Goal: Use online tool/utility: Utilize a website feature to perform a specific function

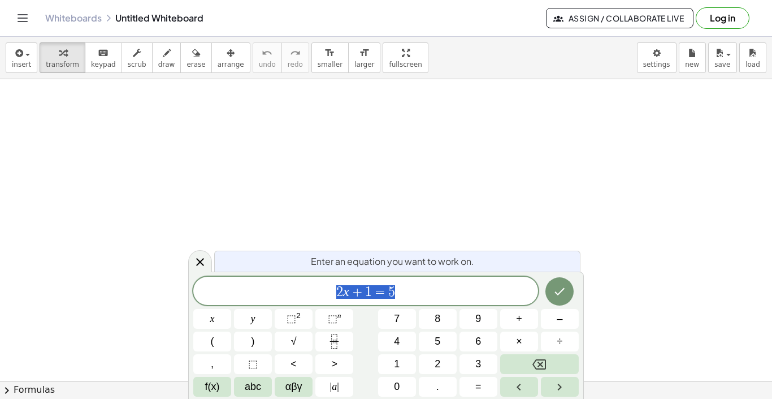
click at [409, 268] on div "Enter an equation you want to work on." at bounding box center [397, 260] width 366 height 21
click at [417, 276] on div "2 x + 1 = 5 ​" at bounding box center [365, 290] width 345 height 28
click at [218, 338] on button "(" at bounding box center [212, 341] width 38 height 20
click at [445, 336] on button "5" at bounding box center [438, 341] width 38 height 20
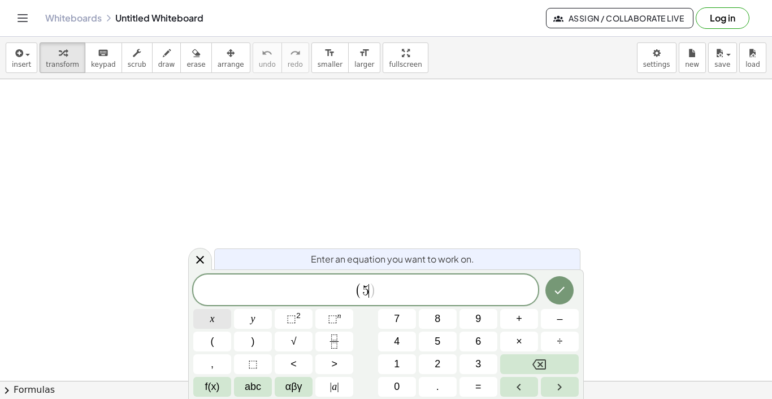
click at [210, 322] on span "x" at bounding box center [212, 318] width 5 height 15
click at [565, 319] on button "–" at bounding box center [560, 319] width 38 height 20
click at [447, 366] on button "2" at bounding box center [438, 364] width 38 height 20
click at [262, 344] on button ")" at bounding box center [253, 341] width 38 height 20
click at [284, 317] on button "⬚ 2" at bounding box center [294, 319] width 38 height 20
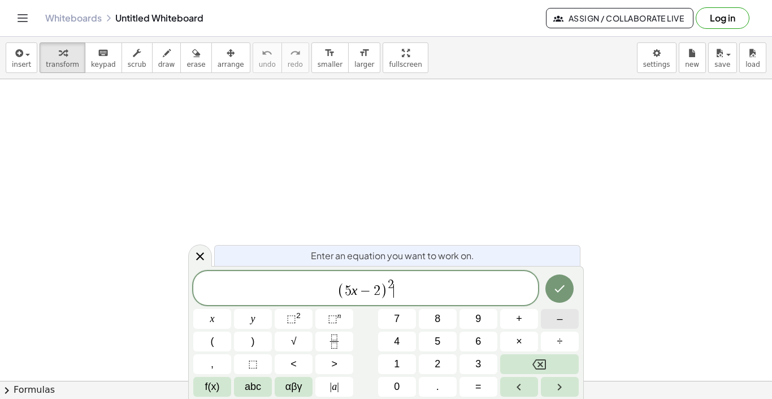
click at [546, 325] on button "–" at bounding box center [560, 319] width 38 height 20
click at [215, 336] on button "(" at bounding box center [212, 341] width 38 height 20
click at [477, 368] on span "3" at bounding box center [479, 363] width 6 height 15
click at [214, 325] on span "x" at bounding box center [212, 318] width 5 height 15
click at [524, 324] on button "+" at bounding box center [519, 319] width 38 height 20
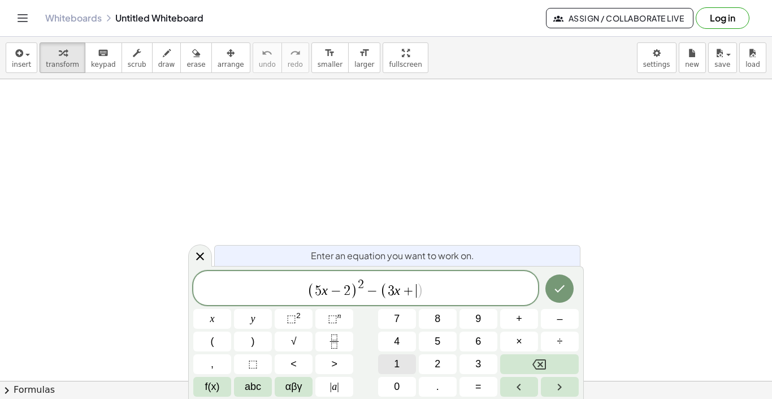
click at [403, 370] on button "1" at bounding box center [397, 364] width 38 height 20
click at [254, 336] on span ")" at bounding box center [253, 341] width 3 height 15
click at [297, 316] on sup "2" at bounding box center [298, 315] width 5 height 8
click at [478, 387] on span "=" at bounding box center [479, 386] width 6 height 15
click at [213, 317] on span "x" at bounding box center [212, 318] width 5 height 15
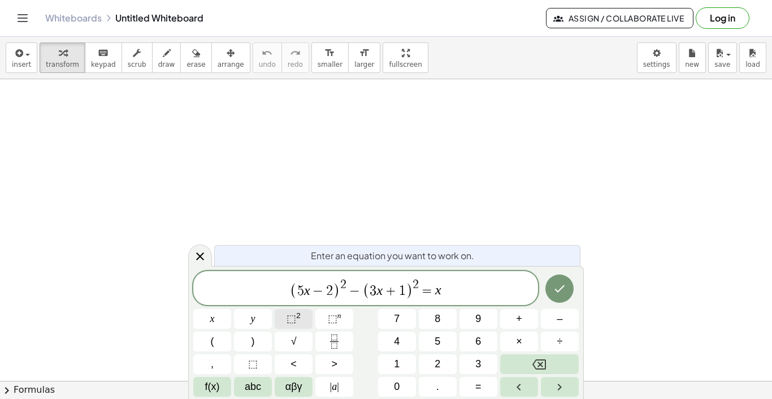
click at [300, 310] on button "⬚ 2" at bounding box center [294, 319] width 38 height 20
click at [522, 325] on span "+" at bounding box center [519, 318] width 6 height 15
click at [487, 345] on button "6" at bounding box center [479, 341] width 38 height 20
click at [401, 387] on button "0" at bounding box center [397, 387] width 38 height 20
click at [559, 288] on icon "Done" at bounding box center [560, 289] width 14 height 14
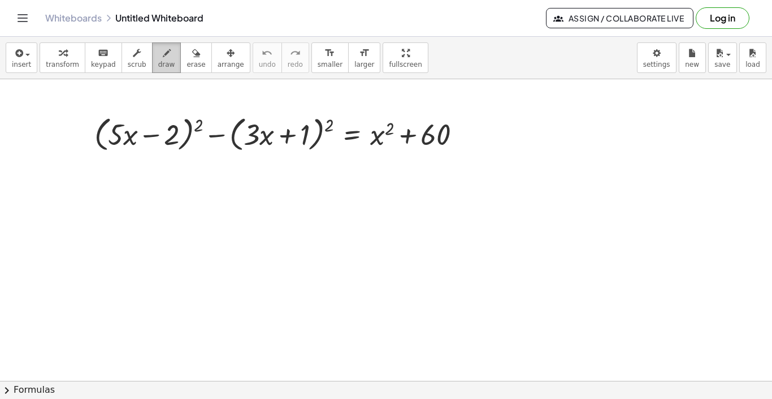
click at [156, 70] on button "draw" at bounding box center [166, 57] width 29 height 31
drag, startPoint x: 104, startPoint y: 177, endPoint x: 97, endPoint y: 197, distance: 21.5
click at [97, 197] on div at bounding box center [386, 380] width 772 height 603
drag, startPoint x: 114, startPoint y: 183, endPoint x: 109, endPoint y: 194, distance: 11.9
click at [109, 194] on div at bounding box center [386, 380] width 772 height 603
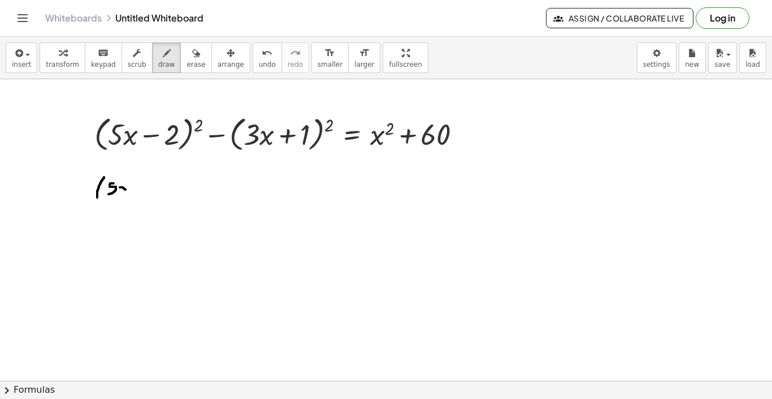
drag, startPoint x: 120, startPoint y: 187, endPoint x: 127, endPoint y: 189, distance: 7.2
click at [127, 189] on div at bounding box center [386, 380] width 772 height 603
drag, startPoint x: 126, startPoint y: 185, endPoint x: 120, endPoint y: 192, distance: 8.5
click at [120, 192] on div at bounding box center [386, 380] width 772 height 603
drag, startPoint x: 133, startPoint y: 176, endPoint x: 134, endPoint y: 196, distance: 19.8
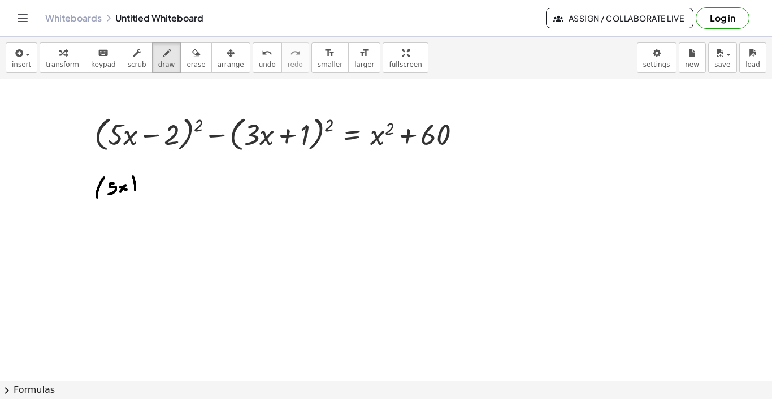
click at [134, 196] on div at bounding box center [386, 380] width 772 height 603
drag, startPoint x: 141, startPoint y: 172, endPoint x: 152, endPoint y: 176, distance: 12.2
click at [152, 176] on div at bounding box center [386, 380] width 772 height 603
click at [164, 192] on div at bounding box center [386, 380] width 772 height 603
drag, startPoint x: 175, startPoint y: 185, endPoint x: 179, endPoint y: 195, distance: 10.6
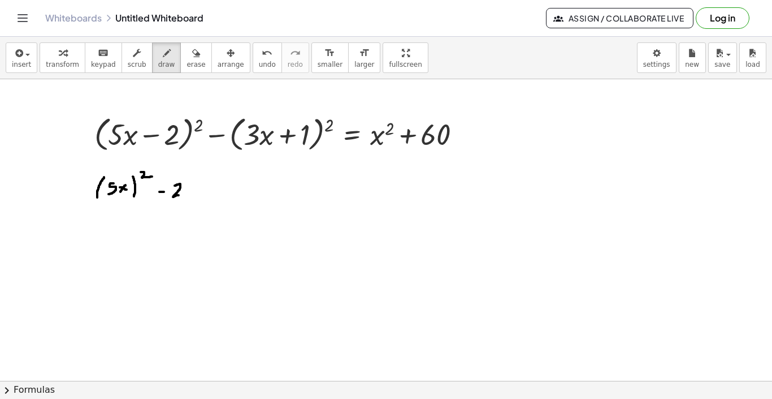
click at [179, 195] on div at bounding box center [386, 380] width 772 height 603
drag, startPoint x: 196, startPoint y: 181, endPoint x: 195, endPoint y: 202, distance: 21.5
click at [195, 202] on div at bounding box center [386, 380] width 772 height 603
drag, startPoint x: 205, startPoint y: 185, endPoint x: 201, endPoint y: 196, distance: 11.4
click at [201, 196] on div at bounding box center [386, 380] width 772 height 603
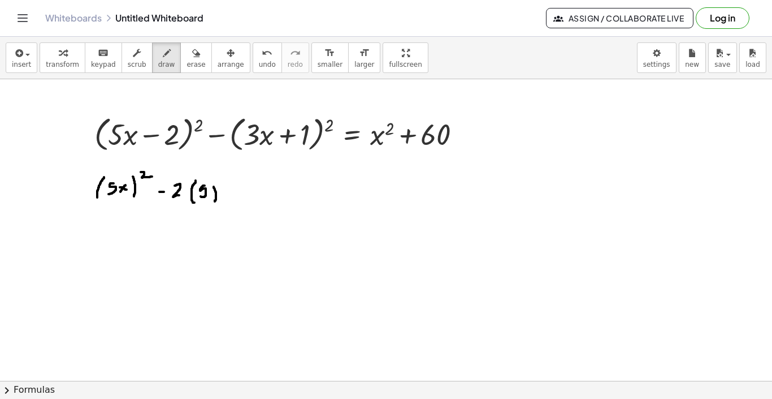
drag, startPoint x: 214, startPoint y: 187, endPoint x: 215, endPoint y: 200, distance: 13.1
click at [215, 200] on div at bounding box center [386, 380] width 772 height 603
drag, startPoint x: 224, startPoint y: 187, endPoint x: 228, endPoint y: 200, distance: 13.4
click at [228, 200] on div at bounding box center [386, 380] width 772 height 603
drag, startPoint x: 234, startPoint y: 187, endPoint x: 238, endPoint y: 194, distance: 7.9
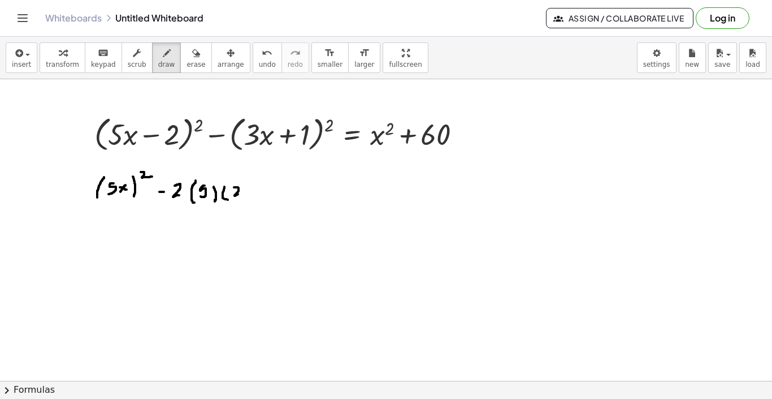
click at [238, 194] on div at bounding box center [386, 380] width 772 height 603
drag, startPoint x: 248, startPoint y: 184, endPoint x: 249, endPoint y: 205, distance: 21.5
click at [249, 205] on div at bounding box center [386, 380] width 772 height 603
click at [264, 191] on div at bounding box center [386, 380] width 772 height 603
click at [265, 191] on div at bounding box center [386, 380] width 772 height 603
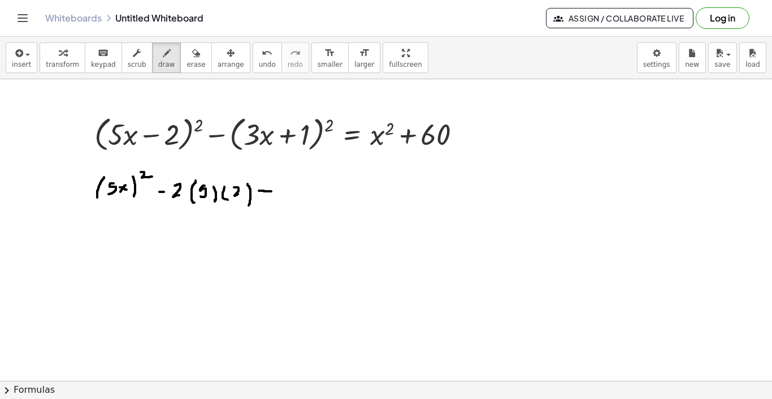
drag, startPoint x: 265, startPoint y: 191, endPoint x: 271, endPoint y: 191, distance: 6.2
click at [271, 191] on div at bounding box center [386, 380] width 772 height 603
drag, startPoint x: 267, startPoint y: 187, endPoint x: 267, endPoint y: 195, distance: 7.9
click at [267, 195] on div at bounding box center [386, 380] width 772 height 603
drag, startPoint x: 286, startPoint y: 182, endPoint x: 283, endPoint y: 205, distance: 22.8
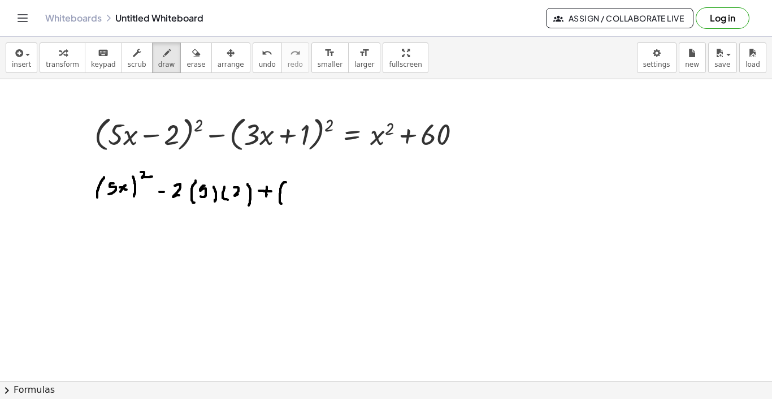
click at [283, 205] on div at bounding box center [386, 380] width 772 height 603
drag, startPoint x: 291, startPoint y: 188, endPoint x: 303, endPoint y: 197, distance: 14.9
click at [303, 197] on div at bounding box center [386, 380] width 772 height 603
drag, startPoint x: 305, startPoint y: 182, endPoint x: 308, endPoint y: 206, distance: 24.5
click at [308, 206] on div at bounding box center [386, 380] width 772 height 603
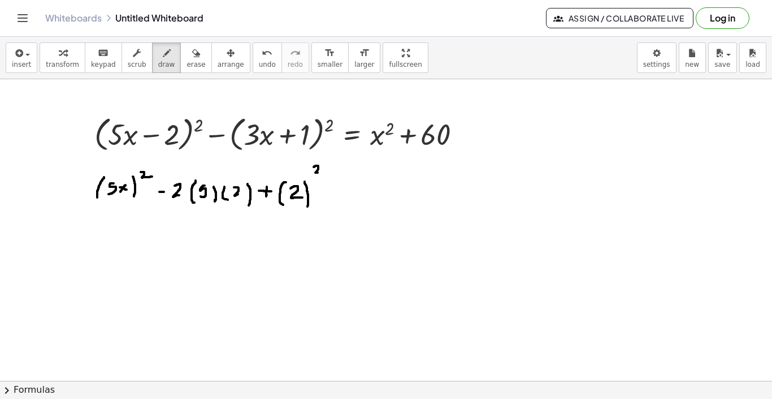
drag, startPoint x: 314, startPoint y: 167, endPoint x: 321, endPoint y: 172, distance: 8.8
click at [321, 172] on div at bounding box center [386, 380] width 772 height 603
drag, startPoint x: 334, startPoint y: 189, endPoint x: 343, endPoint y: 188, distance: 9.1
click at [343, 188] on div at bounding box center [386, 380] width 772 height 603
drag, startPoint x: 358, startPoint y: 182, endPoint x: 361, endPoint y: 200, distance: 18.8
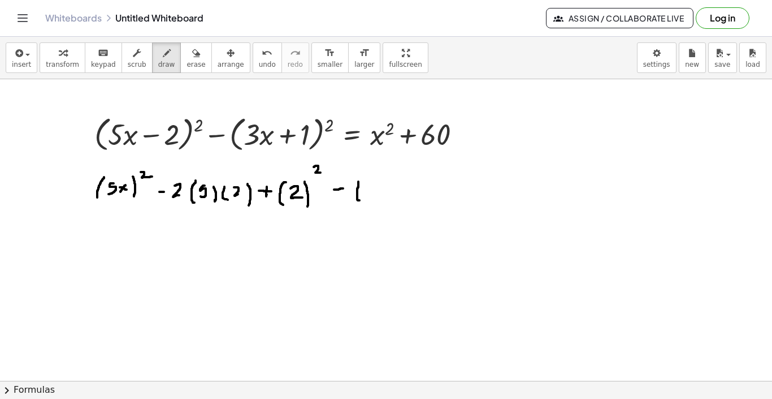
click at [361, 200] on div at bounding box center [386, 380] width 772 height 603
drag, startPoint x: 366, startPoint y: 189, endPoint x: 372, endPoint y: 198, distance: 10.5
click at [372, 198] on div at bounding box center [386, 380] width 772 height 603
drag, startPoint x: 382, startPoint y: 180, endPoint x: 390, endPoint y: 194, distance: 15.7
click at [390, 194] on div at bounding box center [386, 380] width 772 height 603
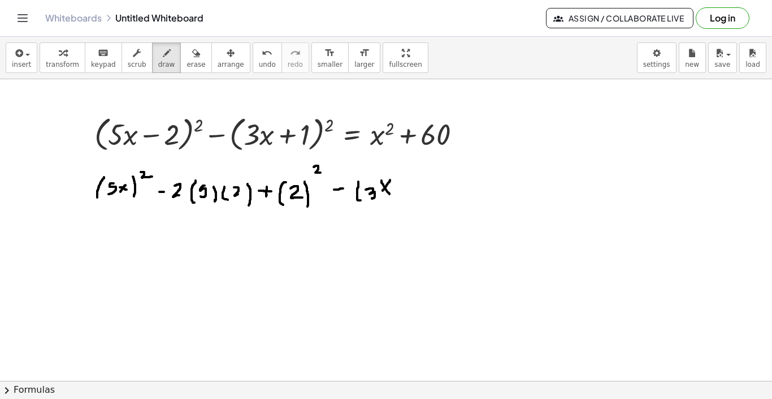
drag, startPoint x: 390, startPoint y: 180, endPoint x: 383, endPoint y: 191, distance: 13.0
click at [383, 191] on div at bounding box center [386, 380] width 772 height 603
drag, startPoint x: 397, startPoint y: 175, endPoint x: 398, endPoint y: 195, distance: 19.3
click at [398, 195] on div at bounding box center [386, 380] width 772 height 603
drag, startPoint x: 407, startPoint y: 167, endPoint x: 416, endPoint y: 174, distance: 10.9
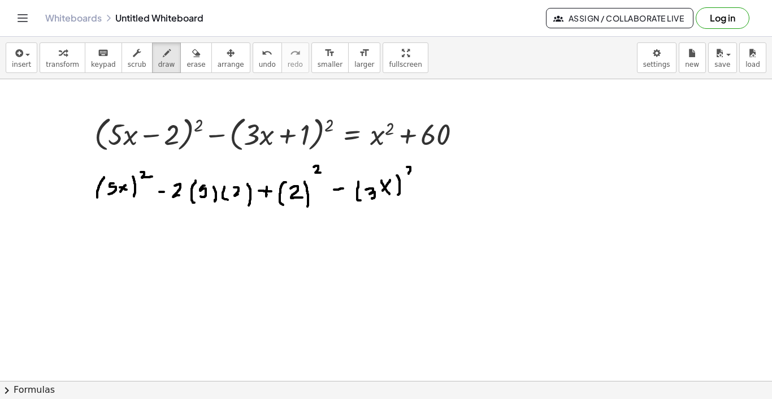
click at [416, 174] on div at bounding box center [386, 380] width 772 height 603
drag, startPoint x: 416, startPoint y: 186, endPoint x: 425, endPoint y: 186, distance: 8.5
click at [425, 186] on div at bounding box center [386, 380] width 772 height 603
drag, startPoint x: 443, startPoint y: 179, endPoint x: 451, endPoint y: 187, distance: 11.2
click at [451, 187] on div at bounding box center [386, 380] width 772 height 603
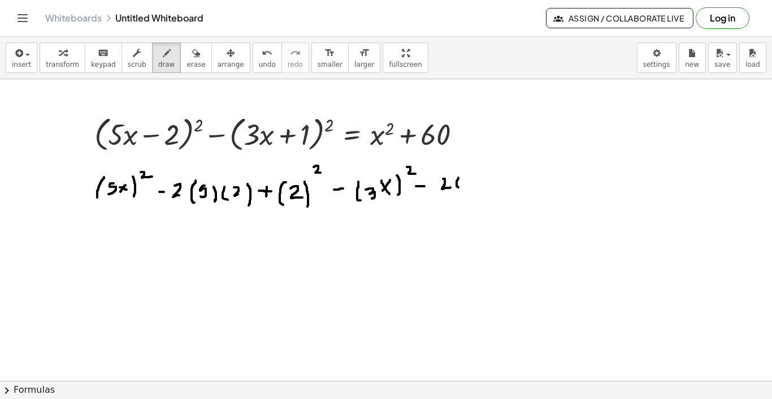
drag, startPoint x: 459, startPoint y: 178, endPoint x: 464, endPoint y: 189, distance: 12.4
click at [463, 189] on div at bounding box center [386, 380] width 772 height 603
drag, startPoint x: 468, startPoint y: 182, endPoint x: 470, endPoint y: 191, distance: 10.0
click at [470, 191] on div at bounding box center [386, 380] width 772 height 603
drag, startPoint x: 481, startPoint y: 179, endPoint x: 478, endPoint y: 188, distance: 9.9
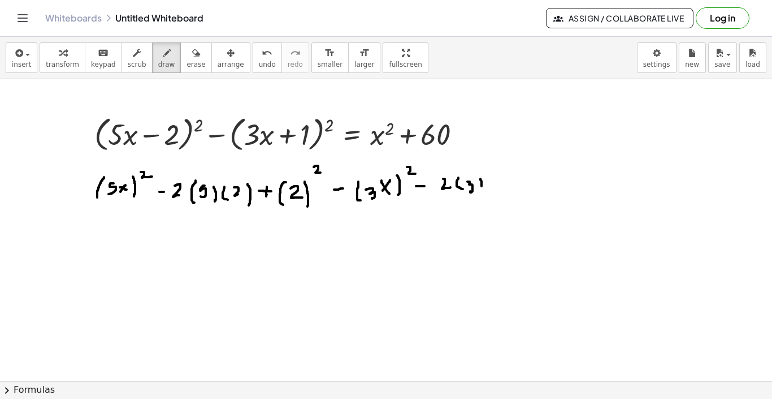
click at [478, 188] on div at bounding box center [386, 380] width 772 height 603
drag, startPoint x: 493, startPoint y: 174, endPoint x: 495, endPoint y: 191, distance: 17.6
click at [495, 191] on div at bounding box center [386, 380] width 772 height 603
drag, startPoint x: 500, startPoint y: 178, endPoint x: 500, endPoint y: 184, distance: 6.8
click at [500, 184] on div at bounding box center [386, 380] width 772 height 603
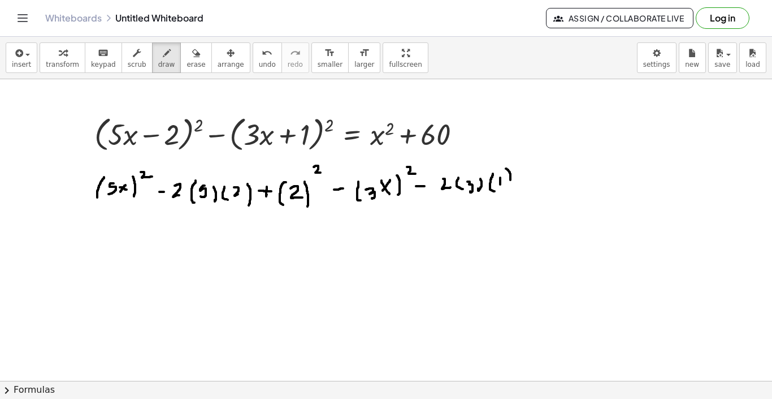
drag, startPoint x: 506, startPoint y: 168, endPoint x: 510, endPoint y: 185, distance: 17.4
click at [511, 185] on div at bounding box center [386, 380] width 772 height 603
drag, startPoint x: 520, startPoint y: 177, endPoint x: 526, endPoint y: 177, distance: 6.2
click at [526, 177] on div at bounding box center [386, 380] width 772 height 603
drag, startPoint x: 541, startPoint y: 171, endPoint x: 539, endPoint y: 189, distance: 17.6
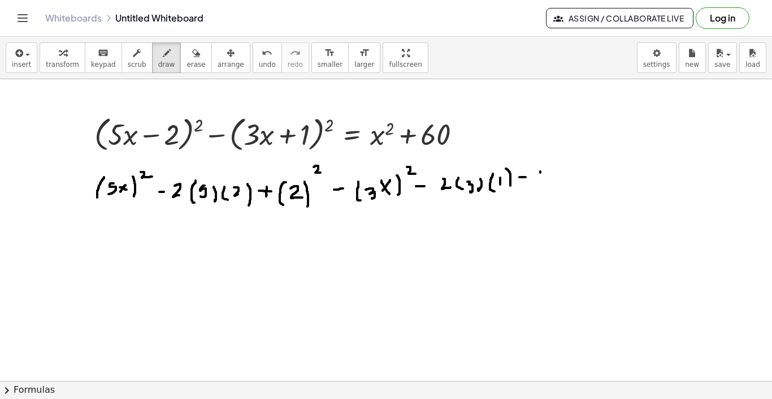
click at [539, 189] on div at bounding box center [386, 380] width 772 height 603
drag, startPoint x: 546, startPoint y: 177, endPoint x: 548, endPoint y: 184, distance: 7.9
click at [548, 184] on div at bounding box center [386, 380] width 772 height 603
click at [253, 50] on button "undo undo" at bounding box center [267, 57] width 29 height 31
drag, startPoint x: 548, startPoint y: 175, endPoint x: 548, endPoint y: 182, distance: 6.2
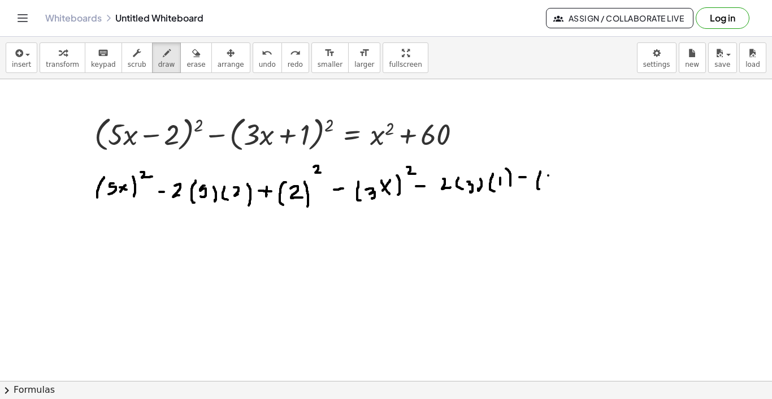
click at [548, 182] on div at bounding box center [386, 380] width 772 height 603
drag, startPoint x: 556, startPoint y: 168, endPoint x: 557, endPoint y: 187, distance: 18.7
click at [557, 187] on div at bounding box center [386, 380] width 772 height 603
drag, startPoint x: 565, startPoint y: 162, endPoint x: 573, endPoint y: 168, distance: 10.2
click at [573, 168] on div at bounding box center [386, 380] width 772 height 603
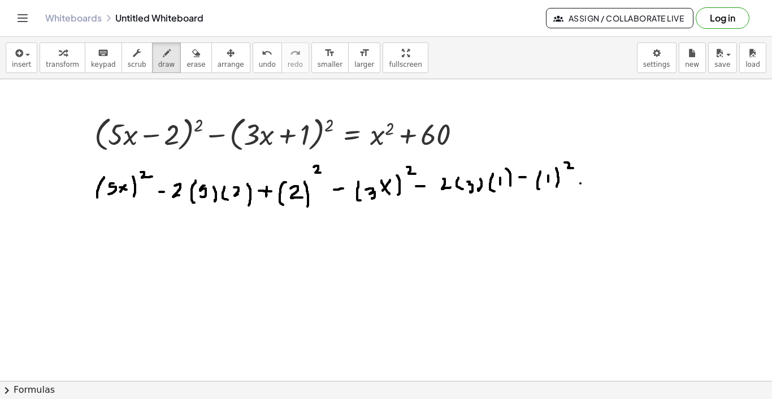
click at [581, 184] on div at bounding box center [386, 380] width 772 height 603
click at [586, 184] on div at bounding box center [386, 380] width 772 height 603
click at [587, 188] on div at bounding box center [386, 380] width 772 height 603
drag, startPoint x: 420, startPoint y: 182, endPoint x: 420, endPoint y: 189, distance: 7.9
click at [420, 189] on div at bounding box center [386, 380] width 772 height 603
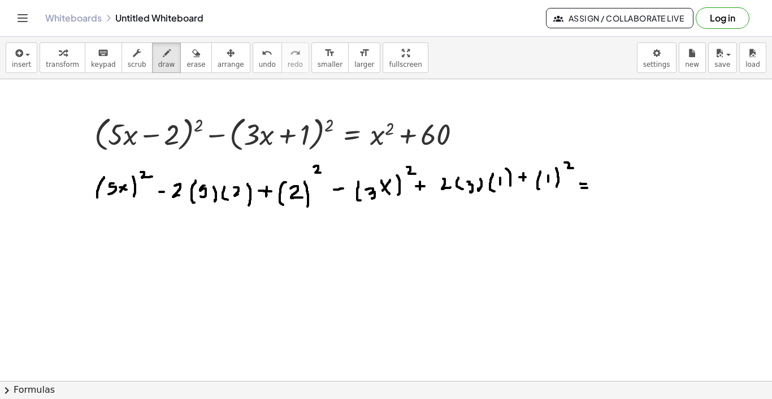
drag, startPoint x: 524, startPoint y: 173, endPoint x: 524, endPoint y: 184, distance: 11.3
click at [524, 184] on div at bounding box center [386, 380] width 772 height 603
drag, startPoint x: 353, startPoint y: 167, endPoint x: 353, endPoint y: 208, distance: 40.1
click at [353, 208] on div at bounding box center [386, 380] width 772 height 603
drag, startPoint x: 576, startPoint y: 152, endPoint x: 574, endPoint y: 205, distance: 53.2
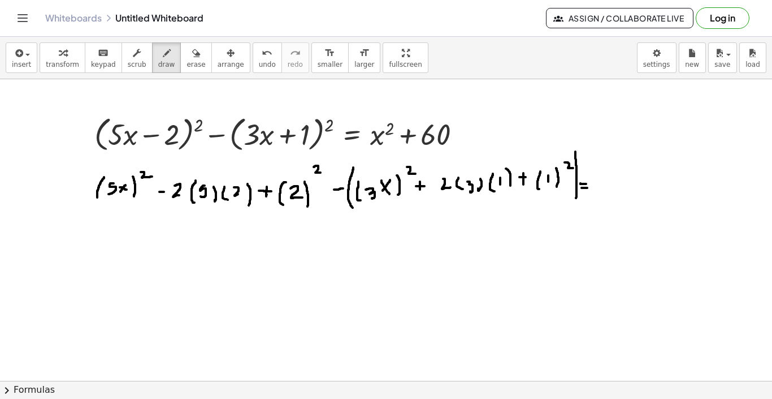
click at [574, 205] on div at bounding box center [386, 380] width 772 height 603
click at [620, 182] on div at bounding box center [386, 380] width 772 height 603
drag, startPoint x: 620, startPoint y: 174, endPoint x: 615, endPoint y: 182, distance: 9.7
click at [615, 182] on div at bounding box center [386, 380] width 772 height 603
drag, startPoint x: 631, startPoint y: 159, endPoint x: 637, endPoint y: 165, distance: 8.4
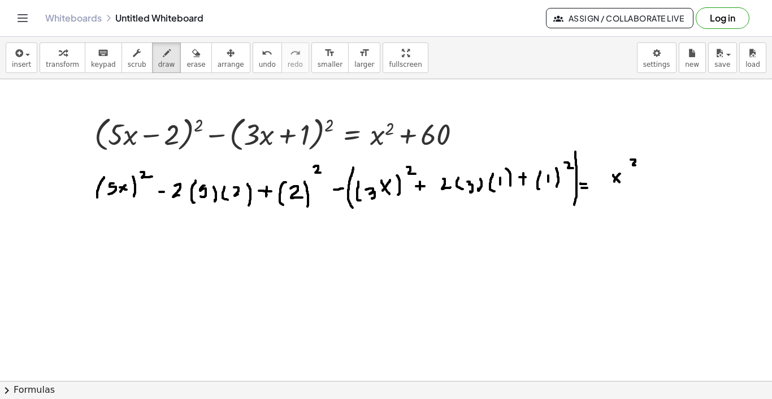
click at [637, 165] on div at bounding box center [386, 380] width 772 height 603
click at [654, 181] on div at bounding box center [386, 380] width 772 height 603
drag, startPoint x: 644, startPoint y: 174, endPoint x: 644, endPoint y: 183, distance: 8.5
click at [644, 183] on div at bounding box center [386, 380] width 772 height 603
drag, startPoint x: 669, startPoint y: 179, endPoint x: 669, endPoint y: 189, distance: 10.7
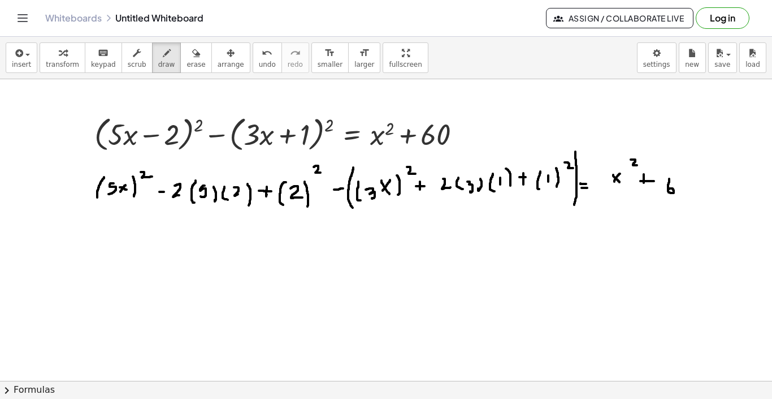
click at [669, 189] on div at bounding box center [386, 380] width 772 height 603
click at [688, 182] on div at bounding box center [386, 380] width 772 height 603
drag, startPoint x: 96, startPoint y: 228, endPoint x: 103, endPoint y: 237, distance: 12.1
click at [102, 237] on div at bounding box center [386, 380] width 772 height 603
drag, startPoint x: 108, startPoint y: 227, endPoint x: 106, endPoint y: 236, distance: 9.2
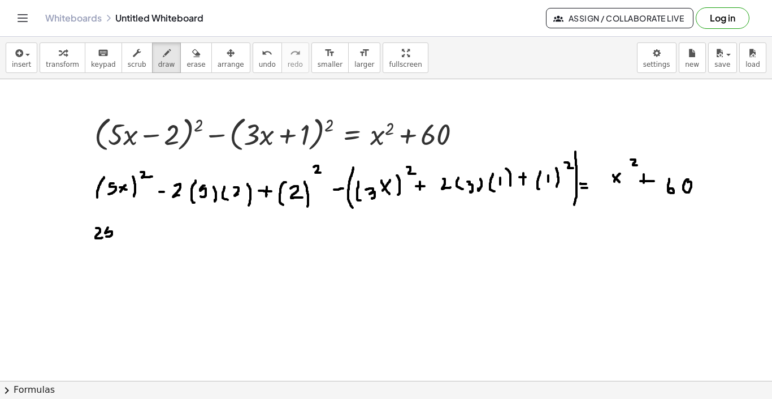
click at [106, 236] on div at bounding box center [386, 380] width 772 height 603
drag, startPoint x: 118, startPoint y: 230, endPoint x: 126, endPoint y: 238, distance: 11.2
click at [126, 238] on div at bounding box center [386, 380] width 772 height 603
click at [119, 234] on div at bounding box center [386, 380] width 772 height 603
drag, startPoint x: 130, startPoint y: 224, endPoint x: 136, endPoint y: 229, distance: 7.2
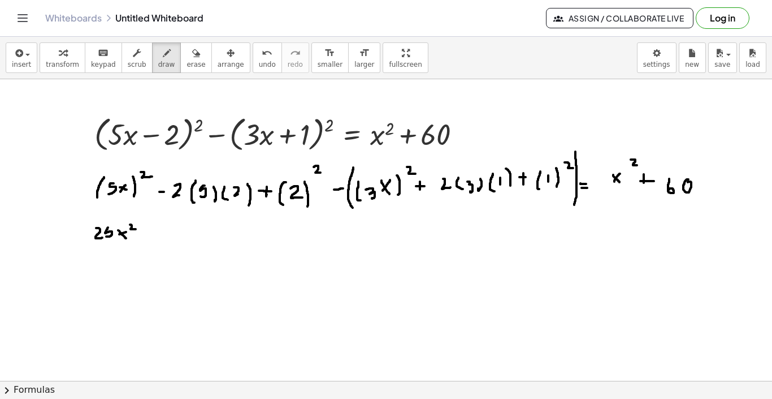
click at [136, 229] on div at bounding box center [386, 380] width 772 height 603
drag, startPoint x: 148, startPoint y: 237, endPoint x: 154, endPoint y: 237, distance: 6.2
click at [154, 237] on div at bounding box center [386, 380] width 772 height 603
drag, startPoint x: 174, startPoint y: 227, endPoint x: 182, endPoint y: 236, distance: 12.0
click at [182, 236] on div at bounding box center [386, 380] width 772 height 603
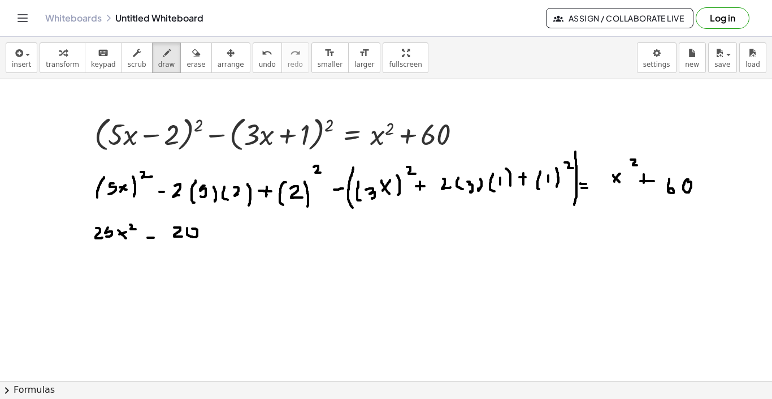
click at [190, 230] on div at bounding box center [386, 380] width 772 height 603
click at [220, 232] on div at bounding box center [386, 380] width 772 height 603
click at [218, 233] on div at bounding box center [386, 380] width 772 height 603
drag, startPoint x: 231, startPoint y: 225, endPoint x: 236, endPoint y: 230, distance: 6.8
click at [236, 230] on div at bounding box center [386, 380] width 772 height 603
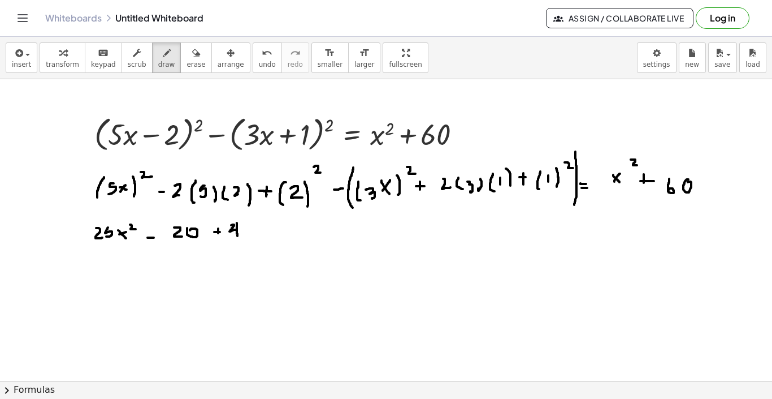
drag, startPoint x: 237, startPoint y: 223, endPoint x: 239, endPoint y: 236, distance: 13.7
click at [239, 236] on div at bounding box center [386, 380] width 772 height 603
drag, startPoint x: 268, startPoint y: 230, endPoint x: 276, endPoint y: 230, distance: 7.9
click at [276, 230] on div at bounding box center [386, 380] width 772 height 603
drag, startPoint x: 290, startPoint y: 217, endPoint x: 291, endPoint y: 247, distance: 29.4
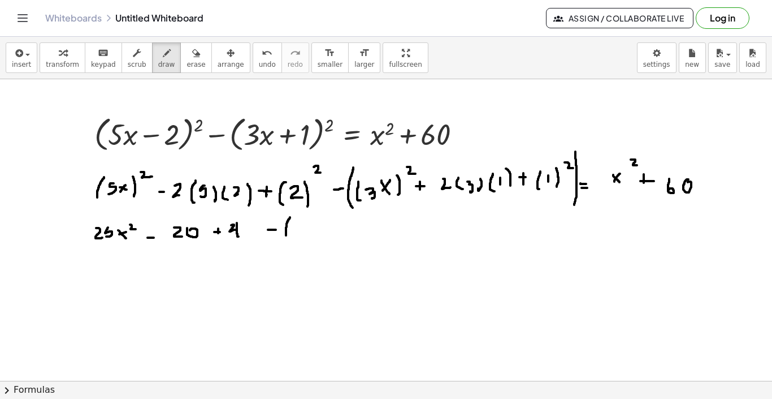
click at [291, 247] on div at bounding box center [386, 380] width 772 height 603
click at [305, 223] on div at bounding box center [386, 380] width 772 height 603
drag, startPoint x: 312, startPoint y: 222, endPoint x: 312, endPoint y: 232, distance: 10.2
click at [312, 232] on div at bounding box center [386, 380] width 772 height 603
drag, startPoint x: 319, startPoint y: 224, endPoint x: 325, endPoint y: 230, distance: 8.0
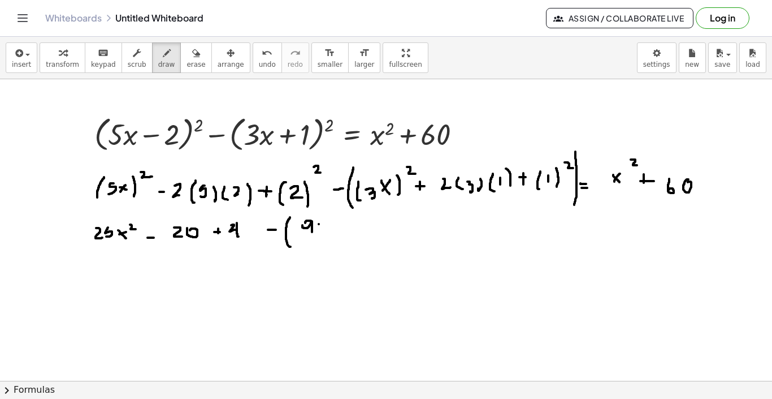
click at [325, 230] on div at bounding box center [386, 380] width 772 height 603
drag, startPoint x: 326, startPoint y: 226, endPoint x: 319, endPoint y: 231, distance: 8.4
click at [319, 231] on div at bounding box center [386, 380] width 772 height 603
drag, startPoint x: 330, startPoint y: 217, endPoint x: 337, endPoint y: 222, distance: 8.5
click at [337, 222] on div at bounding box center [386, 380] width 772 height 603
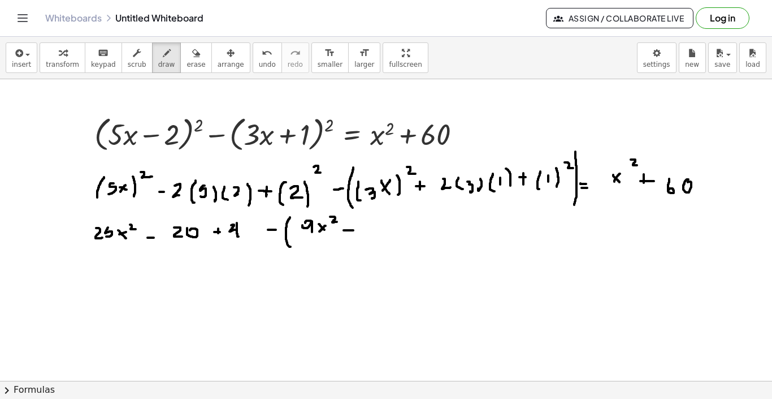
drag, startPoint x: 344, startPoint y: 230, endPoint x: 353, endPoint y: 230, distance: 9.6
click at [353, 230] on div at bounding box center [386, 380] width 772 height 603
drag, startPoint x: 349, startPoint y: 223, endPoint x: 349, endPoint y: 234, distance: 10.8
click at [349, 234] on div at bounding box center [386, 380] width 772 height 603
drag, startPoint x: 364, startPoint y: 224, endPoint x: 364, endPoint y: 233, distance: 8.5
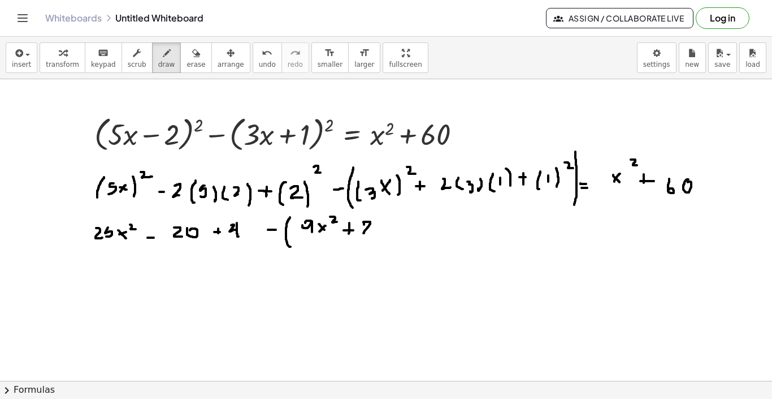
click at [364, 233] on div at bounding box center [386, 380] width 772 height 603
drag, startPoint x: 364, startPoint y: 226, endPoint x: 373, endPoint y: 226, distance: 9.0
click at [373, 226] on div at bounding box center [386, 380] width 772 height 603
drag, startPoint x: 387, startPoint y: 231, endPoint x: 393, endPoint y: 231, distance: 6.2
click at [393, 231] on div at bounding box center [386, 380] width 772 height 603
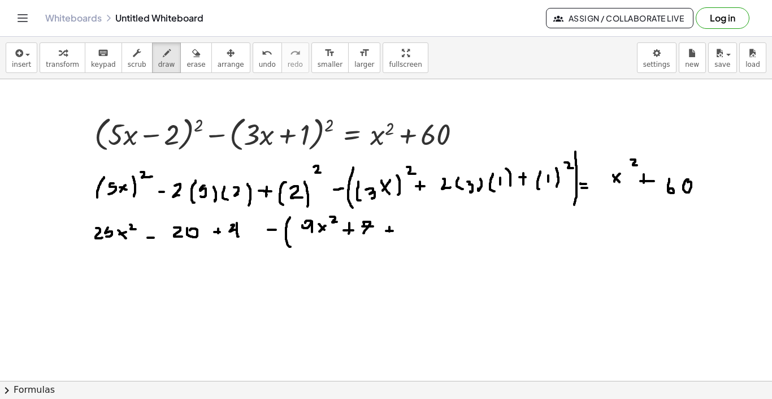
click at [390, 231] on div at bounding box center [386, 380] width 772 height 603
drag, startPoint x: 403, startPoint y: 226, endPoint x: 403, endPoint y: 234, distance: 7.4
click at [403, 234] on div at bounding box center [386, 380] width 772 height 603
drag, startPoint x: 412, startPoint y: 217, endPoint x: 414, endPoint y: 234, distance: 17.7
click at [414, 234] on div at bounding box center [386, 380] width 772 height 603
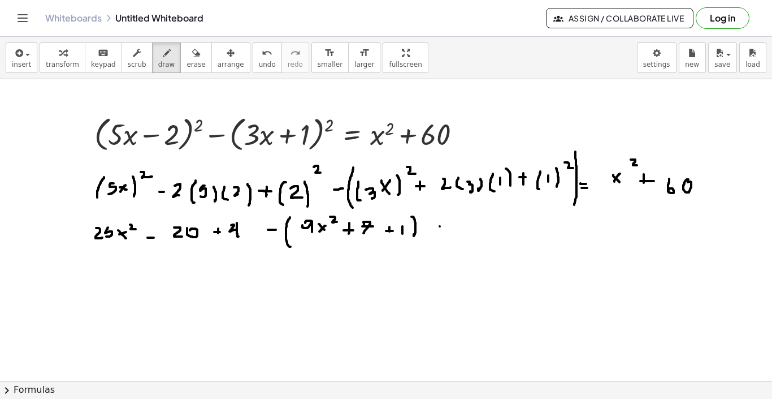
click at [444, 226] on div at bounding box center [386, 380] width 772 height 603
click at [446, 230] on div at bounding box center [386, 380] width 772 height 603
click at [473, 231] on div at bounding box center [386, 380] width 772 height 603
drag, startPoint x: 473, startPoint y: 225, endPoint x: 467, endPoint y: 231, distance: 8.8
click at [467, 231] on div at bounding box center [386, 380] width 772 height 603
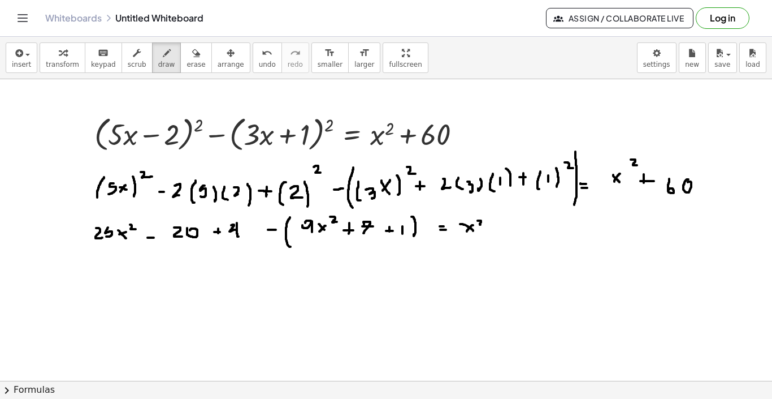
click at [482, 224] on div at bounding box center [386, 380] width 772 height 603
drag, startPoint x: 491, startPoint y: 226, endPoint x: 498, endPoint y: 226, distance: 6.8
click at [498, 226] on div at bounding box center [386, 380] width 772 height 603
drag, startPoint x: 494, startPoint y: 221, endPoint x: 494, endPoint y: 230, distance: 9.0
click at [494, 230] on div at bounding box center [386, 380] width 772 height 603
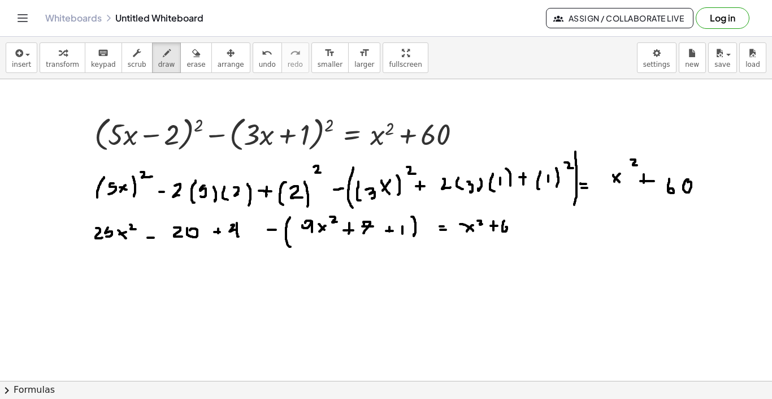
drag, startPoint x: 504, startPoint y: 221, endPoint x: 504, endPoint y: 228, distance: 7.4
click at [504, 228] on div at bounding box center [386, 380] width 772 height 603
click at [517, 224] on div at bounding box center [386, 380] width 772 height 603
drag, startPoint x: 271, startPoint y: 267, endPoint x: 278, endPoint y: 267, distance: 6.8
click at [278, 267] on div at bounding box center [386, 380] width 772 height 603
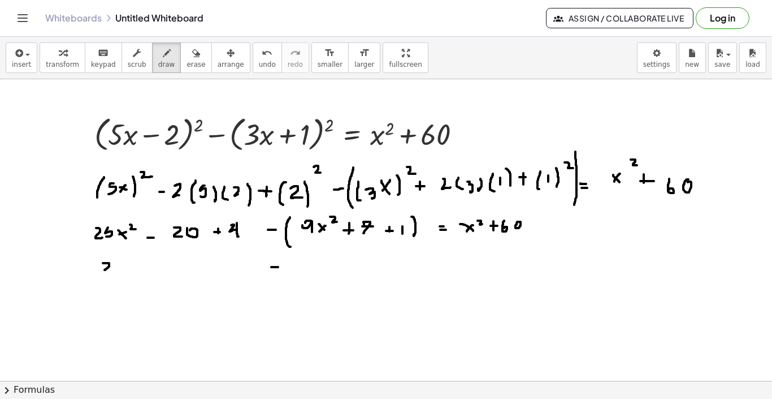
drag, startPoint x: 103, startPoint y: 263, endPoint x: 111, endPoint y: 269, distance: 9.7
click at [111, 269] on div at bounding box center [386, 380] width 772 height 603
drag, startPoint x: 115, startPoint y: 262, endPoint x: 116, endPoint y: 268, distance: 6.3
click at [116, 268] on div at bounding box center [386, 380] width 772 height 603
drag, startPoint x: 115, startPoint y: 260, endPoint x: 123, endPoint y: 257, distance: 8.4
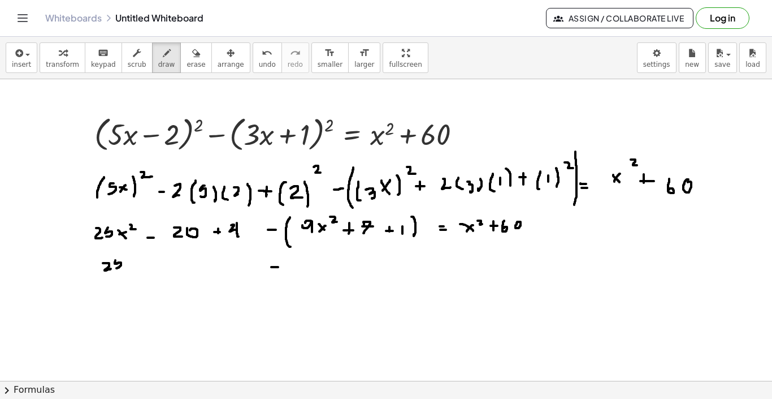
click at [123, 257] on div at bounding box center [386, 380] width 772 height 603
drag, startPoint x: 128, startPoint y: 265, endPoint x: 135, endPoint y: 273, distance: 10.1
click at [135, 273] on div at bounding box center [386, 380] width 772 height 603
drag, startPoint x: 135, startPoint y: 261, endPoint x: 131, endPoint y: 266, distance: 6.9
click at [131, 266] on div at bounding box center [386, 380] width 772 height 603
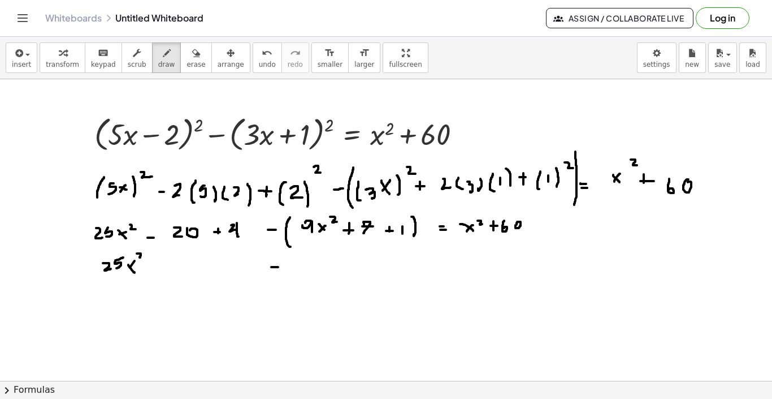
drag, startPoint x: 137, startPoint y: 253, endPoint x: 144, endPoint y: 257, distance: 7.9
click at [144, 257] on div at bounding box center [386, 380] width 772 height 603
click at [155, 267] on div at bounding box center [386, 380] width 772 height 603
drag, startPoint x: 166, startPoint y: 262, endPoint x: 170, endPoint y: 269, distance: 7.1
click at [170, 269] on div at bounding box center [386, 380] width 772 height 603
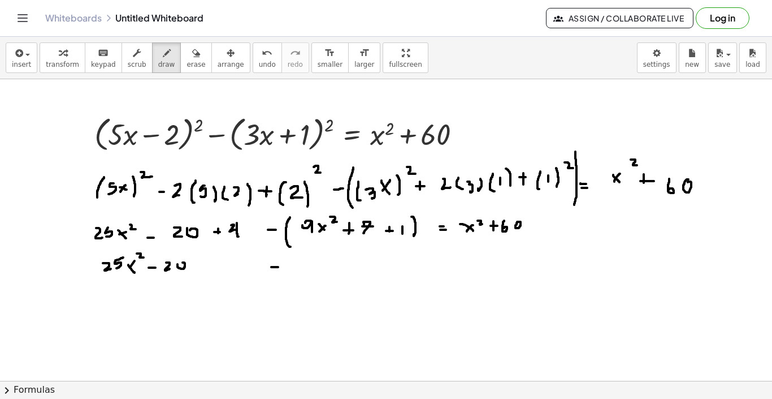
click at [179, 263] on div at bounding box center [386, 380] width 772 height 603
drag, startPoint x: 196, startPoint y: 264, endPoint x: 204, endPoint y: 264, distance: 7.4
click at [204, 264] on div at bounding box center [386, 380] width 772 height 603
click at [200, 267] on div at bounding box center [386, 380] width 772 height 603
click at [219, 262] on div at bounding box center [386, 380] width 772 height 603
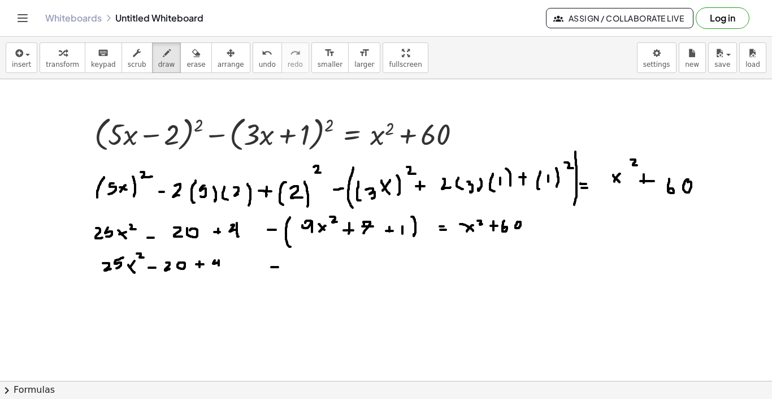
drag, startPoint x: 219, startPoint y: 260, endPoint x: 219, endPoint y: 269, distance: 9.0
click at [219, 269] on div at bounding box center [386, 380] width 772 height 603
click at [289, 262] on div at bounding box center [386, 380] width 772 height 603
drag, startPoint x: 301, startPoint y: 265, endPoint x: 301, endPoint y: 275, distance: 10.7
click at [301, 275] on div at bounding box center [386, 380] width 772 height 603
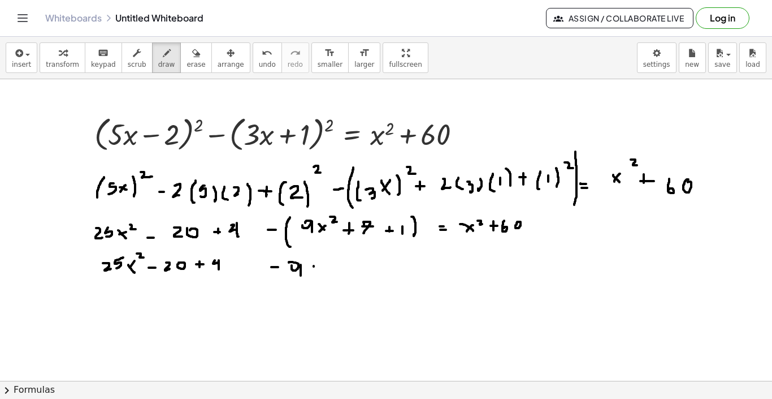
click at [316, 269] on div at bounding box center [386, 380] width 772 height 603
click at [318, 275] on div at bounding box center [386, 380] width 772 height 603
drag, startPoint x: 320, startPoint y: 267, endPoint x: 311, endPoint y: 273, distance: 10.7
click at [311, 273] on div at bounding box center [386, 380] width 772 height 603
drag, startPoint x: 330, startPoint y: 251, endPoint x: 336, endPoint y: 258, distance: 9.6
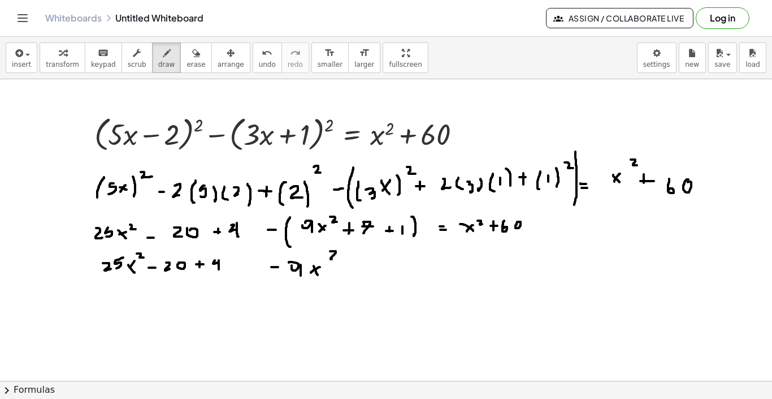
click at [336, 258] on div at bounding box center [386, 380] width 772 height 603
click at [348, 272] on div at bounding box center [386, 380] width 772 height 603
drag, startPoint x: 367, startPoint y: 266, endPoint x: 370, endPoint y: 275, distance: 9.1
click at [370, 275] on div at bounding box center [386, 380] width 772 height 603
drag, startPoint x: 368, startPoint y: 269, endPoint x: 377, endPoint y: 269, distance: 8.5
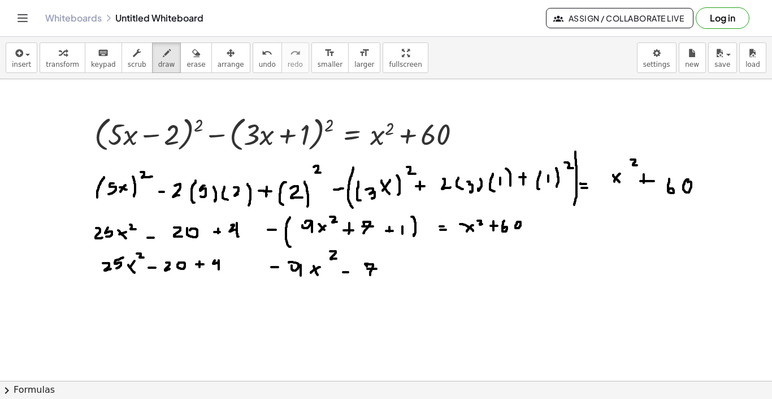
click at [377, 269] on div at bounding box center [386, 380] width 772 height 603
drag
click at [397, 271] on div at bounding box center [386, 380] width 772 height 603
drag, startPoint x: 410, startPoint y: 264, endPoint x: 410, endPoint y: 274, distance: 10.2
click at [410, 274] on div at bounding box center [386, 380] width 772 height 603
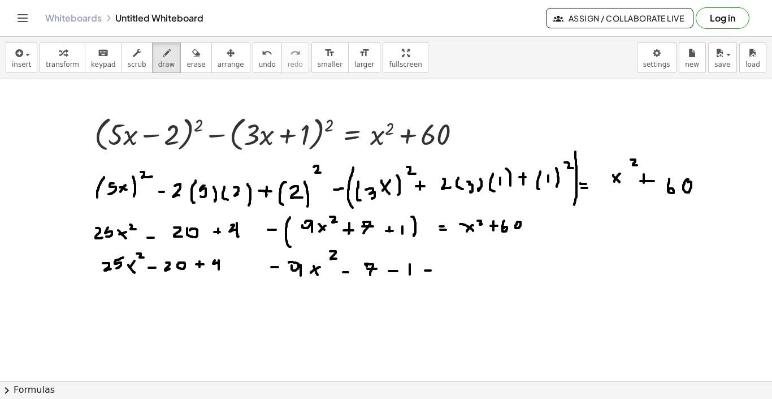
drag, startPoint x: 425, startPoint y: 270, endPoint x: 432, endPoint y: 270, distance: 6.8
click at [432, 270] on div at bounding box center [386, 380] width 772 height 603
drag, startPoint x: 447, startPoint y: 263, endPoint x: 452, endPoint y: 271, distance: 9.9
click at [452, 271] on div at bounding box center [386, 380] width 772 height 603
drag, startPoint x: 453, startPoint y: 261, endPoint x: 446, endPoint y: 271, distance: 13.0
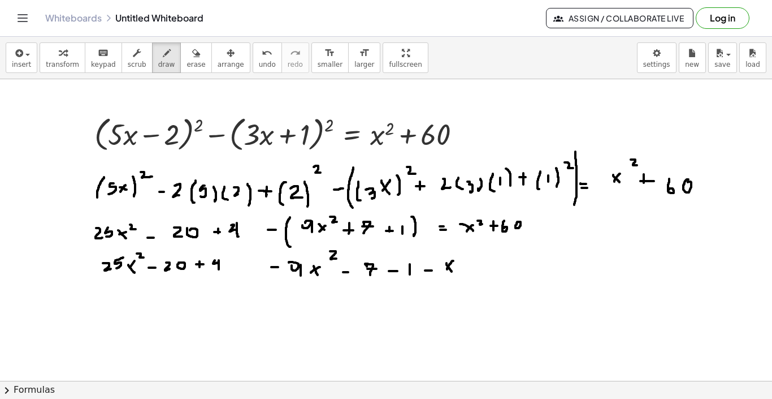
click at [446, 271] on div at bounding box center [386, 380] width 772 height 603
drag, startPoint x: 459, startPoint y: 247, endPoint x: 464, endPoint y: 252, distance: 7.2
click at [464, 252] on div at bounding box center [386, 380] width 772 height 603
drag, startPoint x: 470, startPoint y: 268, endPoint x: 479, endPoint y: 268, distance: 8.5
click at [479, 268] on div at bounding box center [386, 380] width 772 height 603
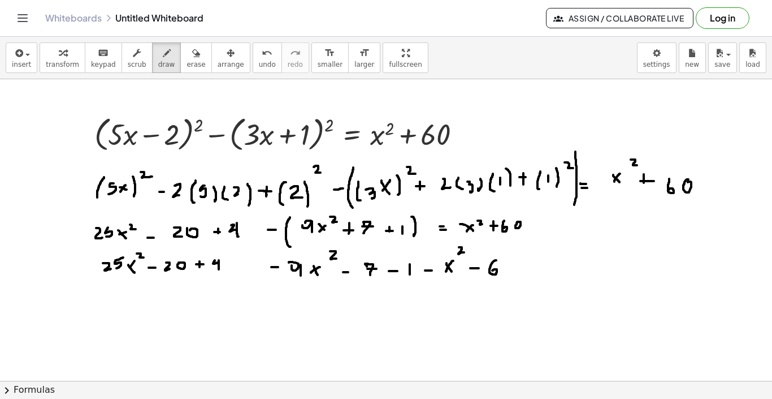
drag, startPoint x: 496, startPoint y: 260, endPoint x: 492, endPoint y: 272, distance: 12.7
click at [492, 272] on div at bounding box center [386, 380] width 772 height 603
click at [512, 265] on div at bounding box center [386, 380] width 772 height 603
click at [537, 265] on div at bounding box center [386, 380] width 772 height 603
click at [534, 268] on div at bounding box center [386, 380] width 772 height 603
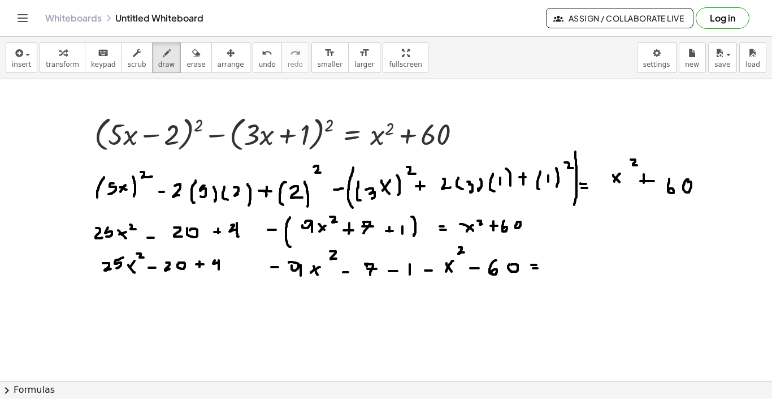
click at [538, 268] on div at bounding box center [386, 380] width 772 height 603
click at [557, 265] on div at bounding box center [386, 380] width 772 height 603
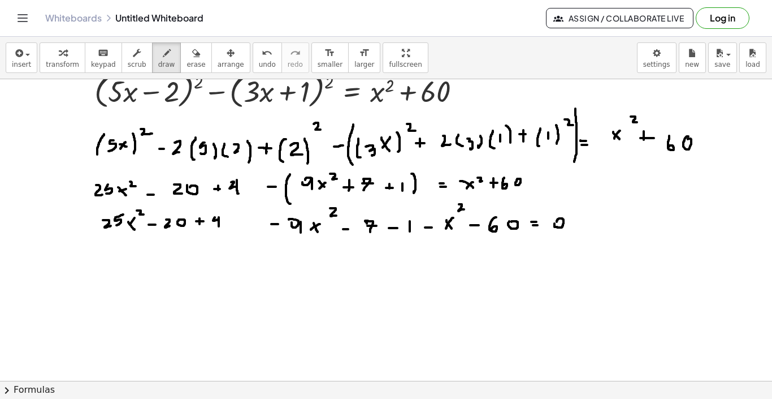
scroll to position [69, 0]
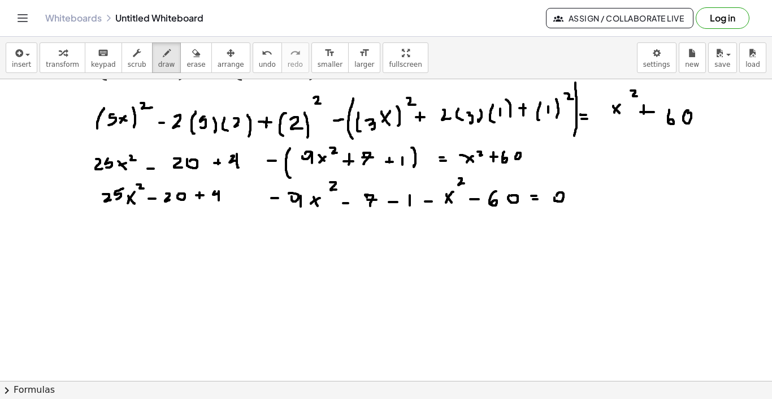
click at [127, 202] on div at bounding box center [386, 311] width 772 height 603
drag, startPoint x: 121, startPoint y: 239, endPoint x: 127, endPoint y: 240, distance: 6.2
click at [127, 240] on div at bounding box center [386, 311] width 772 height 603
click at [124, 241] on div at bounding box center [386, 311] width 772 height 603
click at [137, 240] on div at bounding box center [386, 311] width 772 height 603
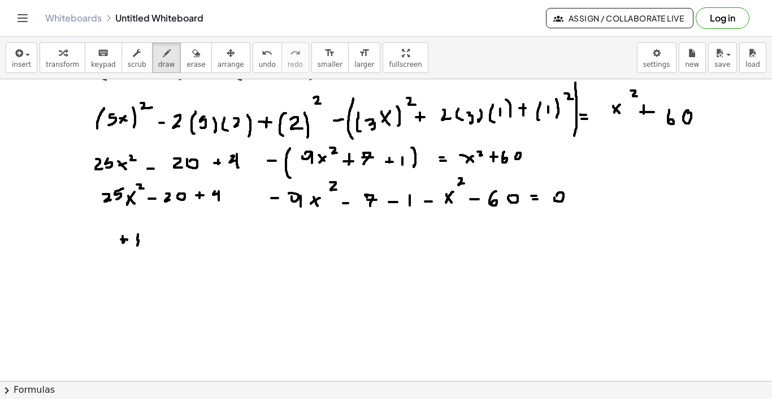
drag, startPoint x: 139, startPoint y: 240, endPoint x: 137, endPoint y: 246, distance: 6.3
click at [137, 246] on div at bounding box center [386, 311] width 772 height 603
drag, startPoint x: 148, startPoint y: 234, endPoint x: 143, endPoint y: 244, distance: 11.1
click at [143, 244] on div at bounding box center [386, 311] width 772 height 603
drag, startPoint x: 155, startPoint y: 239, endPoint x: 161, endPoint y: 245, distance: 8.0
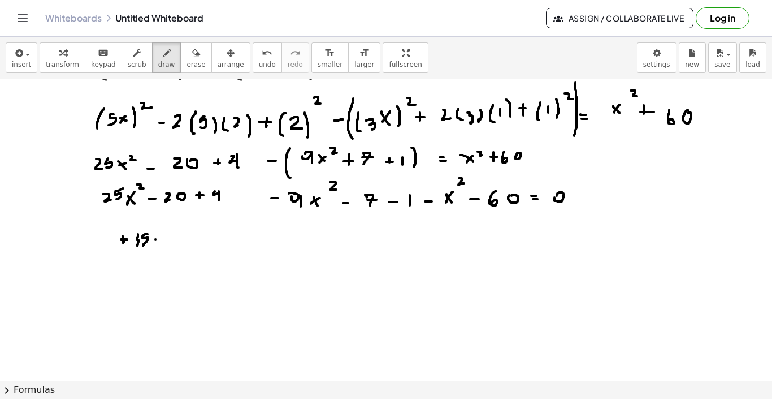
click at [159, 244] on div at bounding box center [386, 311] width 772 height 603
drag, startPoint x: 161, startPoint y: 237, endPoint x: 154, endPoint y: 246, distance: 10.5
click at [154, 246] on div at bounding box center [386, 311] width 772 height 603
drag, startPoint x: 165, startPoint y: 227, endPoint x: 174, endPoint y: 231, distance: 9.6
click at [174, 231] on div at bounding box center [386, 311] width 772 height 603
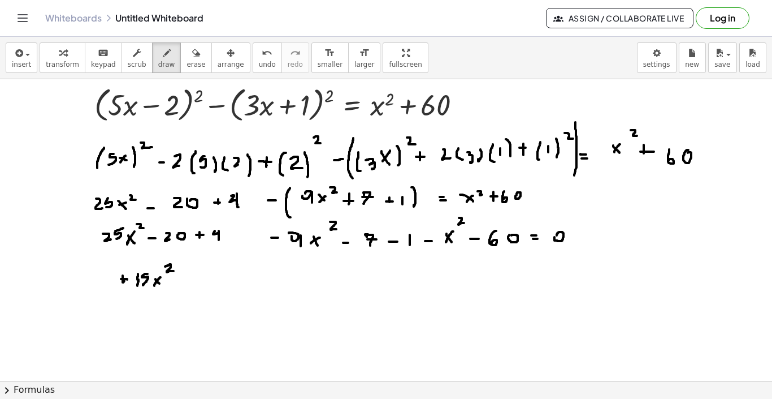
scroll to position [22, 0]
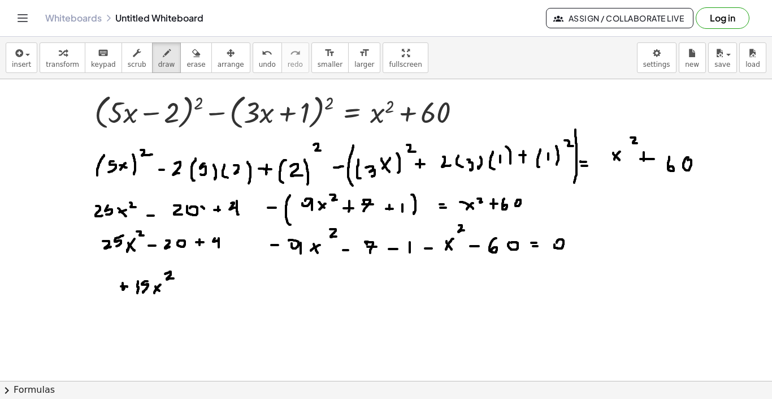
drag, startPoint x: 201, startPoint y: 206, endPoint x: 206, endPoint y: 212, distance: 7.6
click at [206, 211] on div at bounding box center [386, 358] width 772 height 603
drag, startPoint x: 208, startPoint y: 206, endPoint x: 203, endPoint y: 210, distance: 6.8
click at [203, 210] on div at bounding box center [386, 358] width 772 height 603
click at [195, 243] on div at bounding box center [386, 358] width 772 height 603
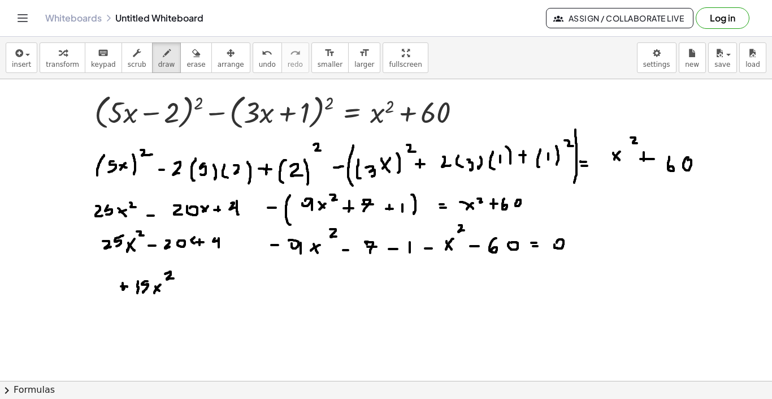
click at [192, 241] on div at bounding box center [386, 358] width 772 height 603
drag, startPoint x: 377, startPoint y: 244, endPoint x: 381, endPoint y: 249, distance: 7.2
click at [381, 249] on div at bounding box center [386, 358] width 772 height 603
drag, startPoint x: 384, startPoint y: 244, endPoint x: 376, endPoint y: 249, distance: 9.4
click at [376, 249] on div at bounding box center [386, 358] width 772 height 603
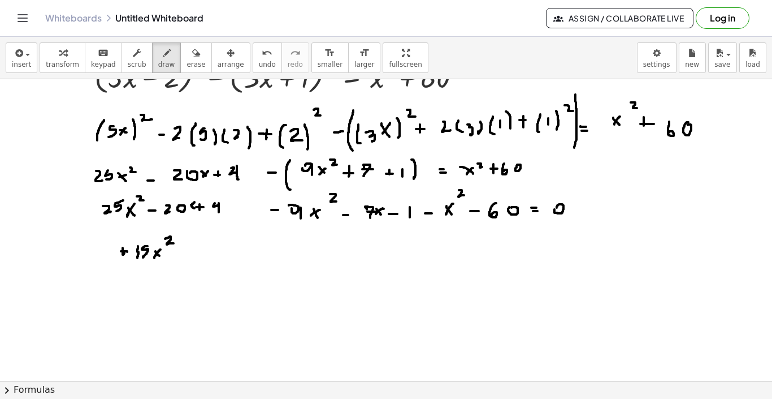
scroll to position [56, 0]
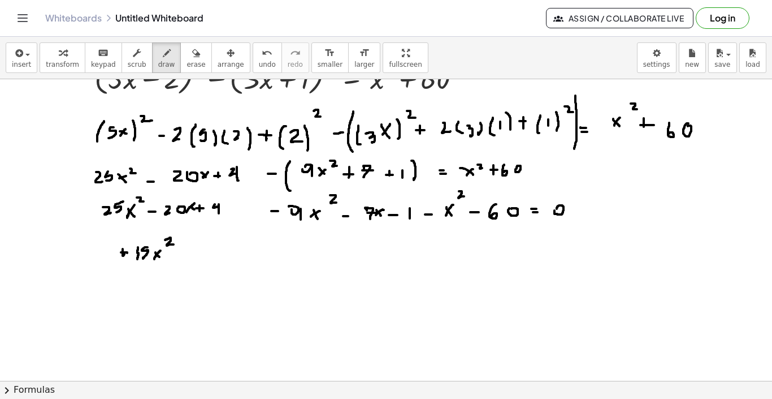
drag, startPoint x: 189, startPoint y: 207, endPoint x: 187, endPoint y: 212, distance: 5.8
click at [187, 212] on div at bounding box center [386, 324] width 772 height 603
drag, startPoint x: 187, startPoint y: 202, endPoint x: 192, endPoint y: 208, distance: 8.4
click at [192, 208] on div at bounding box center [386, 324] width 772 height 603
drag, startPoint x: 177, startPoint y: 256, endPoint x: 183, endPoint y: 257, distance: 6.3
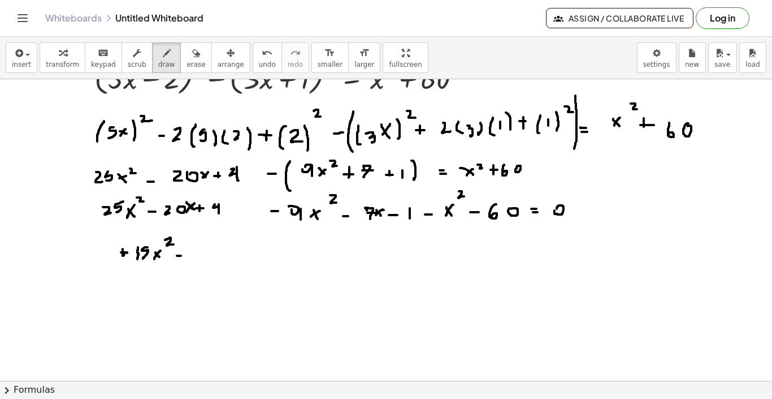
click at [183, 257] on div at bounding box center [386, 324] width 772 height 603
drag, startPoint x: 197, startPoint y: 250, endPoint x: 205, endPoint y: 254, distance: 8.3
click at [205, 254] on div at bounding box center [386, 324] width 772 height 603
drag, startPoint x: 213, startPoint y: 249, endPoint x: 214, endPoint y: 258, distance: 9.2
click at [214, 258] on div at bounding box center [386, 324] width 772 height 603
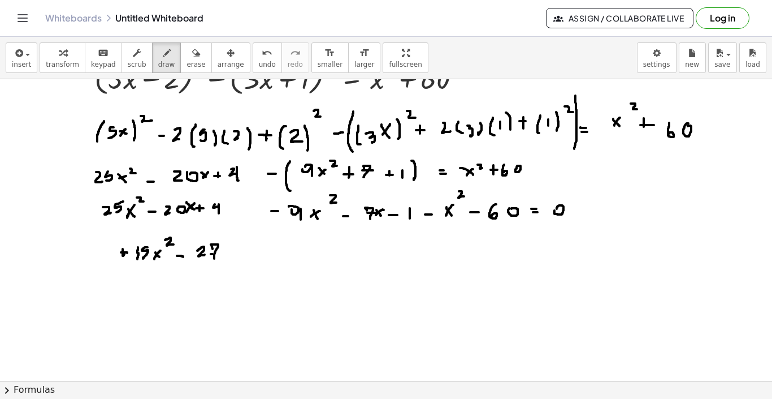
drag, startPoint x: 211, startPoint y: 254, endPoint x: 218, endPoint y: 254, distance: 6.8
click at [218, 254] on div at bounding box center [386, 324] width 772 height 603
drag, startPoint x: 229, startPoint y: 248, endPoint x: 235, endPoint y: 253, distance: 8.4
click at [235, 253] on div at bounding box center [386, 324] width 772 height 603
drag, startPoint x: 236, startPoint y: 242, endPoint x: 231, endPoint y: 253, distance: 12.2
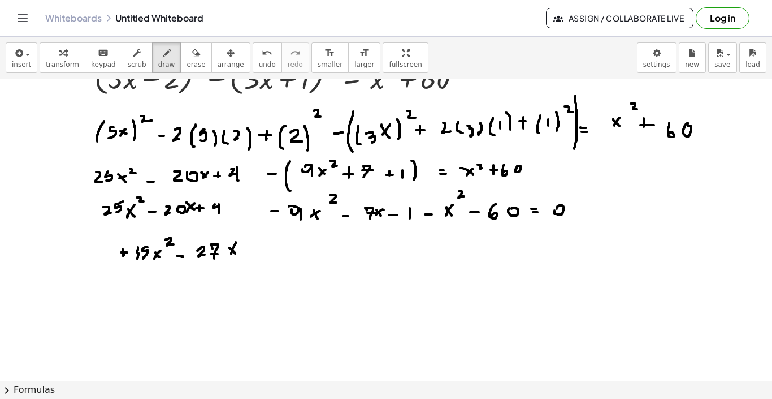
click at [231, 253] on div at bounding box center [386, 324] width 772 height 603
drag, startPoint x: 249, startPoint y: 247, endPoint x: 256, endPoint y: 248, distance: 6.2
click at [256, 248] on div at bounding box center [386, 324] width 772 height 603
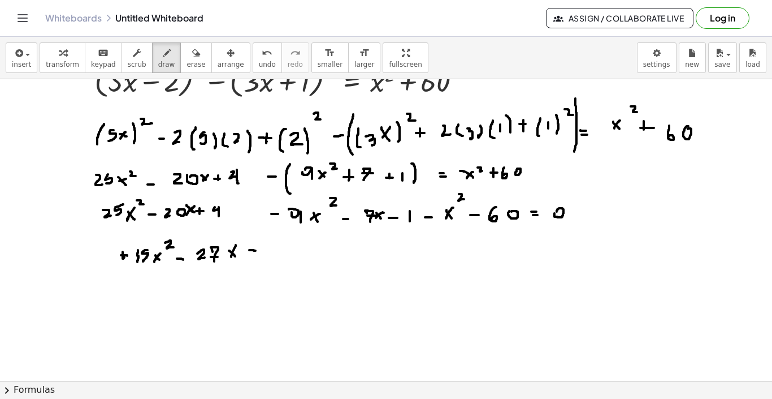
scroll to position [60, 0]
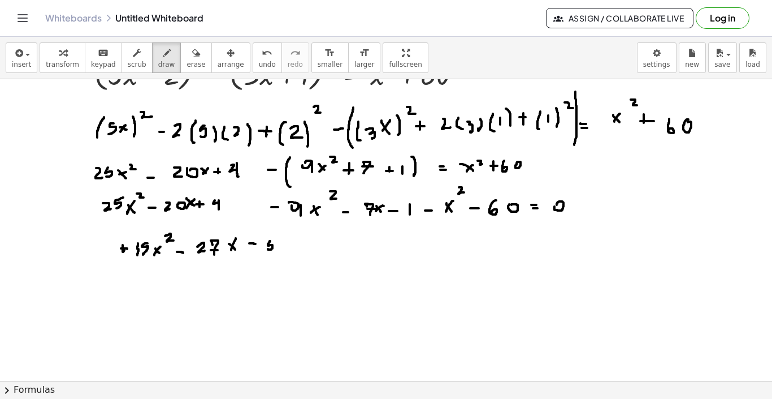
drag, startPoint x: 270, startPoint y: 241, endPoint x: 268, endPoint y: 249, distance: 8.2
click at [268, 249] on div at bounding box center [386, 320] width 772 height 603
drag, startPoint x: 270, startPoint y: 240, endPoint x: 279, endPoint y: 240, distance: 8.5
click at [279, 240] on div at bounding box center [386, 320] width 772 height 603
drag, startPoint x: 285, startPoint y: 243, endPoint x: 287, endPoint y: 252, distance: 9.3
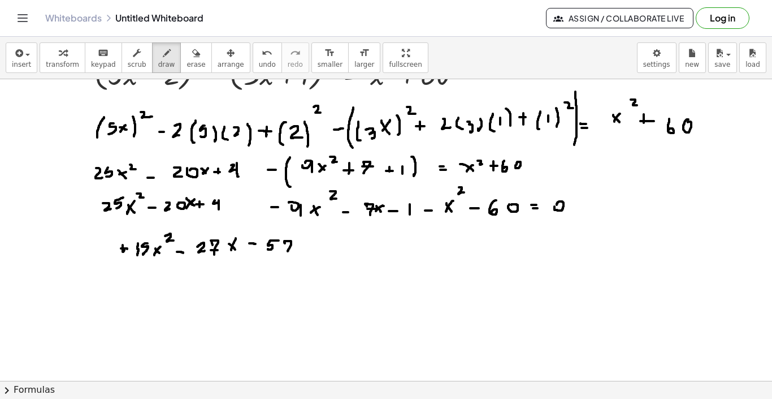
click at [287, 252] on div at bounding box center [386, 320] width 772 height 603
drag, startPoint x: 286, startPoint y: 247, endPoint x: 296, endPoint y: 247, distance: 9.6
click at [296, 247] on div at bounding box center [386, 320] width 772 height 603
click at [314, 248] on div at bounding box center [386, 320] width 772 height 603
click at [317, 252] on div at bounding box center [386, 320] width 772 height 603
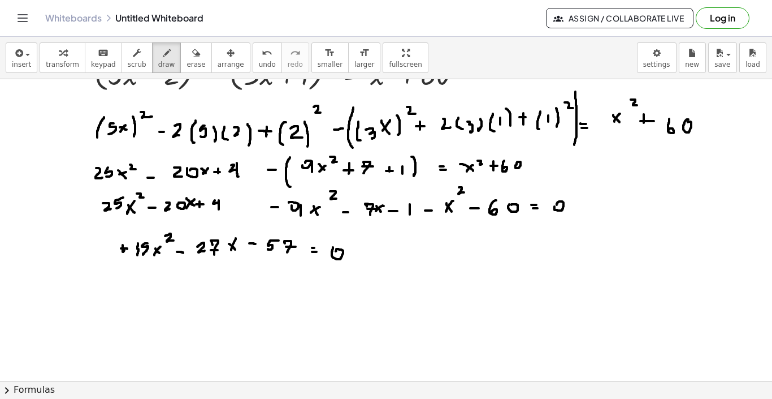
click at [336, 251] on div at bounding box center [386, 320] width 772 height 603
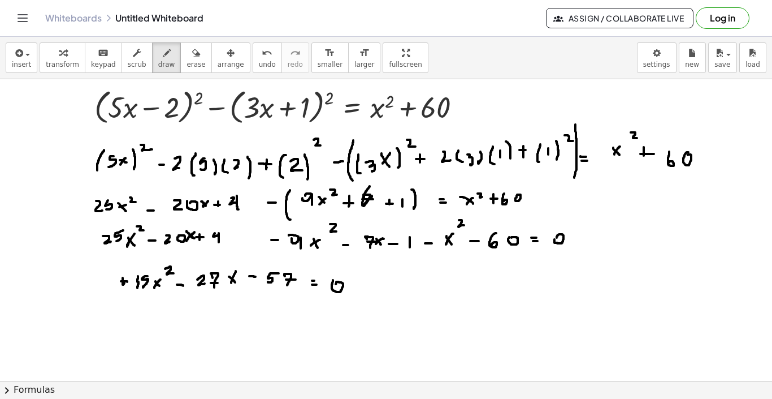
drag, startPoint x: 370, startPoint y: 186, endPoint x: 371, endPoint y: 195, distance: 9.1
click at [371, 195] on div at bounding box center [386, 353] width 772 height 603
drag, startPoint x: 375, startPoint y: 226, endPoint x: 370, endPoint y: 239, distance: 13.8
click at [370, 239] on div at bounding box center [386, 353] width 772 height 603
drag, startPoint x: 221, startPoint y: 267, endPoint x: 215, endPoint y: 284, distance: 17.9
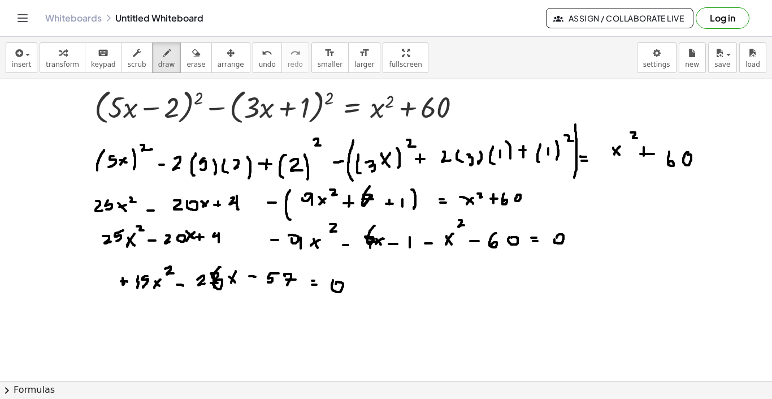
click at [215, 284] on div at bounding box center [386, 353] width 772 height 603
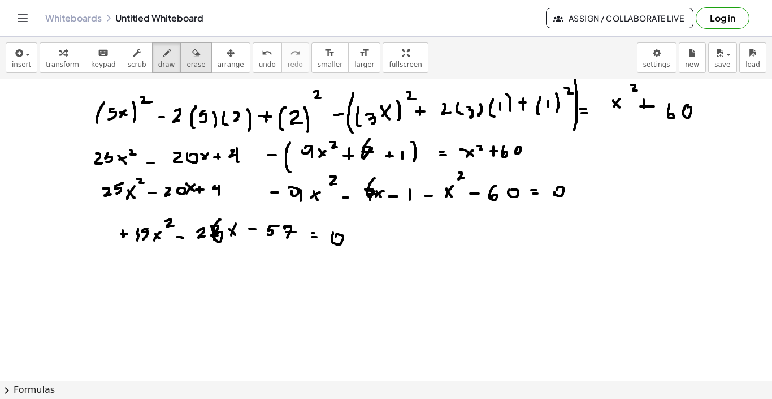
click at [192, 44] on button "erase" at bounding box center [195, 57] width 31 height 31
click at [224, 239] on div at bounding box center [386, 306] width 772 height 603
click at [158, 64] on span "draw" at bounding box center [166, 65] width 17 height 8
drag, startPoint x: 206, startPoint y: 226, endPoint x: 210, endPoint y: 234, distance: 9.1
click at [210, 234] on div at bounding box center [386, 306] width 772 height 603
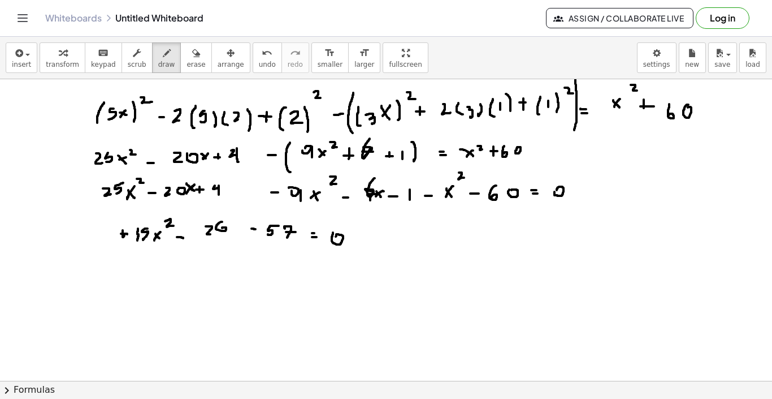
drag, startPoint x: 222, startPoint y: 222, endPoint x: 221, endPoint y: 230, distance: 8.6
click at [221, 230] on div at bounding box center [386, 306] width 772 height 603
drag, startPoint x: 234, startPoint y: 224, endPoint x: 239, endPoint y: 229, distance: 7.2
click at [239, 229] on div at bounding box center [386, 306] width 772 height 603
drag, startPoint x: 239, startPoint y: 223, endPoint x: 234, endPoint y: 230, distance: 8.9
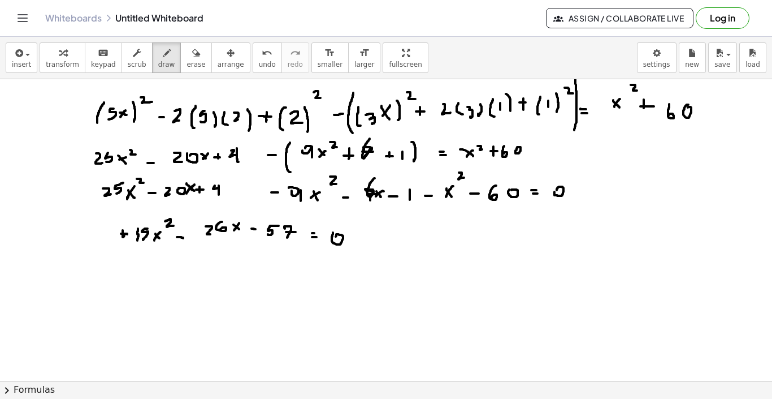
click at [234, 230] on div at bounding box center [386, 306] width 772 height 603
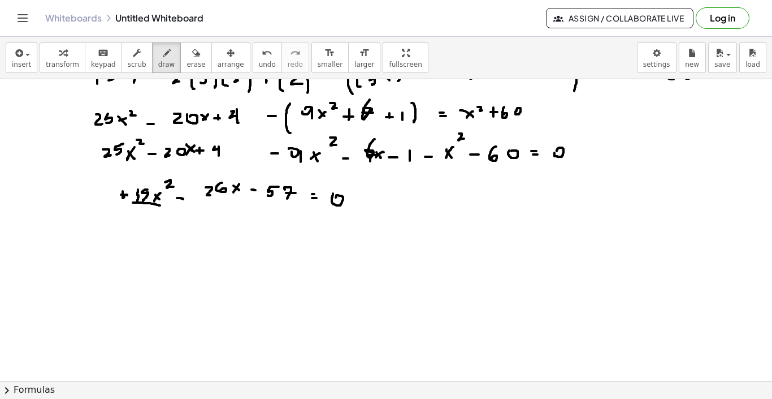
drag, startPoint x: 133, startPoint y: 202, endPoint x: 162, endPoint y: 206, distance: 29.7
click at [162, 206] on div at bounding box center [386, 267] width 772 height 603
drag, startPoint x: 142, startPoint y: 208, endPoint x: 142, endPoint y: 215, distance: 6.8
click at [142, 215] on div at bounding box center [386, 267] width 772 height 603
drag, startPoint x: 149, startPoint y: 209, endPoint x: 148, endPoint y: 218, distance: 9.1
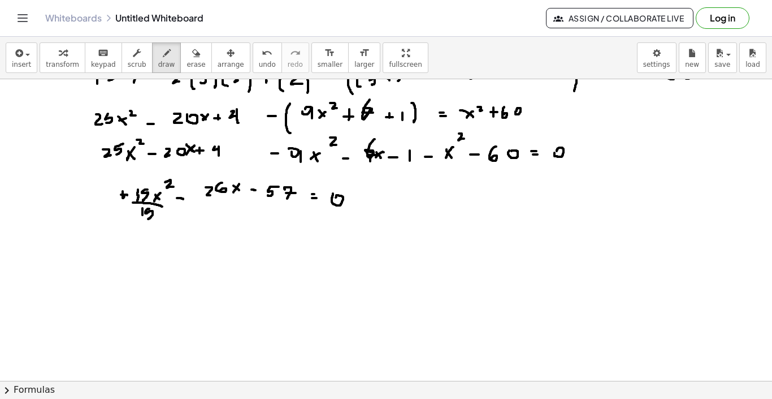
click at [148, 218] on div at bounding box center [386, 267] width 772 height 603
drag, startPoint x: 209, startPoint y: 202, endPoint x: 223, endPoint y: 202, distance: 14.1
click at [223, 202] on div at bounding box center [386, 267] width 772 height 603
drag, startPoint x: 223, startPoint y: 202, endPoint x: 231, endPoint y: 202, distance: 7.4
click at [231, 202] on div at bounding box center [386, 267] width 772 height 603
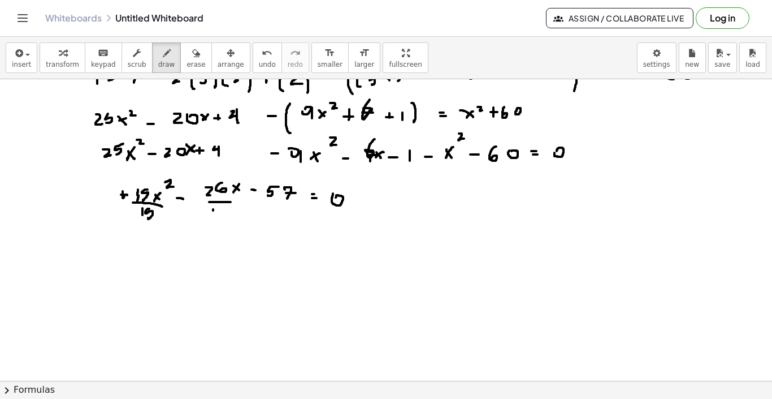
drag, startPoint x: 213, startPoint y: 209, endPoint x: 213, endPoint y: 215, distance: 6.2
click at [213, 215] on div at bounding box center [386, 267] width 772 height 603
drag, startPoint x: 223, startPoint y: 207, endPoint x: 219, endPoint y: 215, distance: 9.1
click at [219, 215] on div at bounding box center [386, 267] width 772 height 603
drag, startPoint x: 265, startPoint y: 203, endPoint x: 288, endPoint y: 202, distance: 23.2
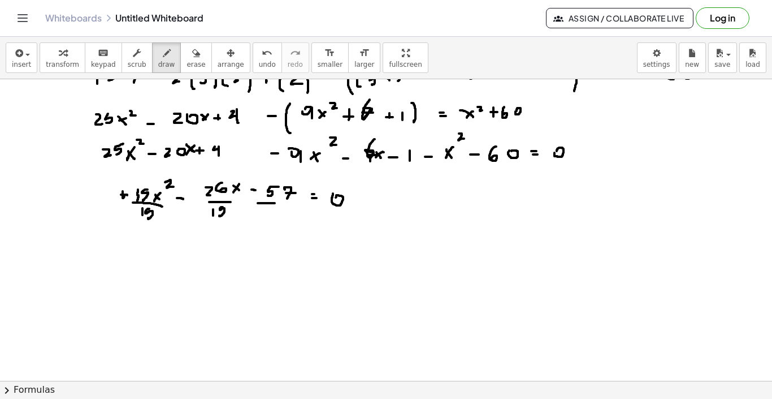
click at [288, 202] on div at bounding box center [386, 267] width 772 height 603
click at [273, 214] on div at bounding box center [386, 267] width 772 height 603
drag, startPoint x: 281, startPoint y: 209, endPoint x: 280, endPoint y: 217, distance: 8.0
click at [280, 217] on div at bounding box center [386, 267] width 772 height 603
drag, startPoint x: 326, startPoint y: 206, endPoint x: 349, endPoint y: 209, distance: 23.9
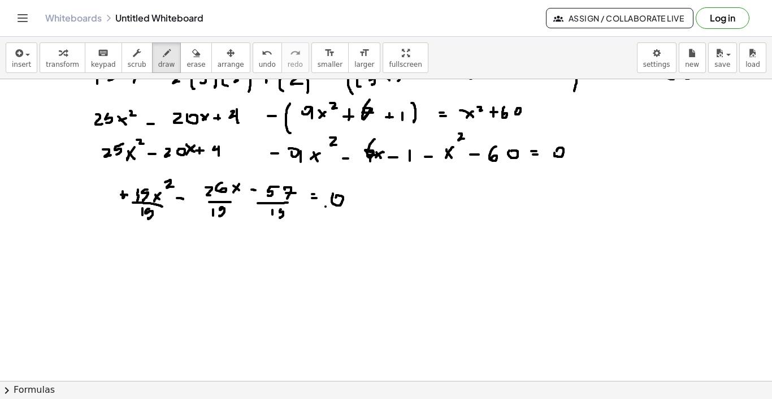
click at [349, 209] on div at bounding box center [386, 267] width 772 height 603
drag, startPoint x: 333, startPoint y: 211, endPoint x: 333, endPoint y: 219, distance: 7.9
click at [333, 219] on div at bounding box center [386, 267] width 772 height 603
drag, startPoint x: 343, startPoint y: 214, endPoint x: 336, endPoint y: 222, distance: 10.4
click at [336, 222] on div at bounding box center [386, 267] width 772 height 603
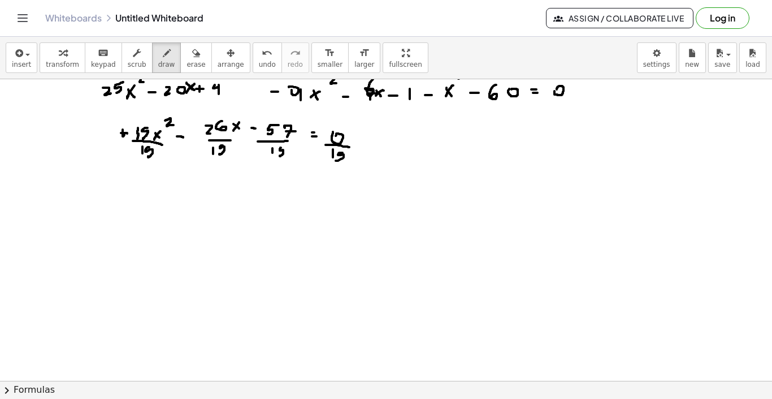
scroll to position [162, 0]
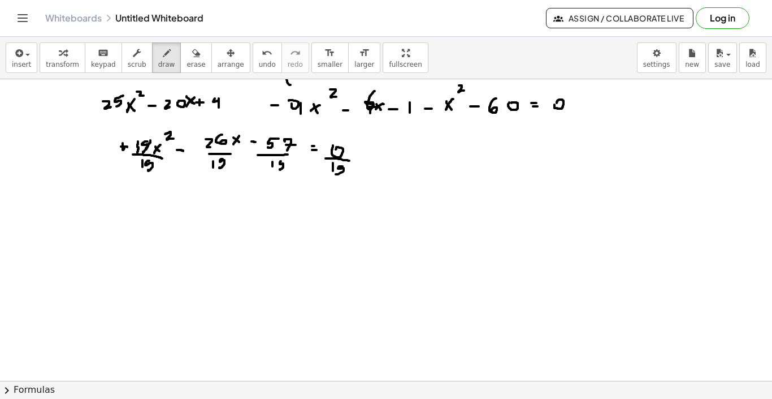
drag, startPoint x: 150, startPoint y: 140, endPoint x: 144, endPoint y: 151, distance: 12.4
click at [144, 151] on div at bounding box center [386, 218] width 772 height 603
drag, startPoint x: 152, startPoint y: 162, endPoint x: 139, endPoint y: 175, distance: 18.4
click at [139, 175] on div at bounding box center [386, 218] width 772 height 603
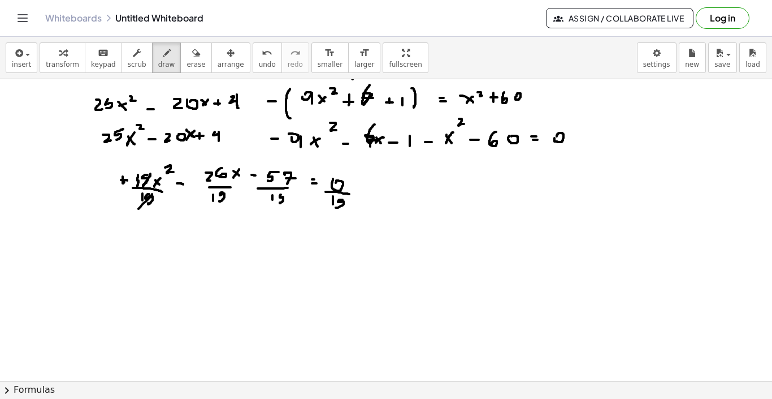
scroll to position [126, 0]
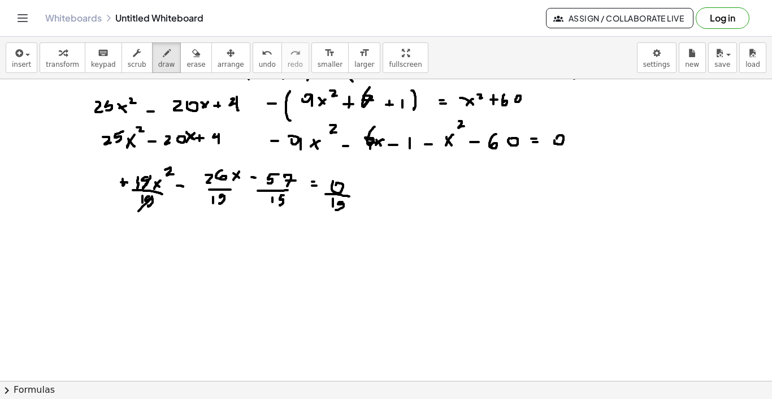
click at [284, 195] on div at bounding box center [386, 254] width 772 height 603
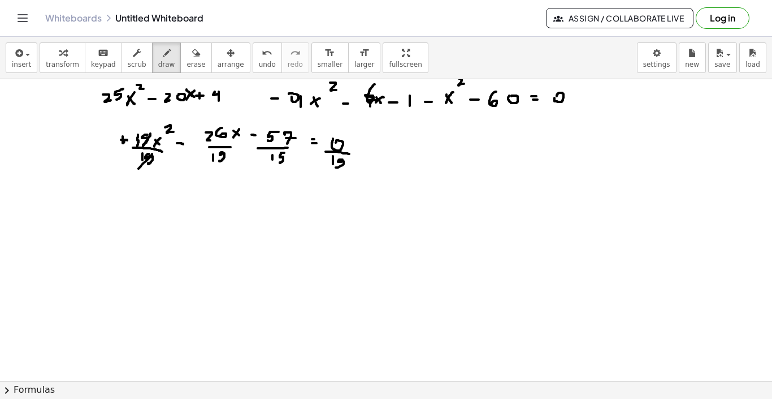
scroll to position [169, 0]
drag, startPoint x: 140, startPoint y: 199, endPoint x: 145, endPoint y: 207, distance: 9.4
click at [145, 207] on div at bounding box center [386, 211] width 772 height 603
drag, startPoint x: 146, startPoint y: 198, endPoint x: 137, endPoint y: 208, distance: 12.4
click at [137, 208] on div at bounding box center [386, 211] width 772 height 603
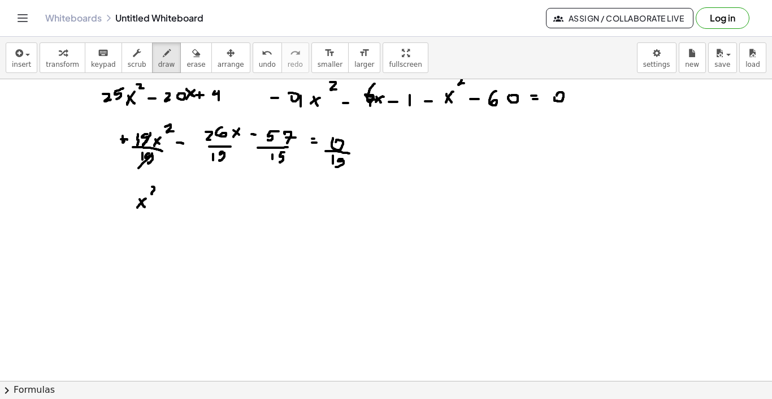
drag, startPoint x: 152, startPoint y: 187, endPoint x: 154, endPoint y: 193, distance: 6.6
click at [154, 193] on div at bounding box center [386, 211] width 772 height 603
click at [168, 202] on div at bounding box center [386, 211] width 772 height 603
drag, startPoint x: 195, startPoint y: 187, endPoint x: 199, endPoint y: 196, distance: 9.4
click at [199, 196] on div at bounding box center [386, 211] width 772 height 603
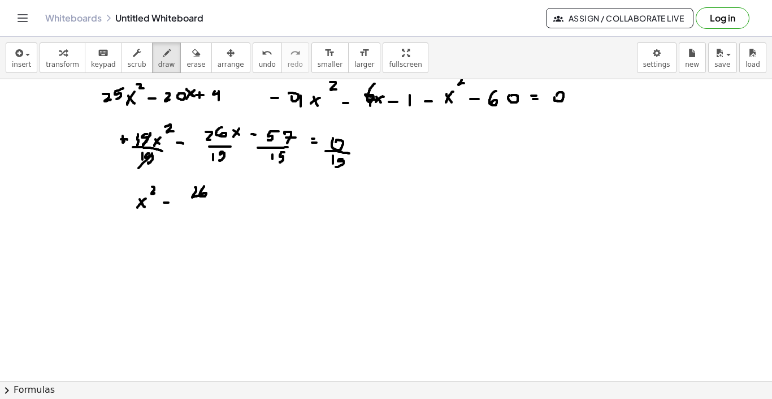
drag, startPoint x: 204, startPoint y: 186, endPoint x: 202, endPoint y: 195, distance: 8.8
click at [202, 195] on div at bounding box center [386, 211] width 772 height 603
click at [217, 191] on div at bounding box center [386, 211] width 772 height 603
drag, startPoint x: 217, startPoint y: 191, endPoint x: 225, endPoint y: 196, distance: 9.7
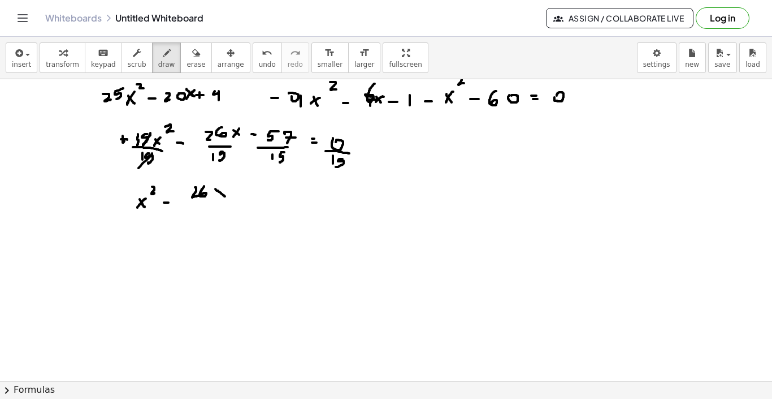
click at [225, 196] on div at bounding box center [386, 211] width 772 height 603
drag, startPoint x: 224, startPoint y: 189, endPoint x: 218, endPoint y: 193, distance: 7.9
click at [218, 193] on div at bounding box center [386, 211] width 772 height 603
drag, startPoint x: 191, startPoint y: 207, endPoint x: 217, endPoint y: 207, distance: 26.6
click at [217, 207] on div at bounding box center [386, 211] width 772 height 603
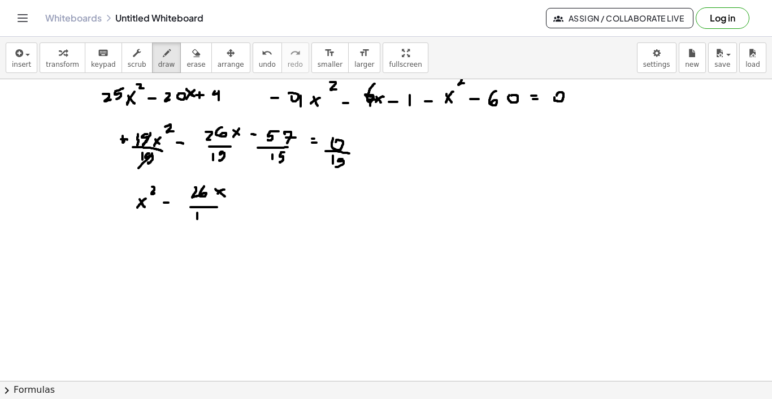
click at [197, 219] on div at bounding box center [386, 211] width 772 height 603
drag, startPoint x: 206, startPoint y: 211, endPoint x: 205, endPoint y: 223, distance: 11.4
click at [205, 223] on div at bounding box center [386, 211] width 772 height 603
drag, startPoint x: 243, startPoint y: 206, endPoint x: 253, endPoint y: 206, distance: 10.7
click at [253, 206] on div at bounding box center [386, 211] width 772 height 603
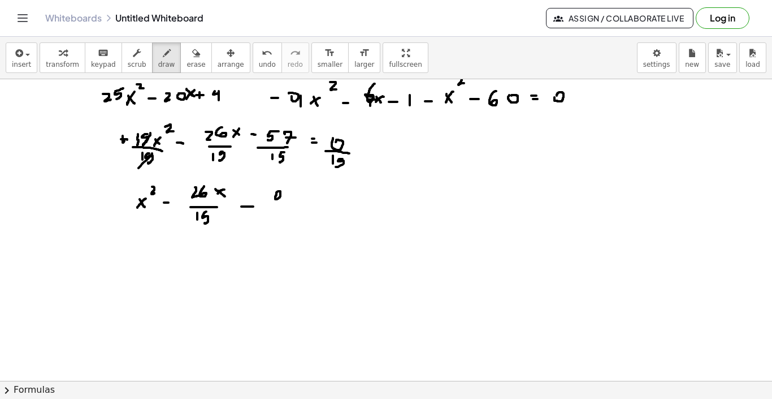
click at [276, 194] on div at bounding box center [386, 211] width 772 height 603
click at [281, 198] on div at bounding box center [386, 211] width 772 height 603
drag, startPoint x: 272, startPoint y: 193, endPoint x: 272, endPoint y: 202, distance: 9.0
click at [272, 202] on div at bounding box center [386, 211] width 772 height 603
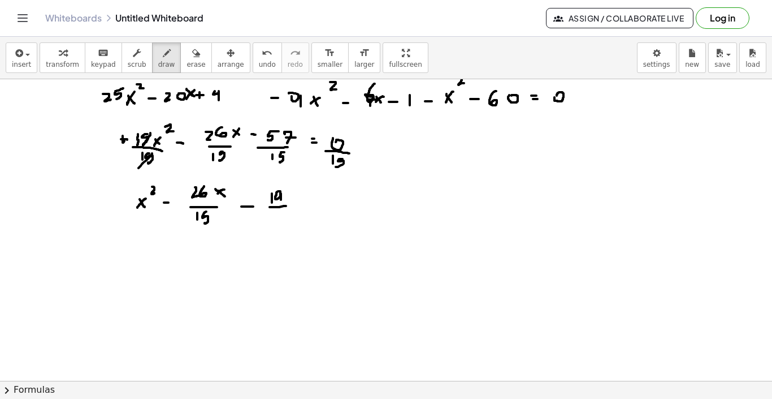
drag, startPoint x: 270, startPoint y: 207, endPoint x: 287, endPoint y: 206, distance: 17.0
click at [287, 206] on div at bounding box center [386, 211] width 772 height 603
drag, startPoint x: 279, startPoint y: 211, endPoint x: 276, endPoint y: 218, distance: 8.1
click at [276, 218] on div at bounding box center [386, 211] width 772 height 603
click at [306, 200] on div at bounding box center [386, 211] width 772 height 603
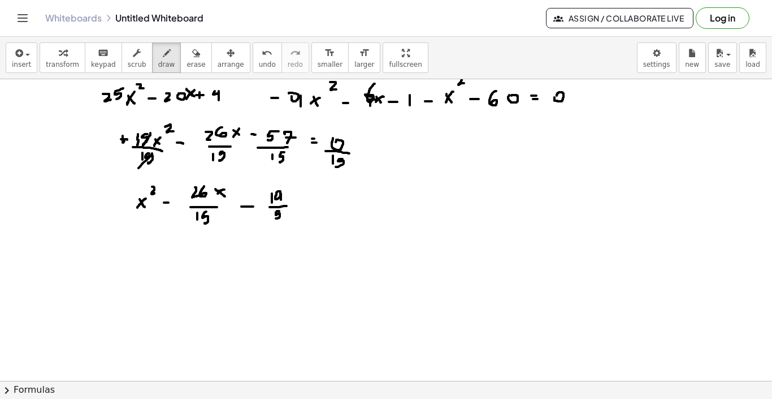
click at [307, 200] on div at bounding box center [386, 211] width 772 height 603
click at [312, 200] on div at bounding box center [386, 211] width 772 height 603
click at [309, 204] on div at bounding box center [386, 211] width 772 height 603
click at [312, 204] on div at bounding box center [386, 211] width 772 height 603
click at [331, 201] on div at bounding box center [386, 211] width 772 height 603
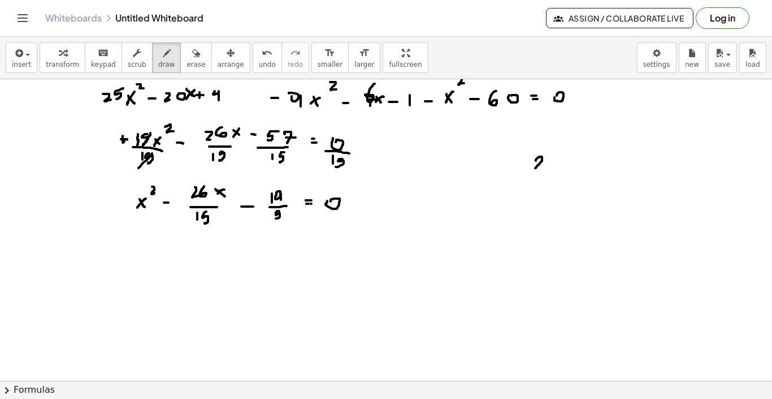
drag, startPoint x: 536, startPoint y: 161, endPoint x: 543, endPoint y: 167, distance: 9.6
click at [543, 167] on div at bounding box center [386, 211] width 772 height 603
drag, startPoint x: 554, startPoint y: 152, endPoint x: 551, endPoint y: 166, distance: 13.9
click at [551, 166] on div at bounding box center [386, 211] width 772 height 603
click at [551, 163] on div at bounding box center [386, 211] width 772 height 603
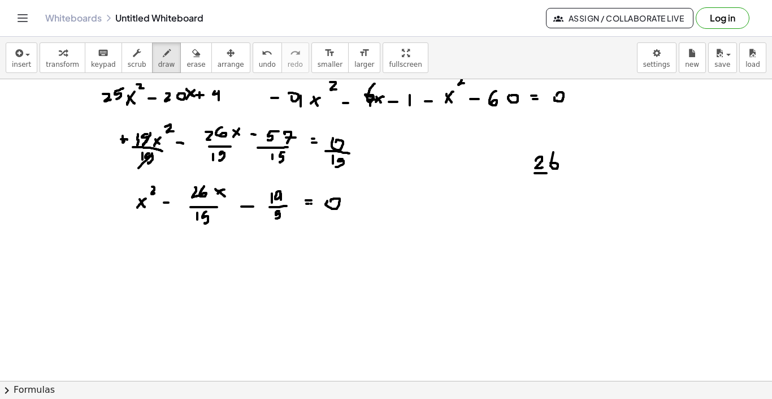
drag, startPoint x: 535, startPoint y: 173, endPoint x: 550, endPoint y: 173, distance: 14.7
click at [550, 173] on div at bounding box center [386, 211] width 772 height 603
drag, startPoint x: 550, startPoint y: 173, endPoint x: 561, endPoint y: 173, distance: 11.3
click at [561, 173] on div at bounding box center [386, 211] width 772 height 603
drag, startPoint x: 542, startPoint y: 180, endPoint x: 542, endPoint y: 191, distance: 10.2
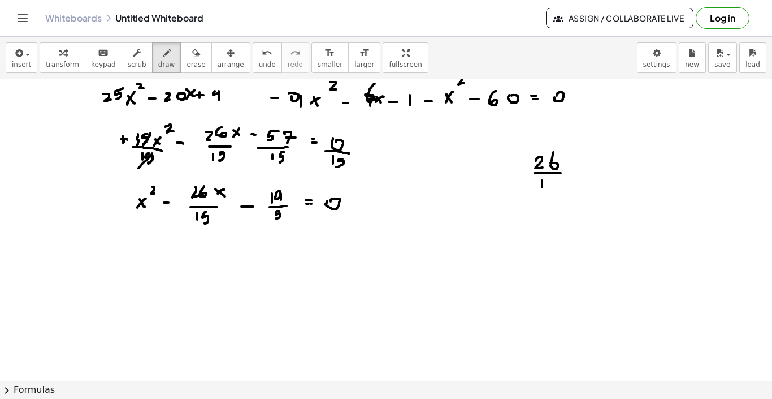
click at [542, 191] on div at bounding box center [386, 211] width 772 height 603
drag, startPoint x: 553, startPoint y: 178, endPoint x: 551, endPoint y: 188, distance: 10.3
click at [551, 188] on div at bounding box center [386, 211] width 772 height 603
drag, startPoint x: 574, startPoint y: 165, endPoint x: 582, endPoint y: 172, distance: 10.4
click at [582, 172] on div at bounding box center [386, 211] width 772 height 603
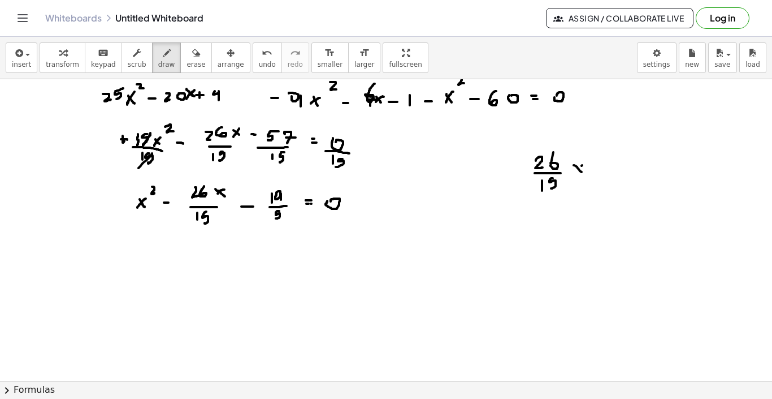
click at [579, 168] on div at bounding box center [386, 211] width 772 height 603
drag, startPoint x: 535, startPoint y: 195, endPoint x: 558, endPoint y: 195, distance: 22.6
click at [558, 195] on div at bounding box center [386, 211] width 772 height 603
drag, startPoint x: 543, startPoint y: 204, endPoint x: 551, endPoint y: 214, distance: 12.5
click at [551, 214] on div at bounding box center [386, 211] width 772 height 603
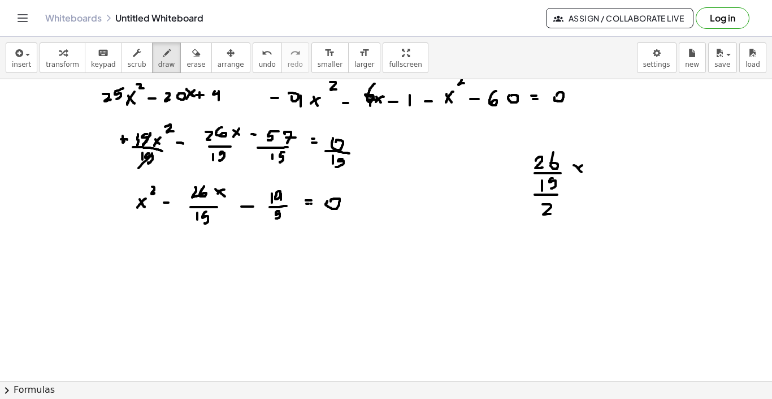
click at [620, 170] on div at bounding box center [386, 211] width 772 height 603
click at [623, 170] on div at bounding box center [386, 211] width 772 height 603
click at [623, 176] on div at bounding box center [386, 211] width 772 height 603
drag, startPoint x: 654, startPoint y: 157, endPoint x: 660, endPoint y: 168, distance: 12.9
click at [660, 168] on div at bounding box center [386, 211] width 772 height 603
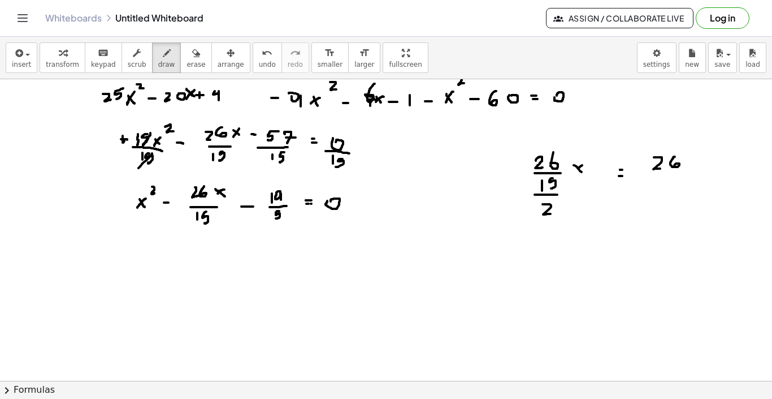
drag, startPoint x: 675, startPoint y: 157, endPoint x: 675, endPoint y: 166, distance: 9.1
click at [675, 166] on div at bounding box center [386, 211] width 772 height 603
drag, startPoint x: 658, startPoint y: 173, endPoint x: 675, endPoint y: 173, distance: 17.0
click at [675, 173] on div at bounding box center [386, 211] width 772 height 603
drag, startPoint x: 660, startPoint y: 179, endPoint x: 660, endPoint y: 189, distance: 10.7
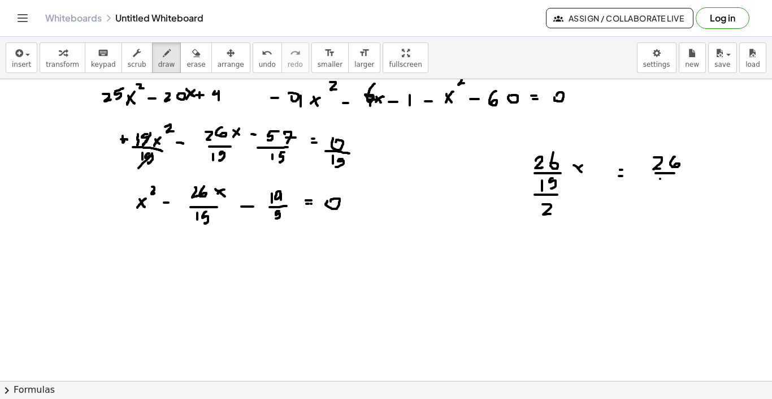
click at [660, 189] on div at bounding box center [386, 211] width 772 height 603
drag, startPoint x: 671, startPoint y: 182, endPoint x: 666, endPoint y: 192, distance: 10.6
click at [666, 192] on div at bounding box center [386, 211] width 772 height 603
click at [693, 169] on div at bounding box center [386, 211] width 772 height 603
drag, startPoint x: 715, startPoint y: 157, endPoint x: 715, endPoint y: 166, distance: 9.6
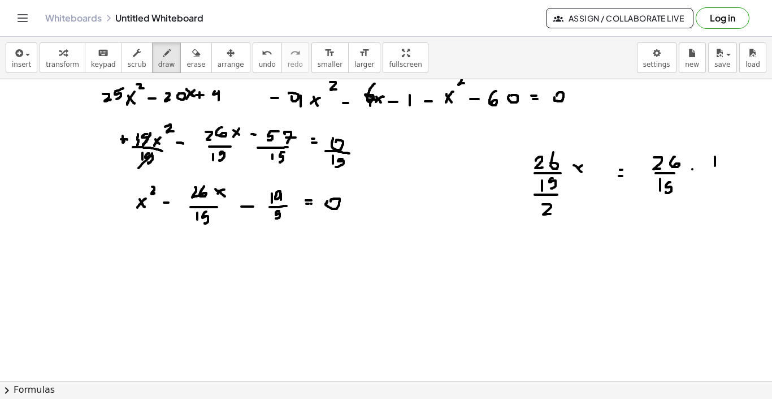
click at [715, 166] on div at bounding box center [386, 211] width 772 height 603
drag, startPoint x: 709, startPoint y: 171, endPoint x: 718, endPoint y: 171, distance: 8.5
click at [718, 171] on div at bounding box center [386, 211] width 772 height 603
drag, startPoint x: 713, startPoint y: 179, endPoint x: 719, endPoint y: 188, distance: 11.4
click at [719, 188] on div at bounding box center [386, 211] width 772 height 603
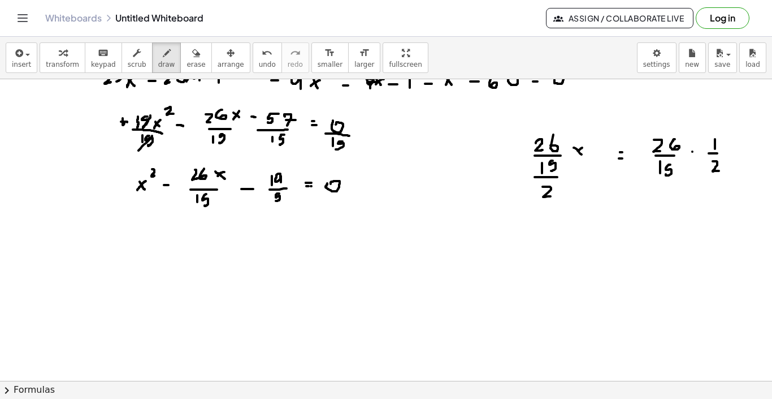
scroll to position [198, 0]
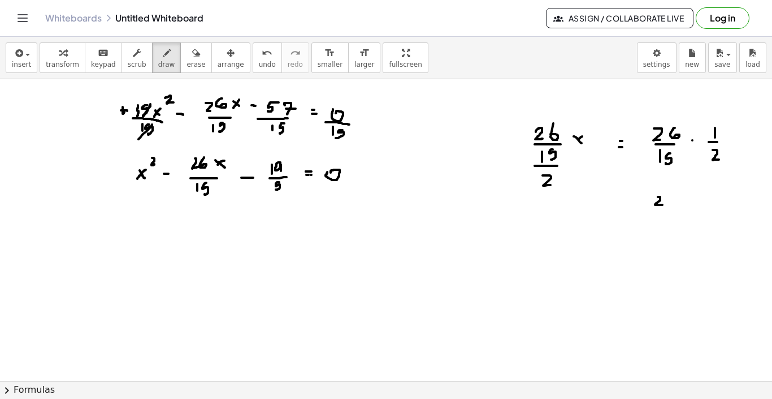
drag, startPoint x: 658, startPoint y: 197, endPoint x: 663, endPoint y: 205, distance: 9.1
click at [663, 205] on div at bounding box center [386, 182] width 772 height 603
drag, startPoint x: 668, startPoint y: 196, endPoint x: 666, endPoint y: 202, distance: 7.0
click at [666, 202] on div at bounding box center [386, 182] width 772 height 603
drag, startPoint x: 655, startPoint y: 209, endPoint x: 672, endPoint y: 210, distance: 17.5
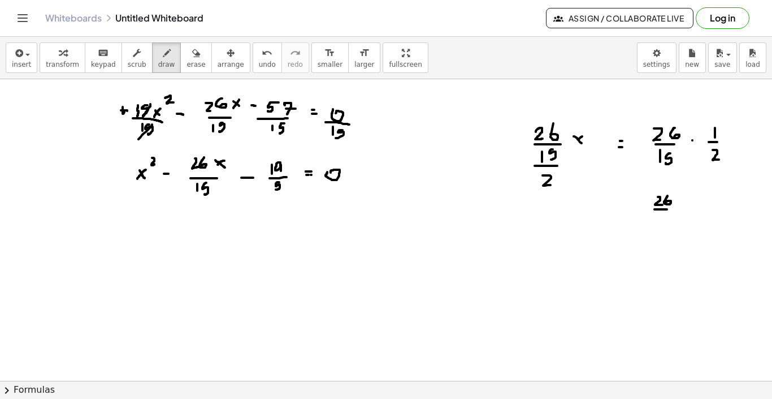
click at [672, 210] on div at bounding box center [386, 182] width 772 height 603
drag, startPoint x: 660, startPoint y: 213, endPoint x: 662, endPoint y: 224, distance: 11.4
click at [662, 224] on div at bounding box center [386, 182] width 772 height 603
click at [675, 215] on div at bounding box center [386, 182] width 772 height 603
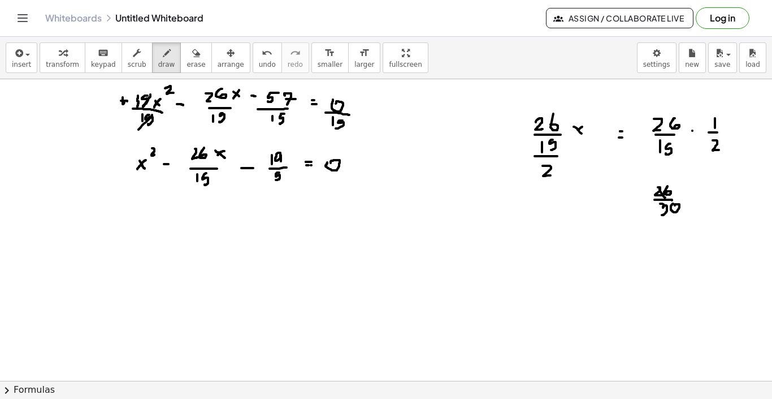
drag, startPoint x: 660, startPoint y: 188, endPoint x: 666, endPoint y: 197, distance: 11.2
click at [666, 197] on div at bounding box center [386, 173] width 772 height 603
drag, startPoint x: 660, startPoint y: 168, endPoint x: 659, endPoint y: 175, distance: 6.9
click at [659, 175] on div at bounding box center [386, 173] width 772 height 603
drag, startPoint x: 664, startPoint y: 167, endPoint x: 667, endPoint y: 176, distance: 9.7
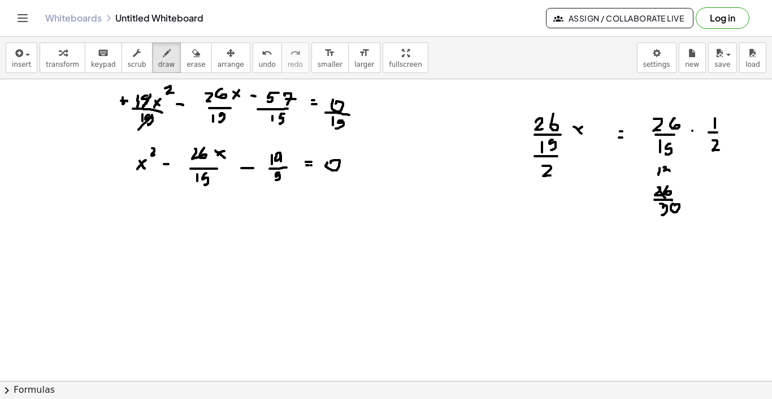
click at [667, 176] on div at bounding box center [386, 173] width 772 height 603
click at [670, 208] on div at bounding box center [386, 173] width 772 height 603
drag, startPoint x: 666, startPoint y: 222, endPoint x: 666, endPoint y: 229, distance: 7.4
click at [666, 229] on div at bounding box center [386, 173] width 772 height 603
drag, startPoint x: 675, startPoint y: 220, endPoint x: 675, endPoint y: 227, distance: 7.4
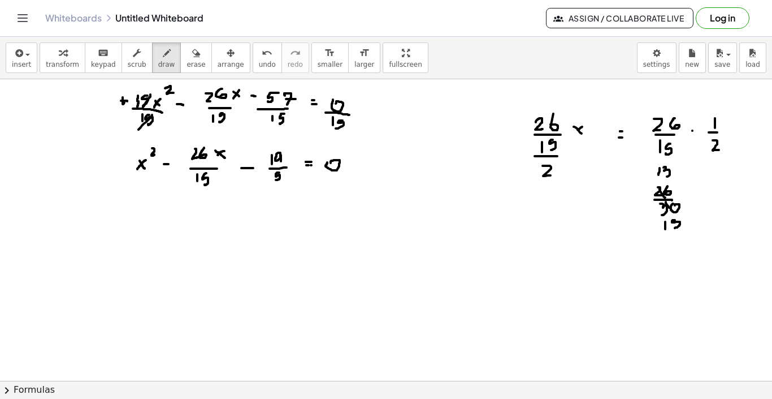
click at [675, 227] on div at bounding box center [386, 173] width 772 height 603
drag, startPoint x: 674, startPoint y: 219, endPoint x: 681, endPoint y: 218, distance: 6.9
click at [681, 218] on div at bounding box center [386, 173] width 772 height 603
drag, startPoint x: 692, startPoint y: 187, endPoint x: 697, endPoint y: 193, distance: 7.2
click at [697, 193] on div at bounding box center [386, 173] width 772 height 603
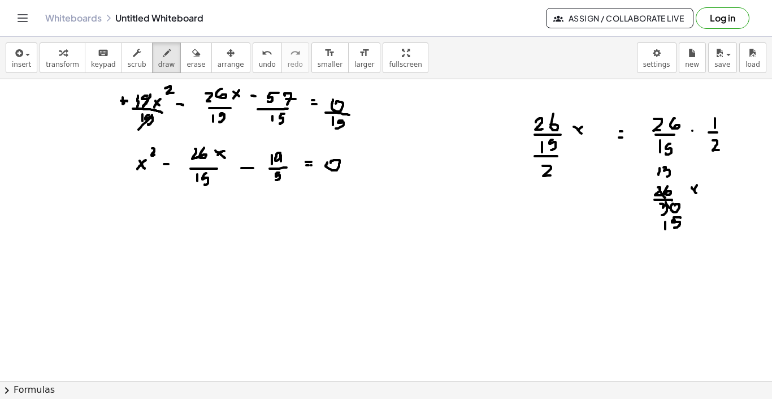
drag, startPoint x: 697, startPoint y: 185, endPoint x: 690, endPoint y: 197, distance: 13.7
click at [690, 197] on div at bounding box center [386, 173] width 772 height 603
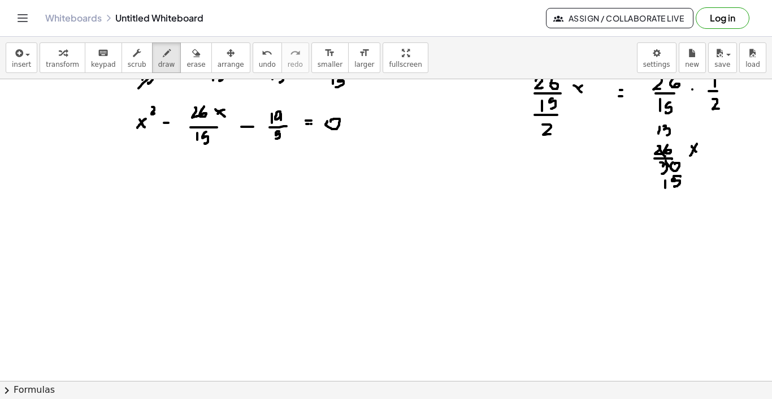
scroll to position [0, 0]
click at [192, 49] on icon "button" at bounding box center [196, 53] width 8 height 14
click at [581, 96] on div at bounding box center [386, 131] width 772 height 603
click at [717, 152] on div at bounding box center [386, 131] width 772 height 603
click at [163, 54] on icon "button" at bounding box center [167, 53] width 8 height 14
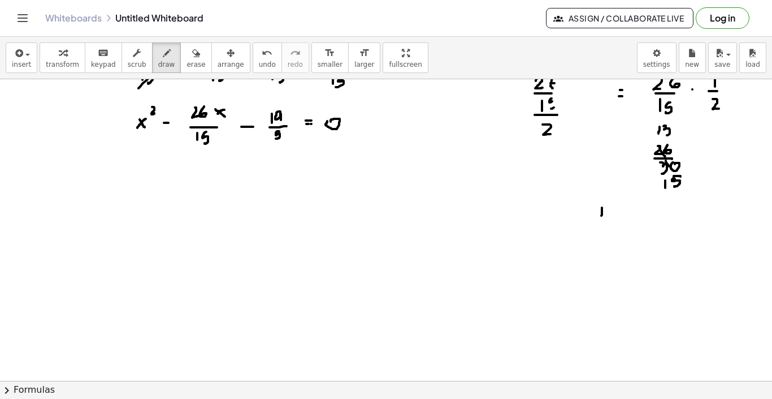
drag, startPoint x: 602, startPoint y: 208, endPoint x: 601, endPoint y: 217, distance: 9.1
click at [601, 217] on div at bounding box center [386, 131] width 772 height 603
drag, startPoint x: 608, startPoint y: 207, endPoint x: 609, endPoint y: 215, distance: 8.6
click at [609, 215] on div at bounding box center [386, 131] width 772 height 603
drag, startPoint x: 594, startPoint y: 221, endPoint x: 609, endPoint y: 221, distance: 15.3
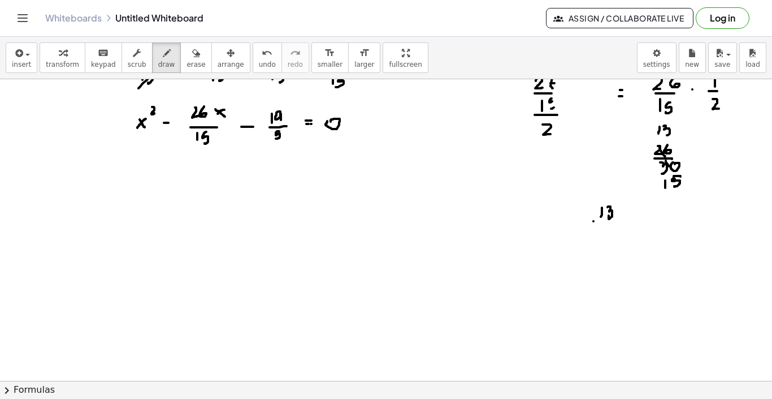
click at [609, 221] on div at bounding box center [386, 131] width 772 height 603
click at [615, 221] on div at bounding box center [386, 131] width 772 height 603
drag, startPoint x: 602, startPoint y: 228, endPoint x: 602, endPoint y: 235, distance: 6.2
click at [602, 235] on div at bounding box center [386, 131] width 772 height 603
drag, startPoint x: 610, startPoint y: 228, endPoint x: 608, endPoint y: 235, distance: 7.5
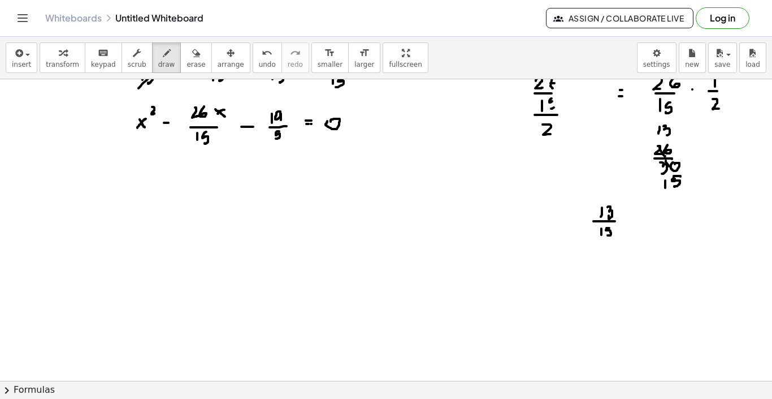
click at [608, 235] on div at bounding box center [386, 131] width 772 height 603
drag, startPoint x: 623, startPoint y: 210, endPoint x: 625, endPoint y: 227, distance: 16.6
click at [625, 227] on div at bounding box center [386, 131] width 772 height 603
drag, startPoint x: 596, startPoint y: 203, endPoint x: 589, endPoint y: 228, distance: 26.3
click at [589, 228] on div at bounding box center [386, 131] width 772 height 603
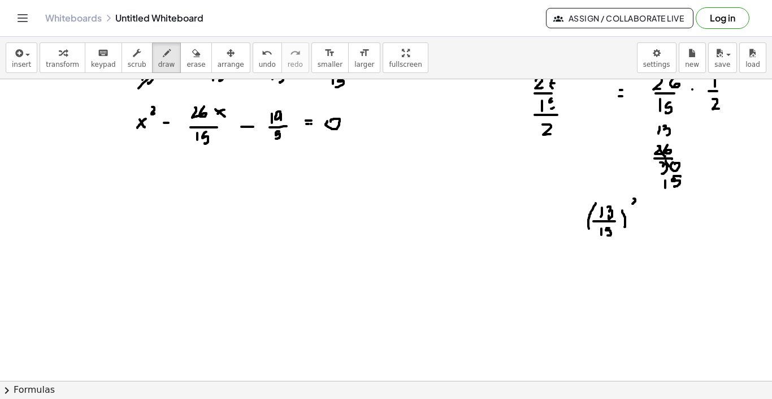
drag, startPoint x: 634, startPoint y: 198, endPoint x: 640, endPoint y: 204, distance: 8.0
click at [640, 204] on div at bounding box center [386, 131] width 772 height 603
click at [641, 216] on div at bounding box center [386, 131] width 772 height 603
click at [642, 219] on div at bounding box center [386, 131] width 772 height 603
drag, startPoint x: 669, startPoint y: 209, endPoint x: 667, endPoint y: 218, distance: 9.8
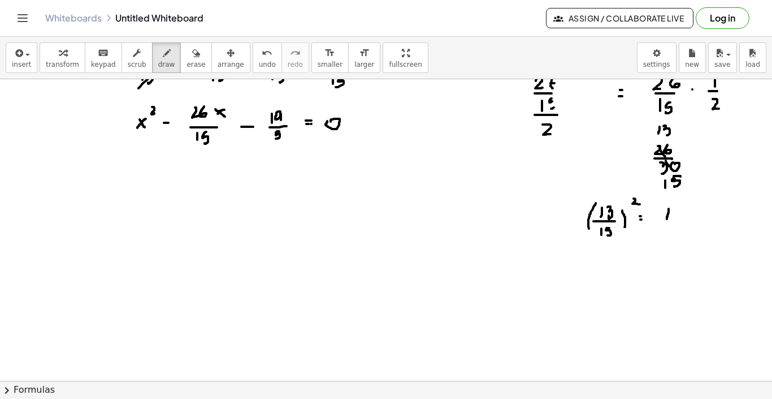
click at [667, 218] on div at bounding box center [386, 131] width 772 height 603
drag, startPoint x: 677, startPoint y: 209, endPoint x: 674, endPoint y: 218, distance: 8.9
click at [674, 218] on div at bounding box center [386, 131] width 772 height 603
click at [684, 208] on div at bounding box center [386, 131] width 772 height 603
drag, startPoint x: 689, startPoint y: 208, endPoint x: 691, endPoint y: 220, distance: 12.6
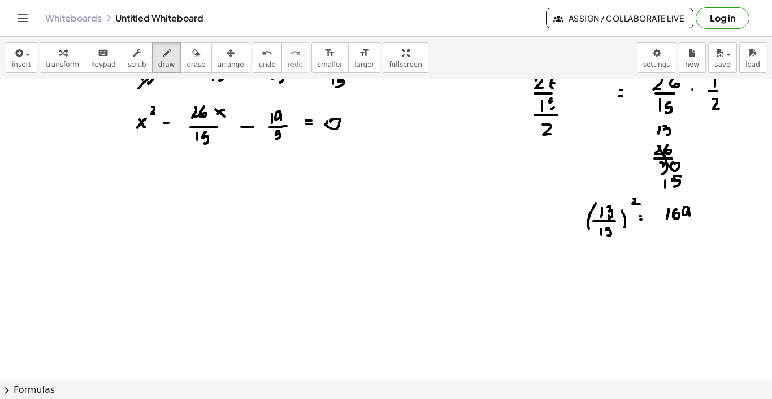
click at [691, 220] on div at bounding box center [386, 131] width 772 height 603
drag, startPoint x: 666, startPoint y: 223, endPoint x: 694, endPoint y: 224, distance: 28.3
click at [694, 224] on div at bounding box center [386, 131] width 772 height 603
drag, startPoint x: 667, startPoint y: 227, endPoint x: 672, endPoint y: 234, distance: 8.2
click at [672, 234] on div at bounding box center [386, 131] width 772 height 603
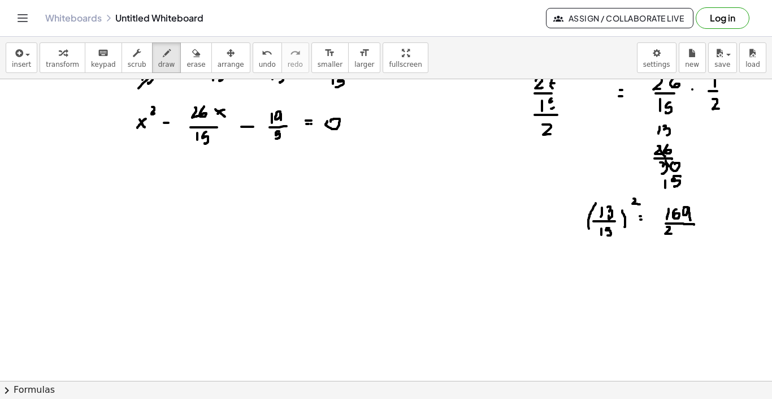
drag, startPoint x: 676, startPoint y: 228, endPoint x: 679, endPoint y: 235, distance: 7.4
click at [679, 235] on div at bounding box center [386, 131] width 772 height 603
click at [262, 65] on span "undo" at bounding box center [267, 65] width 17 height 8
drag, startPoint x: 675, startPoint y: 226, endPoint x: 681, endPoint y: 231, distance: 8.0
click at [681, 231] on div at bounding box center [386, 131] width 772 height 603
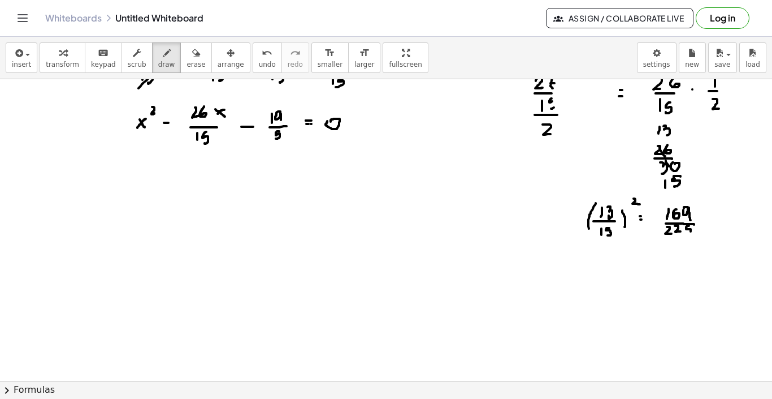
drag, startPoint x: 689, startPoint y: 226, endPoint x: 687, endPoint y: 234, distance: 8.8
click at [687, 234] on div at bounding box center [386, 131] width 772 height 603
drag, startPoint x: 136, startPoint y: 196, endPoint x: 143, endPoint y: 206, distance: 12.2
click at [143, 206] on div at bounding box center [386, 131] width 772 height 603
drag, startPoint x: 142, startPoint y: 197, endPoint x: 137, endPoint y: 205, distance: 8.6
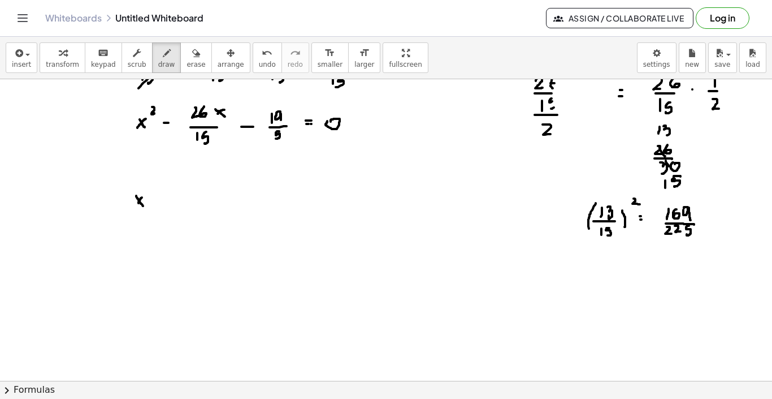
click at [137, 205] on div at bounding box center [386, 131] width 772 height 603
drag, startPoint x: 148, startPoint y: 187, endPoint x: 153, endPoint y: 192, distance: 7.6
click at [153, 192] on div at bounding box center [386, 131] width 772 height 603
click at [164, 201] on div at bounding box center [386, 131] width 772 height 603
drag, startPoint x: 188, startPoint y: 181, endPoint x: 193, endPoint y: 191, distance: 10.6
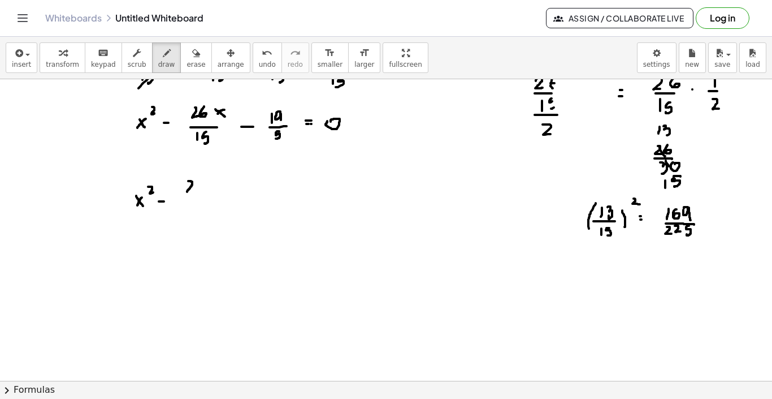
click at [193, 191] on div at bounding box center [386, 131] width 772 height 603
drag, startPoint x: 202, startPoint y: 180, endPoint x: 201, endPoint y: 190, distance: 10.2
click at [201, 190] on div at bounding box center [386, 131] width 772 height 603
drag, startPoint x: 213, startPoint y: 183, endPoint x: 219, endPoint y: 191, distance: 10.2
click at [219, 191] on div at bounding box center [386, 131] width 772 height 603
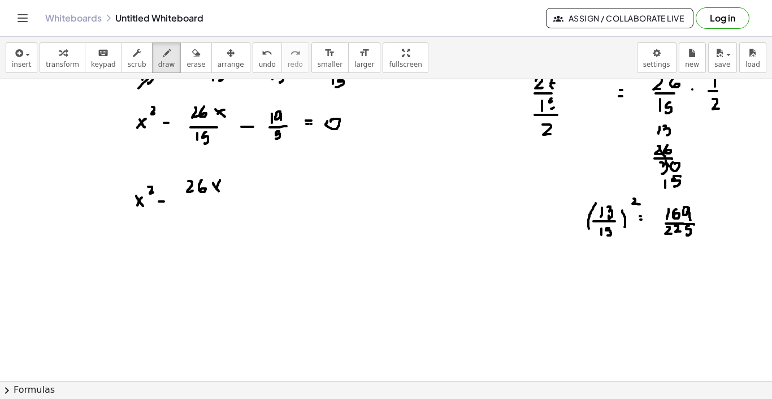
drag, startPoint x: 220, startPoint y: 180, endPoint x: 215, endPoint y: 191, distance: 11.7
click at [215, 191] on div at bounding box center [386, 131] width 772 height 603
drag, startPoint x: 186, startPoint y: 200, endPoint x: 215, endPoint y: 200, distance: 29.4
click at [215, 200] on div at bounding box center [386, 131] width 772 height 603
drag, startPoint x: 194, startPoint y: 207, endPoint x: 194, endPoint y: 217, distance: 9.6
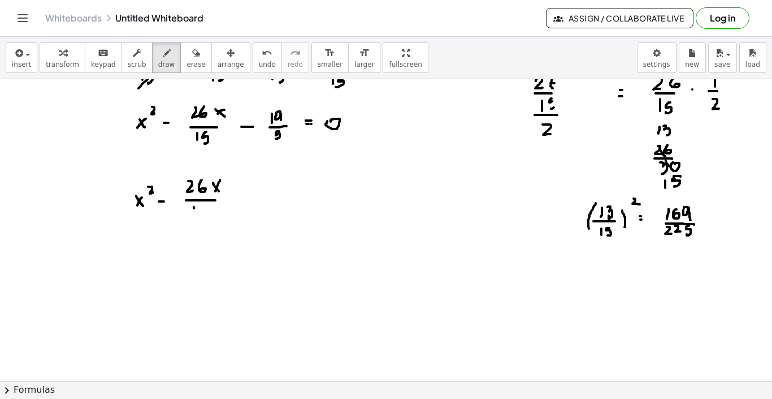
click at [194, 217] on div at bounding box center [386, 131] width 772 height 603
drag, startPoint x: 205, startPoint y: 206, endPoint x: 204, endPoint y: 216, distance: 10.2
click at [204, 216] on div at bounding box center [386, 131] width 772 height 603
drag, startPoint x: 233, startPoint y: 197, endPoint x: 241, endPoint y: 197, distance: 8.5
click at [241, 197] on div at bounding box center [386, 131] width 772 height 603
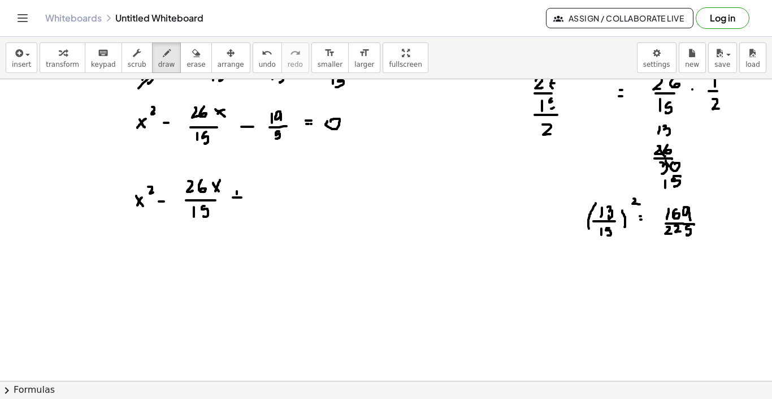
drag, startPoint x: 237, startPoint y: 191, endPoint x: 237, endPoint y: 201, distance: 10.2
click at [237, 201] on div at bounding box center [386, 131] width 772 height 603
drag, startPoint x: 260, startPoint y: 181, endPoint x: 260, endPoint y: 195, distance: 13.6
click at [260, 195] on div at bounding box center [386, 131] width 772 height 603
drag, startPoint x: 267, startPoint y: 180, endPoint x: 268, endPoint y: 189, distance: 9.1
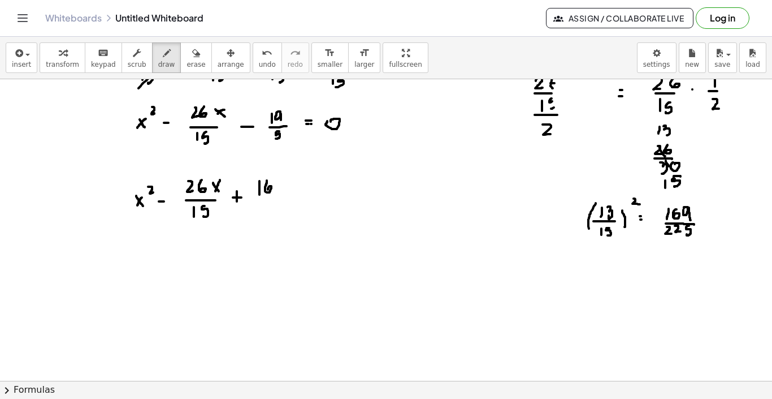
click at [268, 189] on div at bounding box center [386, 131] width 772 height 603
click at [282, 182] on div at bounding box center [386, 131] width 772 height 603
drag, startPoint x: 286, startPoint y: 182, endPoint x: 286, endPoint y: 194, distance: 12.4
click at [286, 194] on div at bounding box center [386, 131] width 772 height 603
drag, startPoint x: 257, startPoint y: 198, endPoint x: 277, endPoint y: 198, distance: 19.8
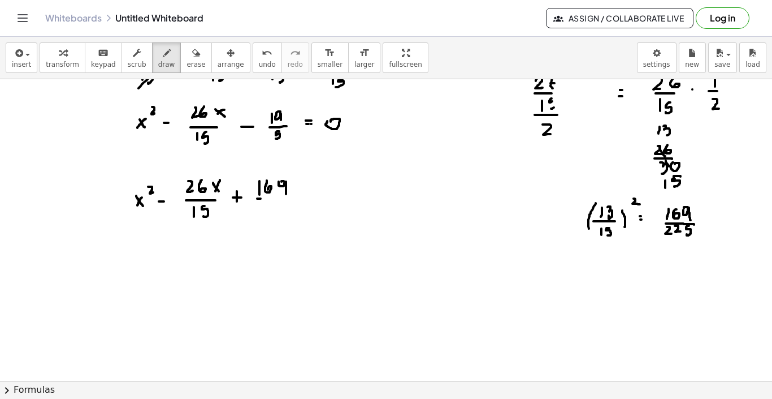
click at [277, 198] on div at bounding box center [386, 131] width 772 height 603
drag, startPoint x: 277, startPoint y: 198, endPoint x: 287, endPoint y: 199, distance: 9.6
click at [287, 199] on div at bounding box center [386, 131] width 772 height 603
drag, startPoint x: 268, startPoint y: 204, endPoint x: 275, endPoint y: 211, distance: 9.6
click at [275, 211] on div at bounding box center [386, 131] width 772 height 603
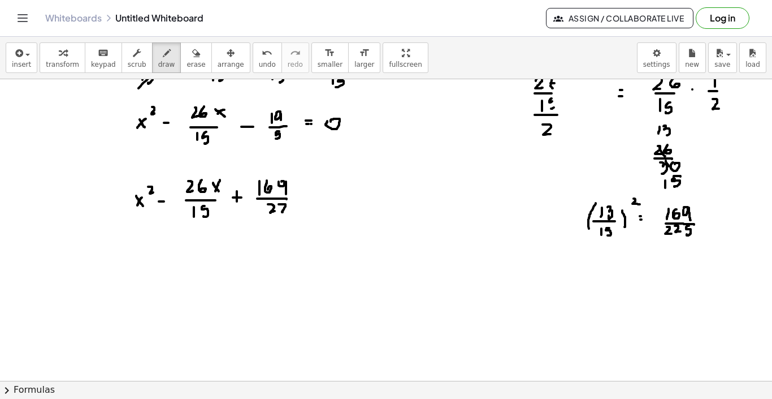
drag, startPoint x: 279, startPoint y: 204, endPoint x: 285, endPoint y: 211, distance: 9.2
click at [285, 211] on div at bounding box center [386, 131] width 772 height 603
drag, startPoint x: 295, startPoint y: 204, endPoint x: 295, endPoint y: 211, distance: 7.4
click at [295, 211] on div at bounding box center [386, 131] width 772 height 603
drag, startPoint x: 313, startPoint y: 194, endPoint x: 319, endPoint y: 194, distance: 6.2
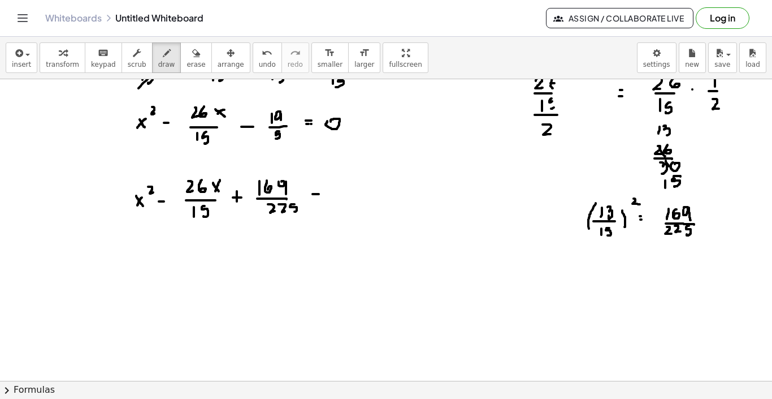
click at [319, 194] on div at bounding box center [386, 131] width 772 height 603
drag, startPoint x: 331, startPoint y: 186, endPoint x: 331, endPoint y: 193, distance: 6.8
click at [331, 193] on div at bounding box center [386, 131] width 772 height 603
click at [342, 184] on div at bounding box center [386, 131] width 772 height 603
drag, startPoint x: 346, startPoint y: 185, endPoint x: 346, endPoint y: 193, distance: 8.5
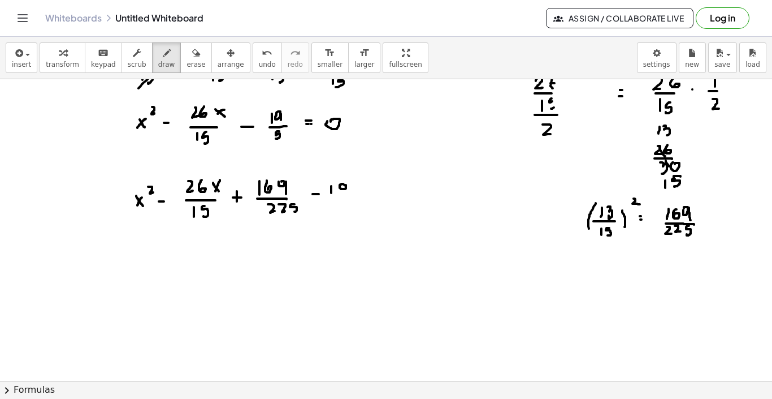
click at [346, 193] on div at bounding box center [386, 131] width 772 height 603
drag, startPoint x: 329, startPoint y: 200, endPoint x: 344, endPoint y: 200, distance: 15.3
click at [344, 200] on div at bounding box center [386, 131] width 772 height 603
drag, startPoint x: 337, startPoint y: 204, endPoint x: 334, endPoint y: 213, distance: 9.7
click at [334, 213] on div at bounding box center [386, 131] width 772 height 603
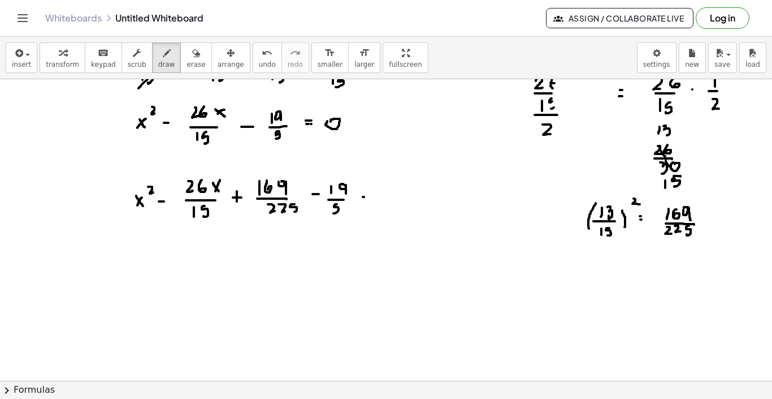
click at [364, 197] on div at bounding box center [386, 131] width 772 height 603
click at [365, 203] on div at bounding box center [386, 131] width 772 height 603
drag, startPoint x: 390, startPoint y: 192, endPoint x: 391, endPoint y: 200, distance: 8.1
click at [391, 194] on div at bounding box center [386, 131] width 772 height 603
click at [391, 200] on div at bounding box center [386, 131] width 772 height 603
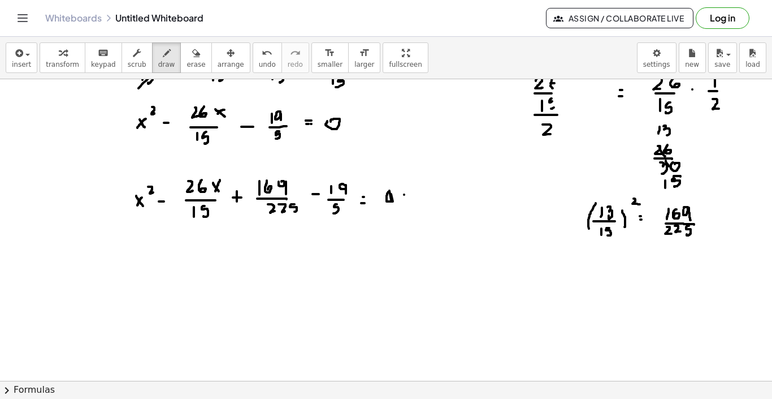
drag, startPoint x: 404, startPoint y: 195, endPoint x: 413, endPoint y: 195, distance: 9.0
click at [413, 195] on div at bounding box center [386, 131] width 772 height 603
drag, startPoint x: 409, startPoint y: 191, endPoint x: 409, endPoint y: 199, distance: 7.9
click at [409, 199] on div at bounding box center [386, 131] width 772 height 603
click at [430, 191] on div at bounding box center [386, 131] width 772 height 603
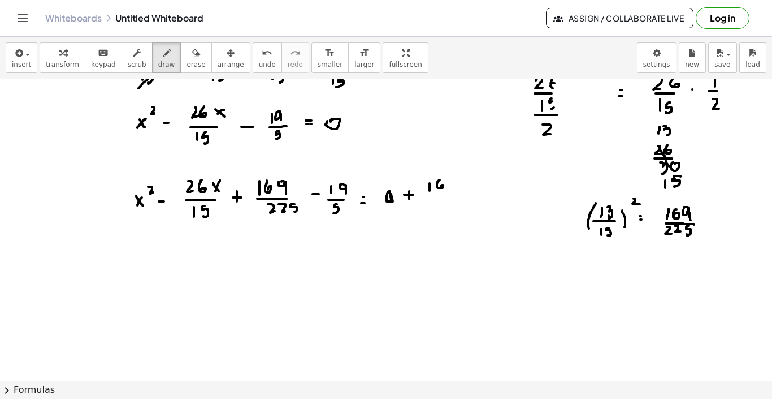
drag, startPoint x: 440, startPoint y: 180, endPoint x: 440, endPoint y: 187, distance: 6.8
click at [440, 187] on div at bounding box center [386, 131] width 772 height 603
click at [457, 183] on div at bounding box center [386, 131] width 772 height 603
click at [460, 191] on div at bounding box center [386, 131] width 772 height 603
click at [458, 195] on div at bounding box center [386, 131] width 772 height 603
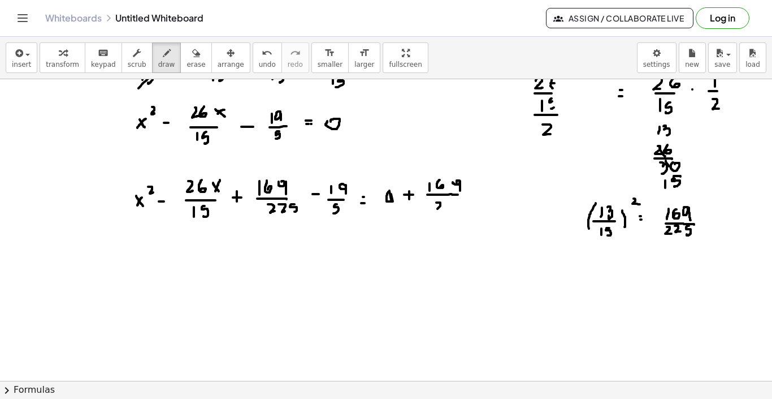
click at [442, 208] on div at bounding box center [386, 131] width 772 height 603
click at [453, 208] on div at bounding box center [386, 131] width 772 height 603
click at [459, 208] on div at bounding box center [386, 131] width 772 height 603
click at [468, 199] on div at bounding box center [386, 131] width 772 height 603
drag, startPoint x: 159, startPoint y: 265, endPoint x: 168, endPoint y: 276, distance: 14.1
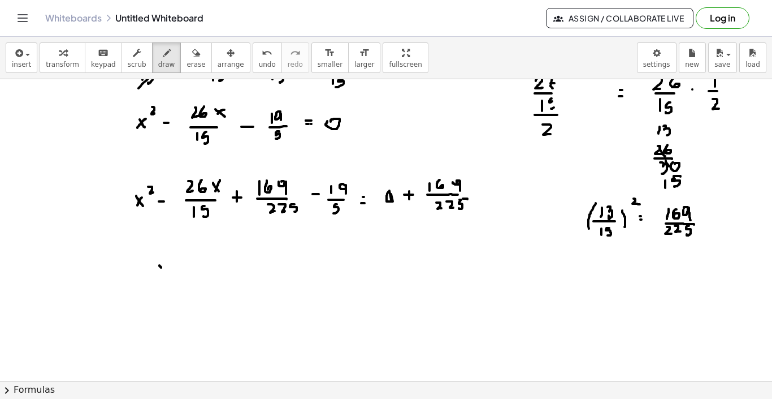
click at [168, 276] on div at bounding box center [386, 131] width 772 height 603
drag, startPoint x: 167, startPoint y: 266, endPoint x: 160, endPoint y: 273, distance: 9.6
click at [160, 273] on div at bounding box center [386, 131] width 772 height 603
drag, startPoint x: 184, startPoint y: 270, endPoint x: 192, endPoint y: 269, distance: 8.5
click at [192, 269] on div at bounding box center [386, 131] width 772 height 603
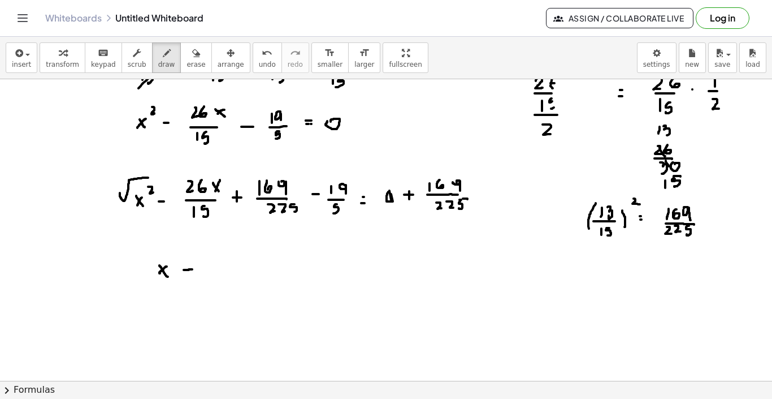
drag, startPoint x: 120, startPoint y: 193, endPoint x: 148, endPoint y: 178, distance: 32.1
click at [148, 178] on div at bounding box center [386, 131] width 772 height 603
drag, startPoint x: 248, startPoint y: 188, endPoint x: 280, endPoint y: 167, distance: 38.4
click at [280, 167] on div at bounding box center [386, 131] width 772 height 603
drag, startPoint x: 149, startPoint y: 253, endPoint x: 153, endPoint y: 277, distance: 24.6
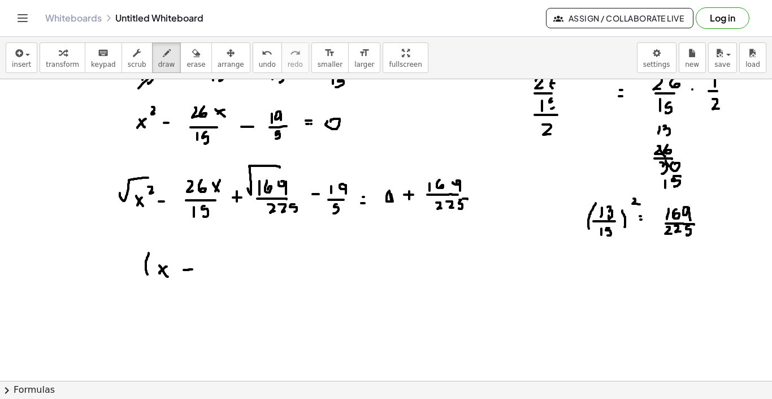
click at [153, 277] on div at bounding box center [386, 131] width 772 height 603
click at [214, 260] on div at bounding box center [386, 131] width 772 height 603
drag, startPoint x: 219, startPoint y: 253, endPoint x: 223, endPoint y: 262, distance: 9.9
click at [223, 262] on div at bounding box center [386, 131] width 772 height 603
drag, startPoint x: 208, startPoint y: 264, endPoint x: 226, endPoint y: 264, distance: 17.5
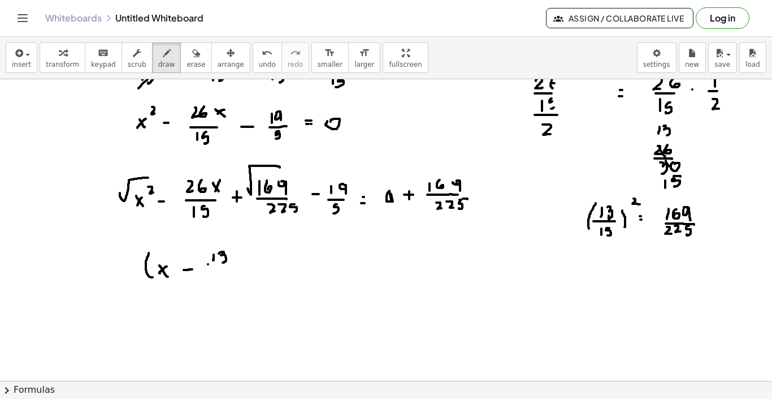
click at [226, 264] on div at bounding box center [386, 131] width 772 height 603
click at [214, 274] on div at bounding box center [386, 131] width 772 height 603
click at [223, 265] on div at bounding box center [386, 131] width 772 height 603
drag, startPoint x: 228, startPoint y: 268, endPoint x: 222, endPoint y: 277, distance: 11.0
click at [222, 277] on div at bounding box center [386, 131] width 772 height 603
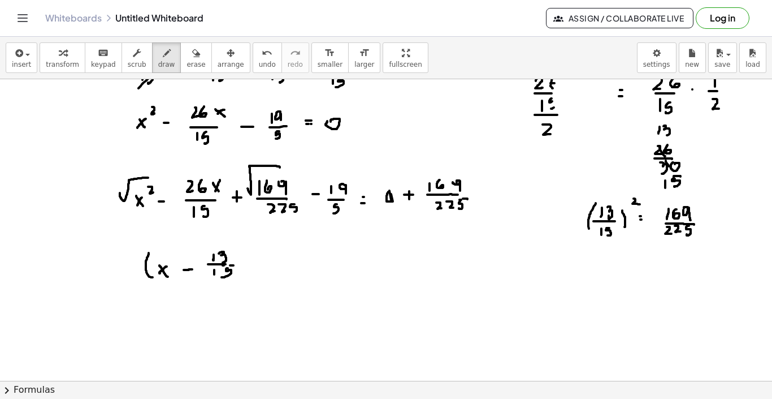
click at [234, 265] on div at bounding box center [386, 131] width 772 height 603
drag, startPoint x: 245, startPoint y: 246, endPoint x: 241, endPoint y: 283, distance: 37.5
click at [241, 283] on div at bounding box center [386, 131] width 772 height 603
drag, startPoint x: 257, startPoint y: 239, endPoint x: 266, endPoint y: 244, distance: 10.7
click at [266, 244] on div at bounding box center [386, 131] width 772 height 603
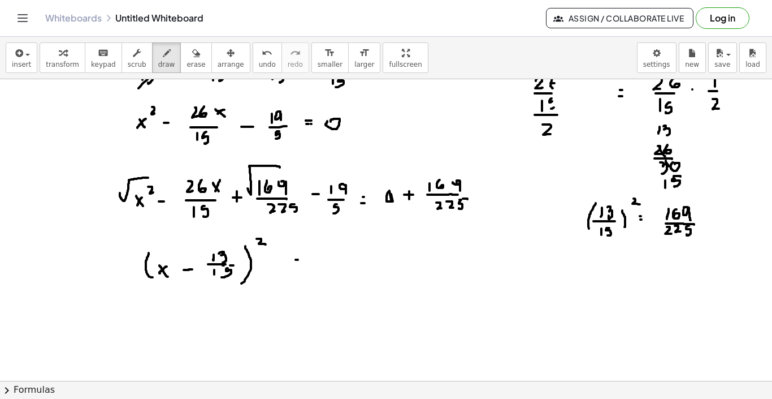
click at [300, 260] on div at bounding box center [386, 131] width 772 height 603
click at [299, 266] on div at bounding box center [386, 131] width 772 height 603
drag, startPoint x: 324, startPoint y: 242, endPoint x: 322, endPoint y: 249, distance: 7.0
click at [322, 249] on div at bounding box center [386, 131] width 772 height 603
click at [331, 241] on div at bounding box center [386, 131] width 772 height 603
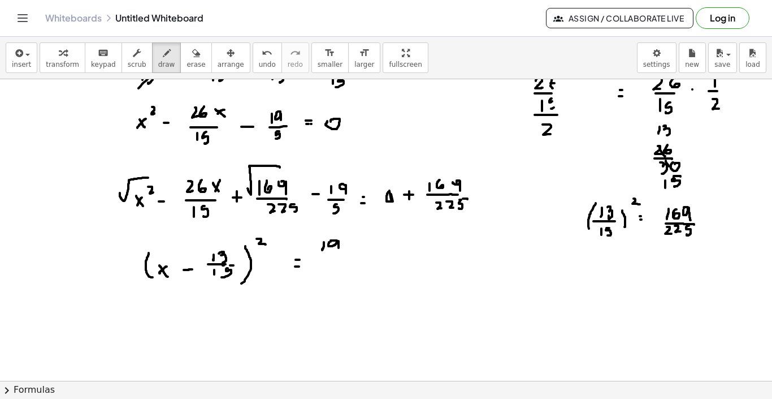
drag, startPoint x: 339, startPoint y: 241, endPoint x: 339, endPoint y: 249, distance: 7.9
click at [339, 249] on div at bounding box center [386, 131] width 772 height 603
drag, startPoint x: 322, startPoint y: 257, endPoint x: 340, endPoint y: 257, distance: 18.1
click at [340, 257] on div at bounding box center [386, 131] width 772 height 603
drag, startPoint x: 327, startPoint y: 266, endPoint x: 325, endPoint y: 274, distance: 8.4
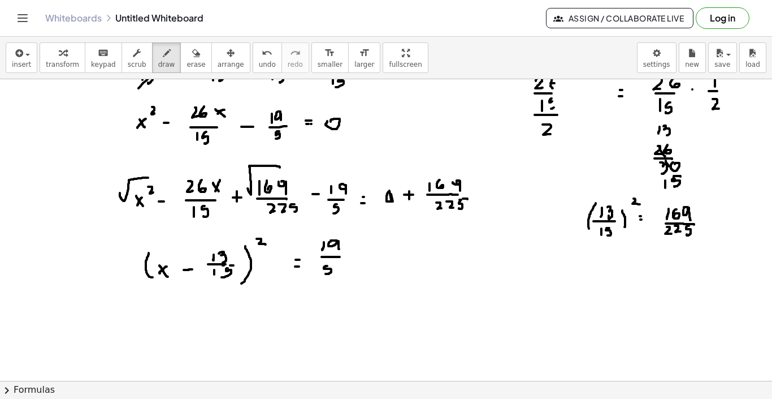
click at [325, 274] on div at bounding box center [386, 131] width 772 height 603
click at [364, 256] on div at bounding box center [386, 131] width 772 height 603
drag, startPoint x: 361, startPoint y: 253, endPoint x: 361, endPoint y: 260, distance: 6.8
click at [361, 258] on div at bounding box center [386, 131] width 772 height 603
drag, startPoint x: 388, startPoint y: 246, endPoint x: 388, endPoint y: 253, distance: 7.4
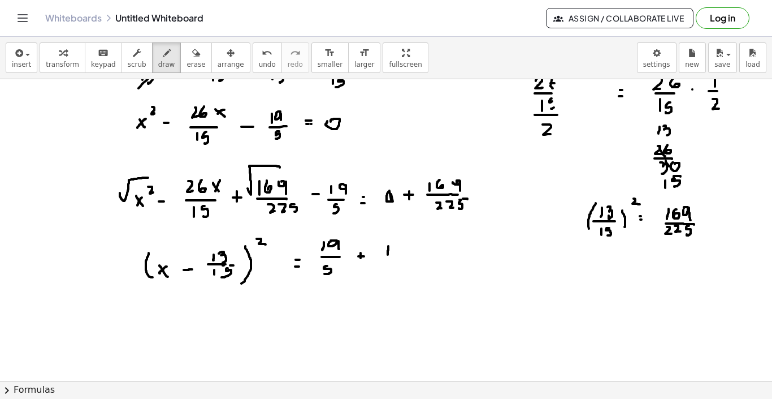
click at [388, 254] on div at bounding box center [386, 131] width 772 height 603
drag, startPoint x: 394, startPoint y: 247, endPoint x: 395, endPoint y: 253, distance: 6.9
click at [395, 253] on div at bounding box center [386, 131] width 772 height 603
click at [408, 244] on div at bounding box center [386, 131] width 772 height 603
drag, startPoint x: 412, startPoint y: 244, endPoint x: 412, endPoint y: 254, distance: 10.2
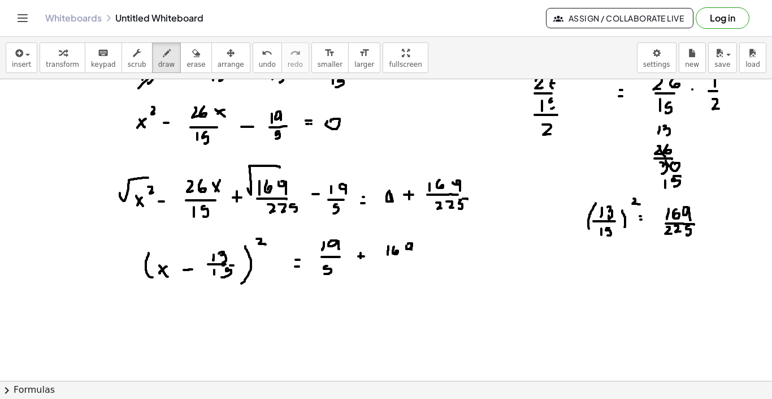
click at [412, 254] on div at bounding box center [386, 131] width 772 height 603
drag, startPoint x: 388, startPoint y: 256, endPoint x: 408, endPoint y: 256, distance: 19.8
click at [408, 256] on div at bounding box center [386, 131] width 772 height 603
drag, startPoint x: 388, startPoint y: 265, endPoint x: 394, endPoint y: 270, distance: 8.4
click at [394, 270] on div at bounding box center [386, 131] width 772 height 603
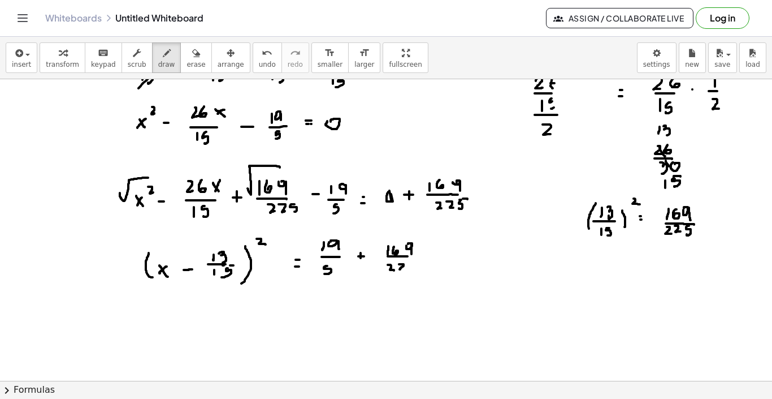
drag, startPoint x: 399, startPoint y: 264, endPoint x: 406, endPoint y: 270, distance: 9.2
click at [406, 270] on div at bounding box center [386, 131] width 772 height 603
drag, startPoint x: 413, startPoint y: 262, endPoint x: 412, endPoint y: 271, distance: 8.6
click at [412, 271] on div at bounding box center [386, 131] width 772 height 603
click at [431, 250] on div at bounding box center [386, 131] width 772 height 603
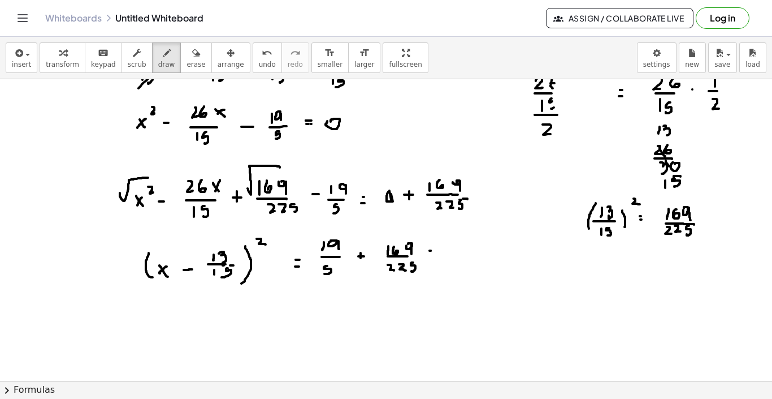
click at [431, 250] on div at bounding box center [386, 131] width 772 height 603
click at [429, 254] on div at bounding box center [386, 131] width 772 height 603
drag, startPoint x: 446, startPoint y: 253, endPoint x: 472, endPoint y: 252, distance: 26.6
click at [472, 252] on div at bounding box center [386, 131] width 772 height 603
drag, startPoint x: 451, startPoint y: 258, endPoint x: 456, endPoint y: 266, distance: 9.1
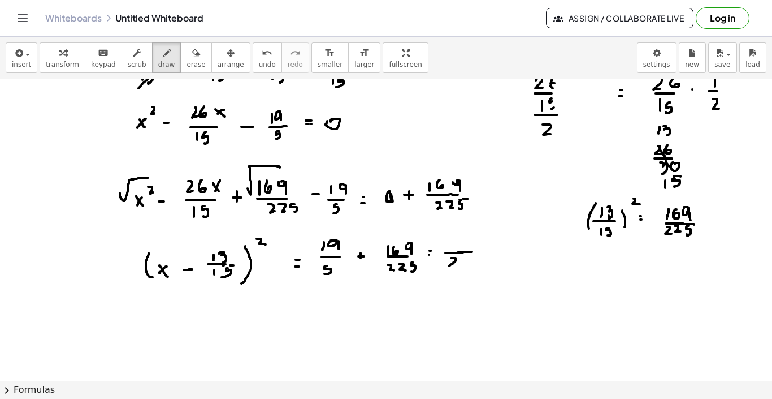
click at [456, 266] on div at bounding box center [386, 131] width 772 height 603
drag, startPoint x: 464, startPoint y: 259, endPoint x: 469, endPoint y: 266, distance: 8.6
click at [469, 266] on div at bounding box center [386, 131] width 772 height 603
drag, startPoint x: 479, startPoint y: 257, endPoint x: 477, endPoint y: 265, distance: 7.5
click at [477, 265] on div at bounding box center [386, 131] width 772 height 603
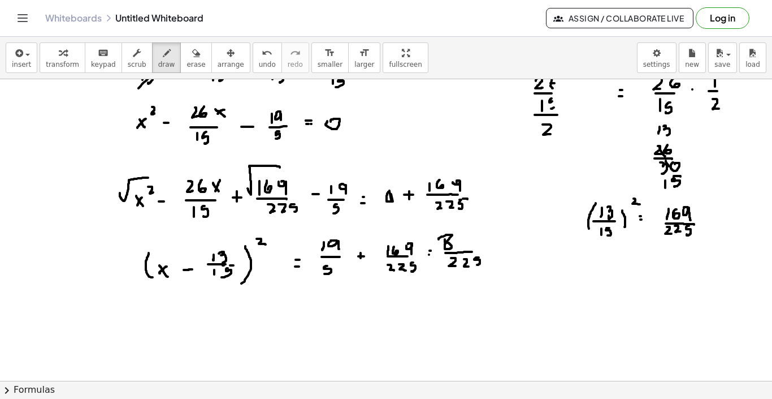
drag, startPoint x: 445, startPoint y: 239, endPoint x: 439, endPoint y: 239, distance: 6.2
click at [439, 239] on div at bounding box center [386, 131] width 772 height 603
drag, startPoint x: 457, startPoint y: 231, endPoint x: 457, endPoint y: 243, distance: 11.3
click at [457, 243] on div at bounding box center [386, 131] width 772 height 603
click at [462, 229] on div at bounding box center [386, 131] width 772 height 603
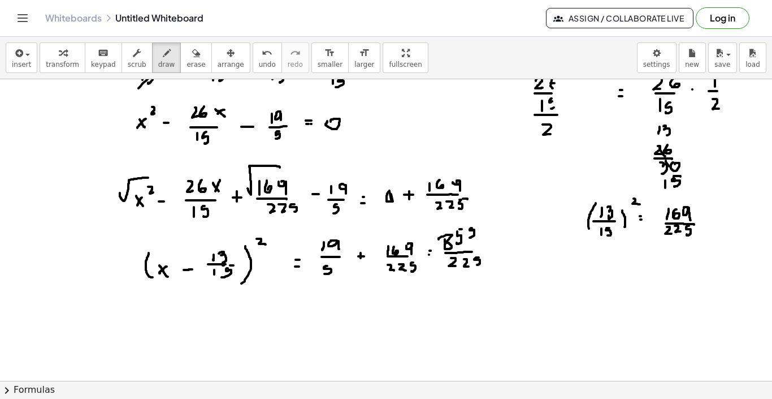
drag, startPoint x: 472, startPoint y: 228, endPoint x: 470, endPoint y: 237, distance: 9.9
click at [470, 237] on div at bounding box center [386, 131] width 772 height 603
click at [475, 225] on div at bounding box center [386, 131] width 772 height 603
drag, startPoint x: 472, startPoint y: 250, endPoint x: 487, endPoint y: 250, distance: 15.3
click at [487, 250] on div at bounding box center [386, 131] width 772 height 603
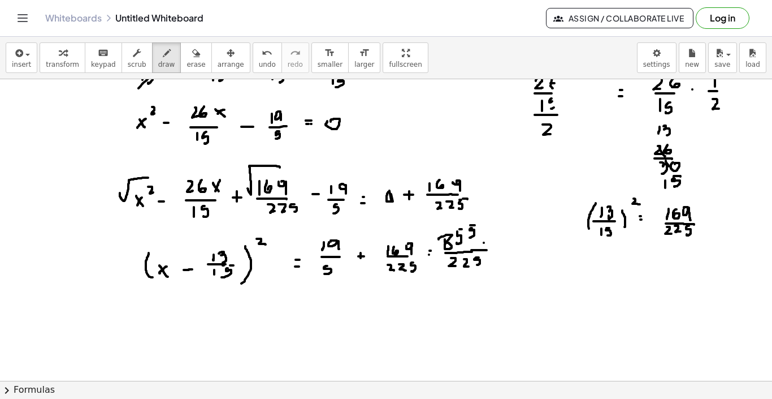
click at [490, 243] on div at bounding box center [386, 131] width 772 height 603
drag, startPoint x: 486, startPoint y: 238, endPoint x: 486, endPoint y: 245, distance: 6.8
click at [486, 245] on div at bounding box center [386, 131] width 772 height 603
drag, startPoint x: 499, startPoint y: 234, endPoint x: 499, endPoint y: 243, distance: 9.1
click at [499, 243] on div at bounding box center [386, 131] width 772 height 603
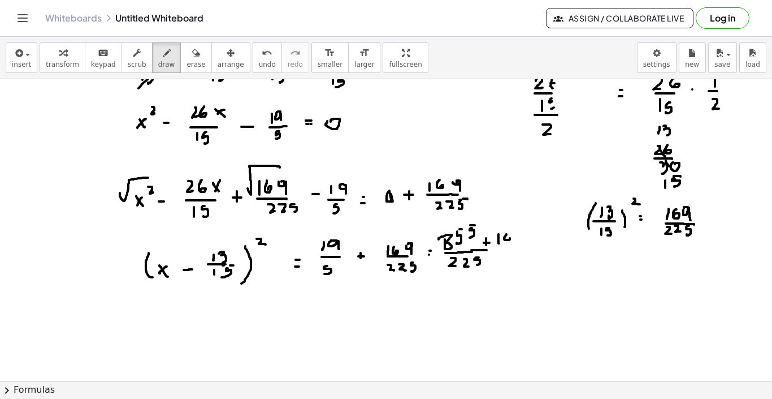
click at [507, 239] on div at bounding box center [386, 131] width 772 height 603
click at [520, 235] on div at bounding box center [386, 131] width 772 height 603
drag, startPoint x: 524, startPoint y: 234, endPoint x: 524, endPoint y: 243, distance: 8.5
click at [524, 243] on div at bounding box center [386, 131] width 772 height 603
drag, startPoint x: 489, startPoint y: 249, endPoint x: 504, endPoint y: 249, distance: 15.8
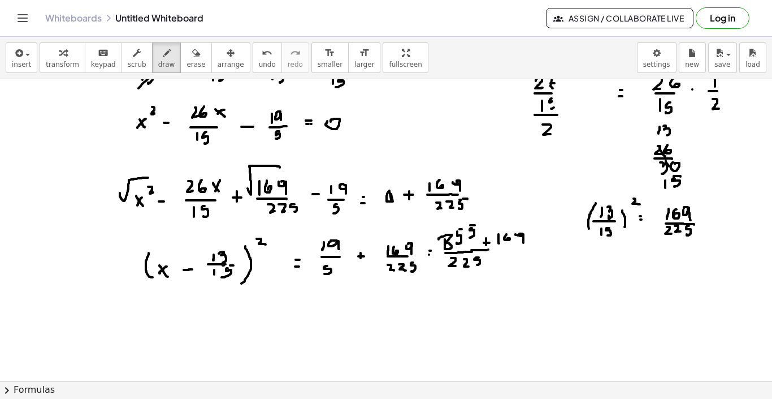
click at [504, 249] on div at bounding box center [386, 131] width 772 height 603
click at [545, 247] on div at bounding box center [386, 131] width 772 height 603
drag, startPoint x: 541, startPoint y: 249, endPoint x: 549, endPoint y: 249, distance: 8.5
click at [549, 249] on div at bounding box center [386, 131] width 772 height 603
drag, startPoint x: 563, startPoint y: 264, endPoint x: 563, endPoint y: 275, distance: 10.8
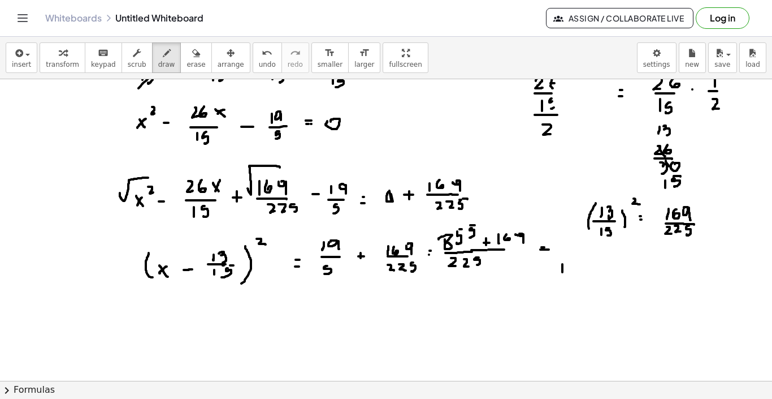
click at [563, 275] on div at bounding box center [386, 131] width 772 height 603
click at [572, 263] on div at bounding box center [386, 131] width 772 height 603
drag, startPoint x: 581, startPoint y: 262, endPoint x: 586, endPoint y: 269, distance: 8.5
click at [586, 269] on div at bounding box center [386, 131] width 772 height 603
click at [594, 267] on div at bounding box center [386, 131] width 772 height 603
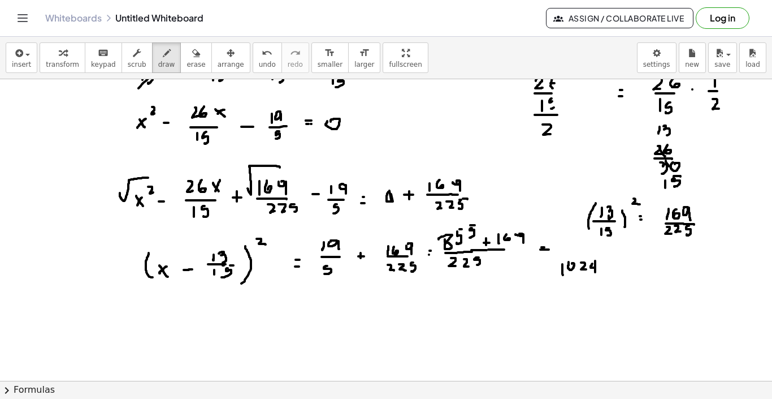
drag, startPoint x: 595, startPoint y: 261, endPoint x: 595, endPoint y: 272, distance: 11.3
click at [595, 272] on div at bounding box center [386, 131] width 772 height 603
drag, startPoint x: 556, startPoint y: 276, endPoint x: 587, endPoint y: 276, distance: 31.7
click at [587, 276] on div at bounding box center [386, 131] width 772 height 603
drag, startPoint x: 572, startPoint y: 282, endPoint x: 577, endPoint y: 288, distance: 8.0
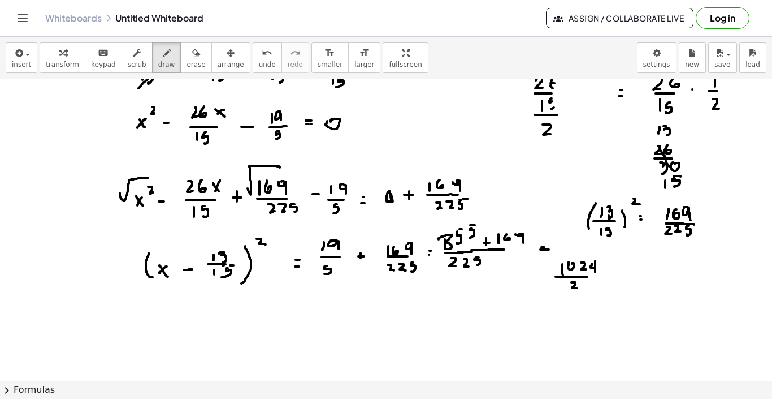
click at [577, 288] on div at bounding box center [386, 131] width 772 height 603
drag, startPoint x: 582, startPoint y: 282, endPoint x: 587, endPoint y: 287, distance: 7.6
click at [587, 287] on div at bounding box center [386, 131] width 772 height 603
drag, startPoint x: 596, startPoint y: 281, endPoint x: 595, endPoint y: 287, distance: 5.7
click at [595, 287] on div at bounding box center [386, 131] width 772 height 603
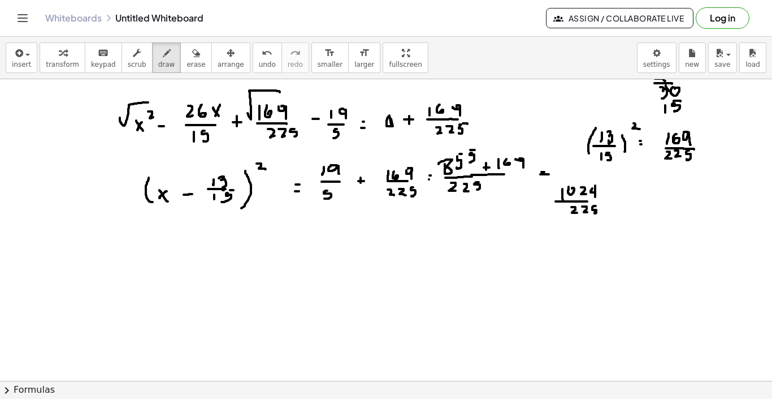
scroll to position [335, 0]
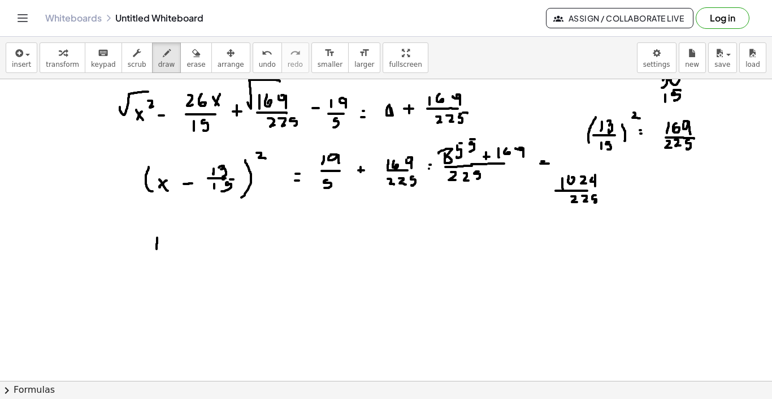
drag, startPoint x: 157, startPoint y: 237, endPoint x: 160, endPoint y: 254, distance: 16.6
click at [158, 251] on div at bounding box center [386, 196] width 772 height 904
drag, startPoint x: 167, startPoint y: 239, endPoint x: 171, endPoint y: 252, distance: 13.2
click at [171, 251] on div at bounding box center [386, 196] width 772 height 904
drag, startPoint x: 174, startPoint y: 241, endPoint x: 167, endPoint y: 247, distance: 8.4
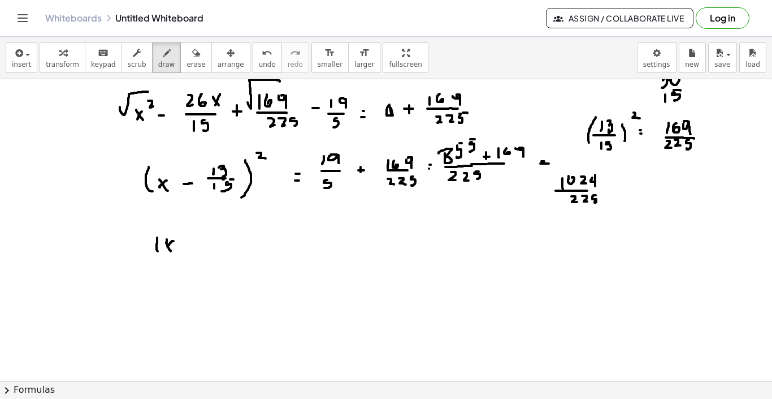
click at [167, 247] on div at bounding box center [386, 196] width 772 height 904
click at [176, 244] on div at bounding box center [386, 196] width 772 height 904
click at [262, 59] on icon "undo" at bounding box center [267, 53] width 11 height 14
drag, startPoint x: 188, startPoint y: 243, endPoint x: 195, endPoint y: 243, distance: 7.4
click at [195, 243] on div at bounding box center [386, 196] width 772 height 904
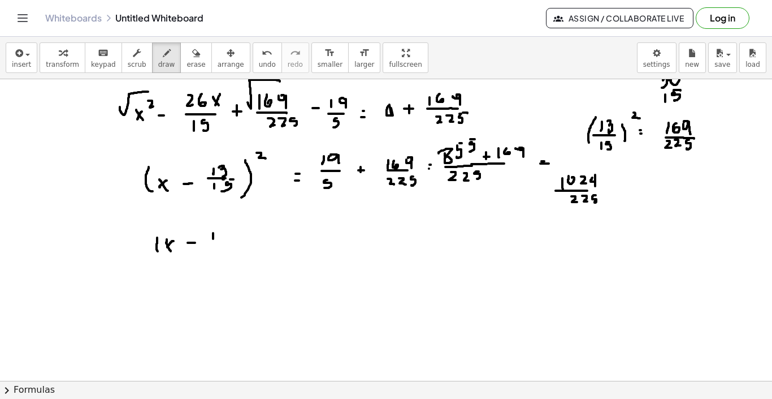
click at [213, 239] on div at bounding box center [386, 196] width 772 height 904
drag, startPoint x: 223, startPoint y: 228, endPoint x: 224, endPoint y: 235, distance: 7.0
click at [224, 235] on div at bounding box center [386, 196] width 772 height 904
drag, startPoint x: 214, startPoint y: 243, endPoint x: 227, endPoint y: 243, distance: 13.6
click at [227, 243] on div at bounding box center [386, 196] width 772 height 904
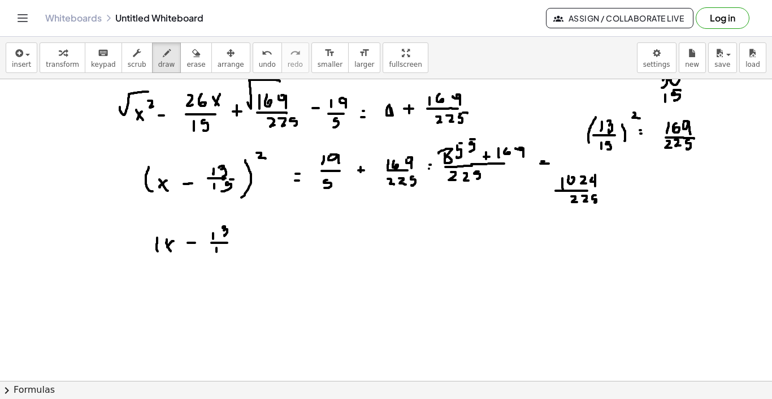
drag, startPoint x: 217, startPoint y: 248, endPoint x: 217, endPoint y: 254, distance: 6.2
click at [217, 254] on div at bounding box center [386, 196] width 772 height 904
drag, startPoint x: 226, startPoint y: 249, endPoint x: 224, endPoint y: 256, distance: 7.4
click at [224, 256] on div at bounding box center [386, 196] width 772 height 904
drag, startPoint x: 238, startPoint y: 231, endPoint x: 239, endPoint y: 252, distance: 21.0
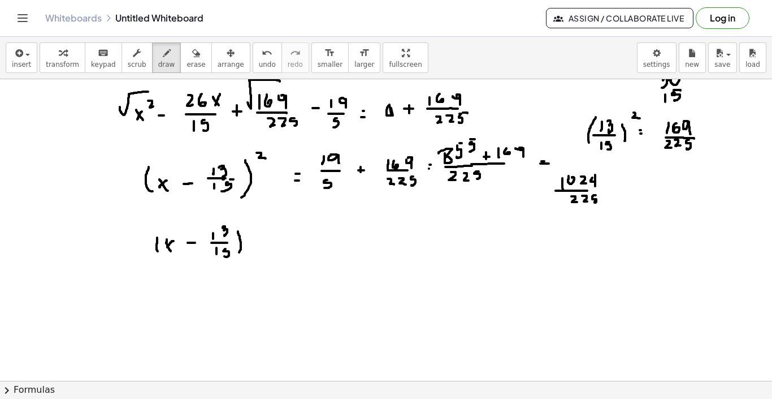
click at [239, 252] on div at bounding box center [386, 196] width 772 height 904
drag, startPoint x: 251, startPoint y: 222, endPoint x: 254, endPoint y: 227, distance: 5.8
click at [254, 227] on div at bounding box center [386, 196] width 772 height 904
click at [262, 243] on div at bounding box center [386, 196] width 772 height 904
click at [267, 236] on div at bounding box center [386, 196] width 772 height 904
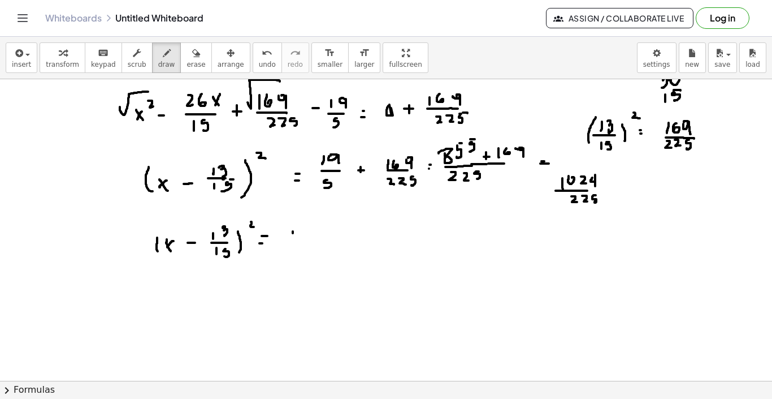
drag, startPoint x: 293, startPoint y: 231, endPoint x: 293, endPoint y: 244, distance: 12.4
click at [293, 244] on div at bounding box center [386, 196] width 772 height 904
click at [299, 232] on div at bounding box center [386, 196] width 772 height 904
drag, startPoint x: 313, startPoint y: 231, endPoint x: 317, endPoint y: 236, distance: 7.2
click at [317, 236] on div at bounding box center [386, 196] width 772 height 904
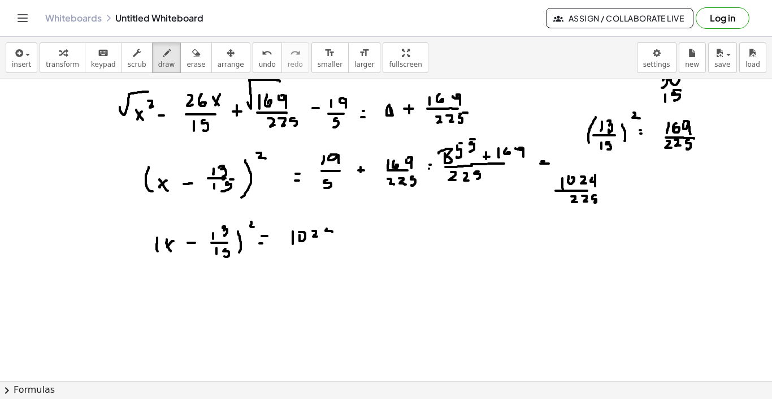
drag, startPoint x: 327, startPoint y: 228, endPoint x: 332, endPoint y: 232, distance: 6.6
click at [332, 232] on div at bounding box center [386, 196] width 772 height 904
drag, startPoint x: 332, startPoint y: 228, endPoint x: 332, endPoint y: 238, distance: 9.6
click at [332, 238] on div at bounding box center [386, 196] width 772 height 904
drag, startPoint x: 292, startPoint y: 245, endPoint x: 335, endPoint y: 245, distance: 43.0
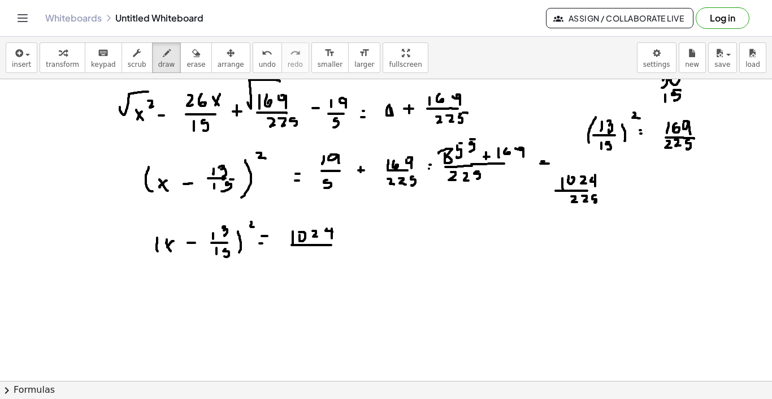
click at [335, 245] on div at bounding box center [386, 196] width 772 height 904
drag, startPoint x: 301, startPoint y: 251, endPoint x: 307, endPoint y: 257, distance: 8.8
click at [307, 257] on div at bounding box center [386, 196] width 772 height 904
drag, startPoint x: 310, startPoint y: 252, endPoint x: 316, endPoint y: 258, distance: 8.8
click at [316, 258] on div at bounding box center [386, 196] width 772 height 904
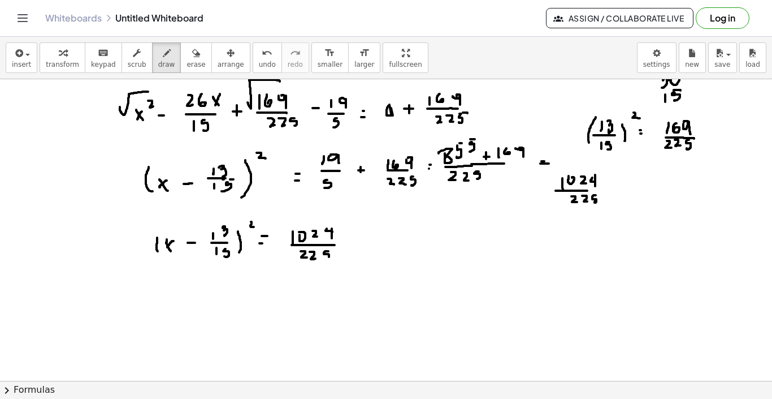
drag, startPoint x: 329, startPoint y: 251, endPoint x: 325, endPoint y: 258, distance: 7.6
click at [325, 258] on div at bounding box center [386, 196] width 772 height 904
drag, startPoint x: 139, startPoint y: 255, endPoint x: 232, endPoint y: 214, distance: 102.5
click at [232, 214] on div at bounding box center [386, 196] width 772 height 904
drag, startPoint x: 279, startPoint y: 246, endPoint x: 345, endPoint y: 218, distance: 71.7
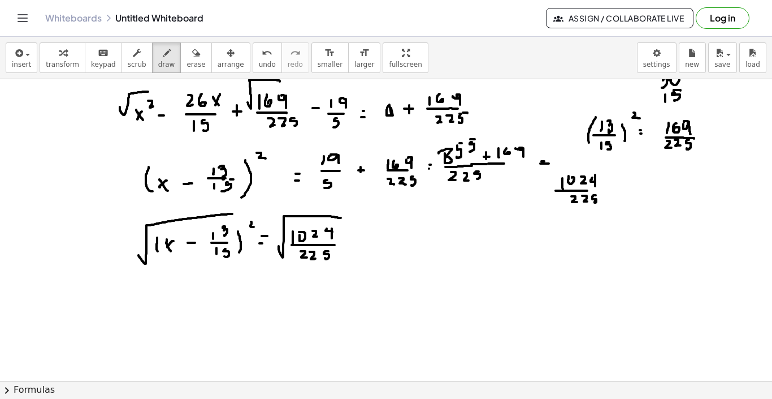
click at [345, 218] on div at bounding box center [386, 196] width 772 height 904
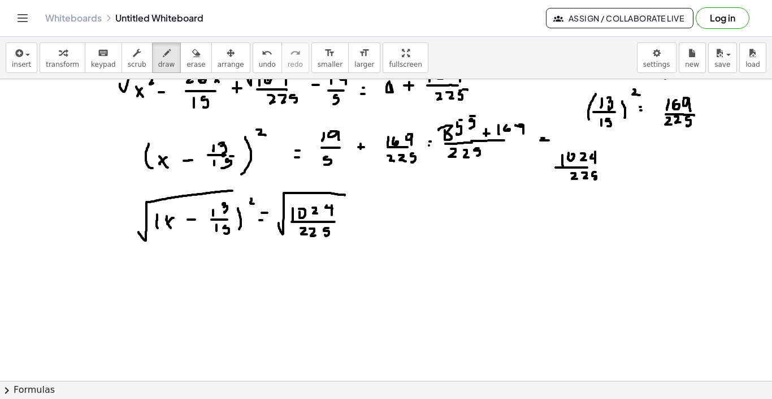
scroll to position [357, 0]
drag, startPoint x: 162, startPoint y: 283, endPoint x: 170, endPoint y: 293, distance: 13.0
click at [169, 293] on div at bounding box center [386, 174] width 772 height 904
drag, startPoint x: 171, startPoint y: 281, endPoint x: 161, endPoint y: 292, distance: 15.2
click at [161, 292] on div at bounding box center [386, 174] width 772 height 904
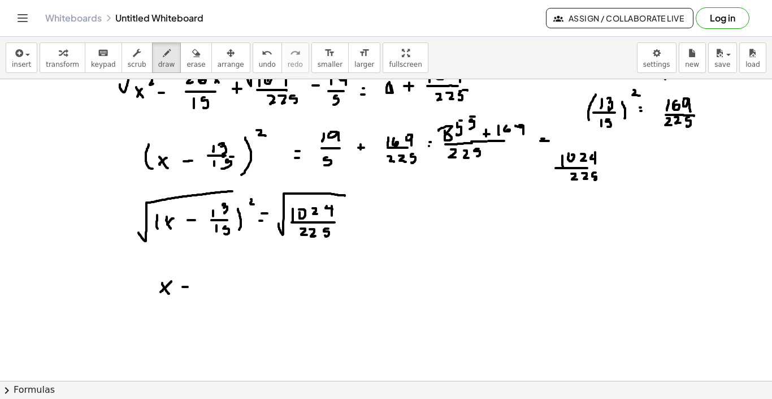
drag, startPoint x: 183, startPoint y: 287, endPoint x: 189, endPoint y: 287, distance: 6.2
click at [189, 287] on div at bounding box center [386, 174] width 772 height 904
drag, startPoint x: 203, startPoint y: 278, endPoint x: 203, endPoint y: 285, distance: 6.8
click at [203, 285] on div at bounding box center [386, 174] width 772 height 904
drag, startPoint x: 210, startPoint y: 274, endPoint x: 216, endPoint y: 286, distance: 13.2
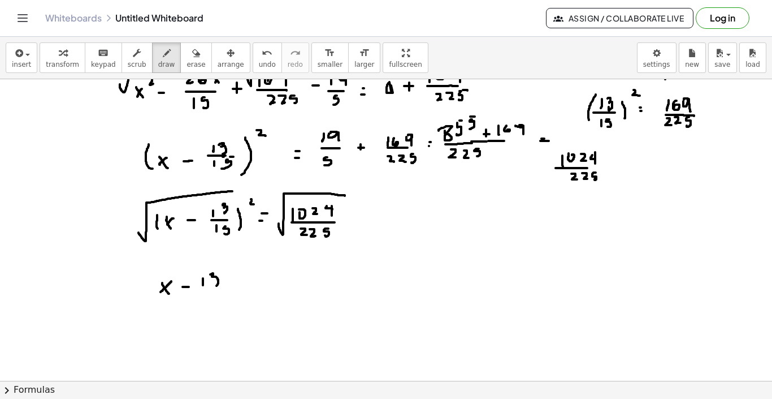
click at [216, 286] on div at bounding box center [386, 174] width 772 height 904
drag, startPoint x: 198, startPoint y: 291, endPoint x: 221, endPoint y: 291, distance: 23.2
click at [221, 291] on div at bounding box center [386, 174] width 772 height 904
click at [204, 300] on div at bounding box center [386, 174] width 772 height 904
drag, startPoint x: 215, startPoint y: 296, endPoint x: 215, endPoint y: 303, distance: 7.4
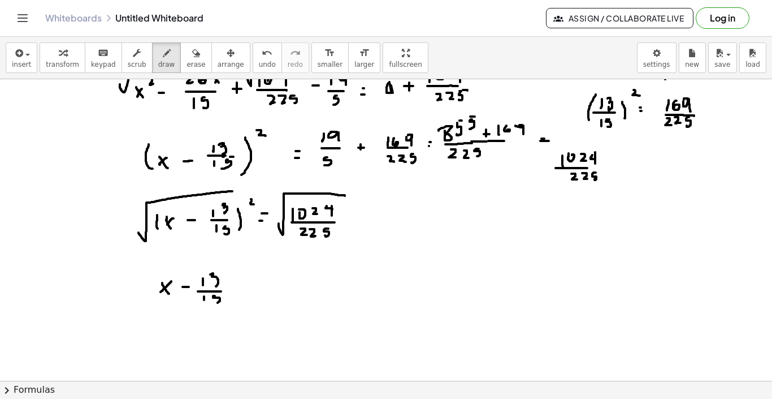
click at [215, 303] on div at bounding box center [386, 174] width 772 height 904
drag, startPoint x: 241, startPoint y: 273, endPoint x: 241, endPoint y: 306, distance: 33.9
click at [241, 306] on div at bounding box center [386, 174] width 772 height 904
drag, startPoint x: 153, startPoint y: 273, endPoint x: 153, endPoint y: 304, distance: 31.7
click at [153, 304] on div at bounding box center [386, 174] width 772 height 904
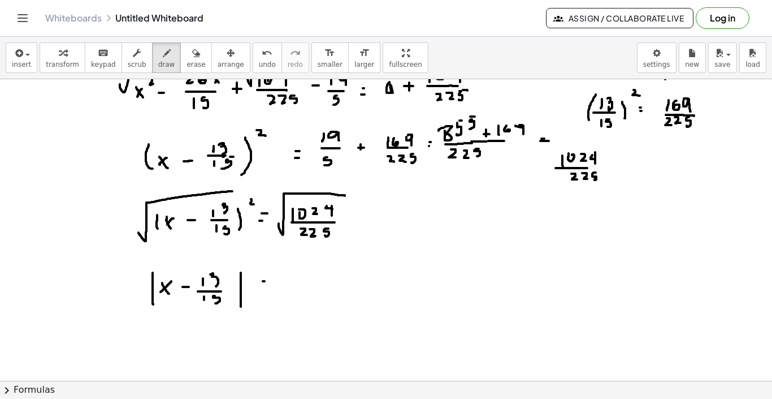
click at [266, 281] on div at bounding box center [386, 174] width 772 height 904
drag, startPoint x: 263, startPoint y: 289, endPoint x: 274, endPoint y: 290, distance: 10.2
click at [274, 290] on div at bounding box center [386, 174] width 772 height 904
drag, startPoint x: 295, startPoint y: 267, endPoint x: 296, endPoint y: 276, distance: 9.1
click at [296, 276] on div at bounding box center [386, 174] width 772 height 904
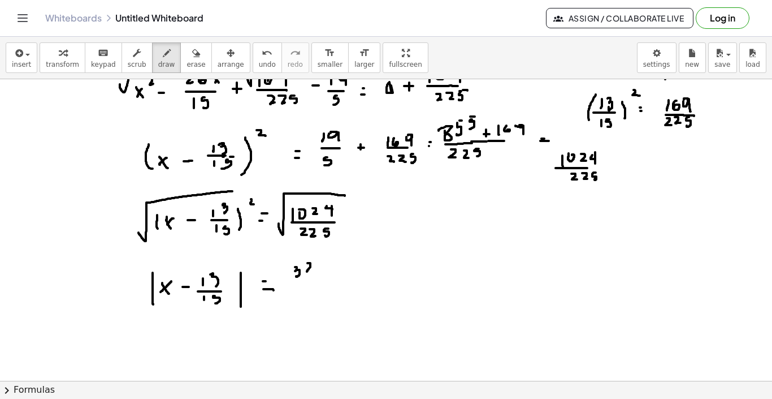
drag, startPoint x: 308, startPoint y: 263, endPoint x: 312, endPoint y: 271, distance: 9.6
click at [311, 271] on div at bounding box center [386, 174] width 772 height 904
drag, startPoint x: 295, startPoint y: 282, endPoint x: 308, endPoint y: 282, distance: 13.0
click at [308, 282] on div at bounding box center [386, 174] width 772 height 904
drag, startPoint x: 308, startPoint y: 282, endPoint x: 318, endPoint y: 282, distance: 10.2
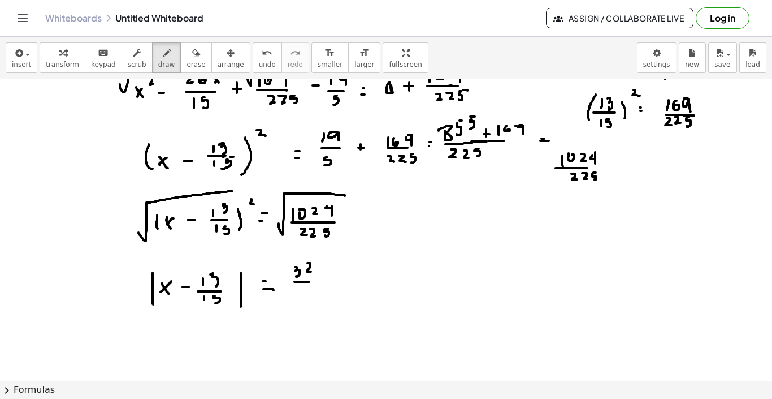
click at [318, 282] on div at bounding box center [386, 174] width 772 height 904
drag, startPoint x: 300, startPoint y: 289, endPoint x: 300, endPoint y: 299, distance: 9.6
click at [300, 299] on div at bounding box center [386, 174] width 772 height 904
drag, startPoint x: 309, startPoint y: 290, endPoint x: 310, endPoint y: 297, distance: 7.4
click at [310, 297] on div at bounding box center [386, 174] width 772 height 904
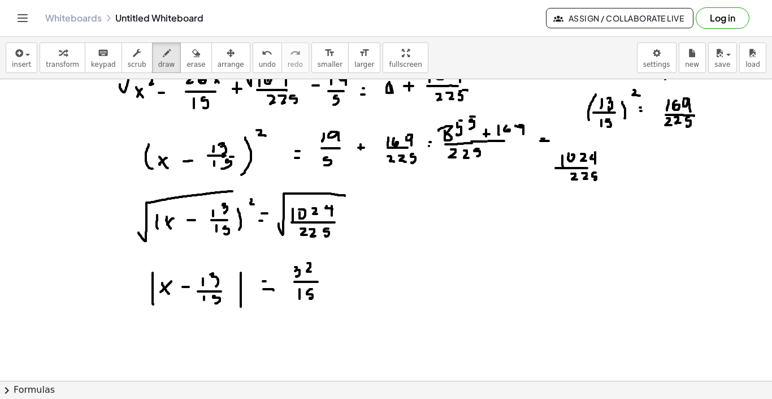
click at [313, 289] on div at bounding box center [386, 174] width 772 height 904
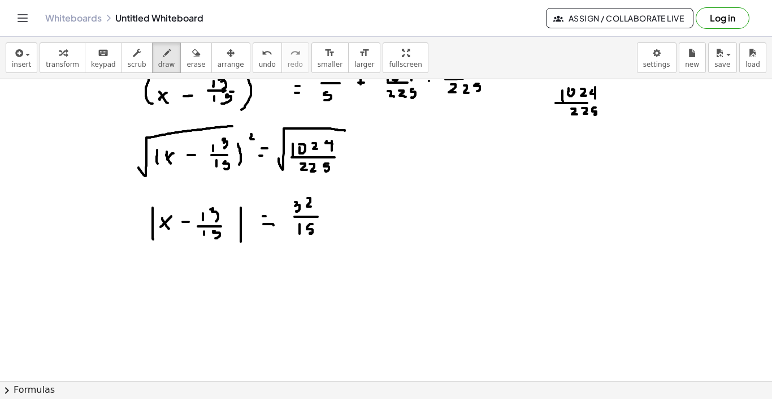
scroll to position [445, 0]
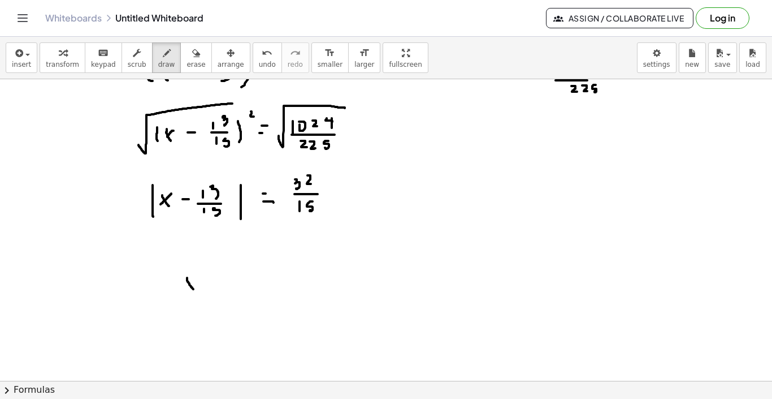
drag, startPoint x: 187, startPoint y: 278, endPoint x: 193, endPoint y: 289, distance: 13.4
click at [193, 289] on div at bounding box center [386, 86] width 772 height 904
drag, startPoint x: 196, startPoint y: 280, endPoint x: 184, endPoint y: 287, distance: 13.7
click at [184, 287] on div at bounding box center [386, 86] width 772 height 904
click at [206, 280] on div at bounding box center [386, 86] width 772 height 904
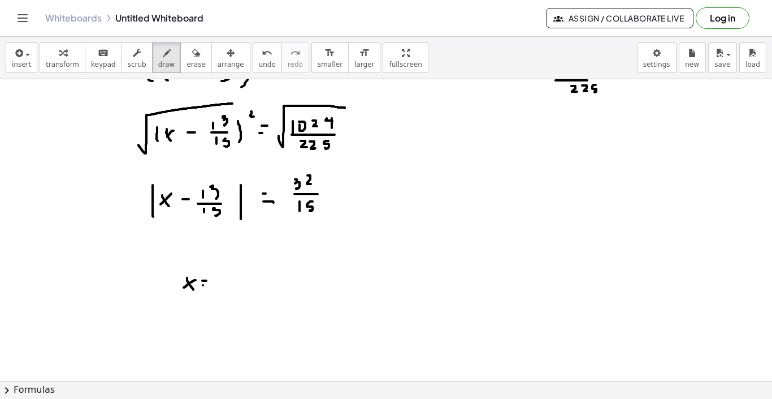
drag, startPoint x: 203, startPoint y: 285, endPoint x: 209, endPoint y: 285, distance: 6.2
click at [209, 285] on div at bounding box center [386, 86] width 772 height 904
drag, startPoint x: 227, startPoint y: 276, endPoint x: 234, endPoint y: 276, distance: 6.2
click at [234, 276] on div at bounding box center [386, 86] width 772 height 904
drag, startPoint x: 231, startPoint y: 273, endPoint x: 231, endPoint y: 279, distance: 6.2
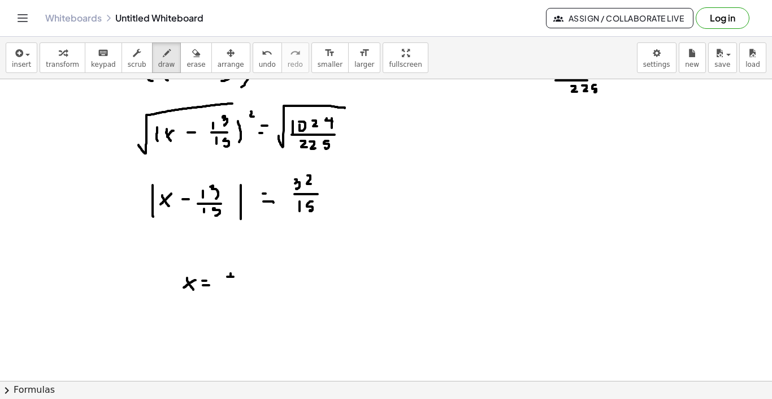
click at [231, 279] on div at bounding box center [386, 86] width 772 height 904
drag, startPoint x: 246, startPoint y: 269, endPoint x: 247, endPoint y: 282, distance: 12.5
click at [247, 282] on div at bounding box center [386, 86] width 772 height 904
drag, startPoint x: 263, startPoint y: 270, endPoint x: 268, endPoint y: 276, distance: 7.7
click at [268, 276] on div at bounding box center [386, 86] width 772 height 904
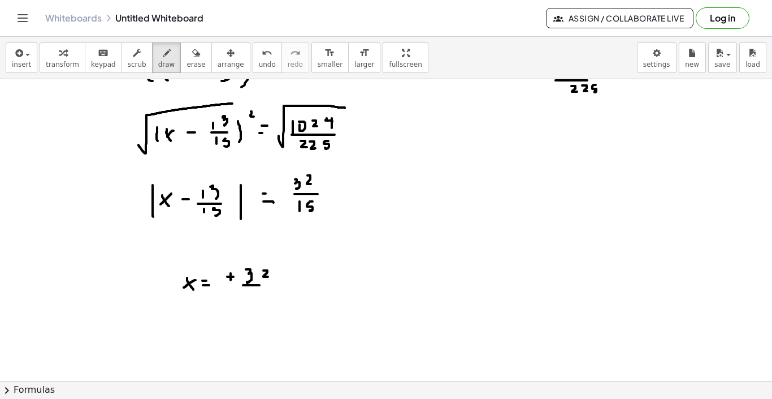
drag, startPoint x: 243, startPoint y: 285, endPoint x: 260, endPoint y: 285, distance: 16.4
click at [260, 285] on div at bounding box center [386, 86] width 772 height 904
click at [248, 297] on div at bounding box center [386, 86] width 772 height 904
drag, startPoint x: 259, startPoint y: 289, endPoint x: 258, endPoint y: 300, distance: 10.8
click at [258, 300] on div at bounding box center [386, 86] width 772 height 904
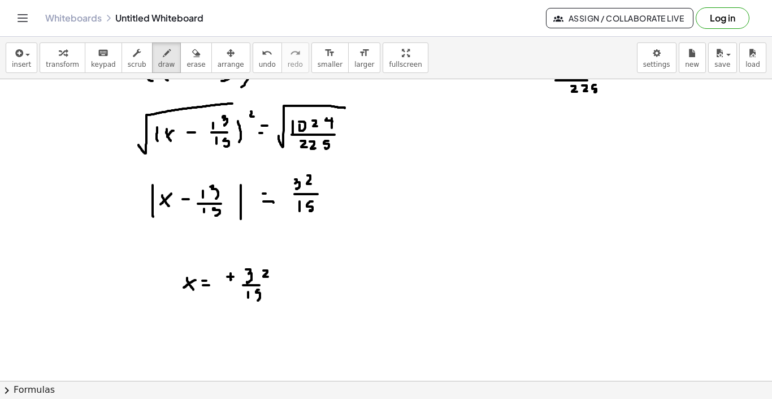
scroll to position [478, 0]
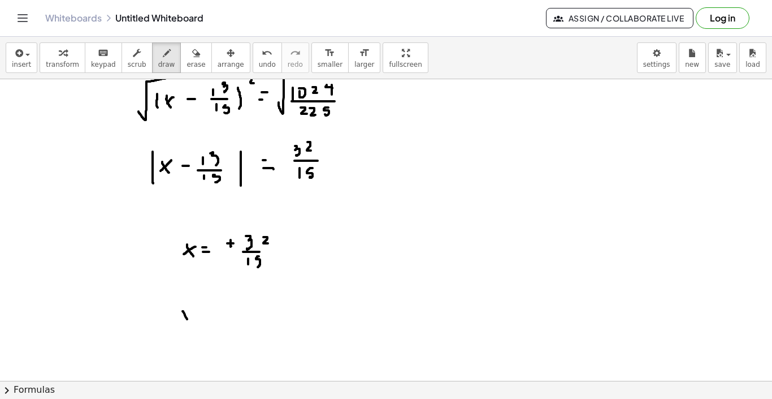
drag, startPoint x: 183, startPoint y: 311, endPoint x: 188, endPoint y: 320, distance: 10.7
click at [188, 320] on div at bounding box center [386, 53] width 772 height 904
drag, startPoint x: 190, startPoint y: 309, endPoint x: 180, endPoint y: 322, distance: 16.2
click at [180, 322] on div at bounding box center [386, 53] width 772 height 904
click at [202, 309] on div at bounding box center [386, 53] width 772 height 904
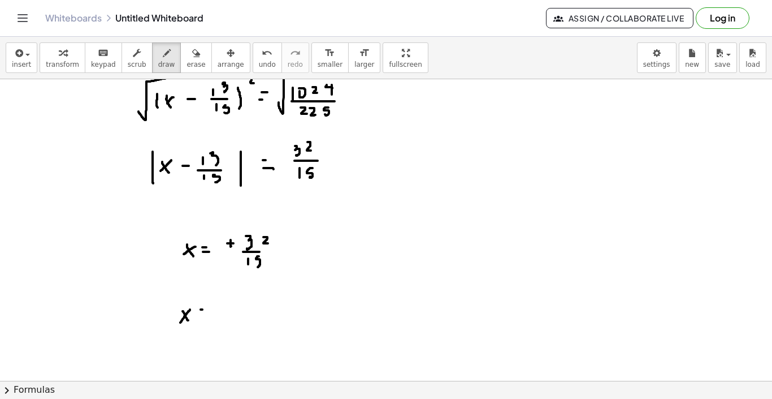
click at [202, 314] on div at bounding box center [386, 53] width 772 height 904
click at [232, 305] on div at bounding box center [386, 53] width 772 height 904
drag, startPoint x: 251, startPoint y: 291, endPoint x: 253, endPoint y: 302, distance: 11.5
click at [253, 302] on div at bounding box center [386, 53] width 772 height 904
drag, startPoint x: 262, startPoint y: 292, endPoint x: 265, endPoint y: 297, distance: 6.1
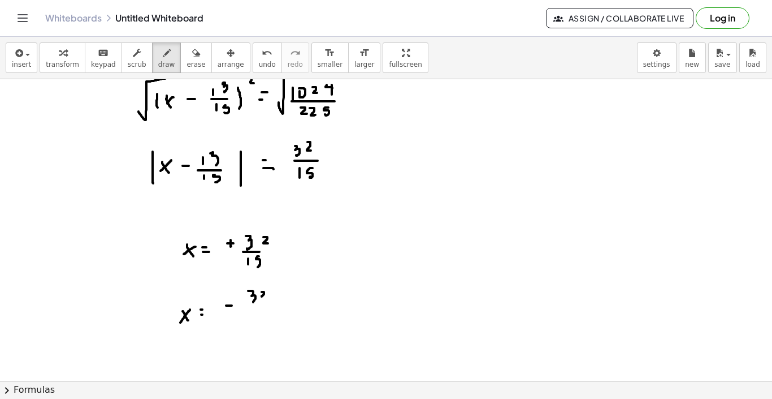
click at [265, 297] on div at bounding box center [386, 53] width 772 height 904
drag, startPoint x: 251, startPoint y: 308, endPoint x: 262, endPoint y: 308, distance: 10.7
click at [262, 308] on div at bounding box center [386, 53] width 772 height 904
drag, startPoint x: 254, startPoint y: 314, endPoint x: 254, endPoint y: 323, distance: 9.0
click at [254, 323] on div at bounding box center [386, 53] width 772 height 904
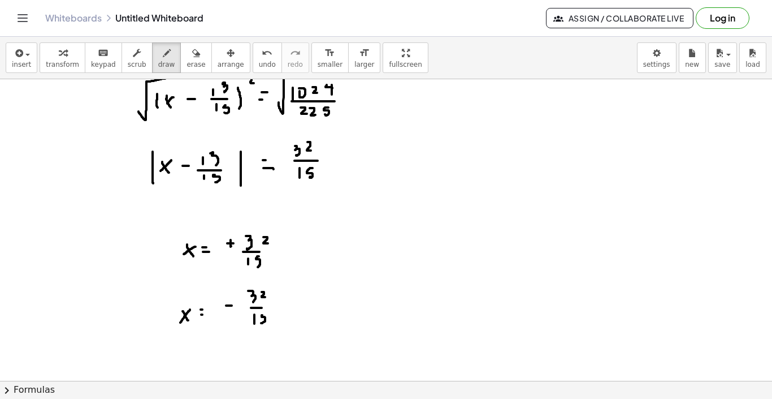
drag, startPoint x: 262, startPoint y: 315, endPoint x: 261, endPoint y: 322, distance: 7.0
click at [261, 322] on div at bounding box center [386, 53] width 772 height 904
drag, startPoint x: 264, startPoint y: 311, endPoint x: 271, endPoint y: 311, distance: 6.8
click at [271, 311] on div at bounding box center [386, 53] width 772 height 904
drag, startPoint x: 289, startPoint y: 244, endPoint x: 296, endPoint y: 245, distance: 6.8
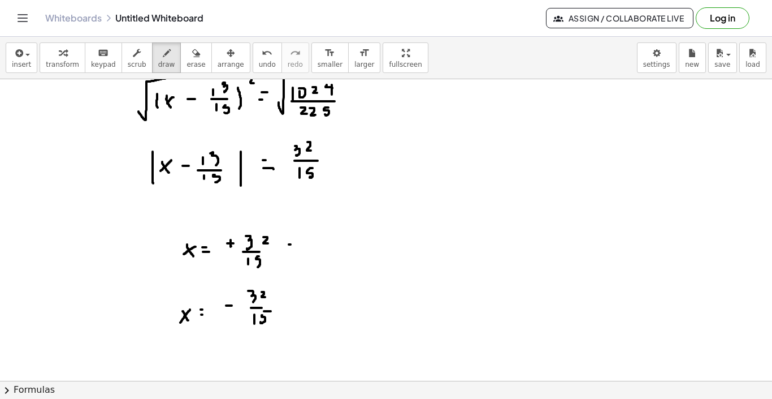
click at [296, 245] on div at bounding box center [386, 53] width 772 height 904
drag, startPoint x: 292, startPoint y: 240, endPoint x: 292, endPoint y: 252, distance: 11.9
click at [292, 252] on div at bounding box center [386, 53] width 772 height 904
click at [292, 303] on div at bounding box center [386, 53] width 772 height 904
drag, startPoint x: 291, startPoint y: 300, endPoint x: 291, endPoint y: 306, distance: 6.2
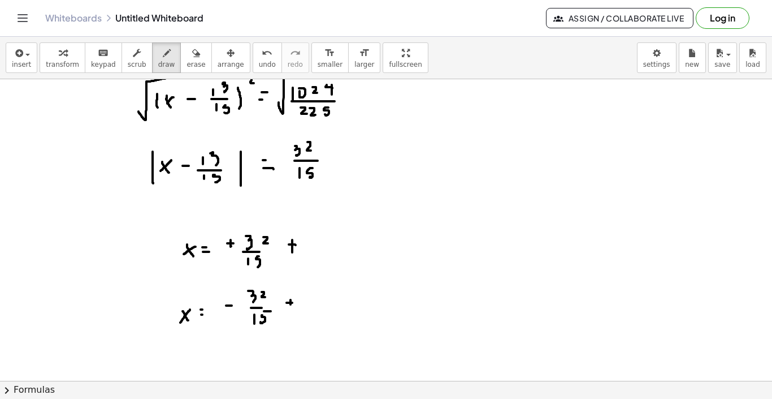
click at [291, 306] on div at bounding box center [386, 53] width 772 height 904
drag, startPoint x: 317, startPoint y: 223, endPoint x: 317, endPoint y: 235, distance: 11.9
click at [317, 235] on div at bounding box center [386, 53] width 772 height 904
drag, startPoint x: 322, startPoint y: 223, endPoint x: 327, endPoint y: 234, distance: 11.4
click at [327, 234] on div at bounding box center [386, 53] width 772 height 904
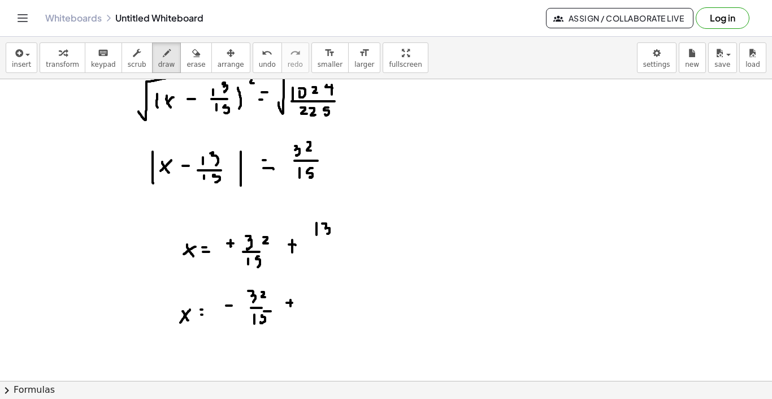
drag, startPoint x: 313, startPoint y: 242, endPoint x: 326, endPoint y: 242, distance: 13.0
click at [326, 242] on div at bounding box center [386, 53] width 772 height 904
click at [321, 253] on div at bounding box center [386, 53] width 772 height 904
click at [321, 254] on div at bounding box center [386, 53] width 772 height 904
drag, startPoint x: 330, startPoint y: 250, endPoint x: 327, endPoint y: 258, distance: 9.1
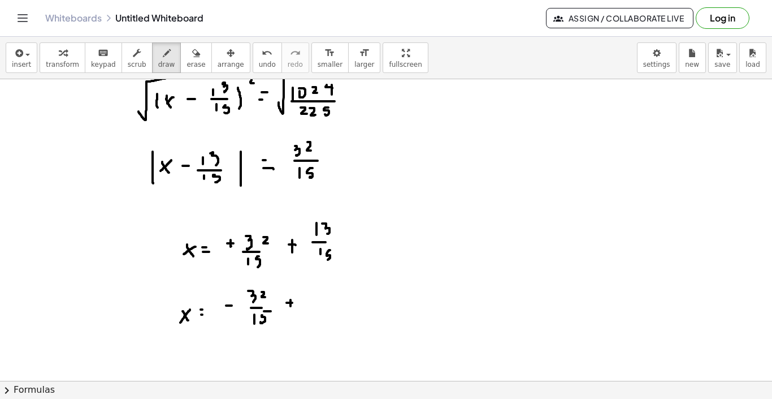
click at [327, 258] on div at bounding box center [386, 53] width 772 height 904
drag, startPoint x: 310, startPoint y: 296, endPoint x: 310, endPoint y: 304, distance: 8.5
click at [310, 304] on div at bounding box center [386, 53] width 772 height 904
drag, startPoint x: 319, startPoint y: 289, endPoint x: 322, endPoint y: 296, distance: 8.1
click at [322, 297] on div at bounding box center [386, 53] width 772 height 904
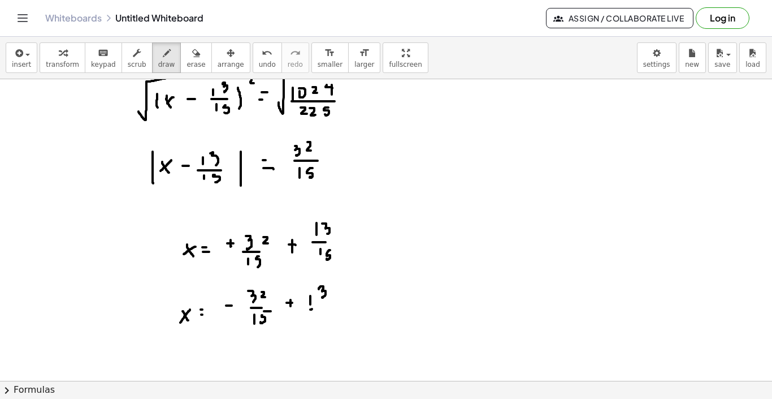
drag, startPoint x: 310, startPoint y: 309, endPoint x: 325, endPoint y: 310, distance: 14.7
click at [325, 310] on div at bounding box center [386, 53] width 772 height 904
click at [314, 321] on div at bounding box center [386, 53] width 772 height 904
drag, startPoint x: 322, startPoint y: 316, endPoint x: 322, endPoint y: 323, distance: 7.4
click at [322, 323] on div at bounding box center [386, 53] width 772 height 904
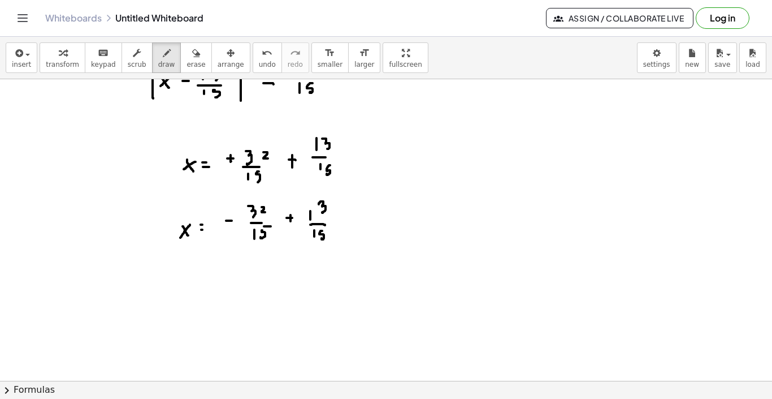
scroll to position [563, 0]
drag, startPoint x: 189, startPoint y: 287, endPoint x: 193, endPoint y: 298, distance: 12.2
drag, startPoint x: 193, startPoint y: 288, endPoint x: 188, endPoint y: 294, distance: 7.6
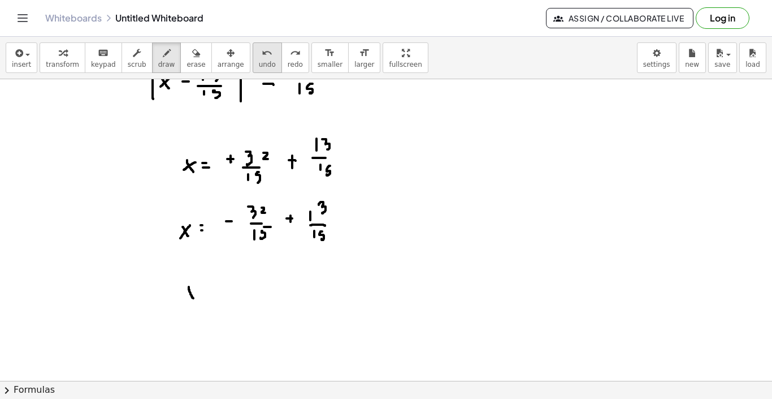
click at [259, 58] on div "undo" at bounding box center [267, 53] width 17 height 14
click at [261, 61] on span "undo" at bounding box center [267, 65] width 17 height 8
drag, startPoint x: 392, startPoint y: 151, endPoint x: 402, endPoint y: 162, distance: 14.4
drag, startPoint x: 402, startPoint y: 151, endPoint x: 389, endPoint y: 170, distance: 22.7
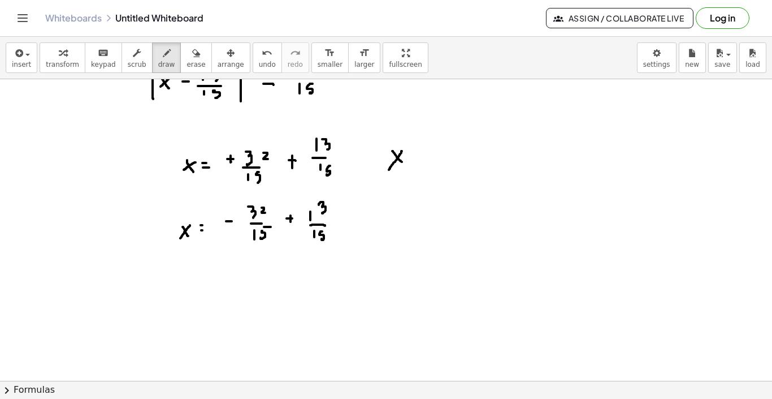
drag, startPoint x: 424, startPoint y: 151, endPoint x: 431, endPoint y: 151, distance: 6.8
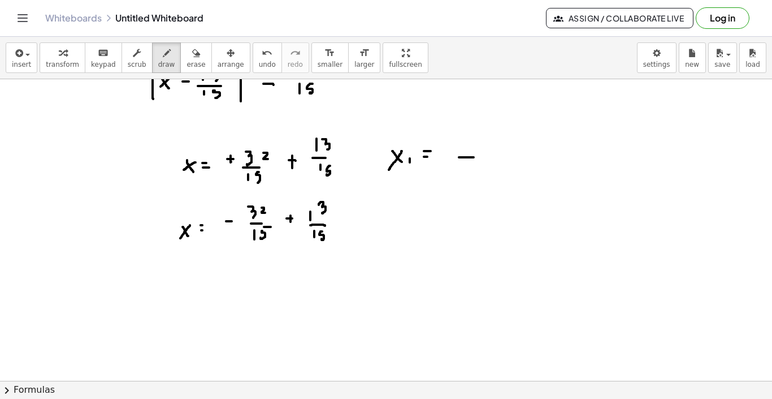
drag, startPoint x: 460, startPoint y: 157, endPoint x: 484, endPoint y: 157, distance: 24.3
drag, startPoint x: 469, startPoint y: 162, endPoint x: 469, endPoint y: 171, distance: 9.6
drag, startPoint x: 476, startPoint y: 163, endPoint x: 474, endPoint y: 172, distance: 9.2
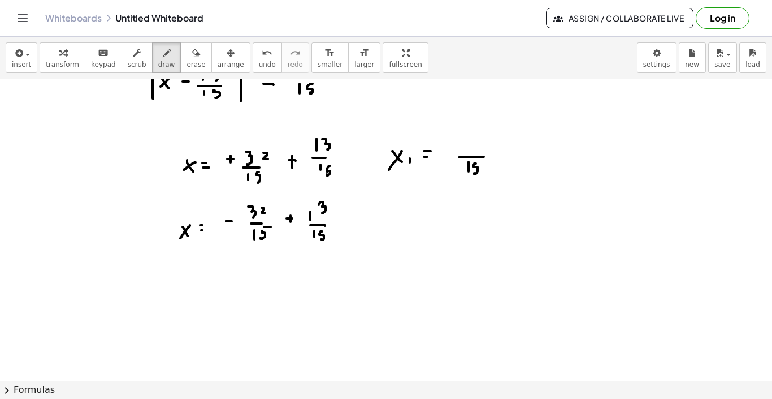
drag, startPoint x: 456, startPoint y: 143, endPoint x: 460, endPoint y: 149, distance: 7.1
drag, startPoint x: 462, startPoint y: 140, endPoint x: 463, endPoint y: 155, distance: 15.3
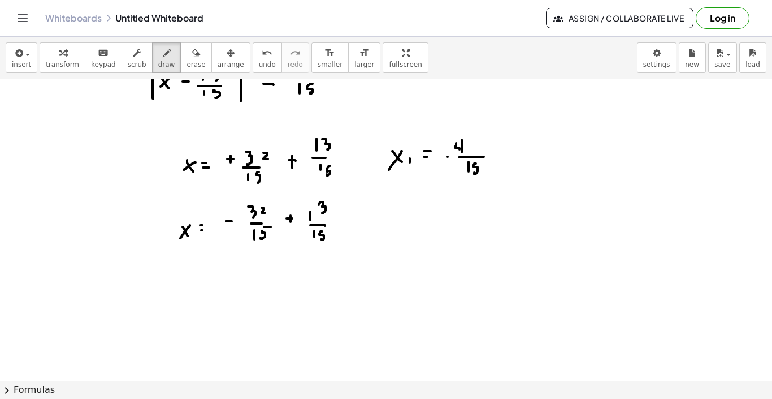
drag, startPoint x: 474, startPoint y: 141, endPoint x: 470, endPoint y: 150, distance: 9.9
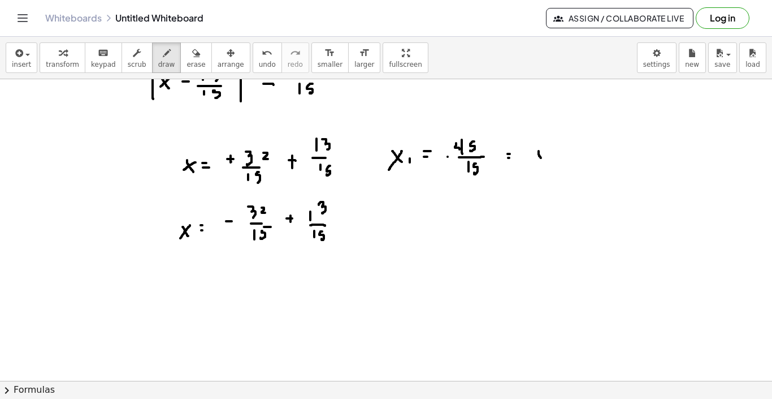
drag, startPoint x: 539, startPoint y: 151, endPoint x: 546, endPoint y: 165, distance: 15.4
drag, startPoint x: 547, startPoint y: 150, endPoint x: 538, endPoint y: 163, distance: 15.8
drag, startPoint x: 555, startPoint y: 159, endPoint x: 555, endPoint y: 167, distance: 8.5
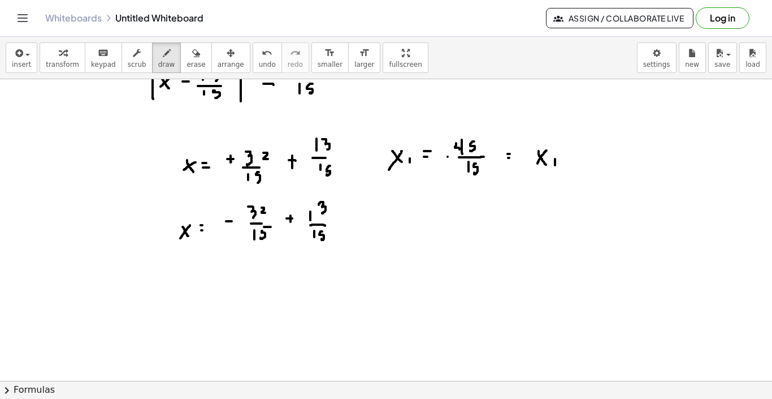
drag, startPoint x: 597, startPoint y: 140, endPoint x: 597, endPoint y: 149, distance: 9.1
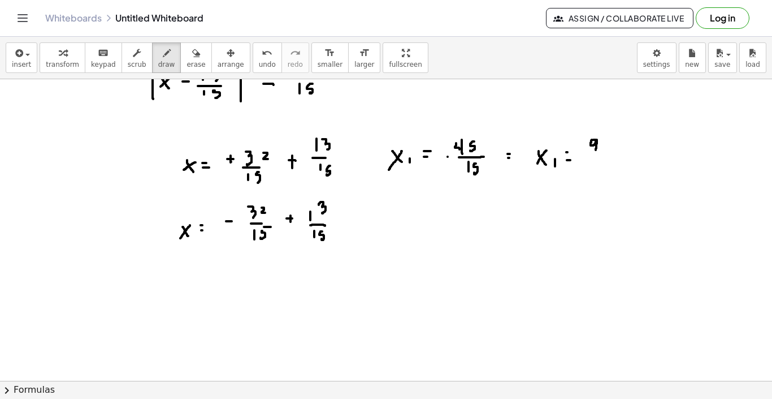
drag, startPoint x: 587, startPoint y: 153, endPoint x: 600, endPoint y: 154, distance: 13.1
drag, startPoint x: 595, startPoint y: 157, endPoint x: 592, endPoint y: 168, distance: 11.8
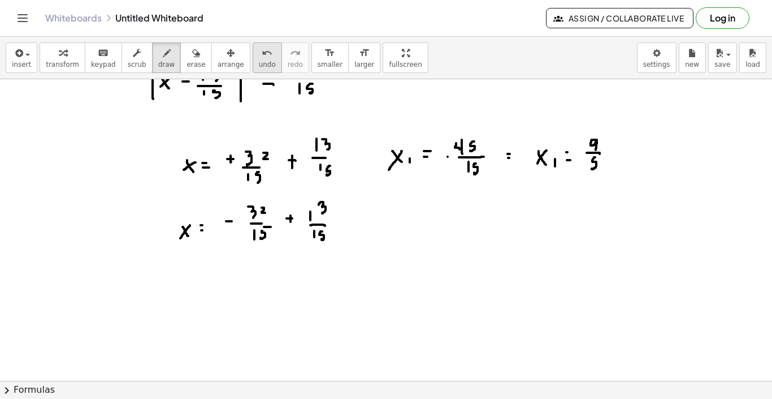
click at [262, 59] on icon "undo" at bounding box center [267, 53] width 11 height 14
drag, startPoint x: 593, startPoint y: 159, endPoint x: 593, endPoint y: 171, distance: 11.3
drag, startPoint x: 591, startPoint y: 136, endPoint x: 595, endPoint y: 144, distance: 8.3
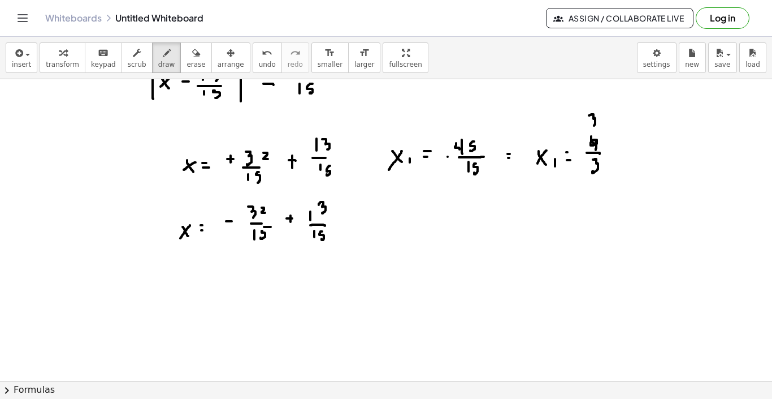
drag, startPoint x: 589, startPoint y: 115, endPoint x: 593, endPoint y: 126, distance: 10.9
drag, startPoint x: 597, startPoint y: 162, endPoint x: 597, endPoint y: 173, distance: 10.8
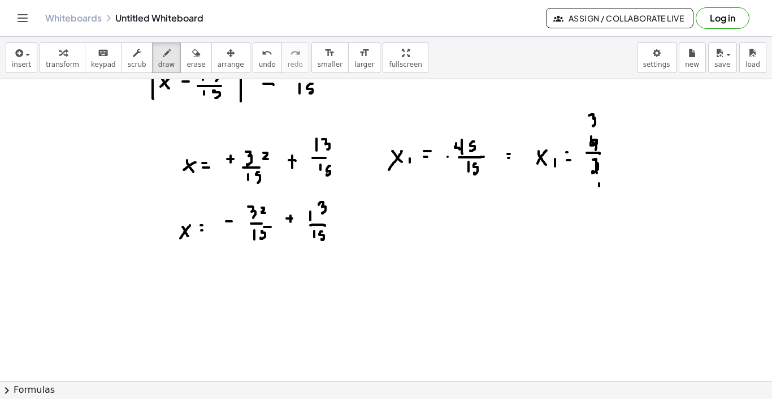
drag, startPoint x: 668, startPoint y: 148, endPoint x: 676, endPoint y: 159, distance: 13.8
drag, startPoint x: 676, startPoint y: 144, endPoint x: 682, endPoint y: 156, distance: 13.2
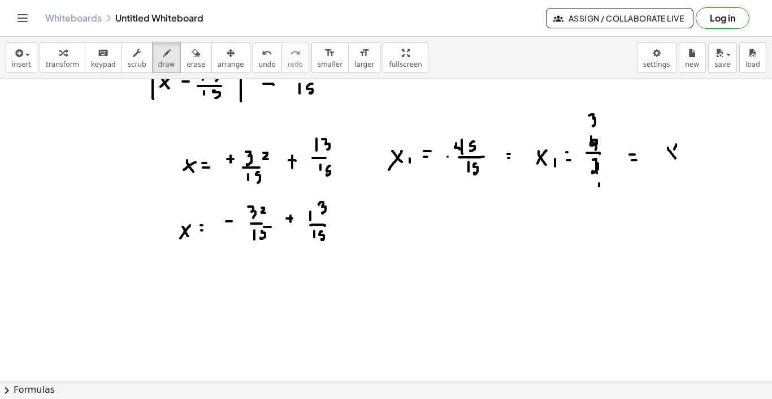
drag, startPoint x: 714, startPoint y: 146, endPoint x: 713, endPoint y: 158, distance: 12.5
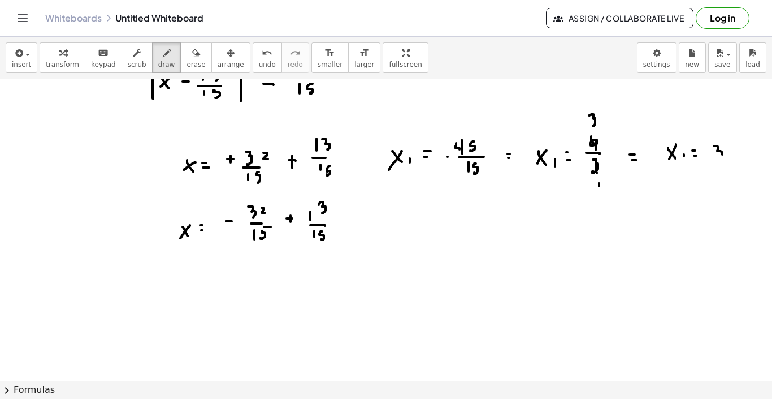
drag, startPoint x: 361, startPoint y: 216, endPoint x: 368, endPoint y: 216, distance: 6.8
drag, startPoint x: 359, startPoint y: 227, endPoint x: 367, endPoint y: 227, distance: 7.9
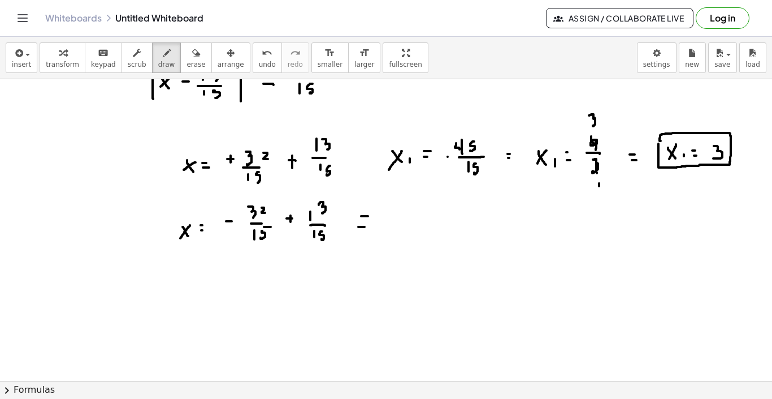
drag, startPoint x: 394, startPoint y: 216, endPoint x: 397, endPoint y: 223, distance: 7.9
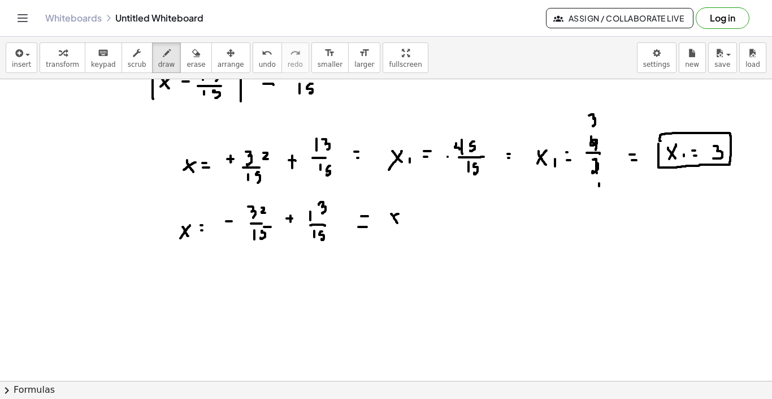
drag, startPoint x: 399, startPoint y: 214, endPoint x: 391, endPoint y: 219, distance: 8.9
drag, startPoint x: 407, startPoint y: 219, endPoint x: 412, endPoint y: 224, distance: 7.2
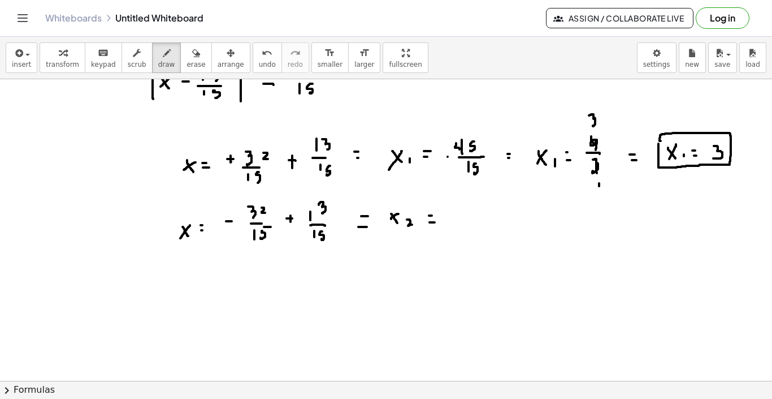
drag, startPoint x: 461, startPoint y: 218, endPoint x: 502, endPoint y: 218, distance: 40.1
drag, startPoint x: 476, startPoint y: 227, endPoint x: 476, endPoint y: 239, distance: 11.9
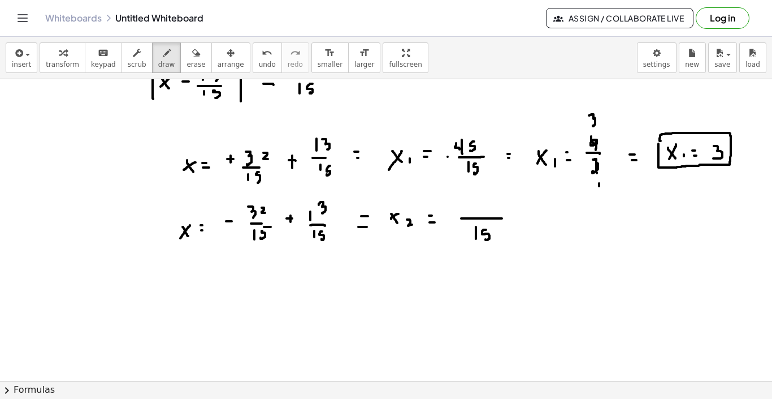
drag, startPoint x: 486, startPoint y: 230, endPoint x: 485, endPoint y: 239, distance: 9.7
drag, startPoint x: 477, startPoint y: 198, endPoint x: 477, endPoint y: 206, distance: 8.5
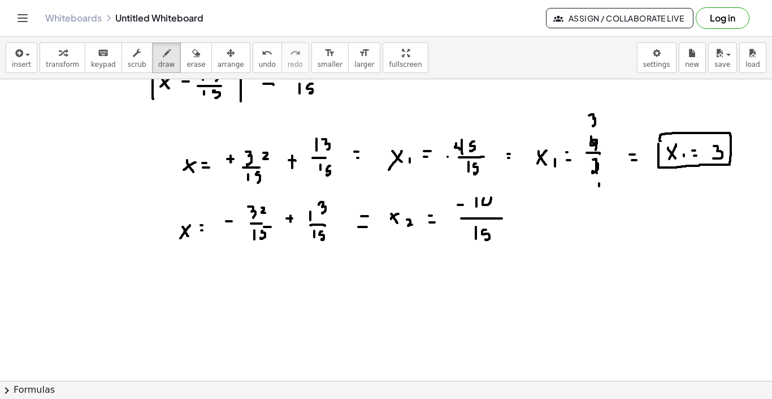
drag, startPoint x: 490, startPoint y: 196, endPoint x: 491, endPoint y: 214, distance: 18.1
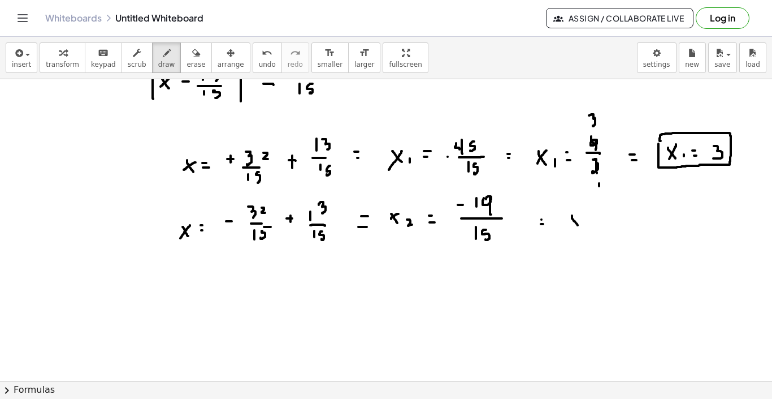
drag, startPoint x: 572, startPoint y: 215, endPoint x: 582, endPoint y: 228, distance: 16.1
drag, startPoint x: 581, startPoint y: 217, endPoint x: 572, endPoint y: 224, distance: 12.1
drag, startPoint x: 587, startPoint y: 222, endPoint x: 597, endPoint y: 228, distance: 11.0
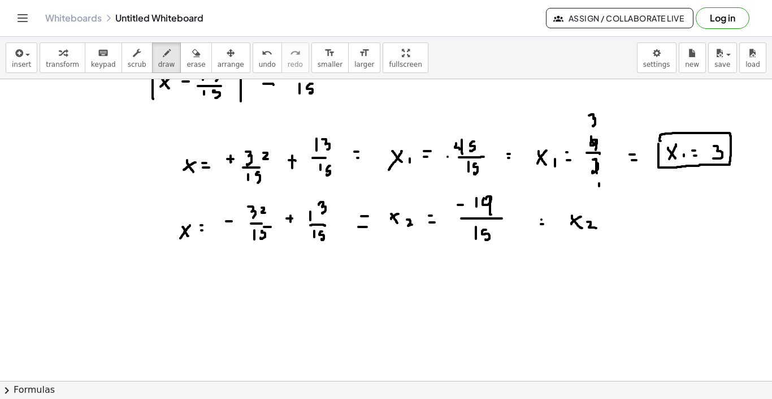
click at [259, 64] on span "undo" at bounding box center [267, 65] width 17 height 8
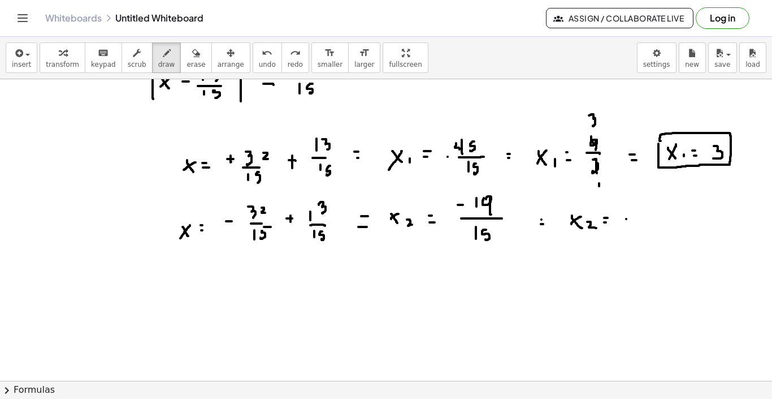
drag, startPoint x: 650, startPoint y: 209, endPoint x: 650, endPoint y: 221, distance: 11.9
drag, startPoint x: 669, startPoint y: 210, endPoint x: 668, endPoint y: 222, distance: 11.9
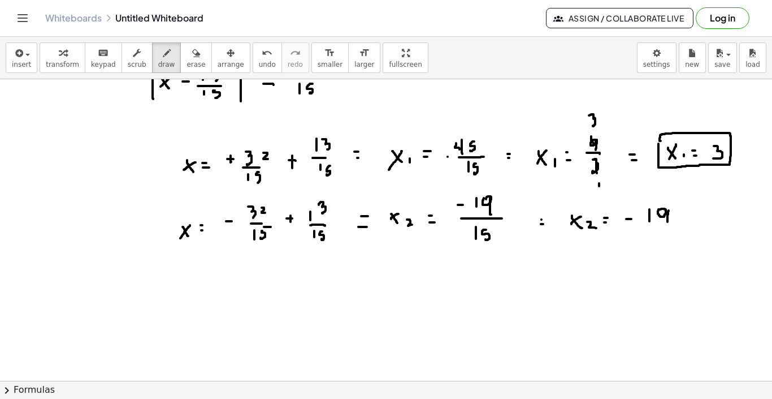
drag, startPoint x: 647, startPoint y: 230, endPoint x: 666, endPoint y: 230, distance: 19.2
drag, startPoint x: 654, startPoint y: 237, endPoint x: 654, endPoint y: 246, distance: 8.5
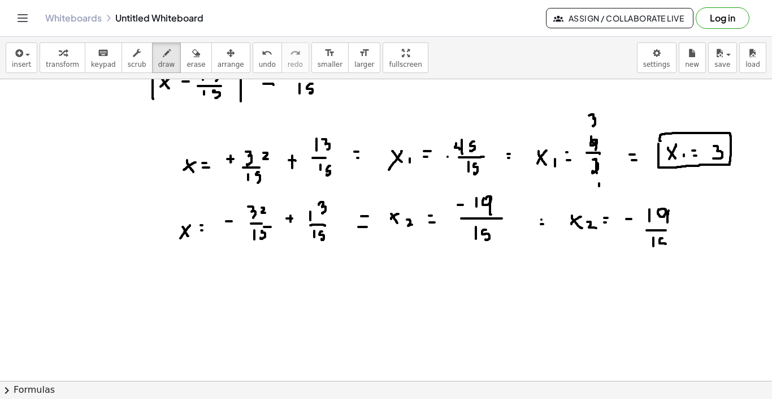
drag, startPoint x: 663, startPoint y: 238, endPoint x: 662, endPoint y: 248, distance: 9.6
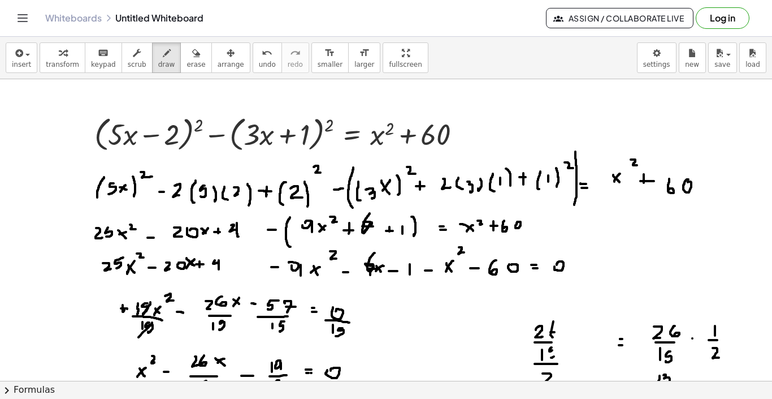
scroll to position [0, 0]
click at [163, 66] on span "draw" at bounding box center [166, 65] width 17 height 8
drag, startPoint x: 123, startPoint y: 87, endPoint x: 123, endPoint y: 106, distance: 18.7
drag, startPoint x: 184, startPoint y: 84, endPoint x: 185, endPoint y: 102, distance: 17.6
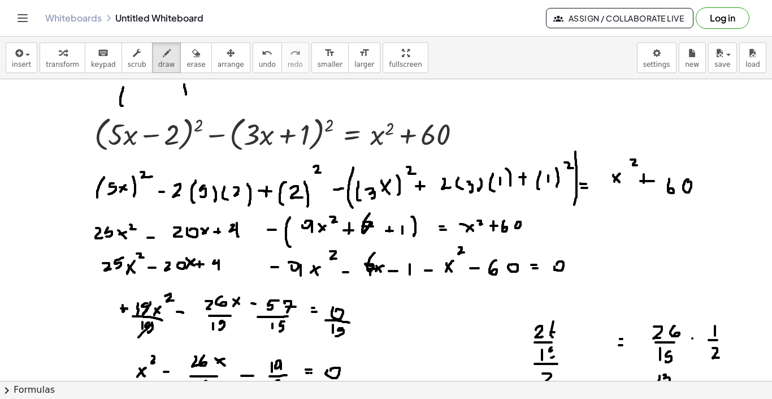
drag, startPoint x: 193, startPoint y: 83, endPoint x: 198, endPoint y: 88, distance: 6.4
drag, startPoint x: 142, startPoint y: 92, endPoint x: 142, endPoint y: 98, distance: 6.2
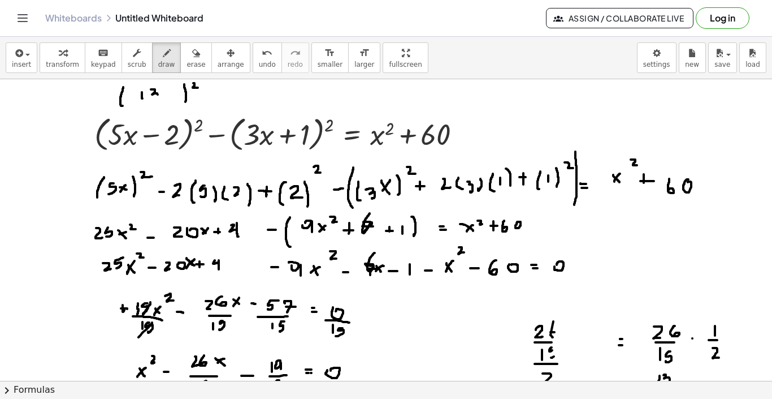
drag, startPoint x: 151, startPoint y: 89, endPoint x: 155, endPoint y: 103, distance: 14.1
drag, startPoint x: 239, startPoint y: 87, endPoint x: 242, endPoint y: 100, distance: 13.4
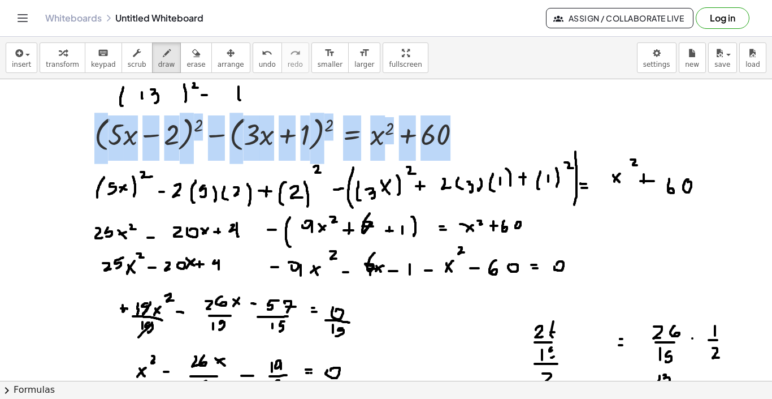
drag, startPoint x: 303, startPoint y: 78, endPoint x: 302, endPoint y: 98, distance: 20.4
click at [302, 98] on div "insert select one: Math Expression Function Text Youtube Video Graphing Geometr…" at bounding box center [386, 218] width 772 height 362
drag, startPoint x: 295, startPoint y: 85, endPoint x: 299, endPoint y: 99, distance: 14.5
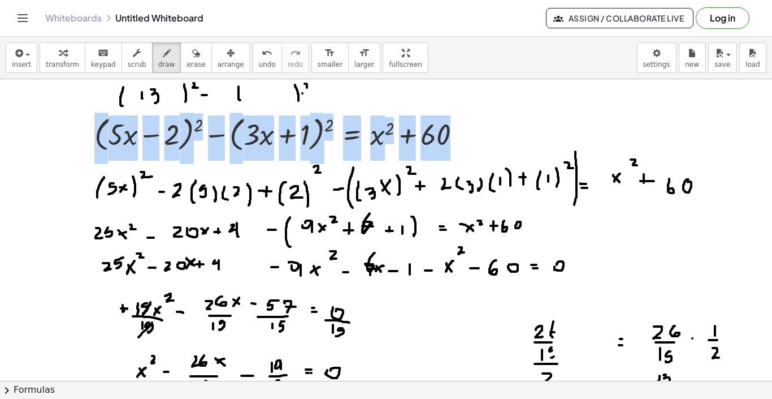
drag, startPoint x: 305, startPoint y: 84, endPoint x: 316, endPoint y: 88, distance: 11.7
drag, startPoint x: 257, startPoint y: 89, endPoint x: 257, endPoint y: 96, distance: 7.4
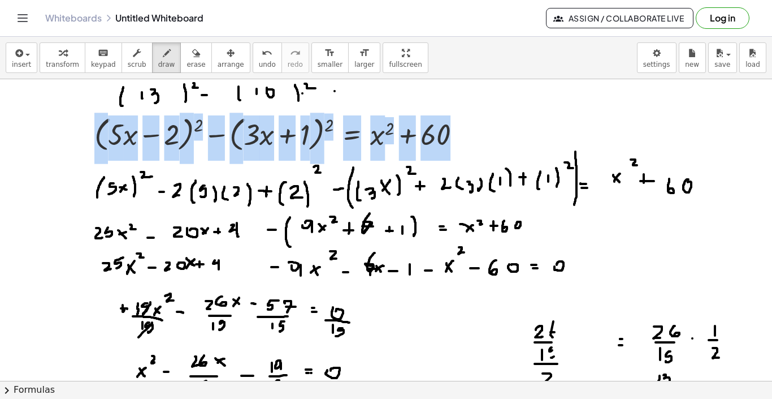
drag, startPoint x: 364, startPoint y: 90, endPoint x: 363, endPoint y: 99, distance: 9.1
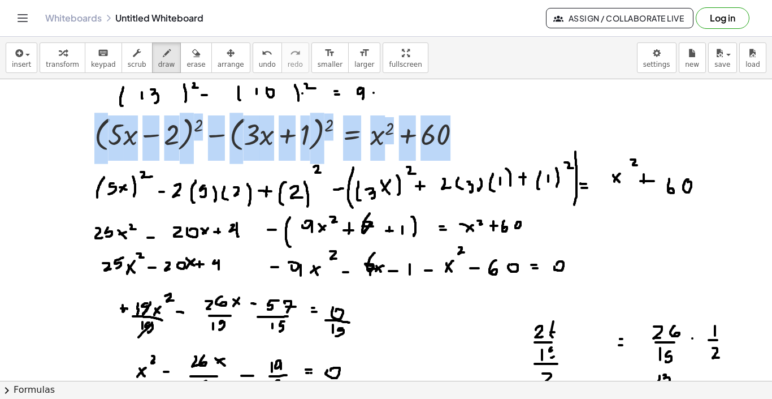
drag, startPoint x: 374, startPoint y: 93, endPoint x: 384, endPoint y: 93, distance: 10.2
drag, startPoint x: 396, startPoint y: 86, endPoint x: 396, endPoint y: 96, distance: 9.6
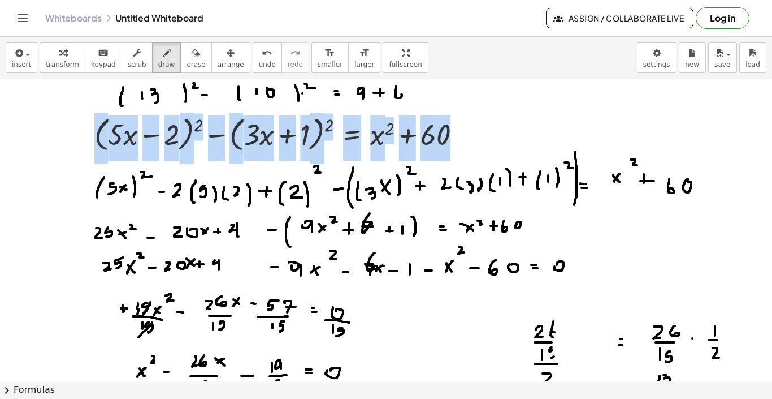
click at [253, 53] on button "undo undo" at bounding box center [267, 57] width 29 height 31
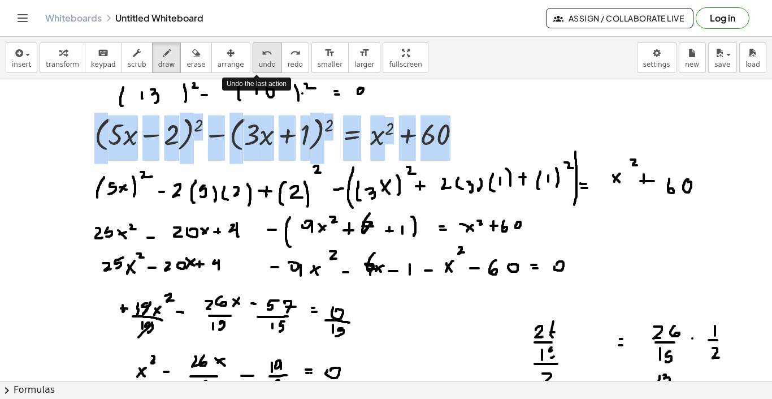
click at [253, 53] on button "undo undo" at bounding box center [267, 57] width 29 height 31
drag, startPoint x: 365, startPoint y: 89, endPoint x: 368, endPoint y: 99, distance: 10.6
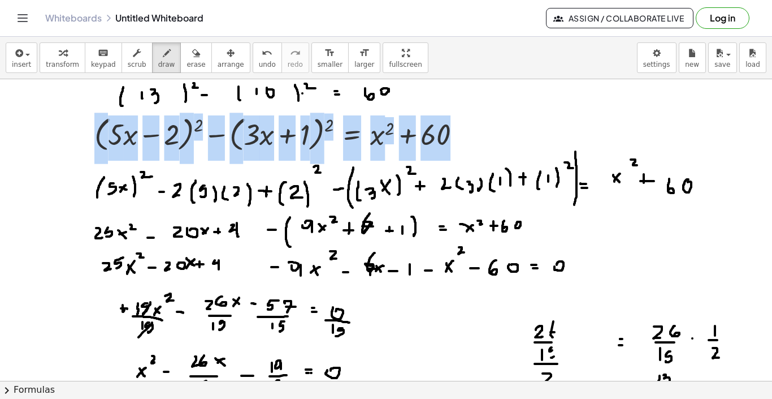
drag, startPoint x: 389, startPoint y: 89, endPoint x: 389, endPoint y: 99, distance: 9.6
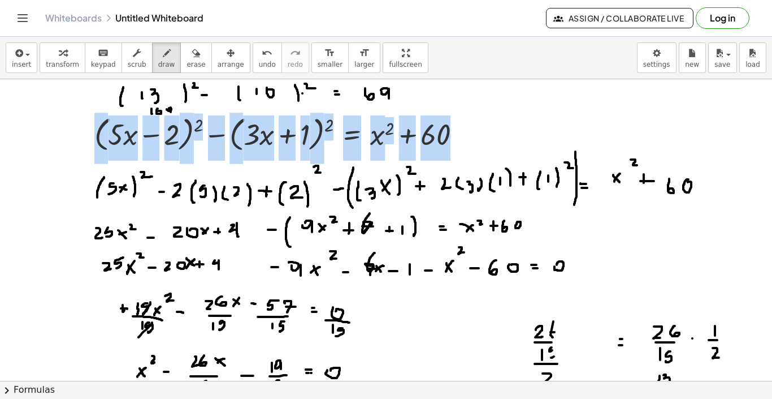
drag, startPoint x: 215, startPoint y: 103, endPoint x: 215, endPoint y: 111, distance: 7.9
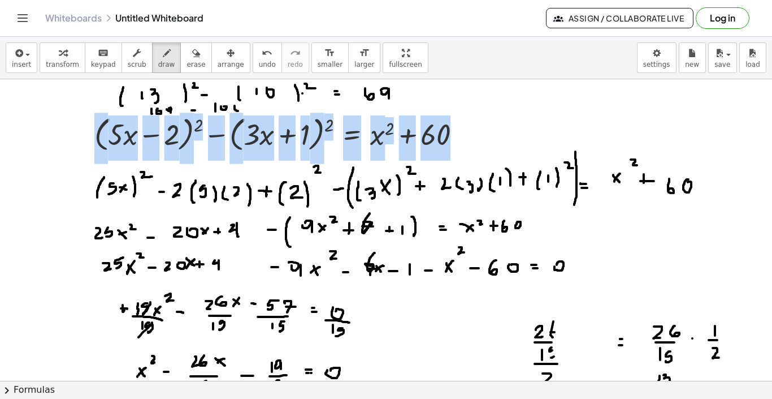
drag, startPoint x: 235, startPoint y: 106, endPoint x: 240, endPoint y: 108, distance: 6.1
click at [192, 53] on icon "button" at bounding box center [196, 53] width 8 height 14
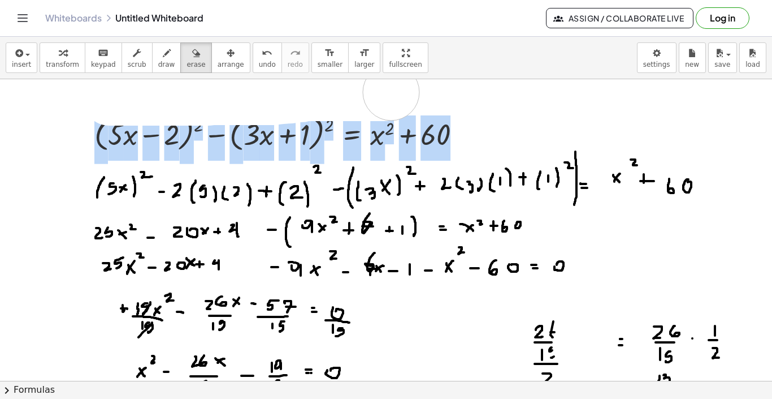
drag, startPoint x: 112, startPoint y: 97, endPoint x: 392, endPoint y: 92, distance: 279.9
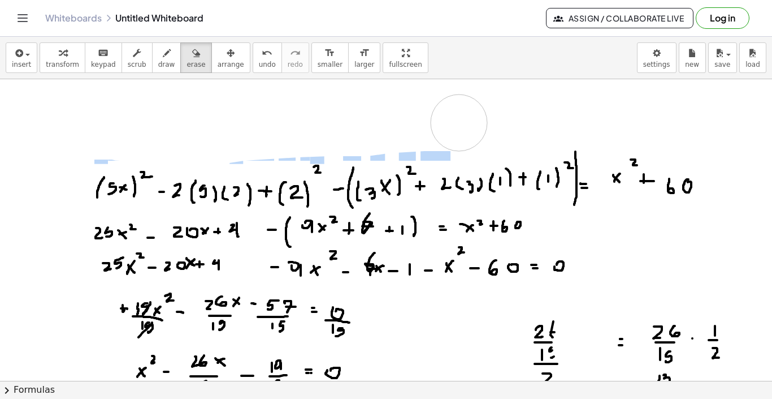
drag, startPoint x: 76, startPoint y: 131, endPoint x: 459, endPoint y: 123, distance: 382.9
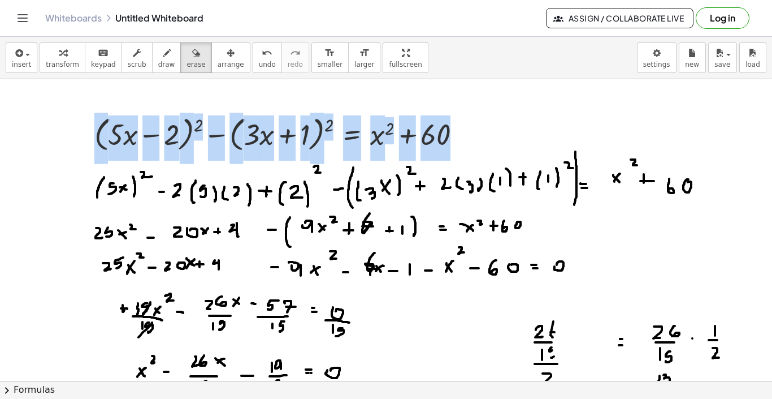
click at [698, 66] on span "new" at bounding box center [692, 65] width 14 height 8
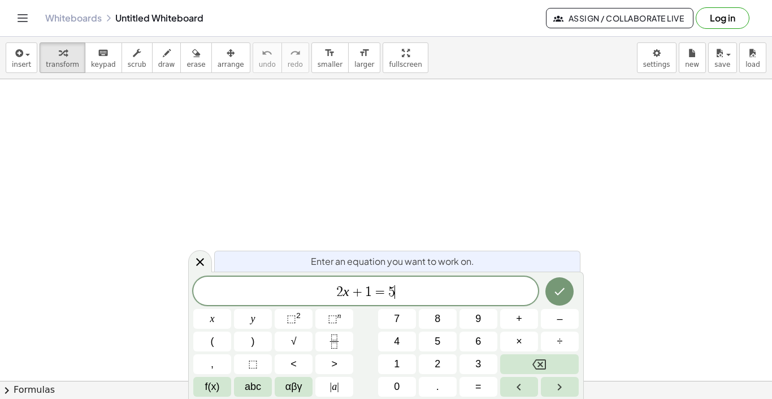
click at [429, 287] on span "2 x + 1 = 5 ​" at bounding box center [365, 292] width 345 height 16
click at [477, 360] on span "3" at bounding box center [479, 363] width 6 height 15
click at [214, 317] on span "x" at bounding box center [212, 318] width 5 height 15
click at [296, 322] on span "⬚" at bounding box center [292, 318] width 10 height 11
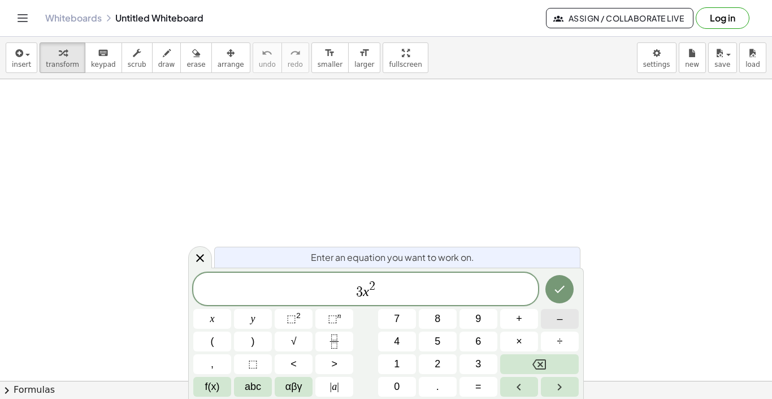
click at [545, 317] on button "–" at bounding box center [560, 319] width 38 height 20
click at [441, 366] on button "2" at bounding box center [438, 364] width 38 height 20
click at [215, 321] on button "x" at bounding box center [212, 319] width 38 height 20
click at [525, 326] on button "+" at bounding box center [519, 319] width 38 height 20
click at [477, 360] on span "3" at bounding box center [479, 363] width 6 height 15
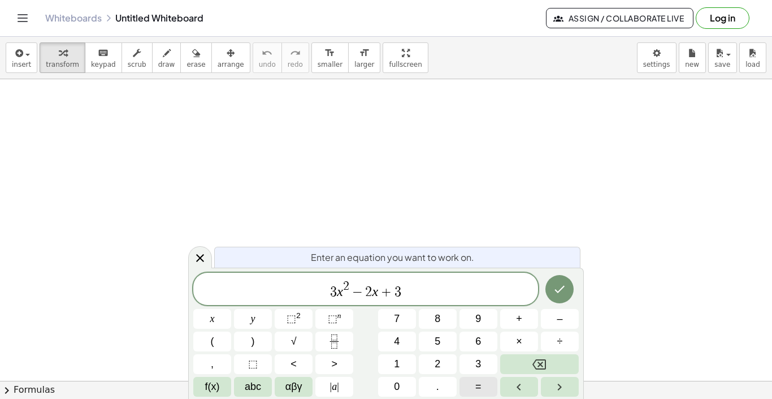
click at [483, 390] on button "=" at bounding box center [479, 387] width 38 height 20
click at [400, 384] on button "0" at bounding box center [397, 387] width 38 height 20
click at [556, 297] on button "Done" at bounding box center [560, 289] width 28 height 28
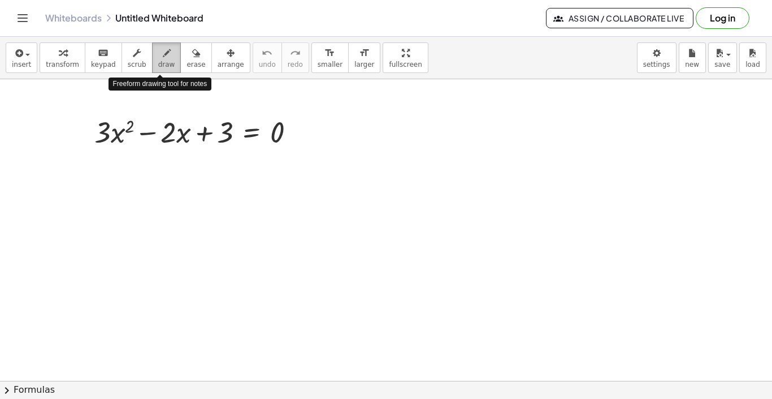
click at [167, 69] on button "draw" at bounding box center [166, 57] width 29 height 31
drag, startPoint x: 94, startPoint y: 145, endPoint x: 119, endPoint y: 146, distance: 24.9
drag, startPoint x: 104, startPoint y: 152, endPoint x: 105, endPoint y: 161, distance: 8.5
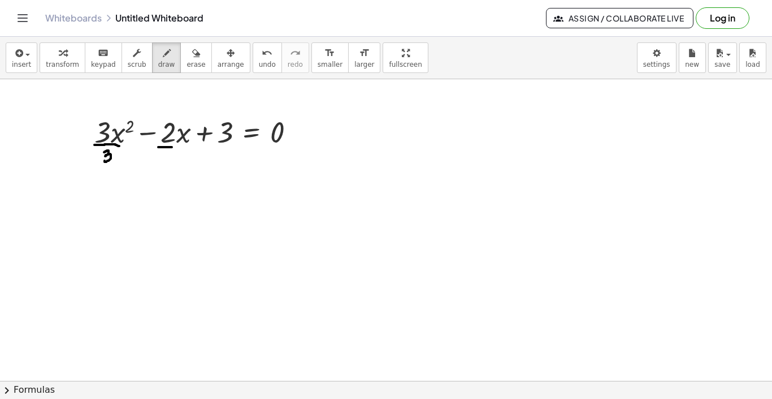
drag, startPoint x: 158, startPoint y: 147, endPoint x: 177, endPoint y: 147, distance: 18.7
drag, startPoint x: 171, startPoint y: 154, endPoint x: 170, endPoint y: 161, distance: 6.8
drag, startPoint x: 217, startPoint y: 145, endPoint x: 229, endPoint y: 145, distance: 11.9
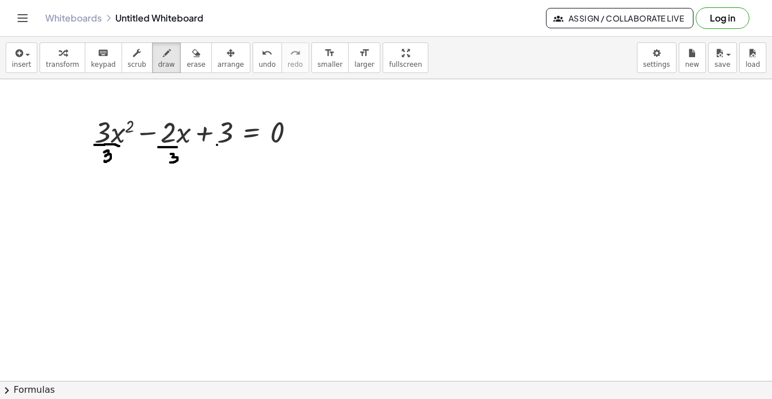
drag, startPoint x: 223, startPoint y: 152, endPoint x: 217, endPoint y: 161, distance: 10.7
drag, startPoint x: 272, startPoint y: 146, endPoint x: 278, endPoint y: 146, distance: 6.2
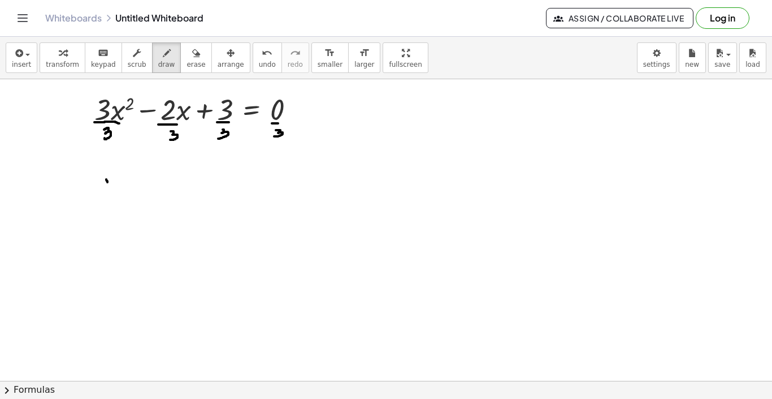
drag, startPoint x: 106, startPoint y: 179, endPoint x: 109, endPoint y: 187, distance: 8.4
click at [109, 185] on div at bounding box center [386, 395] width 772 height 676
drag, startPoint x: 112, startPoint y: 178, endPoint x: 105, endPoint y: 184, distance: 9.2
click at [105, 184] on div at bounding box center [386, 395] width 772 height 676
drag, startPoint x: 116, startPoint y: 170, endPoint x: 123, endPoint y: 174, distance: 7.9
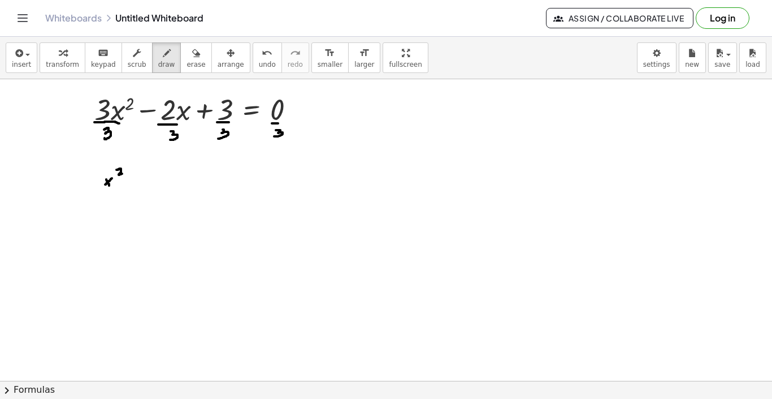
click at [123, 174] on div at bounding box center [386, 395] width 772 height 676
drag, startPoint x: 136, startPoint y: 182, endPoint x: 144, endPoint y: 182, distance: 7.4
click at [144, 182] on div at bounding box center [386, 395] width 772 height 676
drag, startPoint x: 165, startPoint y: 173, endPoint x: 170, endPoint y: 179, distance: 8.4
click at [170, 179] on div at bounding box center [386, 395] width 772 height 676
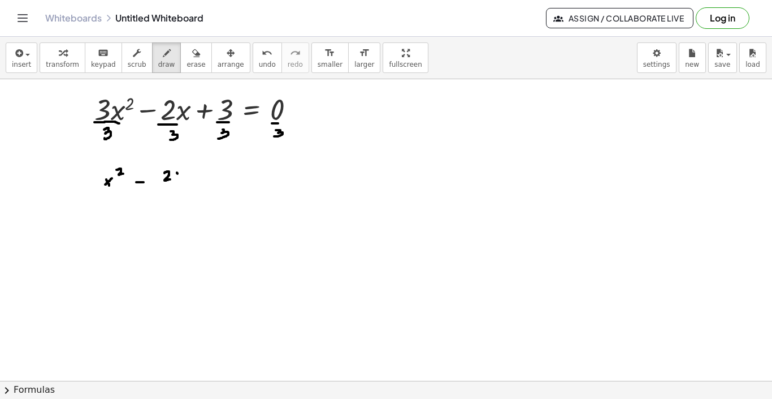
click at [179, 175] on div at bounding box center [386, 395] width 772 height 676
click at [180, 178] on div at bounding box center [386, 395] width 772 height 676
click at [177, 176] on div at bounding box center [386, 395] width 772 height 676
drag, startPoint x: 165, startPoint y: 184, endPoint x: 176, endPoint y: 184, distance: 10.7
click at [175, 184] on div at bounding box center [386, 395] width 772 height 676
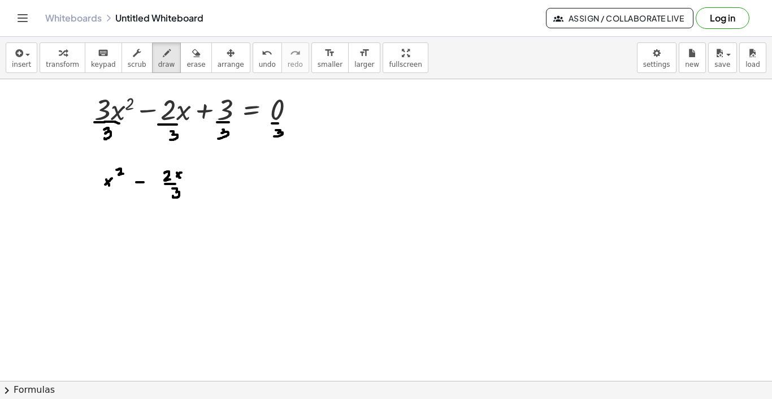
drag, startPoint x: 172, startPoint y: 188, endPoint x: 173, endPoint y: 196, distance: 7.4
click at [173, 196] on div at bounding box center [386, 395] width 772 height 676
drag, startPoint x: 200, startPoint y: 183, endPoint x: 209, endPoint y: 183, distance: 9.0
click at [209, 183] on div at bounding box center [386, 395] width 772 height 676
drag, startPoint x: 204, startPoint y: 179, endPoint x: 204, endPoint y: 184, distance: 5.7
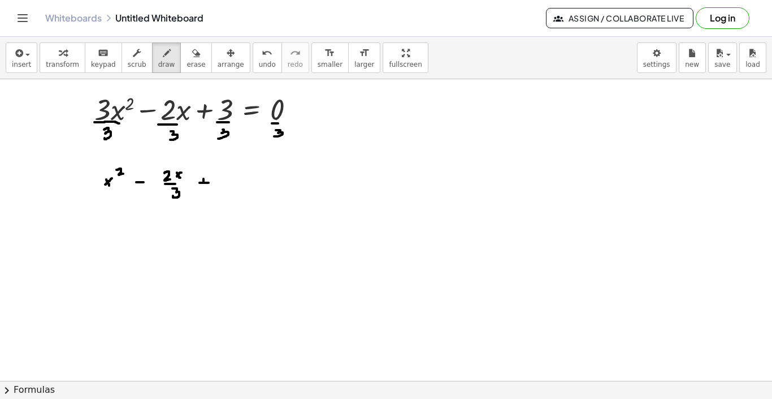
click at [204, 184] on div at bounding box center [386, 395] width 772 height 676
drag, startPoint x: 224, startPoint y: 177, endPoint x: 224, endPoint y: 184, distance: 7.4
click at [224, 184] on div at bounding box center [386, 395] width 772 height 676
click at [245, 179] on div at bounding box center [386, 395] width 772 height 676
click at [247, 183] on div at bounding box center [386, 395] width 772 height 676
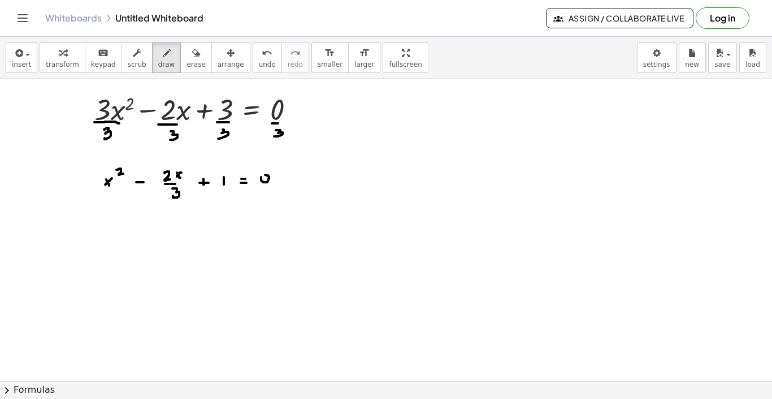
click at [262, 176] on div at bounding box center [386, 395] width 772 height 676
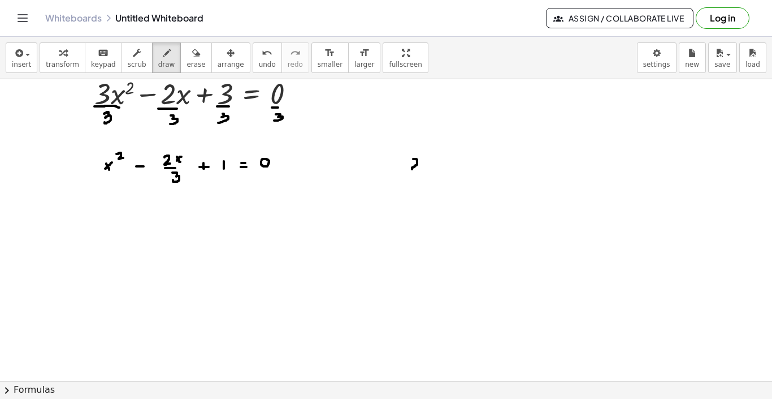
drag, startPoint x: 413, startPoint y: 159, endPoint x: 418, endPoint y: 168, distance: 10.9
click at [418, 168] on div at bounding box center [386, 379] width 772 height 676
drag, startPoint x: 409, startPoint y: 172, endPoint x: 419, endPoint y: 172, distance: 9.6
click at [419, 172] on div at bounding box center [386, 379] width 772 height 676
click at [413, 183] on div at bounding box center [386, 379] width 772 height 676
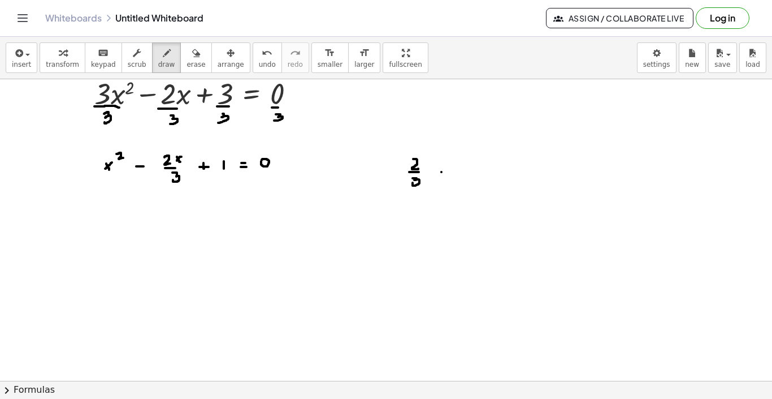
click at [442, 172] on div at bounding box center [386, 379] width 772 height 676
drag, startPoint x: 465, startPoint y: 159, endPoint x: 465, endPoint y: 165, distance: 6.2
click at [465, 165] on div at bounding box center [386, 379] width 772 height 676
click at [467, 170] on div at bounding box center [386, 379] width 772 height 676
drag, startPoint x: 461, startPoint y: 176, endPoint x: 469, endPoint y: 183, distance: 10.8
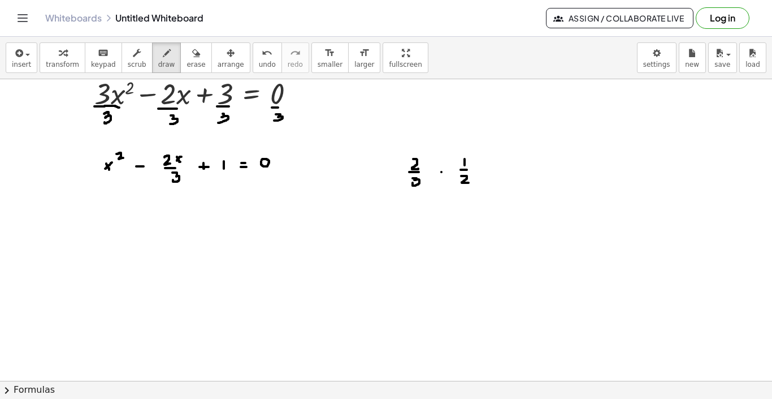
click at [469, 183] on div at bounding box center [386, 379] width 772 height 676
click at [492, 168] on div at bounding box center [386, 379] width 772 height 676
click at [491, 171] on div at bounding box center [386, 379] width 772 height 676
drag, startPoint x: 523, startPoint y: 157, endPoint x: 525, endPoint y: 163, distance: 7.0
click at [525, 163] on div at bounding box center [386, 379] width 772 height 676
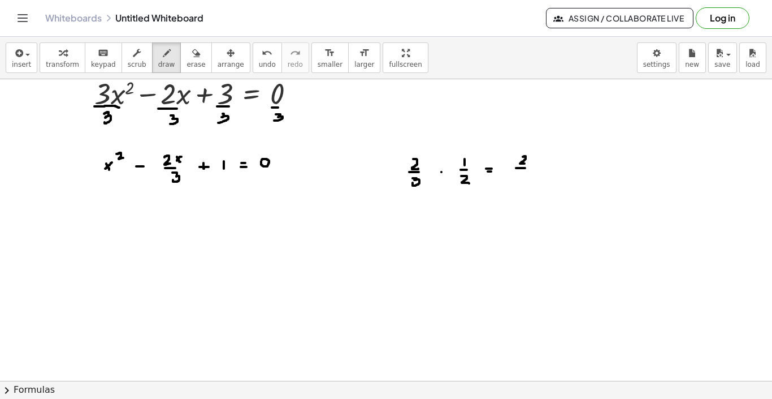
drag, startPoint x: 516, startPoint y: 168, endPoint x: 530, endPoint y: 168, distance: 14.1
click at [530, 168] on div at bounding box center [386, 379] width 772 height 676
drag, startPoint x: 520, startPoint y: 172, endPoint x: 517, endPoint y: 181, distance: 9.1
click at [516, 181] on div at bounding box center [386, 379] width 772 height 676
drag, startPoint x: 514, startPoint y: 155, endPoint x: 511, endPoint y: 186, distance: 31.2
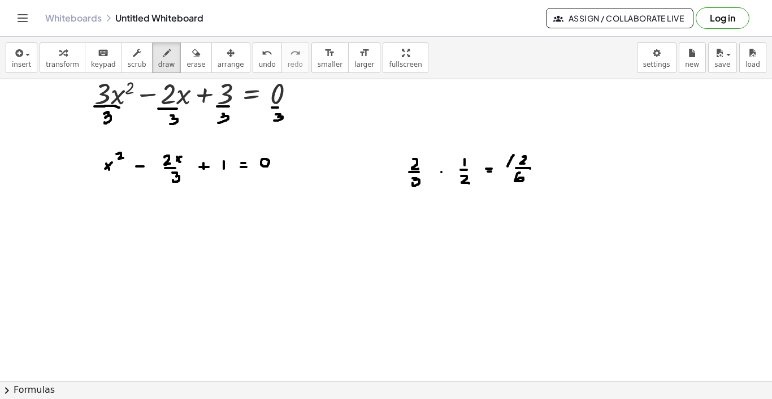
click at [510, 185] on div at bounding box center [386, 379] width 772 height 676
drag, startPoint x: 536, startPoint y: 153, endPoint x: 534, endPoint y: 178, distance: 24.4
click at [534, 178] on div at bounding box center [386, 379] width 772 height 676
drag, startPoint x: 546, startPoint y: 144, endPoint x: 551, endPoint y: 150, distance: 8.0
click at [551, 150] on div at bounding box center [386, 379] width 772 height 676
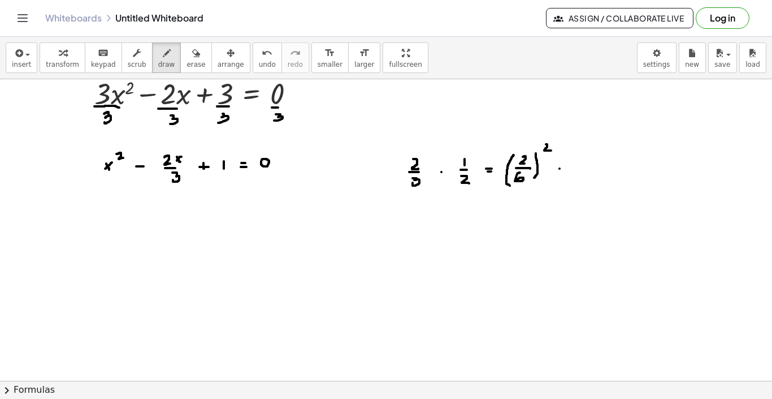
click at [560, 168] on div at bounding box center [386, 379] width 772 height 676
click at [561, 175] on div at bounding box center [386, 379] width 772 height 676
drag, startPoint x: 589, startPoint y: 153, endPoint x: 593, endPoint y: 157, distance: 6.0
click at [593, 157] on div at bounding box center [386, 379] width 772 height 676
drag, startPoint x: 593, startPoint y: 152, endPoint x: 593, endPoint y: 164, distance: 12.5
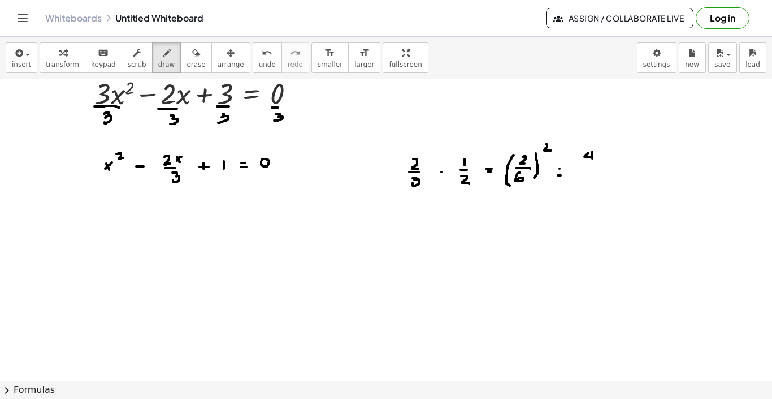
click at [593, 164] on div at bounding box center [386, 379] width 772 height 676
drag, startPoint x: 584, startPoint y: 168, endPoint x: 595, endPoint y: 168, distance: 11.9
click at [595, 168] on div at bounding box center [386, 379] width 772 height 676
drag, startPoint x: 586, startPoint y: 175, endPoint x: 585, endPoint y: 184, distance: 9.8
click at [585, 184] on div at bounding box center [386, 379] width 772 height 676
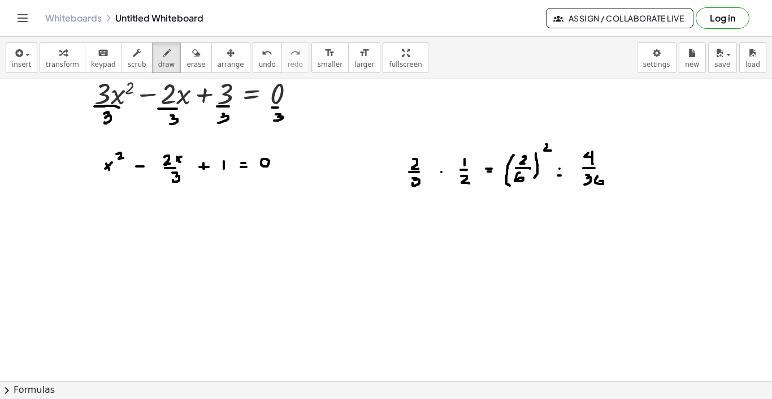
drag, startPoint x: 598, startPoint y: 176, endPoint x: 598, endPoint y: 183, distance: 7.4
click at [598, 183] on div at bounding box center [386, 379] width 772 height 676
drag, startPoint x: 98, startPoint y: 229, endPoint x: 103, endPoint y: 239, distance: 11.1
click at [103, 239] on div at bounding box center [386, 379] width 772 height 676
drag, startPoint x: 105, startPoint y: 231, endPoint x: 93, endPoint y: 239, distance: 14.6
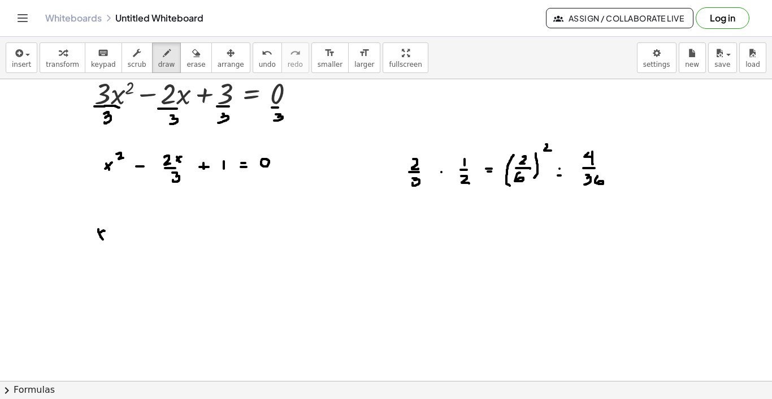
click at [93, 239] on div at bounding box center [386, 379] width 772 height 676
drag, startPoint x: 109, startPoint y: 224, endPoint x: 119, endPoint y: 230, distance: 11.9
click at [119, 230] on div at bounding box center [386, 379] width 772 height 676
click at [129, 234] on div at bounding box center [386, 379] width 772 height 676
drag, startPoint x: 152, startPoint y: 226, endPoint x: 159, endPoint y: 232, distance: 10.0
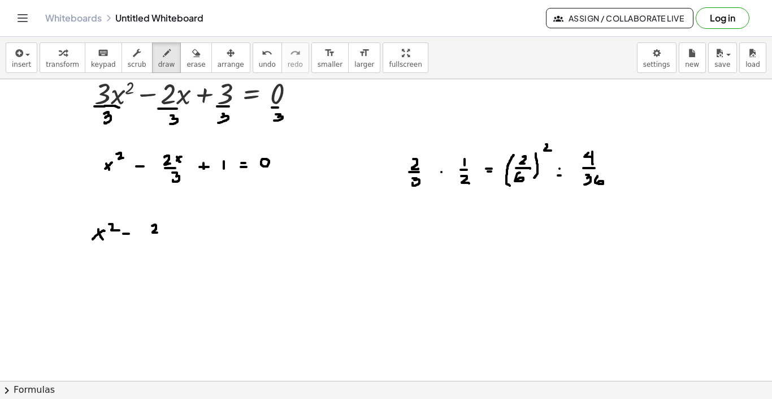
click at [159, 232] on div at bounding box center [386, 379] width 772 height 676
drag, startPoint x: 165, startPoint y: 226, endPoint x: 168, endPoint y: 234, distance: 8.6
click at [168, 234] on div at bounding box center [386, 379] width 772 height 676
drag, startPoint x: 171, startPoint y: 226, endPoint x: 164, endPoint y: 230, distance: 7.6
click at [164, 230] on div at bounding box center [386, 379] width 772 height 676
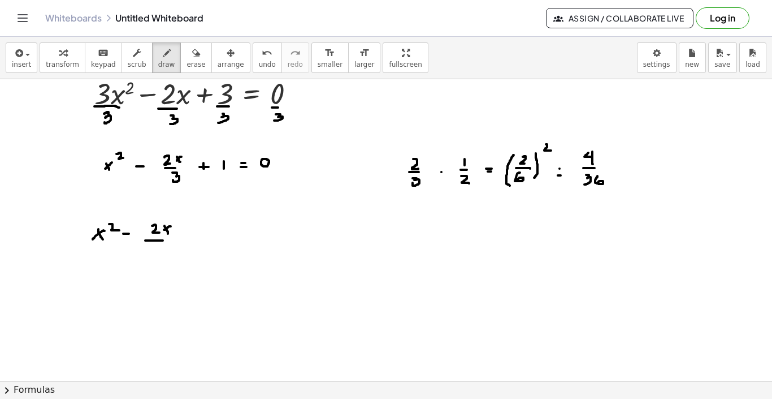
drag, startPoint x: 145, startPoint y: 240, endPoint x: 163, endPoint y: 240, distance: 18.1
click at [163, 240] on div at bounding box center [386, 379] width 772 height 676
drag, startPoint x: 155, startPoint y: 245, endPoint x: 157, endPoint y: 253, distance: 8.1
click at [157, 253] on div at bounding box center [386, 379] width 772 height 676
click at [192, 240] on div at bounding box center [386, 379] width 772 height 676
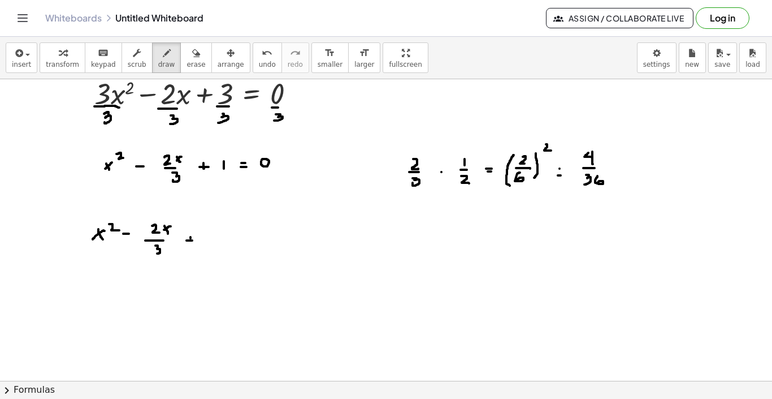
drag, startPoint x: 191, startPoint y: 237, endPoint x: 191, endPoint y: 245, distance: 7.9
click at [191, 245] on div at bounding box center [386, 379] width 772 height 676
drag, startPoint x: 213, startPoint y: 227, endPoint x: 219, endPoint y: 231, distance: 6.9
click at [219, 231] on div at bounding box center [386, 379] width 772 height 676
drag, startPoint x: 219, startPoint y: 224, endPoint x: 218, endPoint y: 234, distance: 9.6
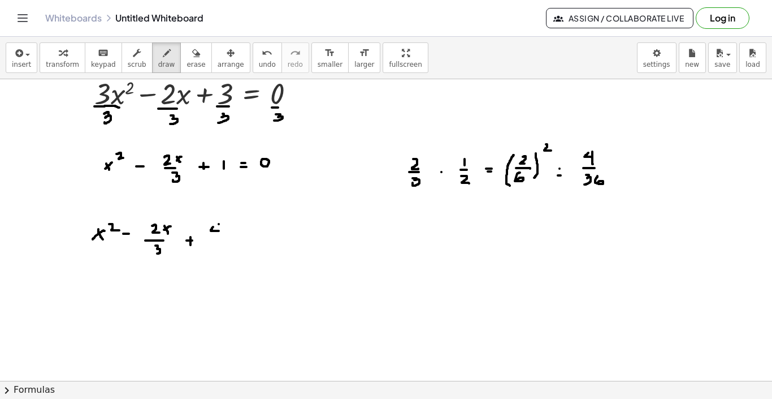
click at [218, 234] on div at bounding box center [386, 379] width 772 height 676
drag, startPoint x: 211, startPoint y: 237, endPoint x: 219, endPoint y: 237, distance: 7.9
click at [219, 237] on div at bounding box center [386, 379] width 772 height 676
drag, startPoint x: 214, startPoint y: 243, endPoint x: 214, endPoint y: 251, distance: 7.9
click at [214, 251] on div at bounding box center [386, 379] width 772 height 676
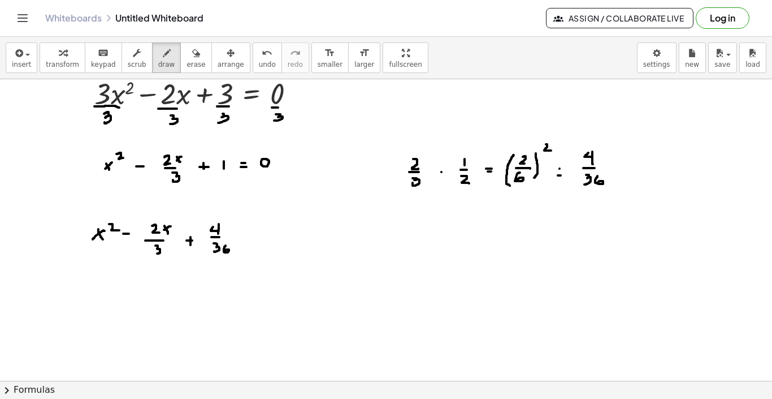
drag, startPoint x: 226, startPoint y: 245, endPoint x: 225, endPoint y: 251, distance: 5.7
click at [225, 251] on div at bounding box center [386, 379] width 772 height 676
click at [251, 241] on div at bounding box center [386, 379] width 772 height 676
click at [249, 241] on div at bounding box center [386, 379] width 772 height 676
drag, startPoint x: 268, startPoint y: 235, endPoint x: 268, endPoint y: 242, distance: 6.8
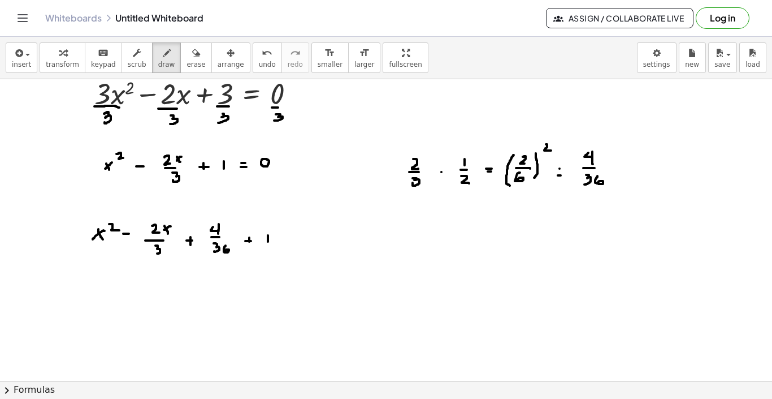
click at [268, 242] on div at bounding box center [386, 379] width 772 height 676
click at [286, 235] on div at bounding box center [386, 379] width 772 height 676
click at [287, 239] on div at bounding box center [386, 379] width 772 height 676
drag, startPoint x: 299, startPoint y: 235, endPoint x: 305, endPoint y: 235, distance: 6.8
click at [305, 235] on div at bounding box center [386, 379] width 772 height 676
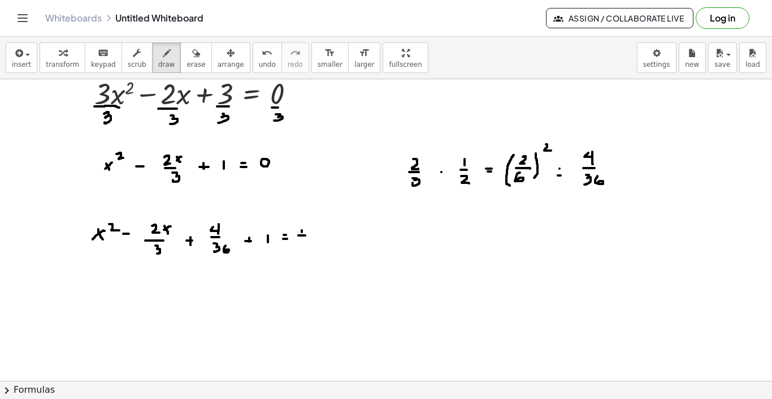
drag, startPoint x: 302, startPoint y: 231, endPoint x: 301, endPoint y: 241, distance: 10.2
click at [301, 241] on div at bounding box center [386, 379] width 772 height 676
drag, startPoint x: 321, startPoint y: 224, endPoint x: 326, endPoint y: 227, distance: 5.8
click at [326, 227] on div at bounding box center [386, 379] width 772 height 676
drag
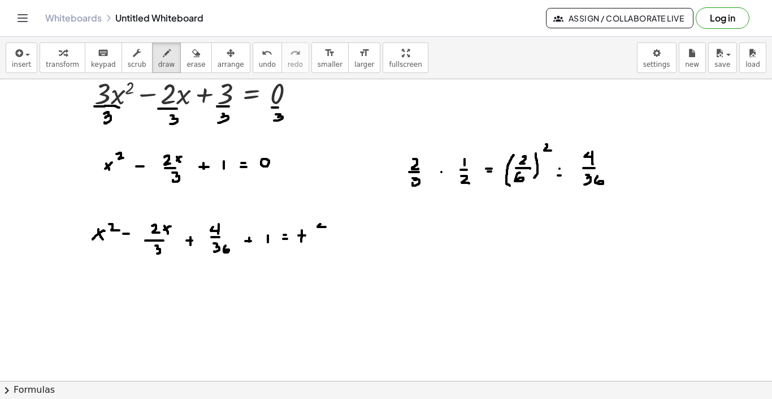
click at [326, 225] on div at bounding box center [386, 379] width 772 height 676
click at [326, 228] on div at bounding box center [386, 379] width 772 height 676
click at [330, 236] on div at bounding box center [386, 379] width 772 height 676
click at [319, 253] on div at bounding box center [386, 379] width 772 height 676
click at [329, 250] on div at bounding box center [386, 379] width 772 height 676
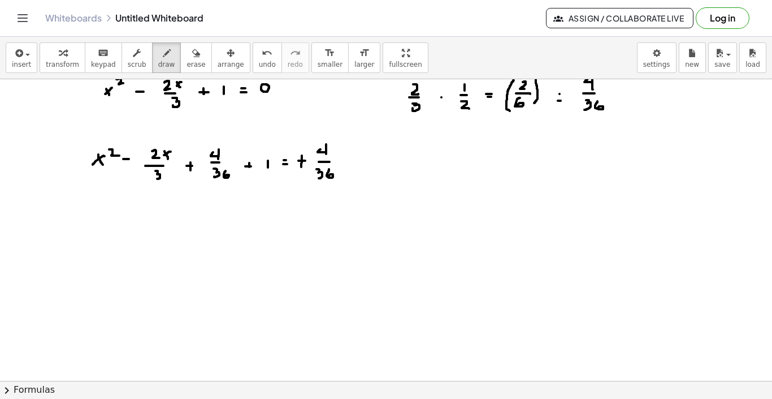
scroll to position [116, 0]
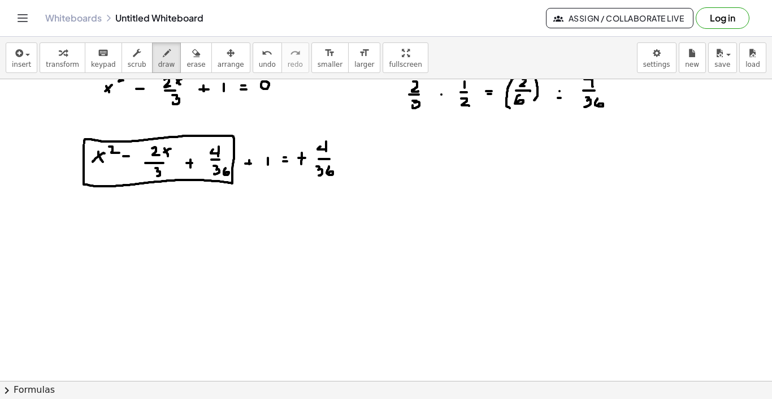
click at [86, 143] on div at bounding box center [386, 301] width 772 height 676
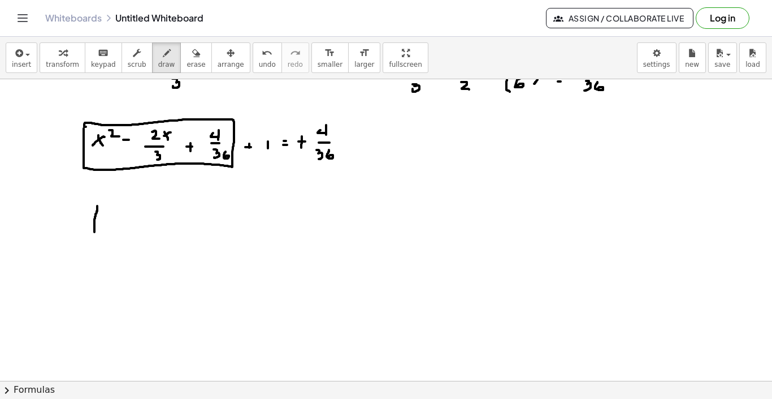
drag, startPoint x: 97, startPoint y: 206, endPoint x: 102, endPoint y: 248, distance: 42.1
click at [102, 247] on div at bounding box center [386, 285] width 772 height 676
drag, startPoint x: 187, startPoint y: 205, endPoint x: 187, endPoint y: 229, distance: 24.3
click at [187, 229] on div at bounding box center [386, 285] width 772 height 676
drag, startPoint x: 112, startPoint y: 222, endPoint x: 119, endPoint y: 230, distance: 10.9
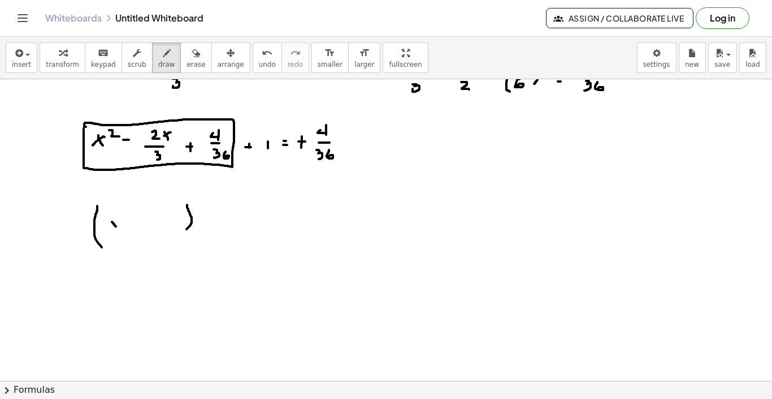
click at [119, 230] on div at bounding box center [386, 285] width 772 height 676
drag, startPoint x: 119, startPoint y: 222, endPoint x: 114, endPoint y: 230, distance: 9.4
click at [114, 230] on div at bounding box center [386, 285] width 772 height 676
drag, startPoint x: 138, startPoint y: 224, endPoint x: 145, endPoint y: 224, distance: 6.8
click at [145, 224] on div at bounding box center [386, 285] width 772 height 676
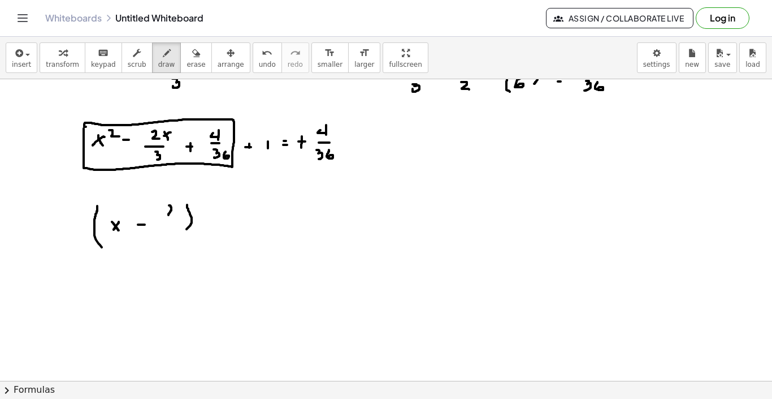
drag, startPoint x: 169, startPoint y: 205, endPoint x: 174, endPoint y: 215, distance: 10.6
click at [174, 215] on div at bounding box center [386, 285] width 772 height 676
drag, startPoint x: 164, startPoint y: 222, endPoint x: 173, endPoint y: 222, distance: 9.0
click at [173, 222] on div at bounding box center [386, 285] width 772 height 676
drag, startPoint x: 169, startPoint y: 227, endPoint x: 167, endPoint y: 237, distance: 9.9
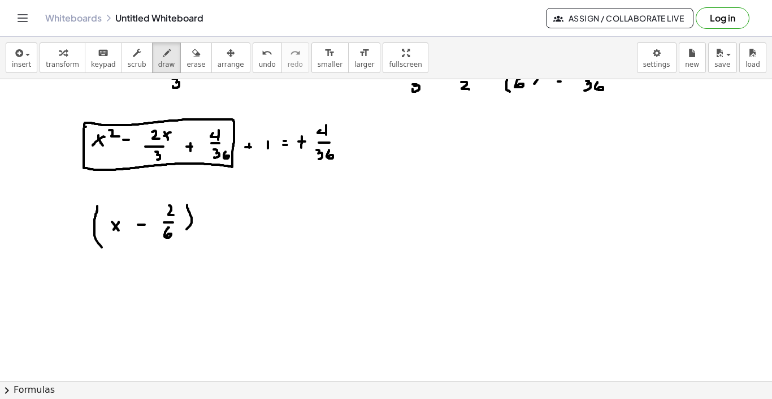
click at [167, 237] on div at bounding box center [386, 285] width 772 height 676
click at [200, 204] on div at bounding box center [386, 285] width 772 height 676
click at [219, 223] on div at bounding box center [386, 285] width 772 height 676
click at [221, 231] on div at bounding box center [386, 285] width 772 height 676
drag, startPoint x: 440, startPoint y: 144, endPoint x: 445, endPoint y: 149, distance: 7.2
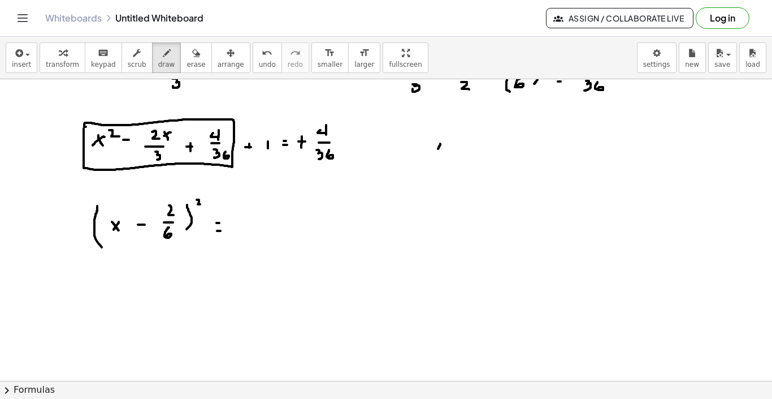
click at [445, 149] on div at bounding box center [386, 285] width 772 height 676
drag, startPoint x: 444, startPoint y: 142, endPoint x: 443, endPoint y: 152, distance: 10.2
click at [443, 152] on div at bounding box center [386, 285] width 772 height 676
drag, startPoint x: 438, startPoint y: 158, endPoint x: 446, endPoint y: 158, distance: 8.5
click at [446, 158] on div at bounding box center [386, 285] width 772 height 676
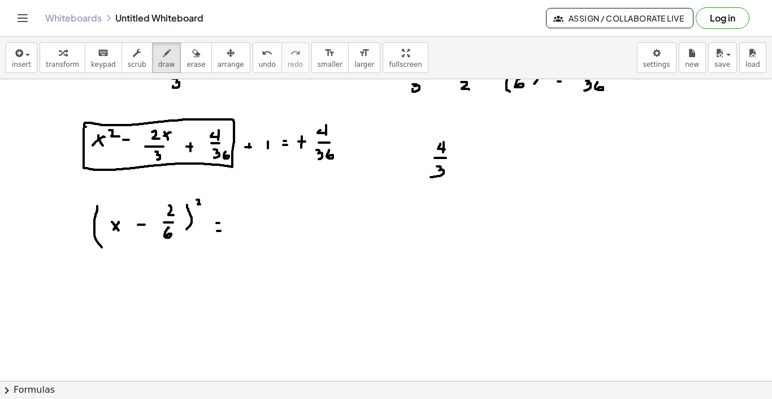
drag, startPoint x: 437, startPoint y: 166, endPoint x: 431, endPoint y: 176, distance: 11.9
click at [431, 176] on div at bounding box center [386, 285] width 772 height 676
drag, startPoint x: 450, startPoint y: 166, endPoint x: 451, endPoint y: 176, distance: 9.7
click at [451, 176] on div at bounding box center [386, 285] width 772 height 676
click at [477, 154] on div at bounding box center [386, 285] width 772 height 676
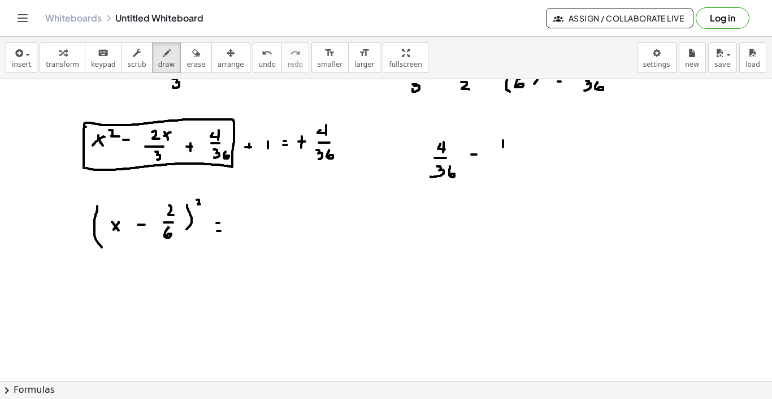
drag, startPoint x: 503, startPoint y: 140, endPoint x: 503, endPoint y: 149, distance: 9.0
click at [503, 149] on div at bounding box center [386, 285] width 772 height 676
click at [559, 158] on div at bounding box center [386, 285] width 772 height 676
click at [555, 163] on div at bounding box center [386, 285] width 772 height 676
drag, startPoint x: 580, startPoint y: 163, endPoint x: 623, endPoint y: 162, distance: 43.0
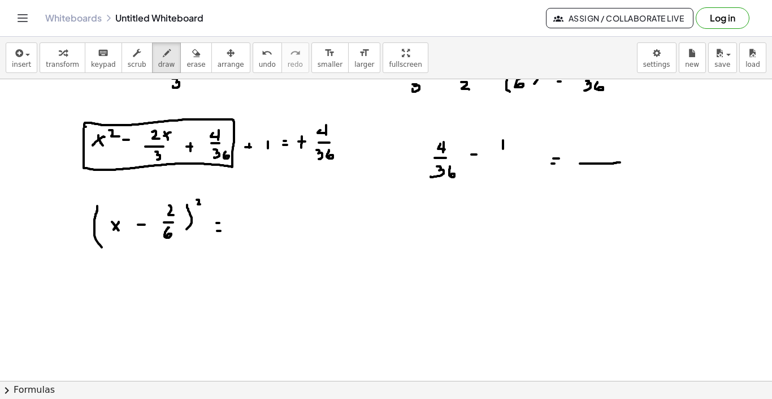
click at [623, 162] on div at bounding box center [386, 285] width 772 height 676
drag, startPoint x: 594, startPoint y: 169, endPoint x: 595, endPoint y: 177, distance: 8.1
click at [595, 177] on div at bounding box center [386, 285] width 772 height 676
drag, startPoint x: 609, startPoint y: 170, endPoint x: 610, endPoint y: 179, distance: 8.5
click at [610, 179] on div at bounding box center [386, 285] width 772 height 676
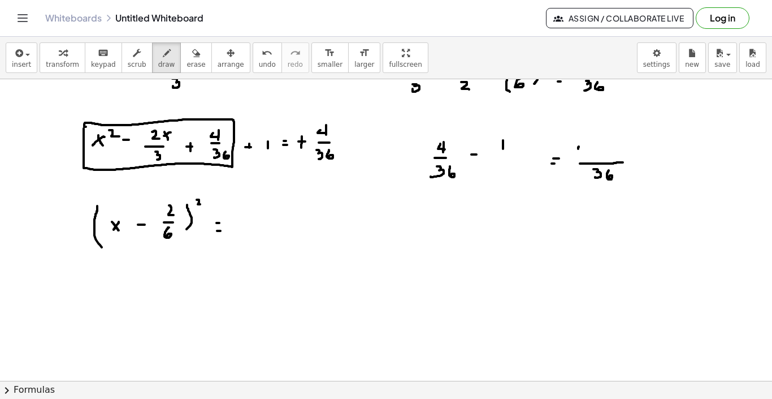
click at [582, 149] on div at bounding box center [386, 285] width 772 height 676
drag, startPoint x: 584, startPoint y: 142, endPoint x: 584, endPoint y: 152, distance: 9.6
click at [584, 152] on div at bounding box center [386, 285] width 772 height 676
drag, startPoint x: 593, startPoint y: 149, endPoint x: 599, endPoint y: 149, distance: 6.8
click at [599, 149] on div at bounding box center [386, 285] width 772 height 676
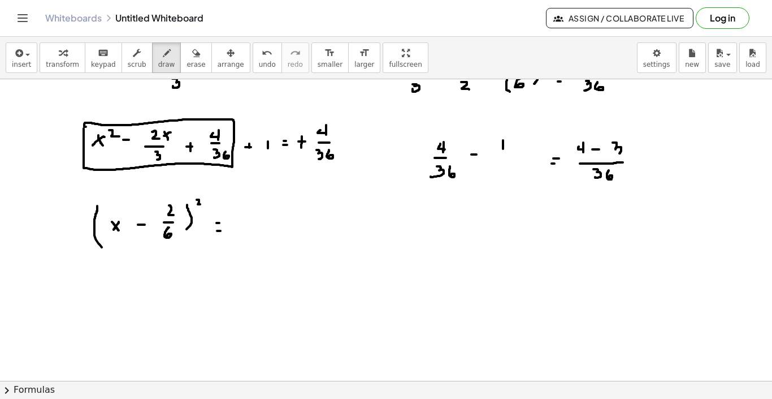
drag, startPoint x: 613, startPoint y: 142, endPoint x: 617, endPoint y: 155, distance: 13.6
click at [617, 155] on div at bounding box center [386, 285] width 772 height 676
drag, startPoint x: 628, startPoint y: 141, endPoint x: 630, endPoint y: 155, distance: 14.3
click at [630, 155] on div at bounding box center [386, 285] width 772 height 676
click at [659, 155] on div at bounding box center [386, 285] width 772 height 676
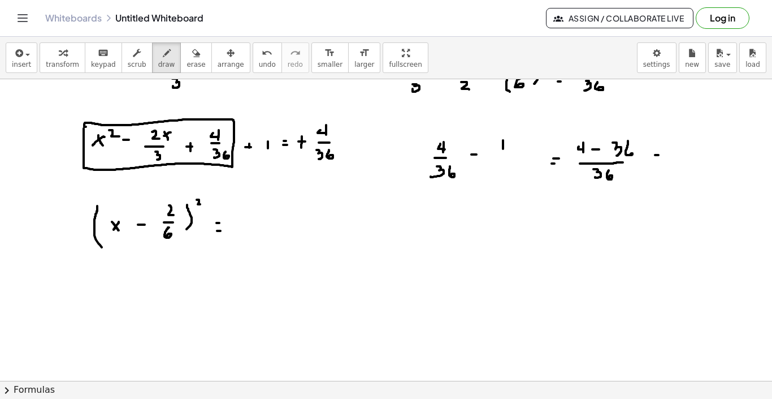
click at [656, 160] on div at bounding box center [386, 285] width 772 height 676
drag, startPoint x: 681, startPoint y: 146, endPoint x: 686, endPoint y: 155, distance: 9.9
click at [686, 155] on div at bounding box center [386, 285] width 772 height 676
drag, startPoint x: 672, startPoint y: 145, endPoint x: 674, endPoint y: 154, distance: 8.6
click at [674, 154] on div at bounding box center [386, 285] width 772 height 676
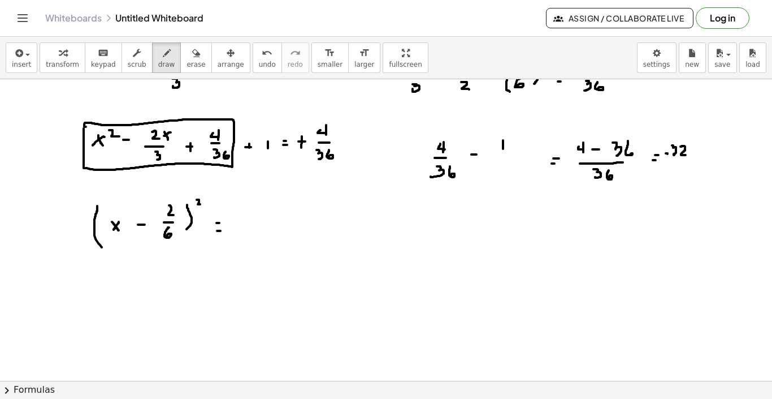
click at [668, 154] on div at bounding box center [386, 285] width 772 height 676
drag, startPoint x: 671, startPoint y: 161, endPoint x: 687, endPoint y: 161, distance: 16.4
click at [687, 161] on div at bounding box center [386, 285] width 772 height 676
drag, startPoint x: 669, startPoint y: 168, endPoint x: 671, endPoint y: 174, distance: 6.1
click at [671, 174] on div at bounding box center [386, 285] width 772 height 676
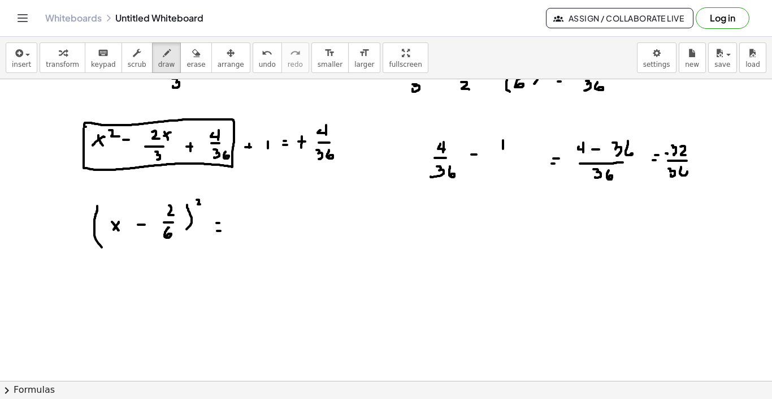
drag, startPoint x: 681, startPoint y: 167, endPoint x: 682, endPoint y: 177, distance: 10.2
click at [682, 175] on div at bounding box center [386, 285] width 772 height 676
drag, startPoint x: 676, startPoint y: 139, endPoint x: 685, endPoint y: 153, distance: 16.5
click at [685, 153] on div at bounding box center [386, 285] width 772 height 676
drag, startPoint x: 678, startPoint y: 114, endPoint x: 679, endPoint y: 120, distance: 6.3
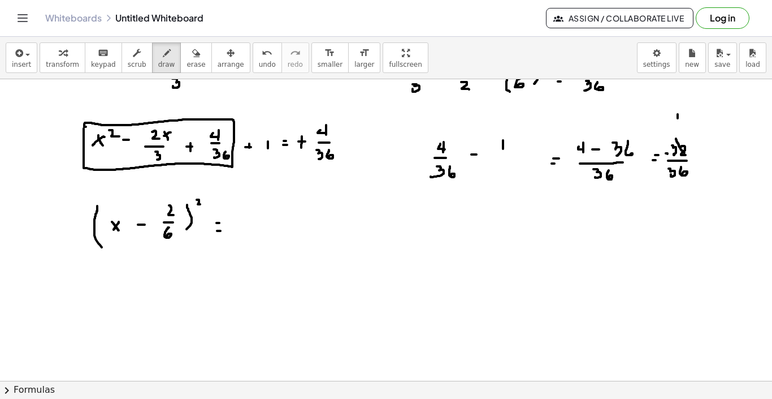
click at [678, 120] on div at bounding box center [386, 285] width 772 height 676
drag, startPoint x: 683, startPoint y: 112, endPoint x: 682, endPoint y: 121, distance: 9.1
click at [682, 121] on div at bounding box center [386, 285] width 772 height 676
drag, startPoint x: 675, startPoint y: 167, endPoint x: 682, endPoint y: 178, distance: 12.7
click at [682, 178] on div at bounding box center [386, 285] width 772 height 676
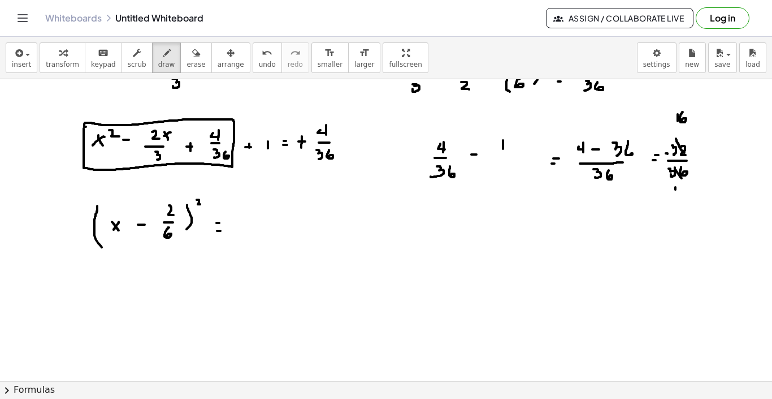
click at [676, 193] on div at bounding box center [386, 285] width 772 height 676
click at [683, 185] on div at bounding box center [386, 285] width 772 height 676
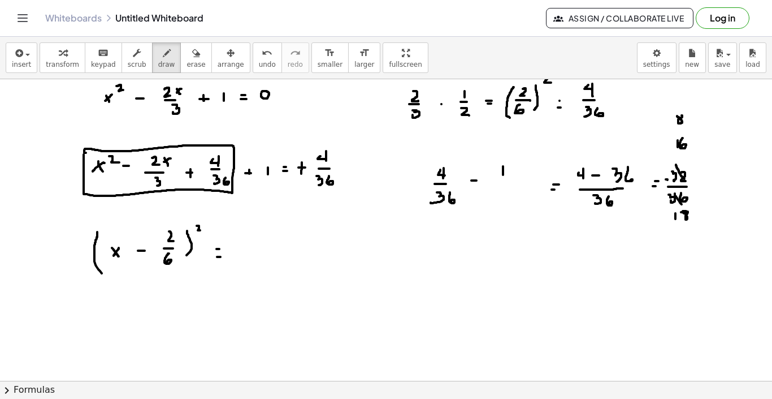
click at [679, 116] on div at bounding box center [386, 311] width 772 height 676
drag, startPoint x: 677, startPoint y: 209, endPoint x: 683, endPoint y: 221, distance: 13.4
click at [683, 221] on div at bounding box center [386, 311] width 772 height 676
click at [681, 231] on div at bounding box center [386, 311] width 772 height 676
drag, startPoint x: 687, startPoint y: 234, endPoint x: 688, endPoint y: 241, distance: 7.4
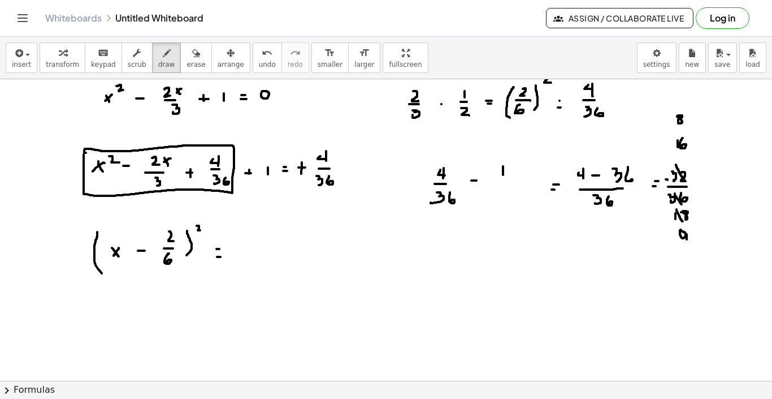
click at [688, 241] on div at bounding box center [386, 311] width 772 height 676
drag, startPoint x: 248, startPoint y: 251, endPoint x: 255, endPoint y: 251, distance: 6.8
click at [255, 251] on div at bounding box center [386, 311] width 772 height 676
click at [268, 243] on div at bounding box center [386, 311] width 772 height 676
drag, startPoint x: 267, startPoint y: 258, endPoint x: 275, endPoint y: 258, distance: 8.5
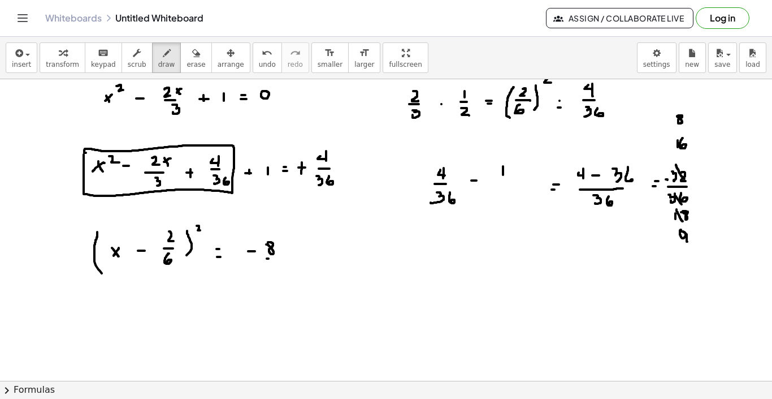
click at [275, 258] on div at bounding box center [386, 311] width 772 height 676
click at [267, 262] on div at bounding box center [386, 311] width 772 height 676
drag, startPoint x: 271, startPoint y: 263, endPoint x: 271, endPoint y: 274, distance: 10.7
click at [271, 274] on div at bounding box center [386, 311] width 772 height 676
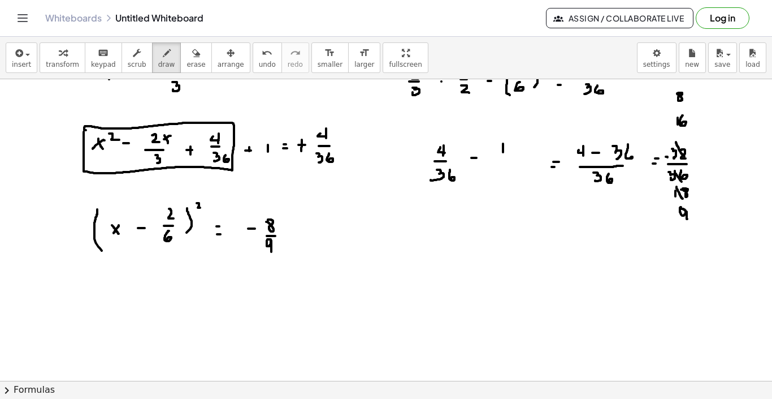
scroll to position [128, 0]
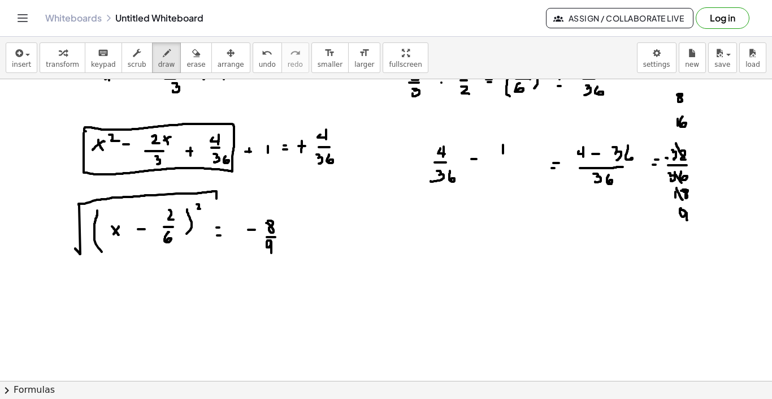
drag, startPoint x: 75, startPoint y: 248, endPoint x: 217, endPoint y: 197, distance: 150.2
click at [217, 197] on div at bounding box center [386, 289] width 772 height 676
drag, startPoint x: 235, startPoint y: 234, endPoint x: 283, endPoint y: 204, distance: 56.9
click at [283, 204] on div at bounding box center [386, 289] width 772 height 676
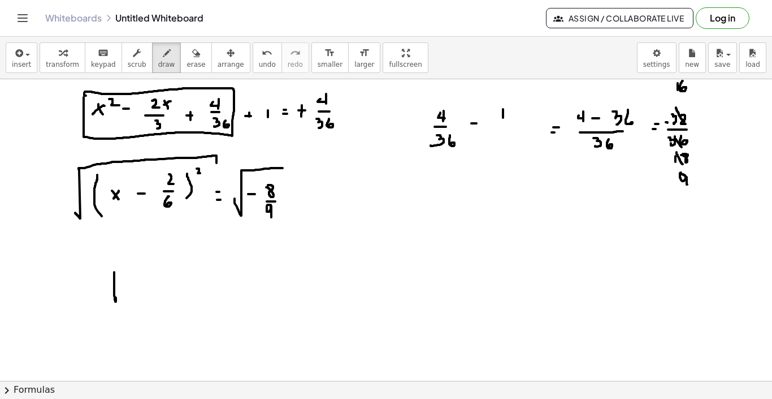
drag, startPoint x: 114, startPoint y: 272, endPoint x: 116, endPoint y: 297, distance: 25.5
click at [116, 297] on div at bounding box center [386, 254] width 772 height 676
drag, startPoint x: 124, startPoint y: 282, endPoint x: 130, endPoint y: 293, distance: 12.6
click at [130, 293] on div at bounding box center [386, 254] width 772 height 676
drag, startPoint x: 131, startPoint y: 285, endPoint x: 123, endPoint y: 289, distance: 9.6
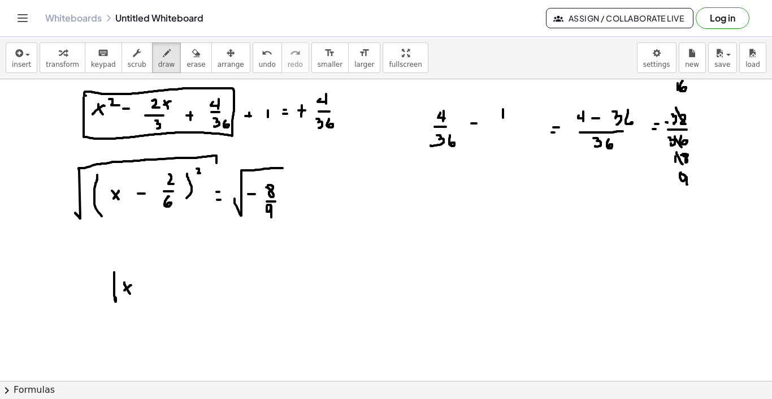
click at [123, 289] on div at bounding box center [386, 254] width 772 height 676
click at [140, 287] on div at bounding box center [386, 254] width 772 height 676
drag, startPoint x: 158, startPoint y: 279, endPoint x: 168, endPoint y: 284, distance: 11.4
click at [168, 284] on div at bounding box center [386, 254] width 772 height 676
drag, startPoint x: 160, startPoint y: 290, endPoint x: 168, endPoint y: 290, distance: 8.5
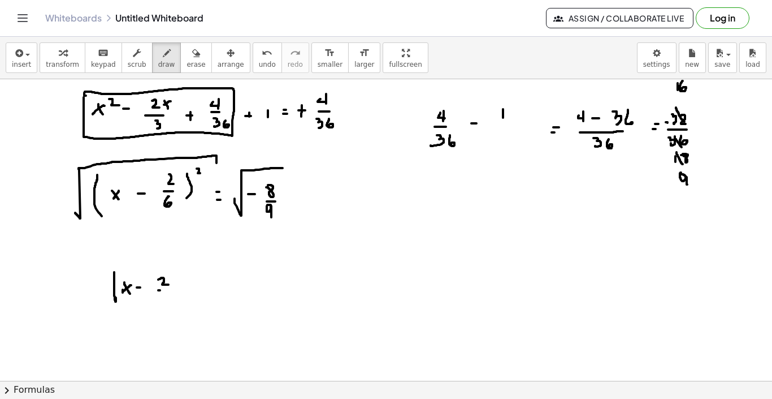
click at [168, 290] on div at bounding box center [386, 254] width 772 height 676
drag, startPoint x: 165, startPoint y: 295, endPoint x: 163, endPoint y: 303, distance: 8.1
click at [163, 303] on div at bounding box center [386, 254] width 772 height 676
drag, startPoint x: 187, startPoint y: 275, endPoint x: 187, endPoint y: 304, distance: 28.8
click at [187, 304] on div at bounding box center [386, 254] width 772 height 676
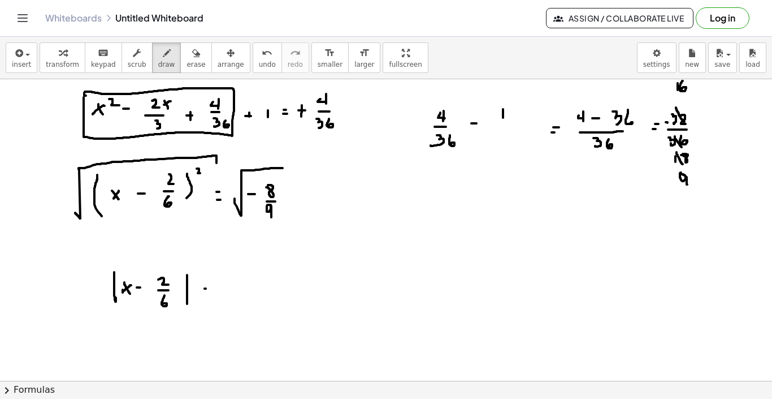
click at [206, 288] on div at bounding box center [386, 254] width 772 height 676
drag, startPoint x: 205, startPoint y: 294, endPoint x: 211, endPoint y: 294, distance: 6.2
click at [211, 294] on div at bounding box center [386, 254] width 772 height 676
drag, startPoint x: 229, startPoint y: 293, endPoint x: 286, endPoint y: 261, distance: 65.9
click at [286, 261] on div at bounding box center [386, 254] width 772 height 676
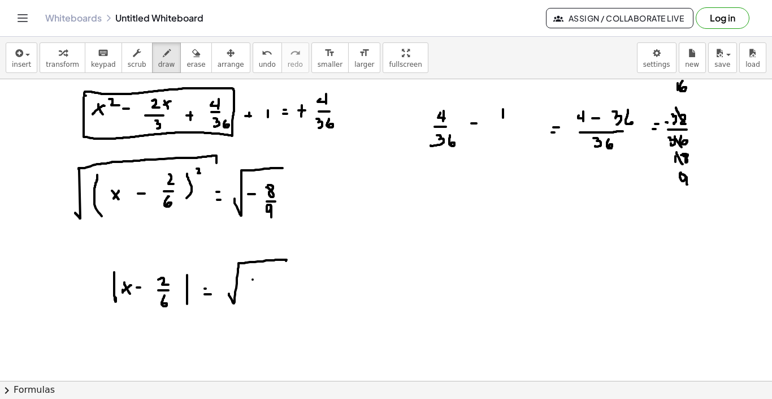
click at [254, 279] on div at bounding box center [386, 254] width 772 height 676
click at [260, 279] on div at bounding box center [386, 254] width 772 height 676
click at [278, 270] on div at bounding box center [386, 254] width 772 height 676
drag, startPoint x: 273, startPoint y: 284, endPoint x: 284, endPoint y: 284, distance: 11.3
click at [284, 284] on div at bounding box center [386, 254] width 772 height 676
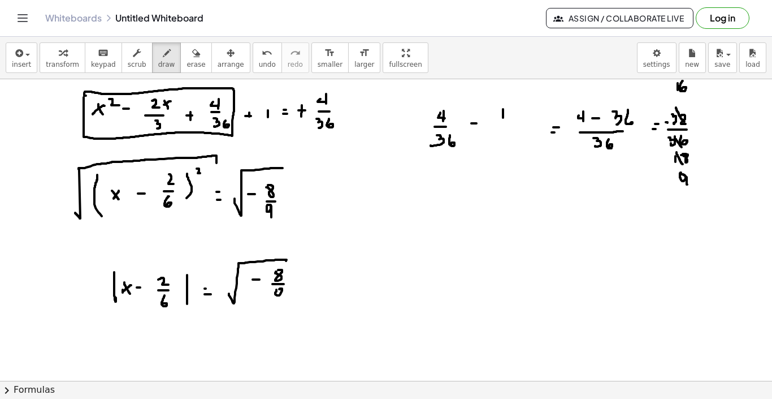
click at [279, 289] on div at bounding box center [386, 254] width 772 height 676
drag, startPoint x: 283, startPoint y: 289, endPoint x: 283, endPoint y: 301, distance: 11.9
click at [283, 301] on div at bounding box center [386, 254] width 772 height 676
drag, startPoint x: 218, startPoint y: 257, endPoint x: 217, endPoint y: 262, distance: 5.8
click at [217, 262] on div at bounding box center [386, 254] width 772 height 676
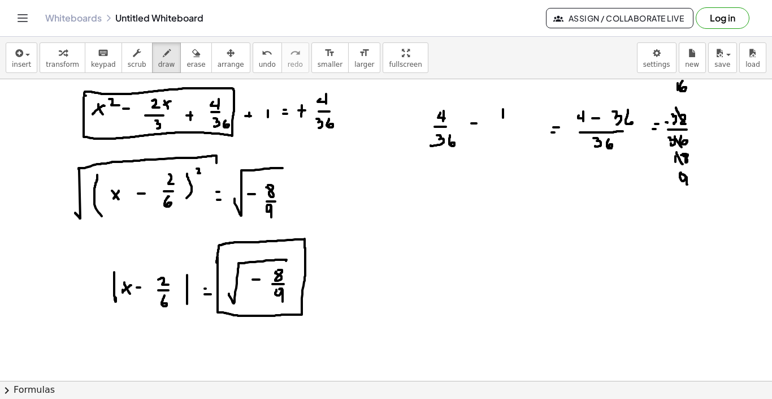
click at [351, 280] on div at bounding box center [386, 254] width 772 height 676
click at [352, 285] on div at bounding box center [386, 254] width 772 height 676
click at [387, 266] on div at bounding box center [386, 254] width 772 height 676
drag, startPoint x: 374, startPoint y: 288, endPoint x: 397, endPoint y: 267, distance: 31.2
click at [397, 267] on div at bounding box center [386, 254] width 772 height 676
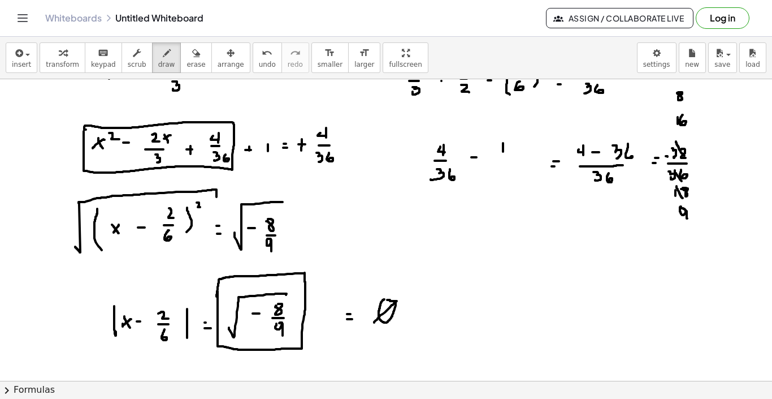
scroll to position [129, 0]
click at [701, 57] on button "new" at bounding box center [692, 57] width 27 height 31
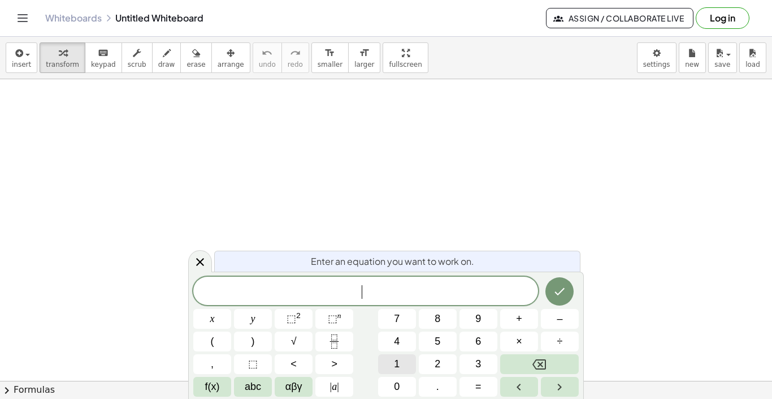
click at [402, 364] on button "1" at bounding box center [397, 364] width 38 height 20
click at [471, 348] on button "6" at bounding box center [479, 341] width 38 height 20
click at [216, 318] on button "x" at bounding box center [212, 319] width 38 height 20
click at [284, 321] on button "⬚ 2" at bounding box center [294, 319] width 38 height 20
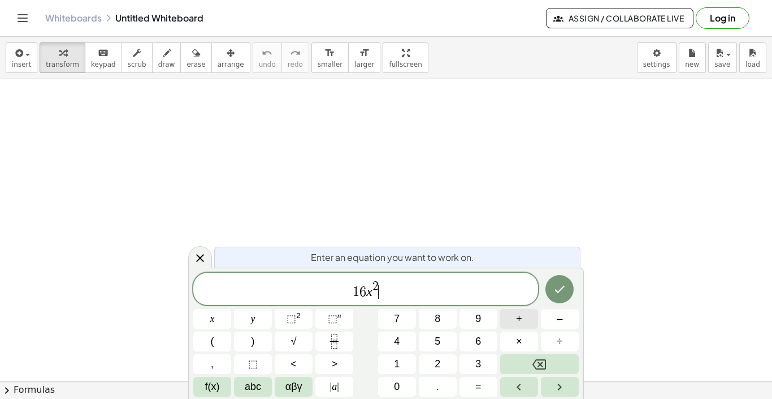
click at [523, 321] on button "+" at bounding box center [519, 319] width 38 height 20
click at [444, 318] on button "8" at bounding box center [438, 319] width 38 height 20
click at [226, 314] on button "x" at bounding box center [212, 319] width 38 height 20
click at [564, 320] on button "–" at bounding box center [560, 319] width 38 height 20
click at [472, 364] on button "3" at bounding box center [479, 364] width 38 height 20
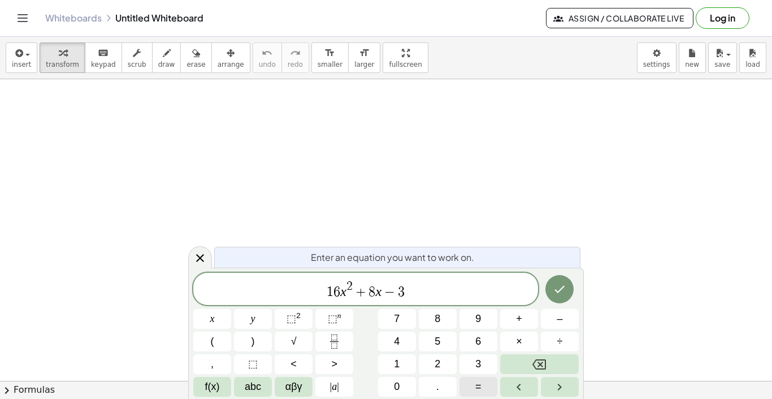
click at [479, 385] on span "=" at bounding box center [479, 386] width 6 height 15
click at [400, 387] on span "0" at bounding box center [397, 386] width 6 height 15
click at [563, 299] on button "Done" at bounding box center [560, 289] width 28 height 28
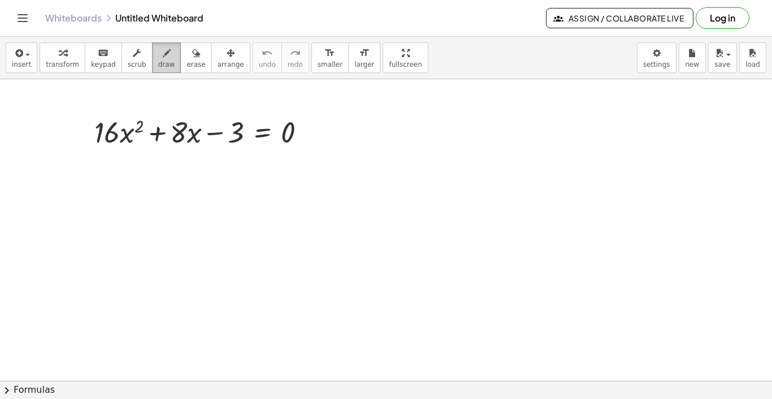
click at [162, 68] on button "draw" at bounding box center [166, 57] width 29 height 31
drag, startPoint x: 98, startPoint y: 148, endPoint x: 127, endPoint y: 147, distance: 29.4
drag, startPoint x: 113, startPoint y: 154, endPoint x: 112, endPoint y: 162, distance: 7.9
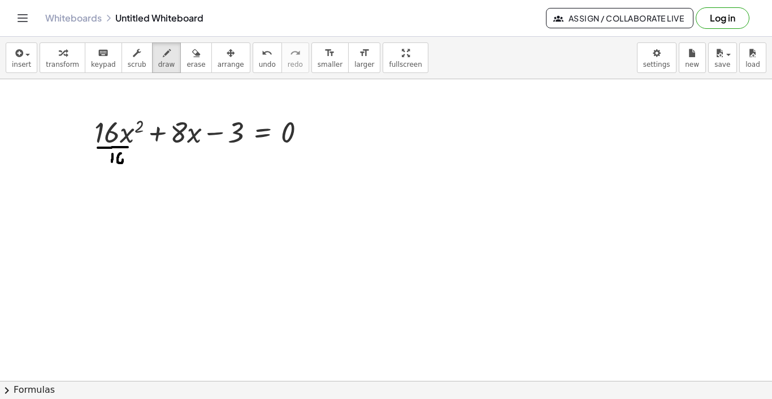
drag, startPoint x: 121, startPoint y: 153, endPoint x: 120, endPoint y: 161, distance: 8.0
drag, startPoint x: 170, startPoint y: 150, endPoint x: 188, endPoint y: 150, distance: 17.5
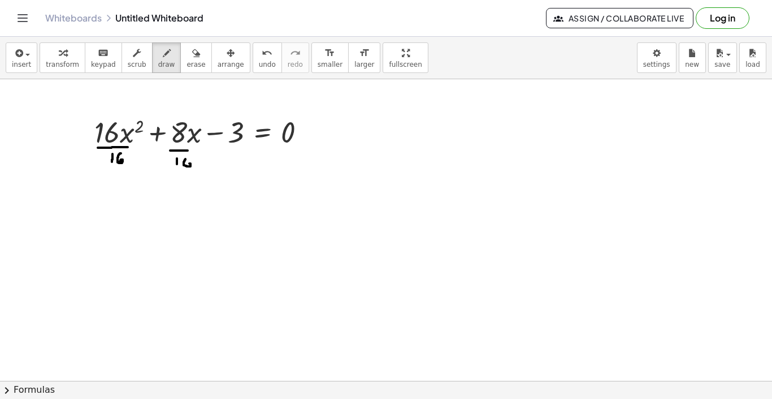
drag, startPoint x: 185, startPoint y: 159, endPoint x: 187, endPoint y: 166, distance: 6.9
drag, startPoint x: 226, startPoint y: 150, endPoint x: 238, endPoint y: 150, distance: 11.9
drag, startPoint x: 231, startPoint y: 156, endPoint x: 231, endPoint y: 166, distance: 9.6
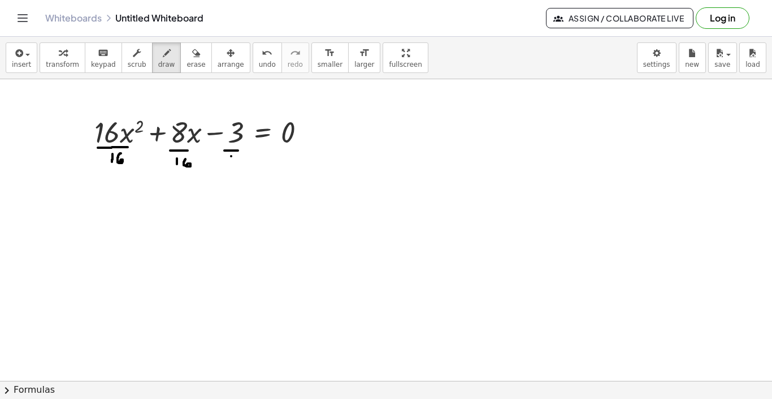
drag, startPoint x: 238, startPoint y: 157, endPoint x: 241, endPoint y: 166, distance: 9.5
drag, startPoint x: 278, startPoint y: 150, endPoint x: 286, endPoint y: 150, distance: 7.4
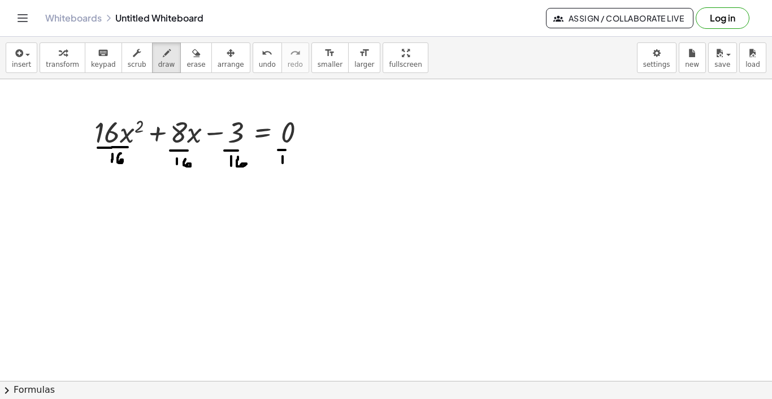
drag, startPoint x: 293, startPoint y: 155, endPoint x: 296, endPoint y: 161, distance: 6.1
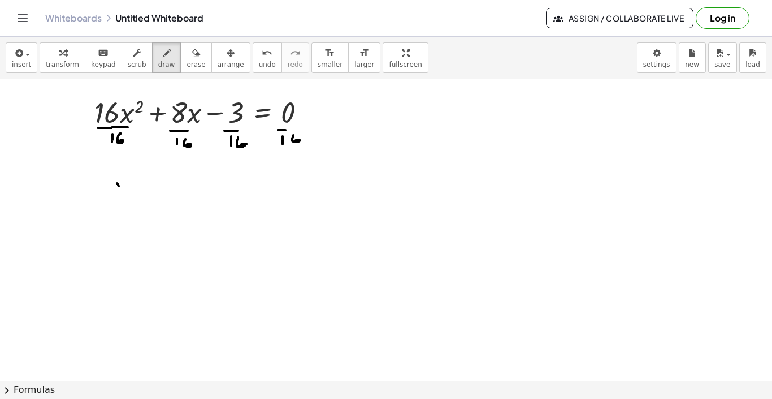
drag, startPoint x: 117, startPoint y: 183, endPoint x: 126, endPoint y: 194, distance: 14.0
click at [126, 194] on div at bounding box center [386, 397] width 772 height 676
drag, startPoint x: 127, startPoint y: 184, endPoint x: 116, endPoint y: 192, distance: 12.6
click at [116, 192] on div at bounding box center [386, 397] width 772 height 676
drag, startPoint x: 101, startPoint y: 104, endPoint x: 118, endPoint y: 143, distance: 42.5
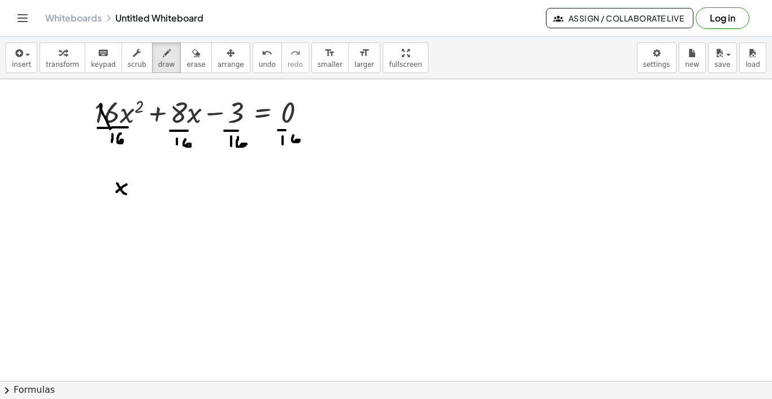
click at [118, 143] on div at bounding box center [386, 397] width 772 height 676
drag, startPoint x: 129, startPoint y: 176, endPoint x: 137, endPoint y: 181, distance: 8.6
click at [137, 181] on div at bounding box center [386, 397] width 772 height 676
drag, startPoint x: 141, startPoint y: 189, endPoint x: 151, endPoint y: 189, distance: 9.6
click at [151, 189] on div at bounding box center [386, 397] width 772 height 676
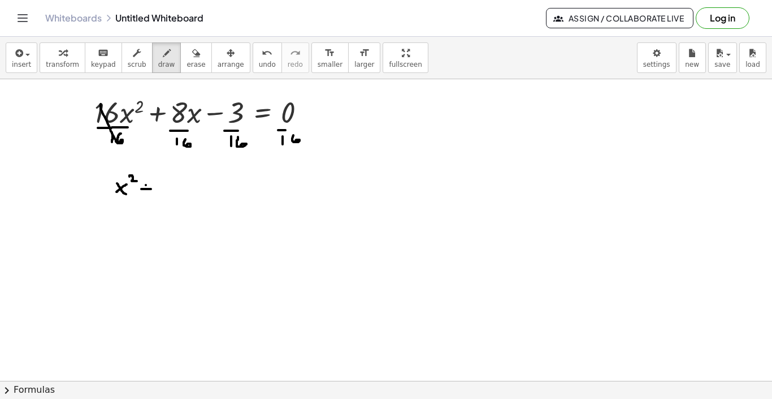
click at [146, 191] on div at bounding box center [386, 397] width 772 height 676
drag, startPoint x: 167, startPoint y: 178, endPoint x: 168, endPoint y: 184, distance: 6.2
click at [168, 184] on div at bounding box center [386, 397] width 772 height 676
click at [170, 189] on div at bounding box center [386, 397] width 772 height 676
drag, startPoint x: 166, startPoint y: 195, endPoint x: 172, endPoint y: 201, distance: 8.8
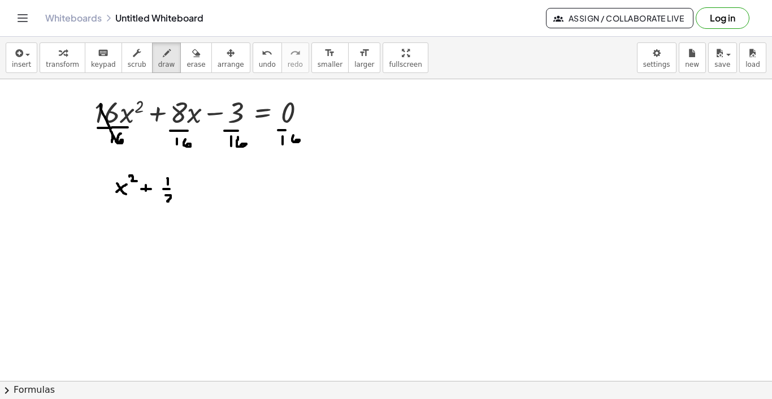
click at [172, 201] on div at bounding box center [386, 397] width 772 height 676
drag, startPoint x: 182, startPoint y: 181, endPoint x: 184, endPoint y: 191, distance: 10.6
click at [184, 191] on div at bounding box center [386, 397] width 772 height 676
drag, startPoint x: 185, startPoint y: 183, endPoint x: 179, endPoint y: 187, distance: 7.6
click at [179, 187] on div at bounding box center [386, 397] width 772 height 676
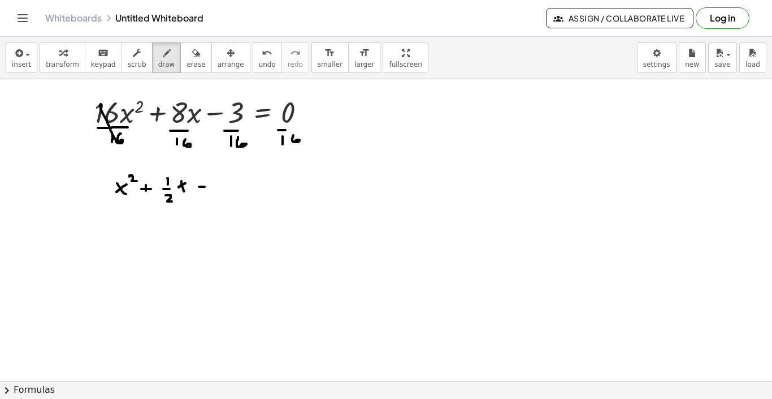
drag, startPoint x: 199, startPoint y: 187, endPoint x: 208, endPoint y: 187, distance: 8.5
click at [208, 187] on div at bounding box center [386, 397] width 772 height 676
drag, startPoint x: 222, startPoint y: 179, endPoint x: 224, endPoint y: 185, distance: 7.0
click at [224, 187] on div at bounding box center [386, 397] width 772 height 676
drag, startPoint x: 221, startPoint y: 190, endPoint x: 230, endPoint y: 190, distance: 9.6
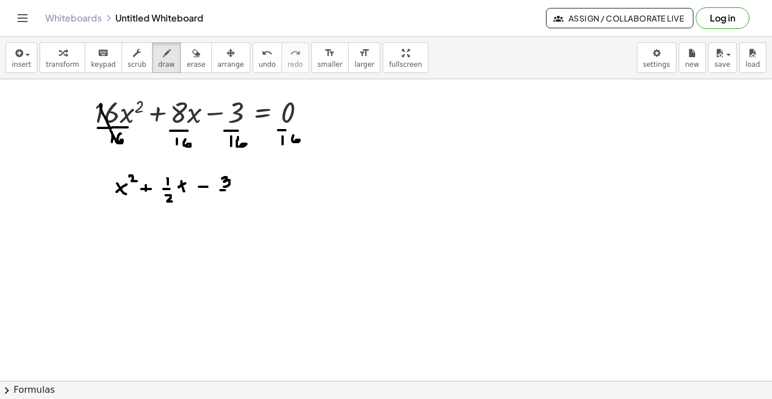
click at [230, 190] on div at bounding box center [386, 397] width 772 height 676
click at [225, 197] on div at bounding box center [386, 397] width 772 height 676
click at [225, 202] on div at bounding box center [386, 397] width 772 height 676
drag, startPoint x: 230, startPoint y: 197, endPoint x: 231, endPoint y: 204, distance: 6.8
click at [231, 204] on div at bounding box center [386, 397] width 772 height 676
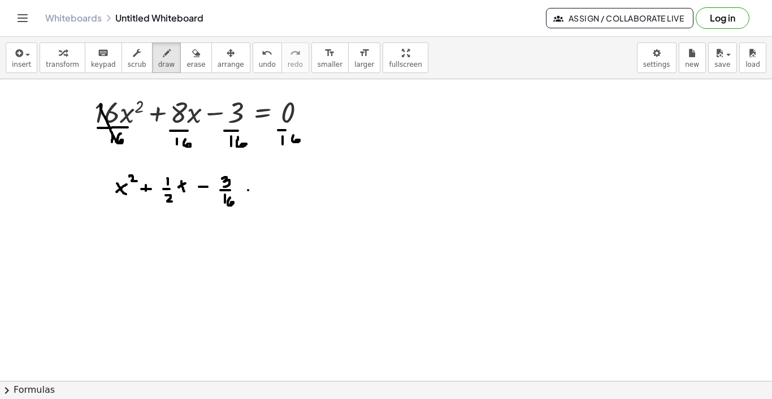
click at [252, 190] on div at bounding box center [386, 397] width 772 height 676
click at [250, 194] on div at bounding box center [386, 397] width 772 height 676
click at [267, 186] on div at bounding box center [386, 397] width 772 height 676
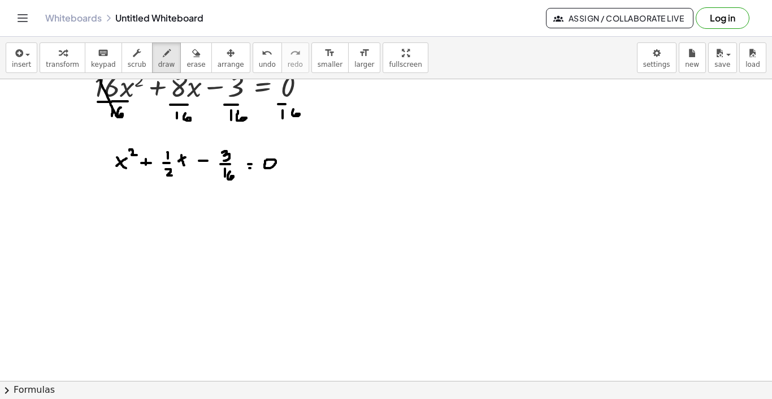
scroll to position [48, 0]
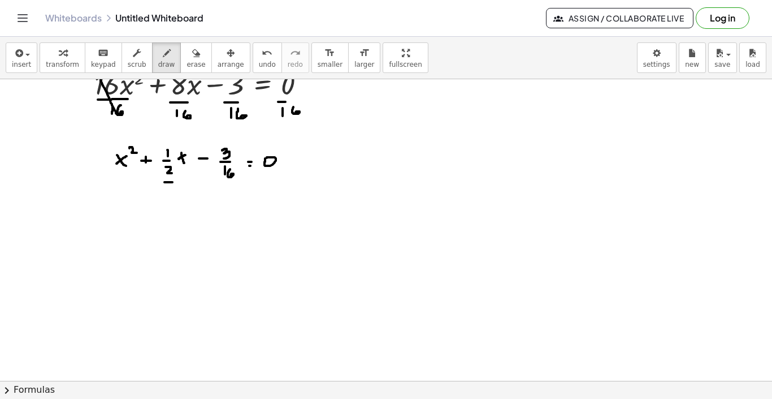
drag, startPoint x: 165, startPoint y: 182, endPoint x: 172, endPoint y: 183, distance: 8.0
click at [172, 183] on div at bounding box center [386, 369] width 772 height 676
drag, startPoint x: 168, startPoint y: 187, endPoint x: 174, endPoint y: 192, distance: 8.0
click at [174, 192] on div at bounding box center [386, 369] width 772 height 676
drag, startPoint x: 409, startPoint y: 157, endPoint x: 409, endPoint y: 163, distance: 5.7
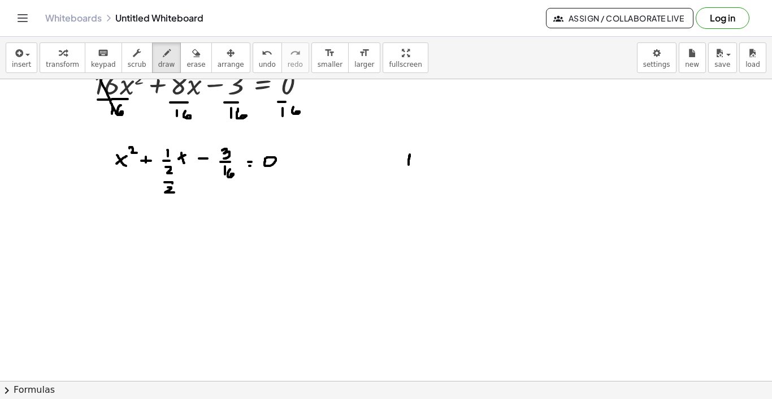
click at [409, 163] on div at bounding box center [386, 369] width 772 height 676
drag, startPoint x: 404, startPoint y: 167, endPoint x: 412, endPoint y: 167, distance: 8.5
click at [412, 167] on div at bounding box center [386, 369] width 772 height 676
drag, startPoint x: 407, startPoint y: 173, endPoint x: 411, endPoint y: 179, distance: 7.4
click at [411, 179] on div at bounding box center [386, 369] width 772 height 676
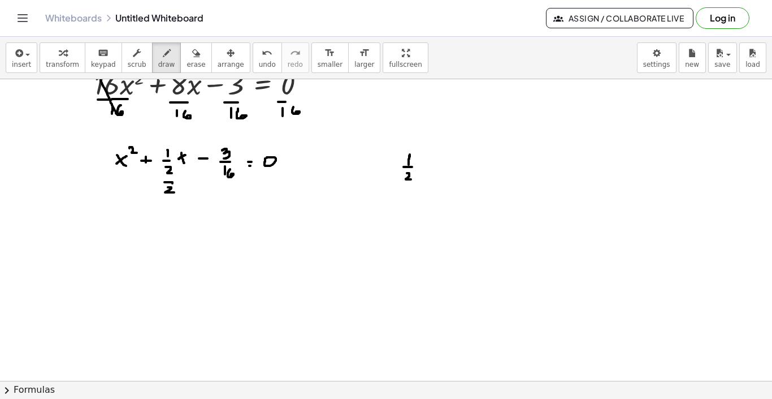
click at [439, 167] on div at bounding box center [386, 369] width 772 height 676
drag, startPoint x: 474, startPoint y: 152, endPoint x: 474, endPoint y: 160, distance: 7.9
click at [474, 160] on div at bounding box center [386, 369] width 772 height 676
drag, startPoint x: 469, startPoint y: 164, endPoint x: 478, endPoint y: 164, distance: 8.5
click at [478, 164] on div at bounding box center [386, 369] width 772 height 676
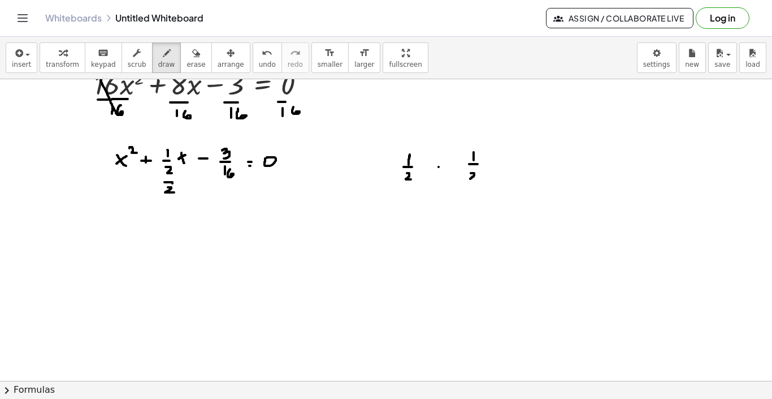
drag, startPoint x: 471, startPoint y: 173, endPoint x: 479, endPoint y: 181, distance: 11.6
click at [479, 181] on div at bounding box center [386, 369] width 772 height 676
click at [515, 166] on div at bounding box center [386, 369] width 772 height 676
click at [513, 171] on div at bounding box center [386, 369] width 772 height 676
drag, startPoint x: 547, startPoint y: 151, endPoint x: 547, endPoint y: 162, distance: 11.3
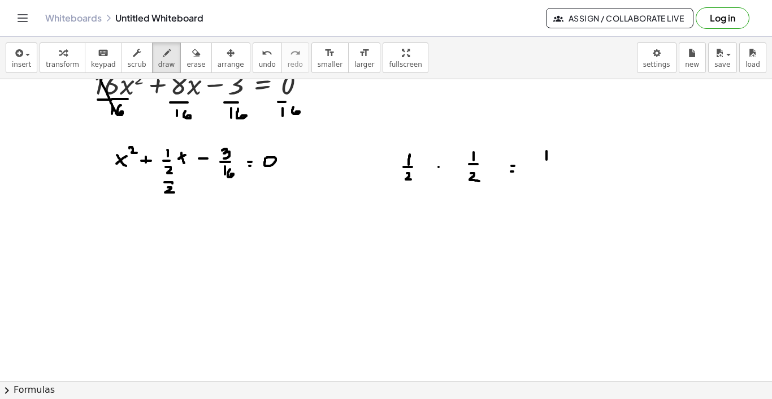
click at [547, 162] on div at bounding box center [386, 369] width 772 height 676
drag, startPoint x: 538, startPoint y: 165, endPoint x: 551, endPoint y: 165, distance: 13.0
click at [551, 165] on div at bounding box center [386, 369] width 772 height 676
drag, startPoint x: 546, startPoint y: 169, endPoint x: 550, endPoint y: 173, distance: 6.0
click at [550, 173] on div at bounding box center [386, 369] width 772 height 676
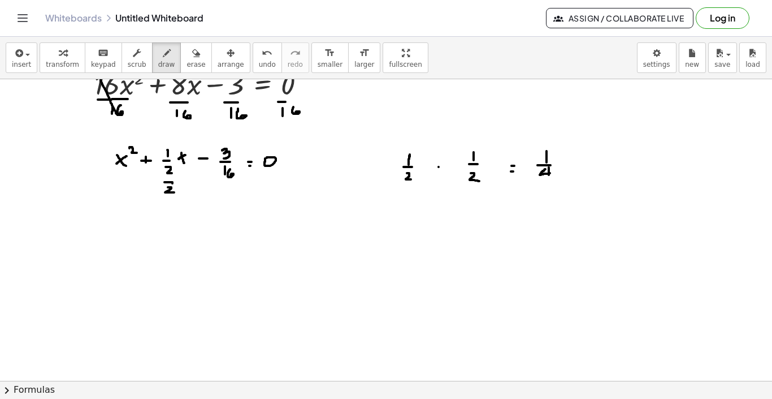
drag, startPoint x: 549, startPoint y: 167, endPoint x: 549, endPoint y: 176, distance: 9.0
click at [549, 176] on div at bounding box center [386, 369] width 772 height 676
drag, startPoint x: 531, startPoint y: 148, endPoint x: 529, endPoint y: 176, distance: 27.8
click at [529, 176] on div at bounding box center [386, 369] width 772 height 676
drag, startPoint x: 563, startPoint y: 145, endPoint x: 565, endPoint y: 181, distance: 36.3
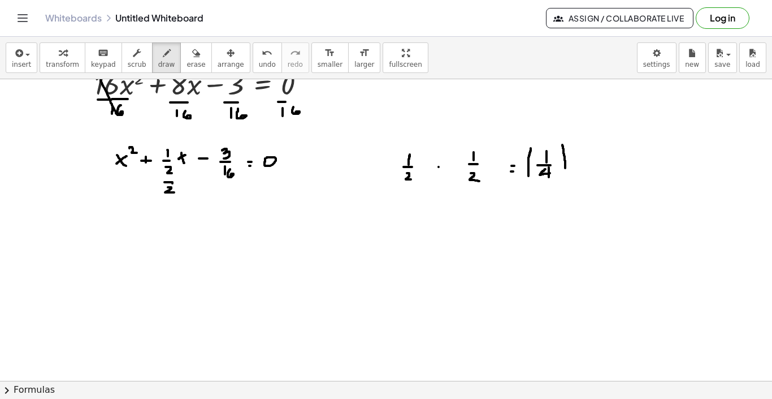
click at [565, 181] on div at bounding box center [386, 369] width 772 height 676
drag, startPoint x: 574, startPoint y: 134, endPoint x: 582, endPoint y: 139, distance: 8.6
click at [581, 139] on div at bounding box center [386, 369] width 772 height 676
drag, startPoint x: 595, startPoint y: 167, endPoint x: 603, endPoint y: 167, distance: 7.4
click at [603, 167] on div at bounding box center [386, 369] width 772 height 676
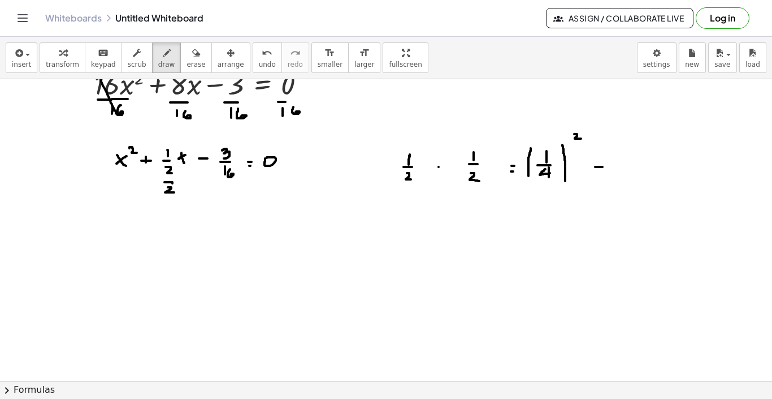
click at [610, 170] on div at bounding box center [386, 369] width 772 height 676
drag, startPoint x: 641, startPoint y: 150, endPoint x: 641, endPoint y: 162, distance: 11.9
click at [641, 161] on div at bounding box center [386, 369] width 772 height 676
drag, startPoint x: 634, startPoint y: 165, endPoint x: 650, endPoint y: 165, distance: 15.3
click at [650, 165] on div at bounding box center [386, 369] width 772 height 676
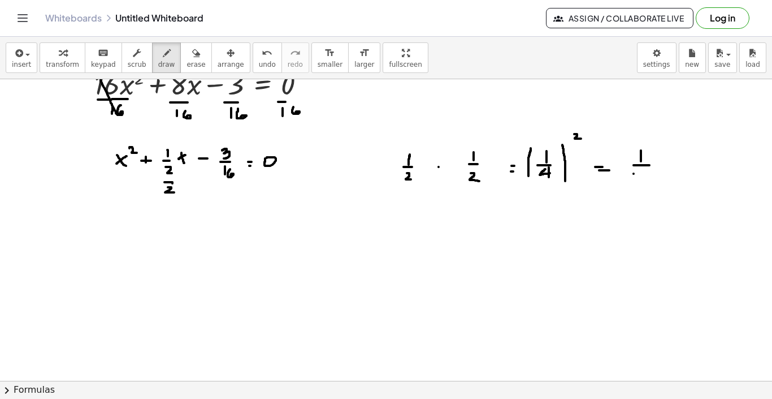
drag, startPoint x: 634, startPoint y: 174, endPoint x: 634, endPoint y: 182, distance: 8.5
click at [634, 182] on div at bounding box center [386, 369] width 772 height 676
drag, startPoint x: 643, startPoint y: 173, endPoint x: 643, endPoint y: 182, distance: 9.1
click at [643, 182] on div at bounding box center [386, 369] width 772 height 676
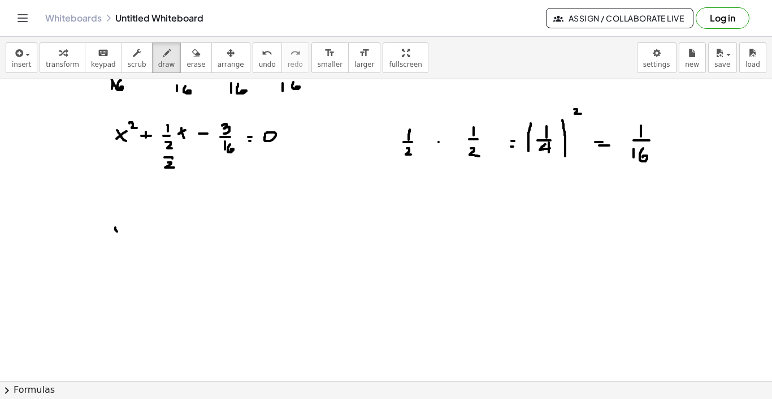
drag, startPoint x: 115, startPoint y: 227, endPoint x: 123, endPoint y: 239, distance: 14.3
click at [123, 239] on div at bounding box center [386, 344] width 772 height 676
drag, startPoint x: 124, startPoint y: 227, endPoint x: 117, endPoint y: 235, distance: 10.0
click at [117, 235] on div at bounding box center [386, 344] width 772 height 676
drag, startPoint x: 130, startPoint y: 215, endPoint x: 136, endPoint y: 220, distance: 7.7
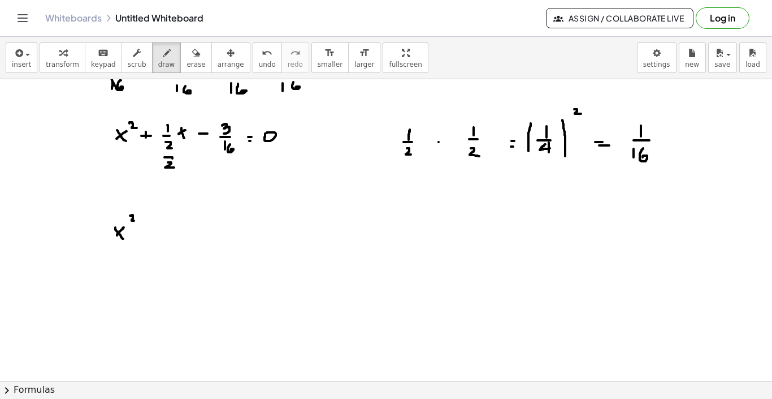
click at [136, 220] on div at bounding box center [386, 344] width 772 height 676
drag, startPoint x: 139, startPoint y: 231, endPoint x: 149, endPoint y: 231, distance: 10.2
click at [149, 231] on div at bounding box center [386, 344] width 772 height 676
drag, startPoint x: 143, startPoint y: 226, endPoint x: 143, endPoint y: 237, distance: 11.3
click at [143, 237] on div at bounding box center [386, 344] width 772 height 676
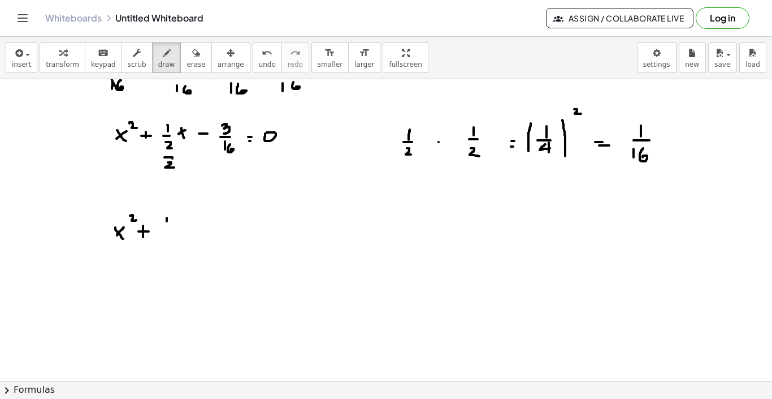
click at [167, 223] on div at bounding box center [386, 344] width 772 height 676
click at [173, 228] on div at bounding box center [386, 344] width 772 height 676
drag, startPoint x: 171, startPoint y: 228, endPoint x: 159, endPoint y: 228, distance: 11.3
click at [159, 228] on div at bounding box center [386, 344] width 772 height 676
drag, startPoint x: 165, startPoint y: 233, endPoint x: 174, endPoint y: 240, distance: 11.7
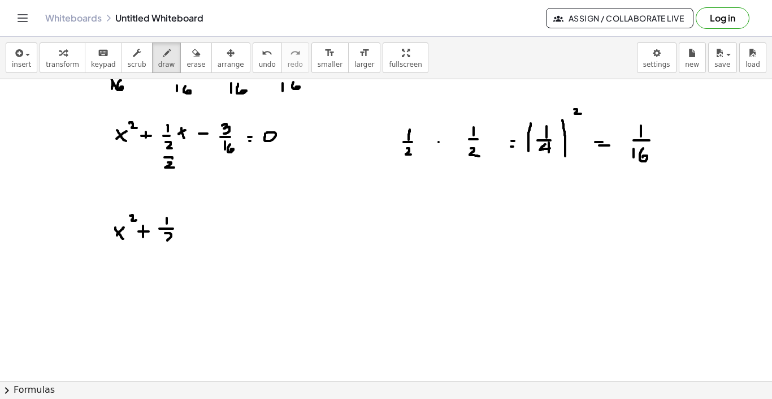
click at [174, 240] on div at bounding box center [386, 344] width 772 height 676
drag, startPoint x: 183, startPoint y: 230, endPoint x: 187, endPoint y: 235, distance: 7.2
click at [187, 235] on div at bounding box center [386, 344] width 772 height 676
drag, startPoint x: 188, startPoint y: 229, endPoint x: 183, endPoint y: 233, distance: 6.4
click at [183, 233] on div at bounding box center [386, 344] width 772 height 676
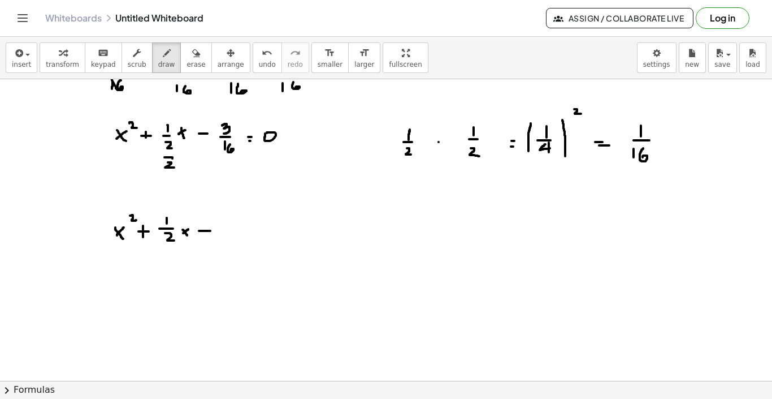
drag, startPoint x: 199, startPoint y: 231, endPoint x: 210, endPoint y: 231, distance: 11.3
click at [210, 231] on div at bounding box center [386, 344] width 772 height 676
drag
click at [206, 236] on div at bounding box center [386, 344] width 772 height 676
click at [236, 228] on div at bounding box center [386, 344] width 772 height 676
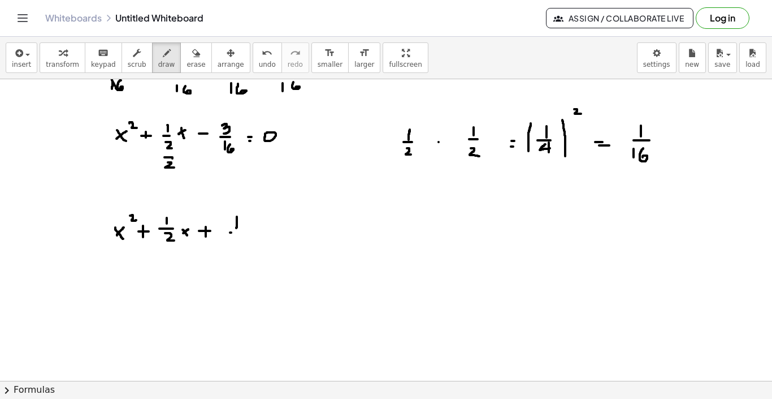
click at [243, 232] on div at bounding box center [386, 344] width 772 height 676
click at [233, 249] on div at bounding box center [386, 344] width 772 height 676
click at [241, 250] on div at bounding box center [386, 344] width 772 height 676
click at [274, 230] on div at bounding box center [386, 344] width 772 height 676
click at [299, 229] on div at bounding box center [386, 344] width 772 height 676
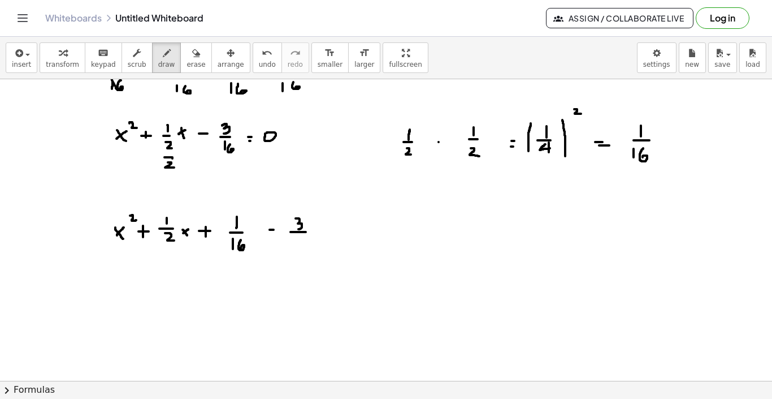
click at [307, 232] on div at bounding box center [386, 344] width 772 height 676
click at [298, 247] on div at bounding box center [386, 344] width 772 height 676
click at [305, 243] on div at bounding box center [386, 344] width 772 height 676
click at [330, 231] on div at bounding box center [386, 344] width 772 height 676
click at [331, 235] on div at bounding box center [386, 344] width 772 height 676
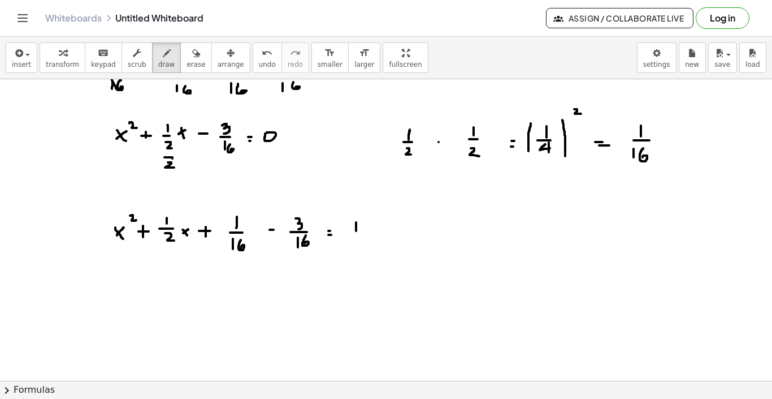
click at [356, 232] on div at bounding box center [386, 344] width 772 height 676
click at [360, 236] on div at bounding box center [386, 344] width 772 height 676
click at [352, 259] on div at bounding box center [386, 344] width 772 height 676
click at [361, 255] on div at bounding box center [386, 344] width 772 height 676
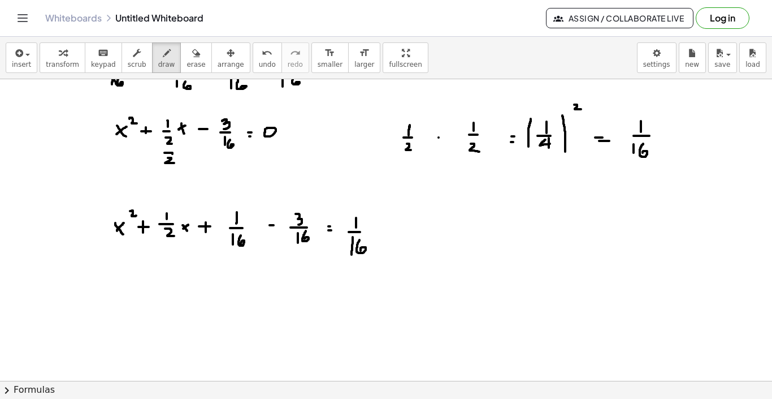
scroll to position [79, 0]
click at [94, 205] on div at bounding box center [386, 339] width 772 height 676
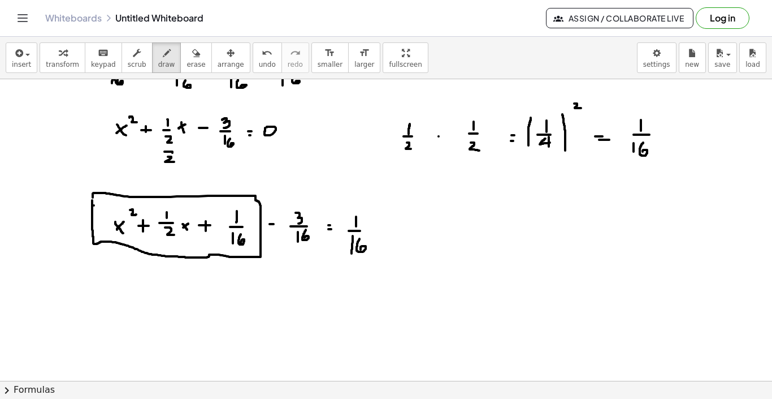
click at [93, 201] on div at bounding box center [386, 339] width 772 height 676
drag, startPoint x: 105, startPoint y: 227, endPoint x: 134, endPoint y: 201, distance: 39.2
click at [134, 201] on div at bounding box center [386, 339] width 772 height 676
drag, startPoint x: 215, startPoint y: 234, endPoint x: 245, endPoint y: 203, distance: 43.2
click at [245, 203] on div at bounding box center [386, 339] width 772 height 676
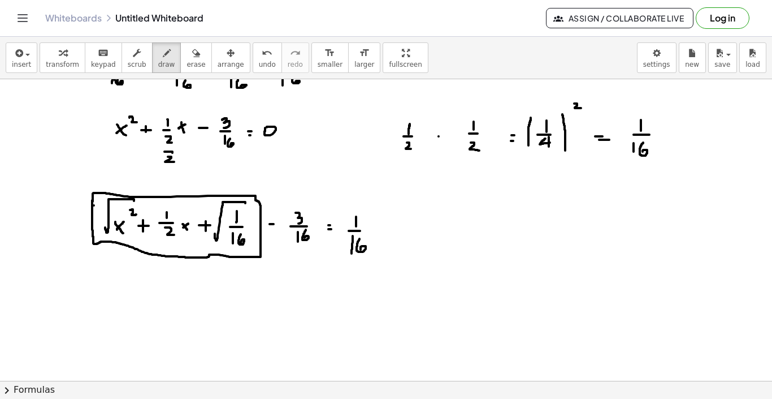
scroll to position [97, 0]
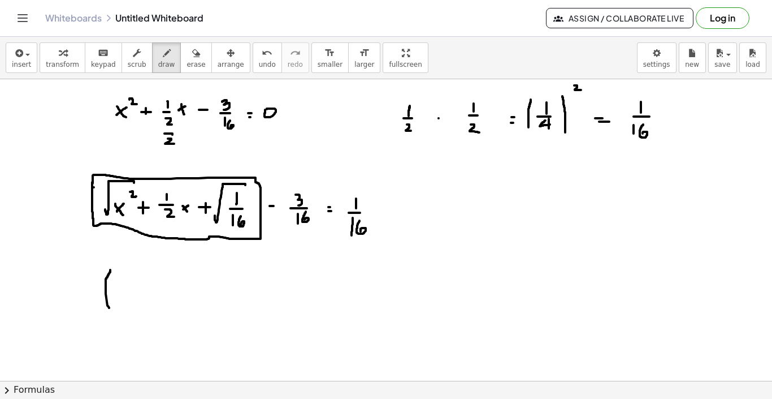
drag, startPoint x: 110, startPoint y: 270, endPoint x: 120, endPoint y: 315, distance: 46.2
click at [120, 315] on div at bounding box center [386, 320] width 772 height 676
drag, startPoint x: 218, startPoint y: 273, endPoint x: 221, endPoint y: 300, distance: 26.7
click at [221, 300] on div at bounding box center [386, 320] width 772 height 676
drag, startPoint x: 127, startPoint y: 286, endPoint x: 137, endPoint y: 301, distance: 18.7
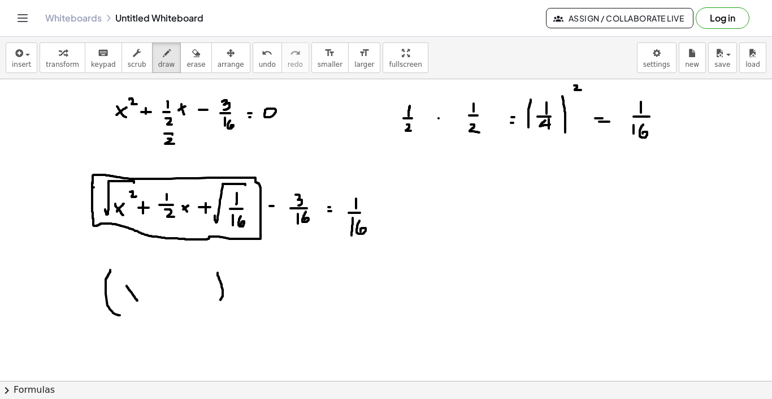
click at [137, 301] on div at bounding box center [386, 320] width 772 height 676
drag, startPoint x: 139, startPoint y: 289, endPoint x: 127, endPoint y: 299, distance: 14.5
click at [127, 299] on div at bounding box center [386, 320] width 772 height 676
drag, startPoint x: 156, startPoint y: 292, endPoint x: 164, endPoint y: 292, distance: 7.9
click at [164, 292] on div at bounding box center [386, 320] width 772 height 676
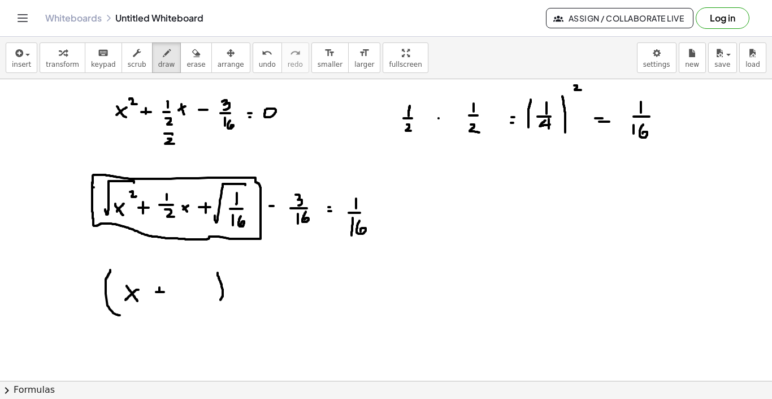
drag, startPoint x: 159, startPoint y: 287, endPoint x: 160, endPoint y: 295, distance: 7.9
click at [160, 295] on div at bounding box center [386, 320] width 772 height 676
drag, startPoint x: 195, startPoint y: 275, endPoint x: 196, endPoint y: 283, distance: 7.9
click at [196, 283] on div at bounding box center [386, 320] width 772 height 676
drag, startPoint x: 189, startPoint y: 288, endPoint x: 201, endPoint y: 289, distance: 11.9
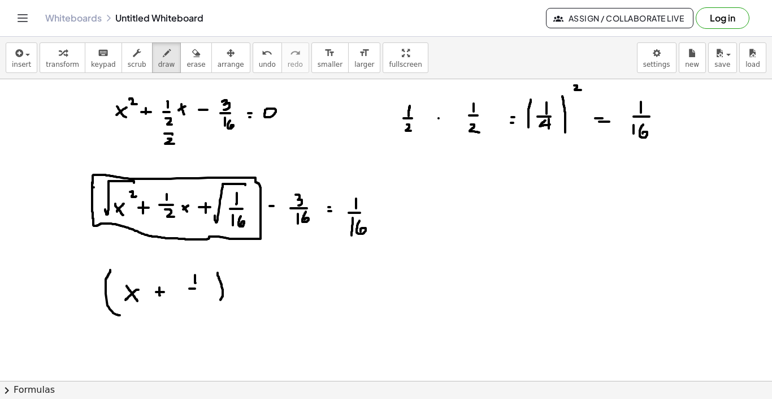
click at [201, 289] on div at bounding box center [386, 320] width 772 height 676
drag, startPoint x: 193, startPoint y: 295, endPoint x: 192, endPoint y: 305, distance: 9.6
click at [192, 305] on div at bounding box center [386, 320] width 772 height 676
click at [196, 305] on div at bounding box center [386, 320] width 772 height 676
click at [201, 305] on div at bounding box center [386, 320] width 772 height 676
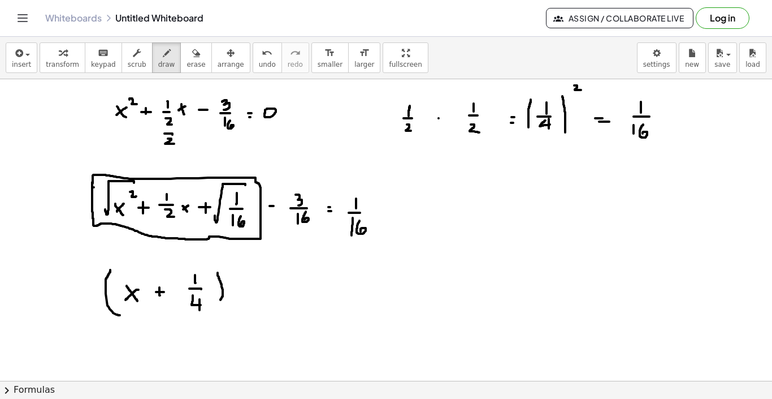
drag, startPoint x: 200, startPoint y: 299, endPoint x: 200, endPoint y: 313, distance: 14.1
click at [200, 313] on div at bounding box center [386, 320] width 772 height 676
drag, startPoint x: 234, startPoint y: 259, endPoint x: 239, endPoint y: 267, distance: 9.9
click at [239, 267] on div at bounding box center [386, 320] width 772 height 676
click at [263, 284] on div at bounding box center [386, 320] width 772 height 676
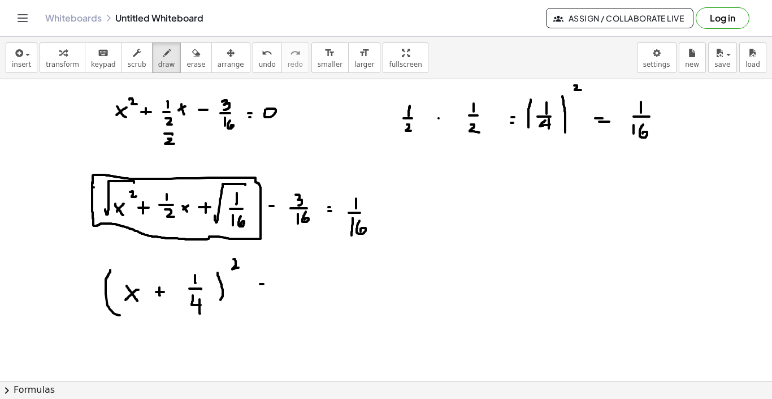
click at [266, 291] on div at bounding box center [386, 320] width 772 height 676
drag, startPoint x: 313, startPoint y: 271, endPoint x: 313, endPoint y: 279, distance: 7.9
click at [313, 279] on div at bounding box center [386, 320] width 772 height 676
drag, startPoint x: 306, startPoint y: 284, endPoint x: 315, endPoint y: 284, distance: 8.5
click at [315, 284] on div at bounding box center [386, 320] width 772 height 676
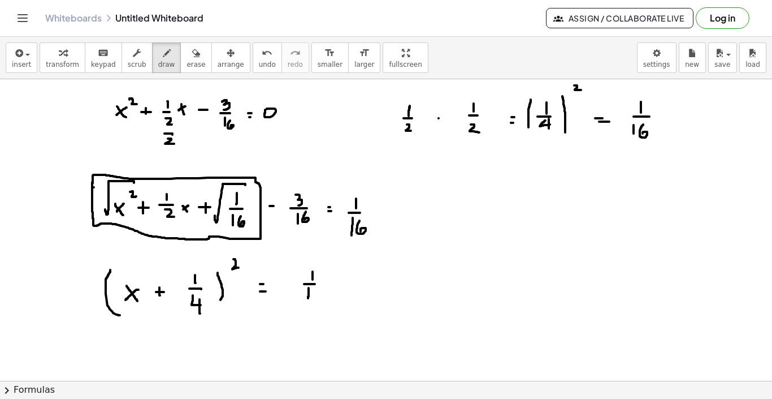
drag, startPoint x: 309, startPoint y: 288, endPoint x: 308, endPoint y: 300, distance: 12.5
click at [308, 300] on div at bounding box center [386, 320] width 772 height 676
drag, startPoint x: 314, startPoint y: 291, endPoint x: 317, endPoint y: 300, distance: 8.8
click at [317, 300] on div at bounding box center [386, 320] width 772 height 676
drag, startPoint x: 336, startPoint y: 284, endPoint x: 343, endPoint y: 284, distance: 6.8
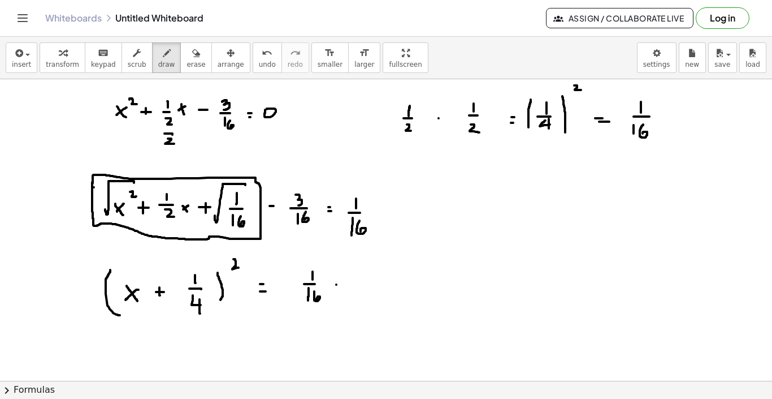
click at [343, 284] on div at bounding box center [386, 320] width 772 height 676
drag, startPoint x: 342, startPoint y: 281, endPoint x: 342, endPoint y: 287, distance: 6.2
click at [342, 287] on div at bounding box center [386, 320] width 772 height 676
drag, startPoint x: 368, startPoint y: 276, endPoint x: 369, endPoint y: 285, distance: 9.1
click at [369, 286] on div at bounding box center [386, 320] width 772 height 676
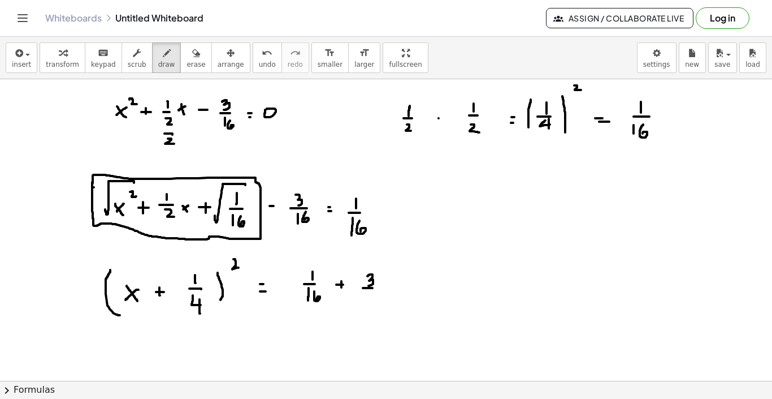
drag, startPoint x: 363, startPoint y: 288, endPoint x: 373, endPoint y: 288, distance: 9.6
click at [373, 288] on div at bounding box center [386, 320] width 772 height 676
click at [368, 300] on div at bounding box center [386, 320] width 772 height 676
drag, startPoint x: 374, startPoint y: 293, endPoint x: 375, endPoint y: 303, distance: 9.8
click at [375, 303] on div at bounding box center [386, 320] width 772 height 676
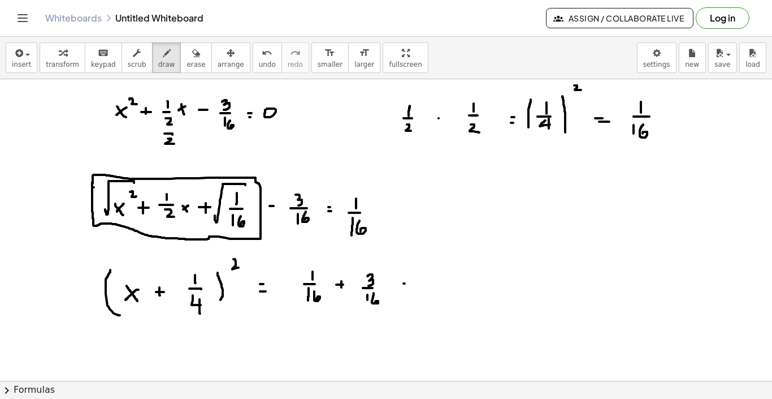
click at [405, 283] on div at bounding box center [386, 320] width 772 height 676
click at [405, 287] on div at bounding box center [386, 320] width 772 height 676
drag, startPoint x: 428, startPoint y: 286, endPoint x: 455, endPoint y: 286, distance: 27.1
click at [455, 286] on div at bounding box center [386, 320] width 772 height 676
drag, startPoint x: 439, startPoint y: 289, endPoint x: 438, endPoint y: 300, distance: 10.8
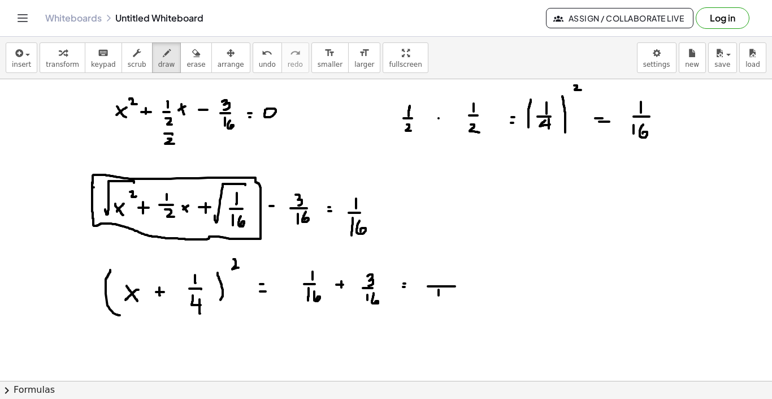
click at [438, 300] on div at bounding box center [386, 320] width 772 height 676
drag, startPoint x: 447, startPoint y: 291, endPoint x: 444, endPoint y: 303, distance: 12.1
click at [444, 303] on div at bounding box center [386, 320] width 772 height 676
drag, startPoint x: 437, startPoint y: 271, endPoint x: 441, endPoint y: 275, distance: 6.4
click at [441, 275] on div at bounding box center [386, 320] width 772 height 676
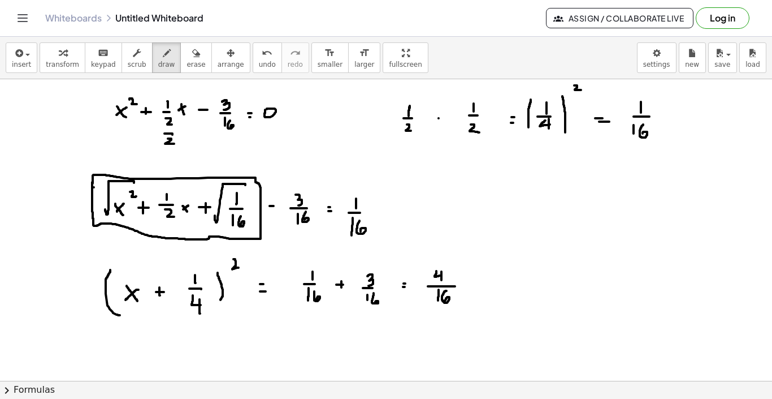
drag, startPoint x: 442, startPoint y: 271, endPoint x: 442, endPoint y: 282, distance: 10.2
click at [442, 282] on div at bounding box center [386, 320] width 772 height 676
click at [478, 288] on div at bounding box center [386, 320] width 772 height 676
click at [482, 291] on div at bounding box center [386, 320] width 772 height 676
drag, startPoint x: 433, startPoint y: 266, endPoint x: 442, endPoint y: 279, distance: 15.8
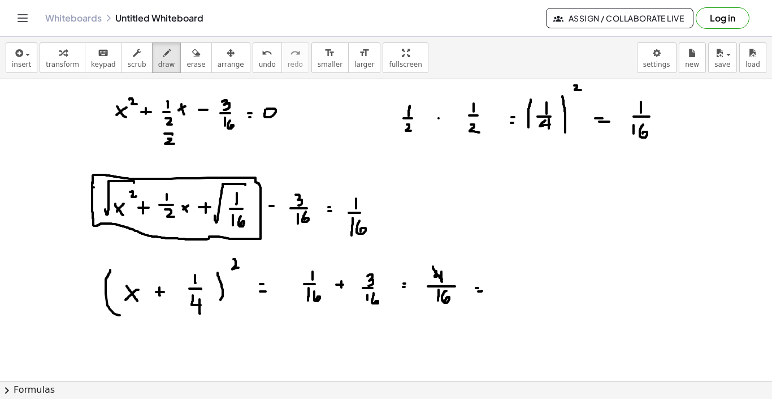
click at [442, 279] on div at bounding box center [386, 320] width 772 height 676
click at [445, 258] on div at bounding box center [386, 320] width 772 height 676
drag, startPoint x: 440, startPoint y: 292, endPoint x: 442, endPoint y: 299, distance: 6.4
click at [442, 297] on div at bounding box center [386, 320] width 772 height 676
drag, startPoint x: 444, startPoint y: 313, endPoint x: 450, endPoint y: 315, distance: 6.1
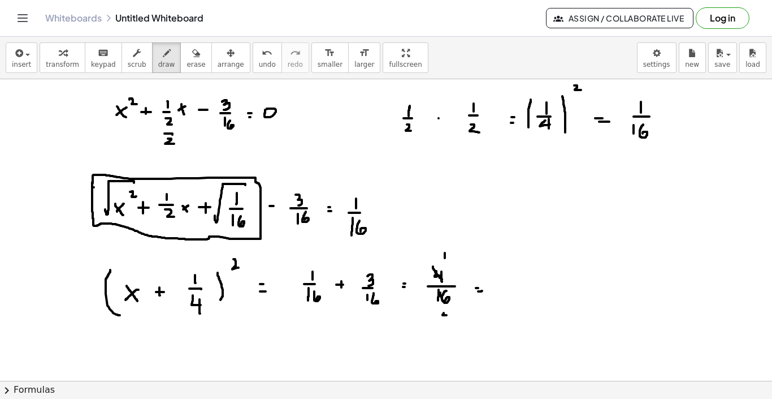
click at [450, 315] on div at bounding box center [386, 320] width 772 height 676
drag, startPoint x: 448, startPoint y: 311, endPoint x: 448, endPoint y: 319, distance: 8.5
click at [448, 319] on div at bounding box center [386, 320] width 772 height 676
drag, startPoint x: 513, startPoint y: 273, endPoint x: 512, endPoint y: 279, distance: 6.2
click at [512, 280] on div at bounding box center [386, 320] width 772 height 676
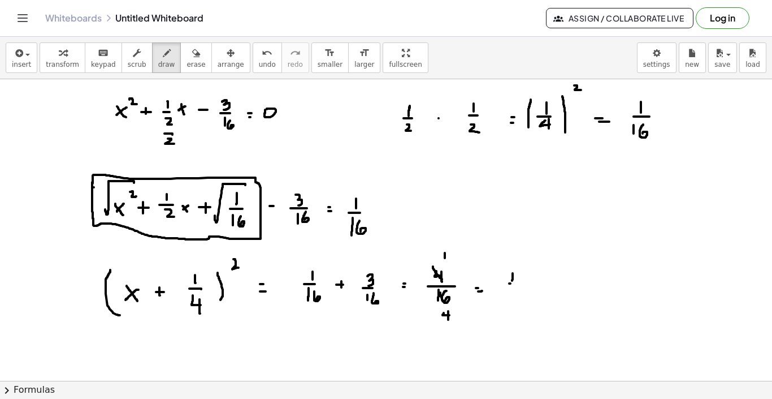
drag, startPoint x: 509, startPoint y: 283, endPoint x: 516, endPoint y: 283, distance: 6.8
click at [516, 283] on div at bounding box center [386, 320] width 772 height 676
drag, startPoint x: 509, startPoint y: 291, endPoint x: 515, endPoint y: 295, distance: 6.6
click at [515, 295] on div at bounding box center [386, 320] width 772 height 676
drag, startPoint x: 514, startPoint y: 290, endPoint x: 514, endPoint y: 301, distance: 11.3
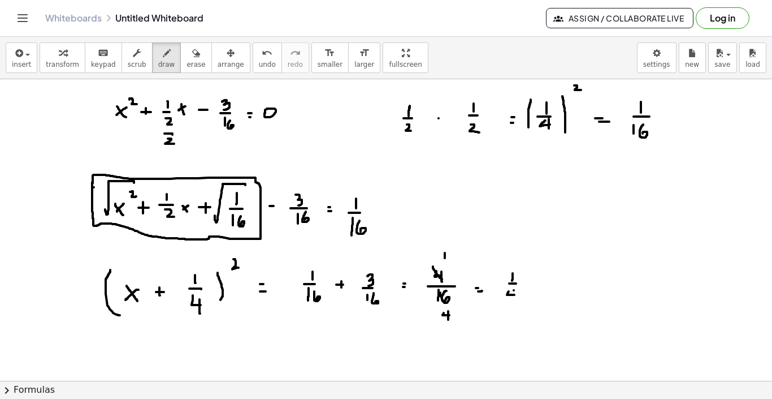
click at [514, 301] on div at bounding box center [386, 320] width 772 height 676
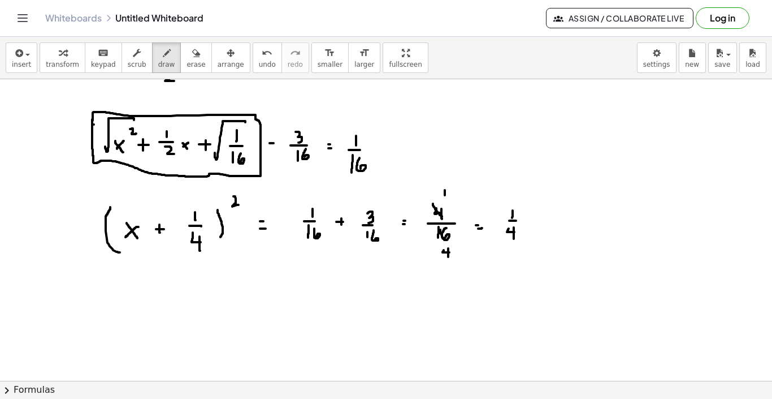
scroll to position [160, 0]
drag, startPoint x: 117, startPoint y: 293, endPoint x: 119, endPoint y: 318, distance: 25.0
click at [119, 318] on div at bounding box center [386, 257] width 772 height 676
drag, startPoint x: 127, startPoint y: 304, endPoint x: 135, endPoint y: 318, distance: 16.7
click at [135, 318] on div at bounding box center [386, 257] width 772 height 676
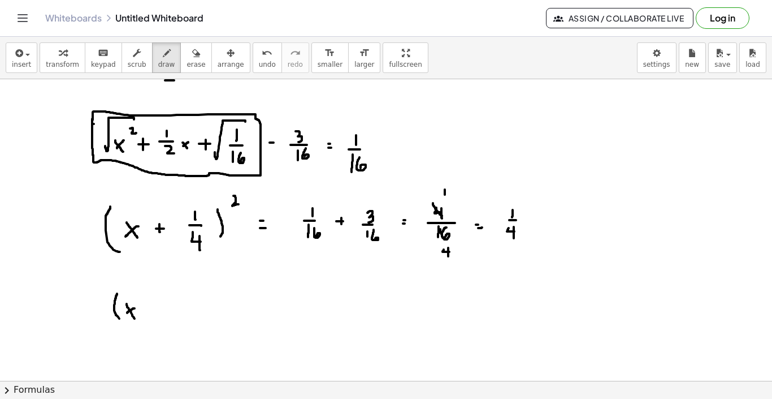
drag, startPoint x: 135, startPoint y: 308, endPoint x: 127, endPoint y: 313, distance: 9.4
click at [127, 313] on div at bounding box center [386, 257] width 772 height 676
drag, startPoint x: 148, startPoint y: 313, endPoint x: 155, endPoint y: 313, distance: 7.9
click at [155, 313] on div at bounding box center [386, 257] width 772 height 676
drag, startPoint x: 152, startPoint y: 307, endPoint x: 152, endPoint y: 318, distance: 11.3
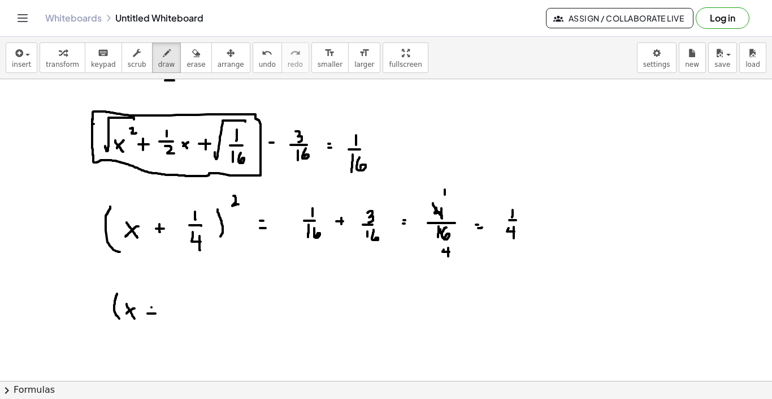
click at [152, 318] on div at bounding box center [386, 257] width 772 height 676
drag, startPoint x: 177, startPoint y: 296, endPoint x: 177, endPoint y: 303, distance: 6.8
click at [177, 303] on div at bounding box center [386, 257] width 772 height 676
click at [185, 306] on div at bounding box center [386, 257] width 772 height 676
drag, startPoint x: 173, startPoint y: 311, endPoint x: 182, endPoint y: 313, distance: 9.2
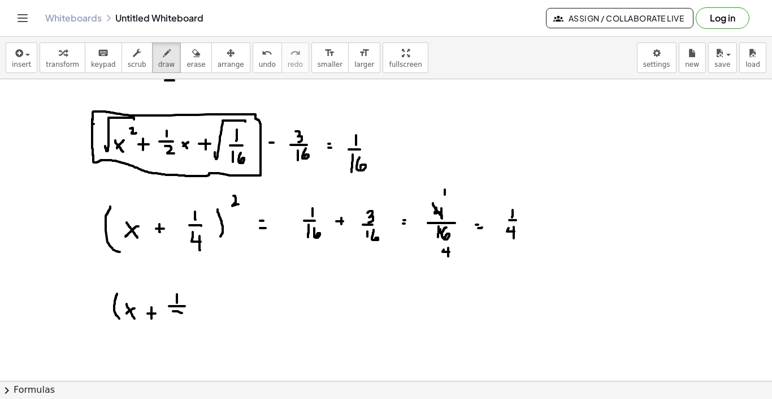
click at [182, 313] on div at bounding box center [386, 257] width 772 height 676
click at [253, 61] on button "undo undo" at bounding box center [267, 57] width 29 height 31
drag, startPoint x: 172, startPoint y: 312, endPoint x: 177, endPoint y: 319, distance: 8.9
click at [177, 319] on div at bounding box center [386, 257] width 772 height 676
click at [177, 325] on div at bounding box center [386, 257] width 772 height 676
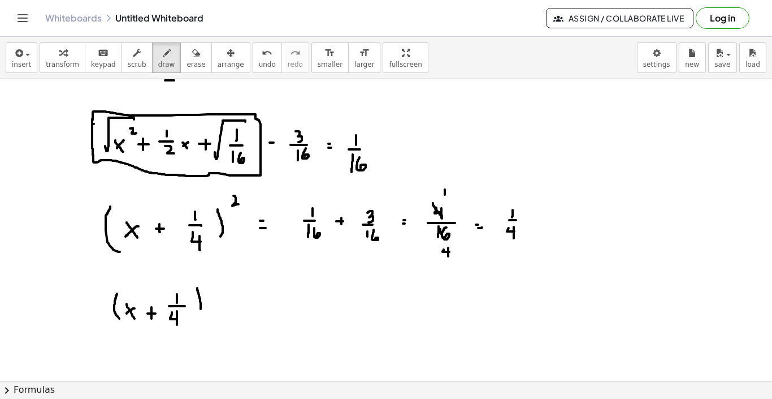
click at [193, 321] on div at bounding box center [386, 257] width 772 height 676
click at [215, 284] on div at bounding box center [386, 257] width 772 height 676
click at [223, 305] on div at bounding box center [386, 257] width 772 height 676
click at [226, 310] on div at bounding box center [386, 257] width 772 height 676
click at [277, 300] on div at bounding box center [386, 257] width 772 height 676
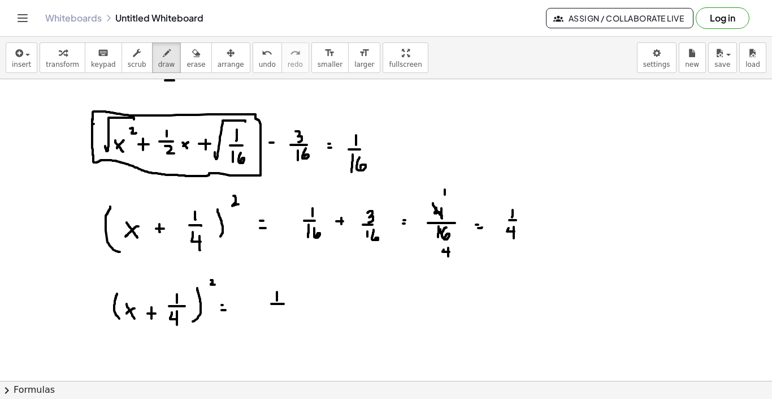
click at [284, 304] on div at bounding box center [386, 257] width 772 height 676
click at [280, 314] on div at bounding box center [386, 257] width 772 height 676
click at [280, 317] on div at bounding box center [386, 257] width 772 height 676
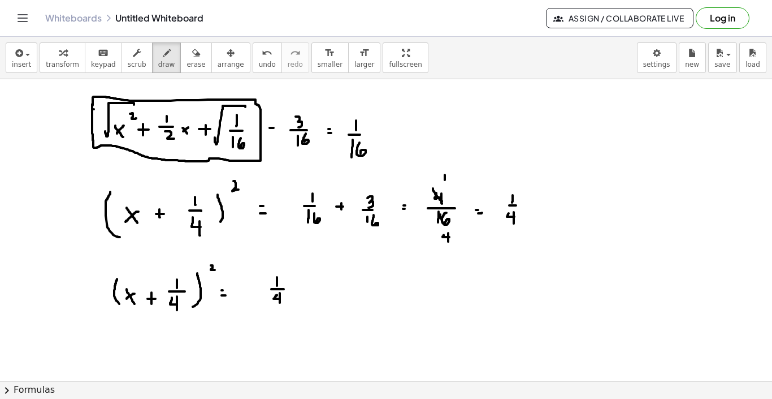
scroll to position [178, 0]
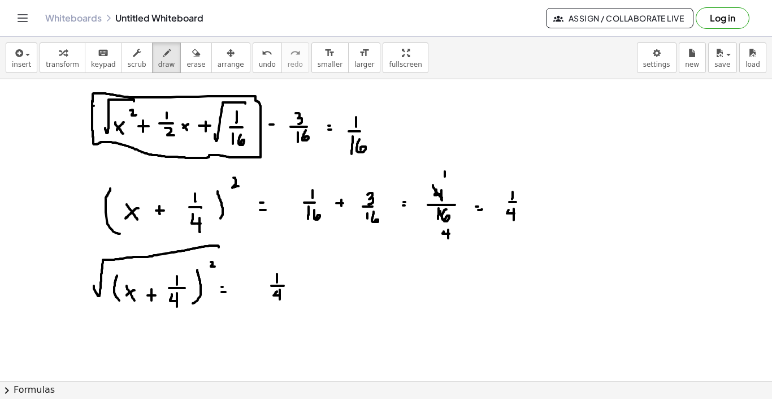
drag, startPoint x: 94, startPoint y: 286, endPoint x: 219, endPoint y: 254, distance: 129.5
click at [219, 254] on div at bounding box center [386, 239] width 772 height 676
drag, startPoint x: 246, startPoint y: 284, endPoint x: 291, endPoint y: 262, distance: 50.3
click at [291, 262] on div at bounding box center [386, 239] width 772 height 676
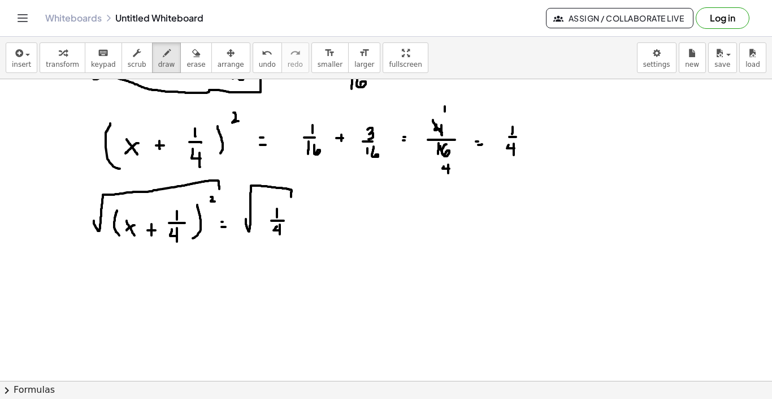
scroll to position [245, 0]
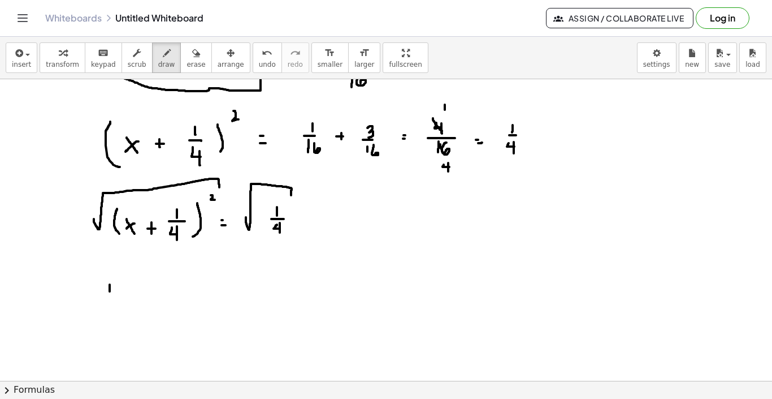
drag, startPoint x: 110, startPoint y: 284, endPoint x: 110, endPoint y: 308, distance: 23.7
click at [110, 308] on div at bounding box center [386, 172] width 772 height 676
drag, startPoint x: 202, startPoint y: 279, endPoint x: 203, endPoint y: 297, distance: 18.7
click at [203, 297] on div at bounding box center [386, 172] width 772 height 676
drag, startPoint x: 126, startPoint y: 280, endPoint x: 125, endPoint y: 300, distance: 19.8
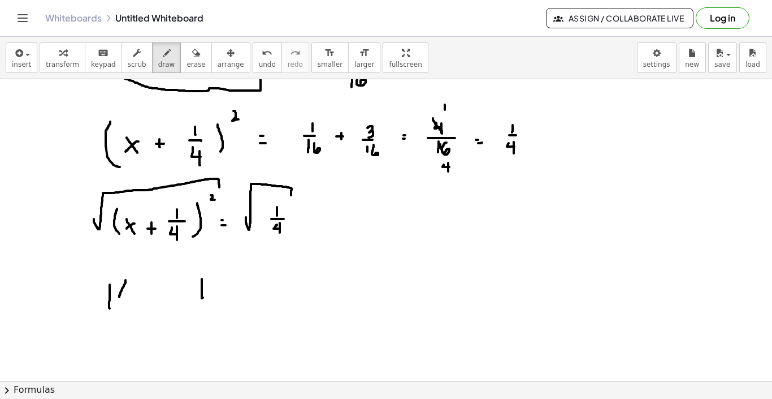
click at [123, 300] on div at bounding box center [386, 172] width 772 height 676
click at [259, 64] on span "undo" at bounding box center [267, 65] width 17 height 8
drag, startPoint x: 126, startPoint y: 280, endPoint x: 120, endPoint y: 304, distance: 24.4
click at [120, 304] on div at bounding box center [386, 172] width 772 height 676
drag, startPoint x: 134, startPoint y: 289, endPoint x: 139, endPoint y: 300, distance: 12.2
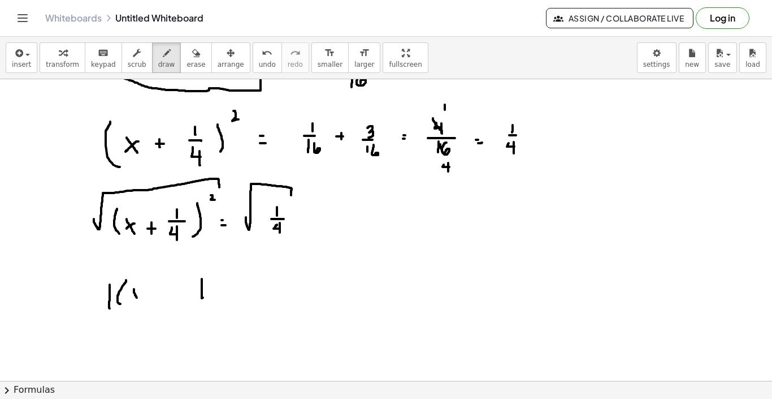
click at [139, 300] on div at bounding box center [386, 172] width 772 height 676
drag, startPoint x: 141, startPoint y: 291, endPoint x: 134, endPoint y: 300, distance: 12.1
click at [134, 300] on div at bounding box center [386, 172] width 772 height 676
drag, startPoint x: 152, startPoint y: 295, endPoint x: 159, endPoint y: 295, distance: 7.9
click at [159, 295] on div at bounding box center [386, 172] width 772 height 676
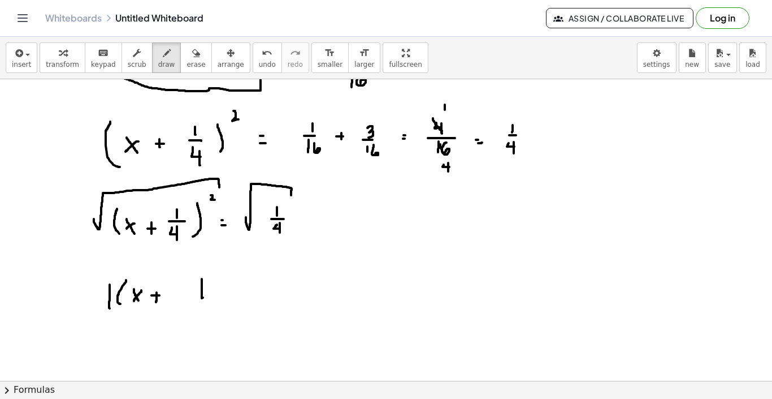
drag, startPoint x: 157, startPoint y: 292, endPoint x: 156, endPoint y: 302, distance: 9.6
click at [156, 302] on div at bounding box center [386, 172] width 772 height 676
drag, startPoint x: 183, startPoint y: 279, endPoint x: 183, endPoint y: 290, distance: 11.3
click at [183, 290] on div at bounding box center [386, 172] width 772 height 676
drag, startPoint x: 180, startPoint y: 295, endPoint x: 187, endPoint y: 295, distance: 6.8
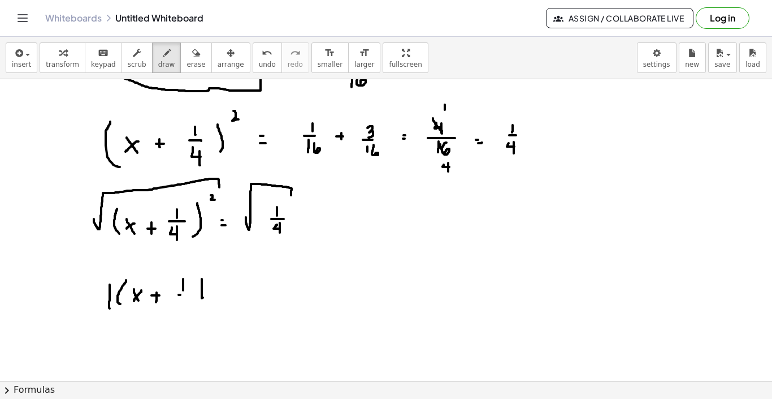
click at [187, 295] on div at bounding box center [386, 172] width 772 height 676
click at [182, 306] on div at bounding box center [386, 172] width 772 height 676
drag, startPoint x: 183, startPoint y: 302, endPoint x: 183, endPoint y: 309, distance: 7.4
click at [183, 309] on div at bounding box center [386, 172] width 772 height 676
drag, startPoint x: 195, startPoint y: 276, endPoint x: 191, endPoint y: 312, distance: 35.3
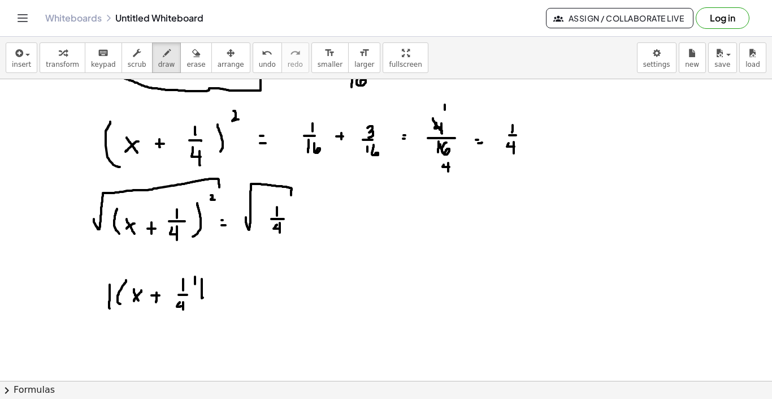
click at [191, 312] on div at bounding box center [386, 172] width 772 height 676
click at [232, 291] on div at bounding box center [386, 172] width 772 height 676
click at [233, 301] on div at bounding box center [386, 172] width 772 height 676
click at [262, 52] on icon "undo" at bounding box center [267, 53] width 11 height 14
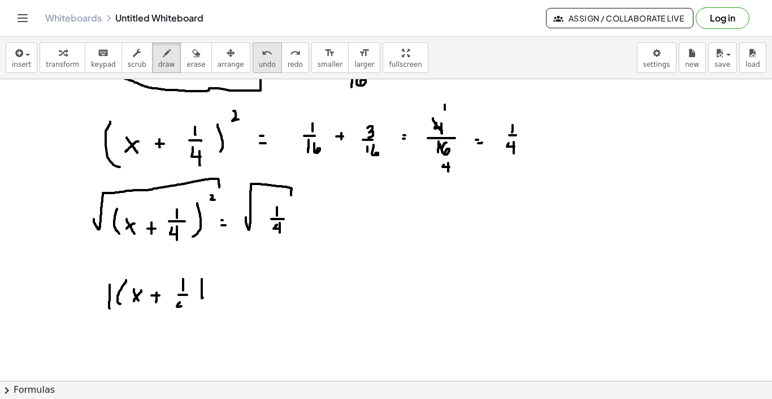
click at [259, 66] on span "undo" at bounding box center [267, 65] width 17 height 8
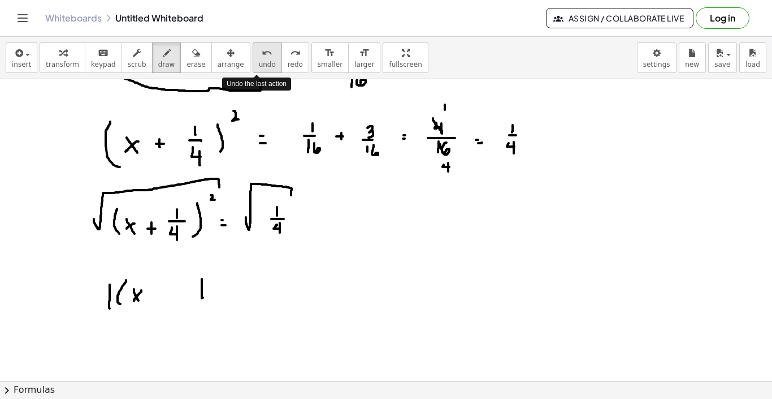
click at [259, 66] on span "undo" at bounding box center [267, 65] width 17 height 8
drag, startPoint x: 124, startPoint y: 294, endPoint x: 130, endPoint y: 305, distance: 12.1
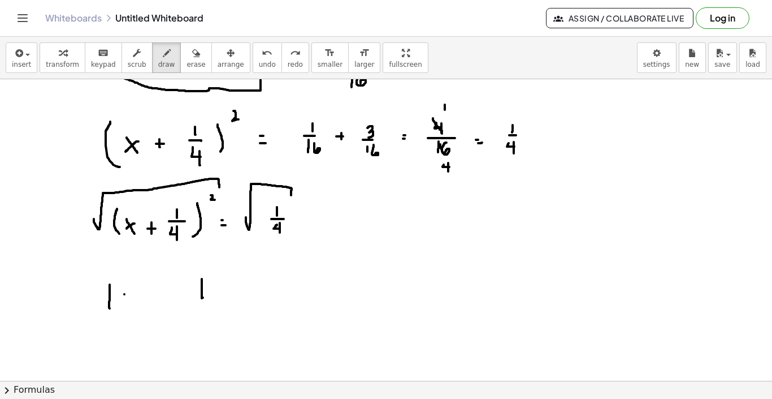
click at [130, 305] on div at bounding box center [386, 172] width 772 height 676
drag, startPoint x: 131, startPoint y: 297, endPoint x: 126, endPoint y: 301, distance: 6.9
click at [126, 301] on div at bounding box center [386, 172] width 772 height 676
click at [145, 298] on div at bounding box center [386, 172] width 772 height 676
click at [143, 299] on div at bounding box center [386, 172] width 772 height 676
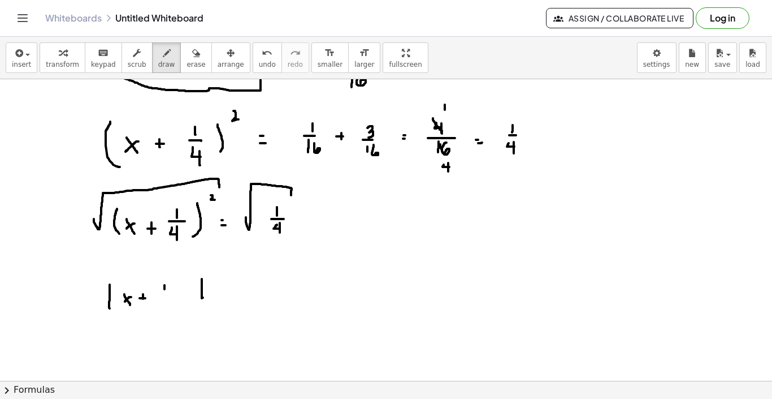
drag, startPoint x: 165, startPoint y: 285, endPoint x: 165, endPoint y: 292, distance: 6.8
click at [165, 292] on div at bounding box center [386, 172] width 772 height 676
click at [167, 293] on div at bounding box center [386, 172] width 772 height 676
click at [170, 300] on div at bounding box center [386, 172] width 772 height 676
click at [168, 304] on div at bounding box center [386, 172] width 772 height 676
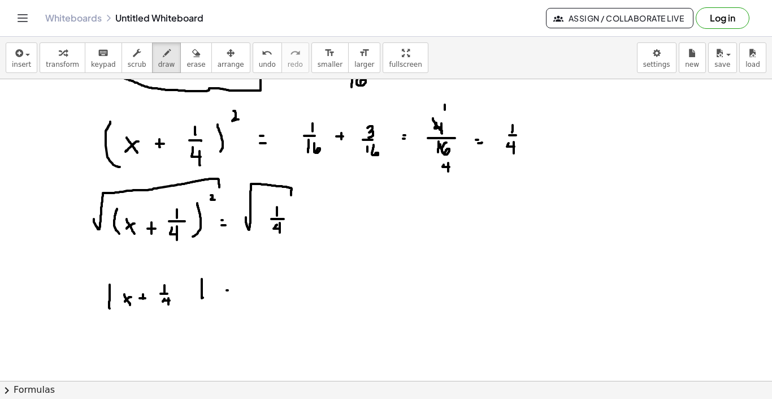
click at [228, 290] on div at bounding box center [386, 172] width 772 height 676
click at [230, 296] on div at bounding box center [386, 172] width 772 height 676
drag, startPoint x: 258, startPoint y: 280, endPoint x: 258, endPoint y: 287, distance: 6.8
click at [258, 287] on div at bounding box center [386, 172] width 772 height 676
drag, startPoint x: 253, startPoint y: 289, endPoint x: 260, endPoint y: 289, distance: 6.8
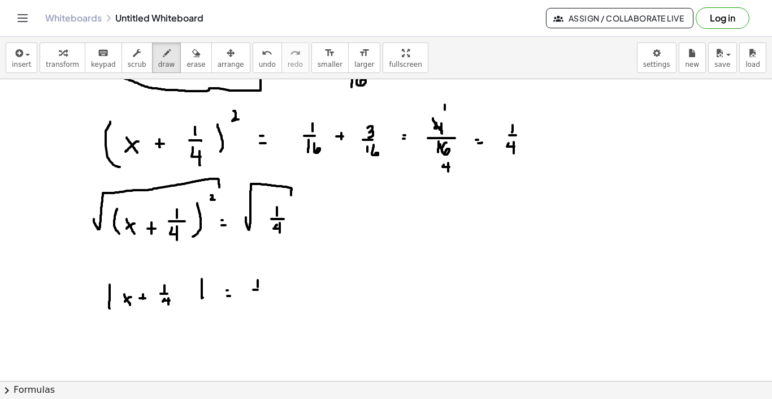
click at [260, 289] on div at bounding box center [386, 172] width 772 height 676
drag, startPoint x: 257, startPoint y: 293, endPoint x: 263, endPoint y: 301, distance: 9.6
click at [263, 301] on div at bounding box center [386, 172] width 772 height 676
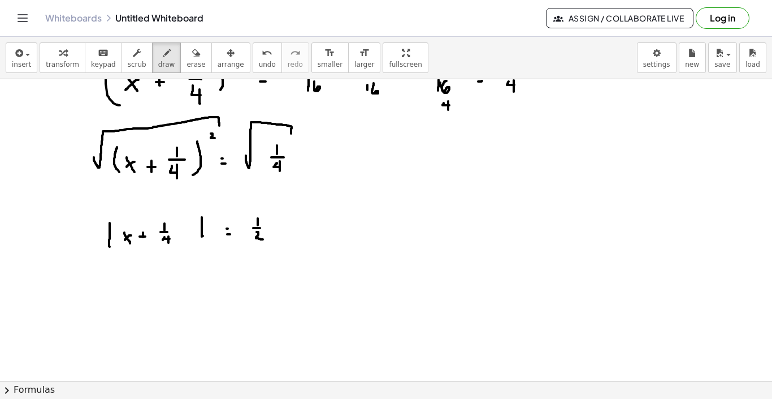
scroll to position [305, 0]
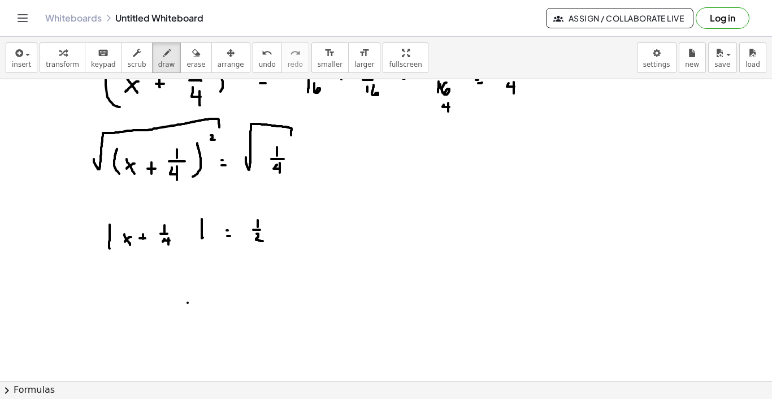
drag, startPoint x: 188, startPoint y: 303, endPoint x: 197, endPoint y: 316, distance: 15.8
click at [197, 316] on div at bounding box center [386, 112] width 772 height 676
drag, startPoint x: 195, startPoint y: 300, endPoint x: 185, endPoint y: 314, distance: 17.4
click at [185, 314] on div at bounding box center [386, 112] width 772 height 676
click at [215, 303] on div at bounding box center [386, 112] width 772 height 676
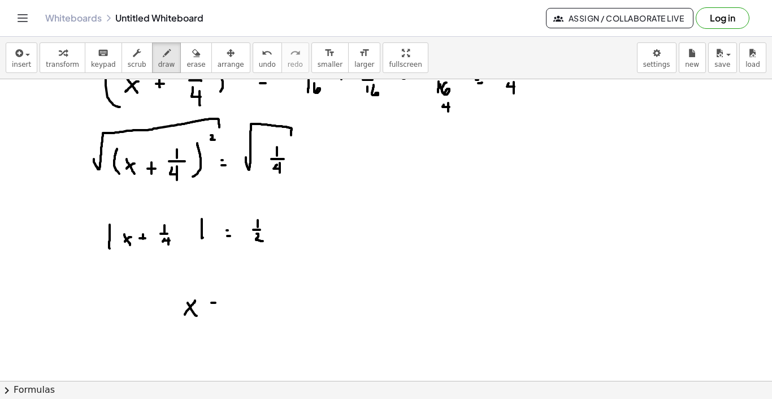
click at [216, 312] on div at bounding box center [386, 112] width 772 height 676
drag, startPoint x: 202, startPoint y: 310, endPoint x: 202, endPoint y: 319, distance: 8.5
click at [202, 319] on div at bounding box center [386, 112] width 772 height 676
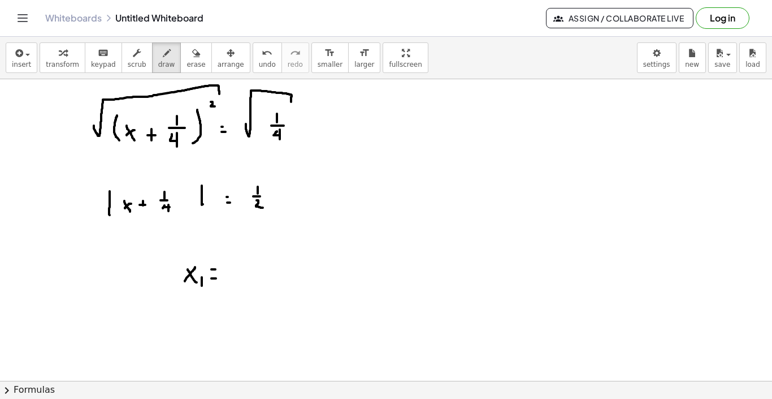
scroll to position [341, 0]
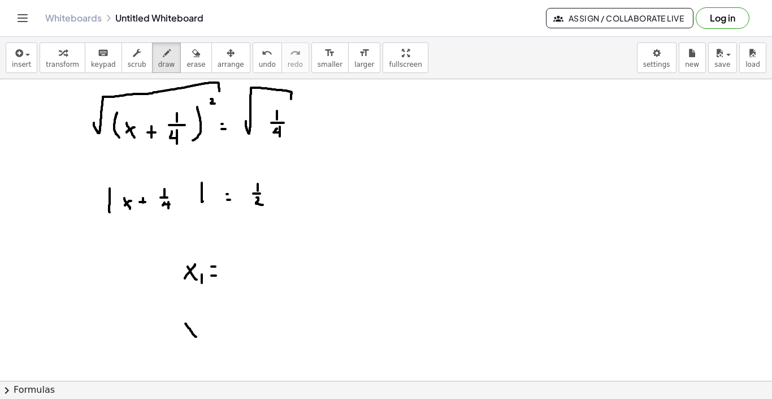
drag, startPoint x: 185, startPoint y: 323, endPoint x: 196, endPoint y: 336, distance: 16.9
click at [196, 336] on div at bounding box center [386, 76] width 772 height 676
drag, startPoint x: 195, startPoint y: 326, endPoint x: 188, endPoint y: 333, distance: 9.2
click at [188, 333] on div at bounding box center [386, 76] width 772 height 676
drag, startPoint x: 202, startPoint y: 332, endPoint x: 208, endPoint y: 338, distance: 8.4
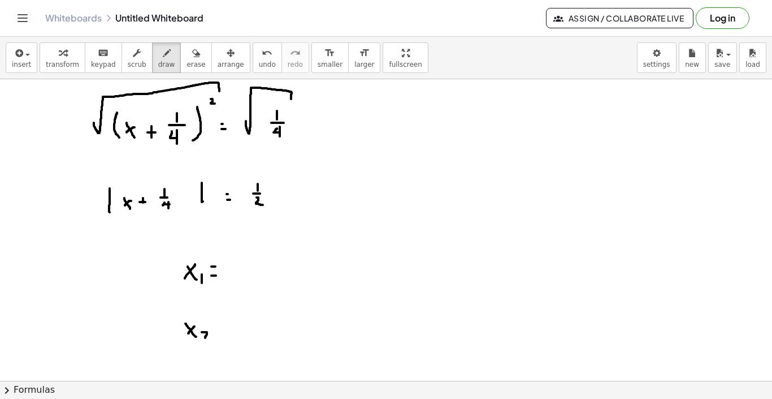
click at [208, 338] on div at bounding box center [386, 76] width 772 height 676
click at [219, 333] on div at bounding box center [386, 76] width 772 height 676
click at [219, 328] on div at bounding box center [386, 76] width 772 height 676
drag, startPoint x: 248, startPoint y: 254, endPoint x: 248, endPoint y: 266, distance: 11.9
click at [248, 266] on div at bounding box center [386, 76] width 772 height 676
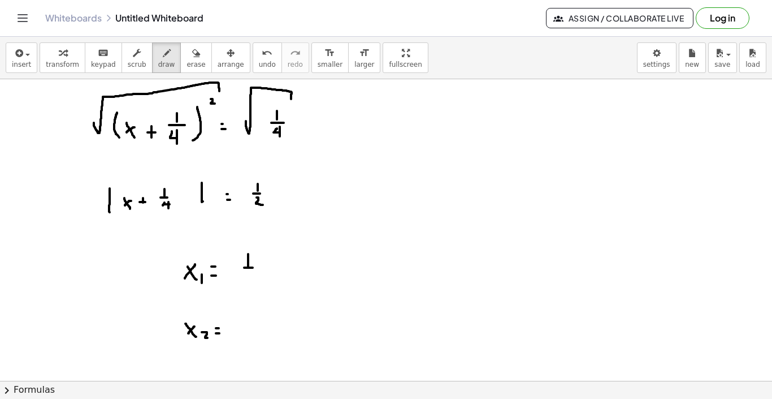
drag, startPoint x: 244, startPoint y: 267, endPoint x: 253, endPoint y: 267, distance: 8.5
click at [253, 267] on div at bounding box center [386, 76] width 772 height 676
drag, startPoint x: 248, startPoint y: 275, endPoint x: 255, endPoint y: 281, distance: 9.3
click at [255, 281] on div at bounding box center [386, 76] width 772 height 676
drag, startPoint x: 243, startPoint y: 327, endPoint x: 249, endPoint y: 327, distance: 6.2
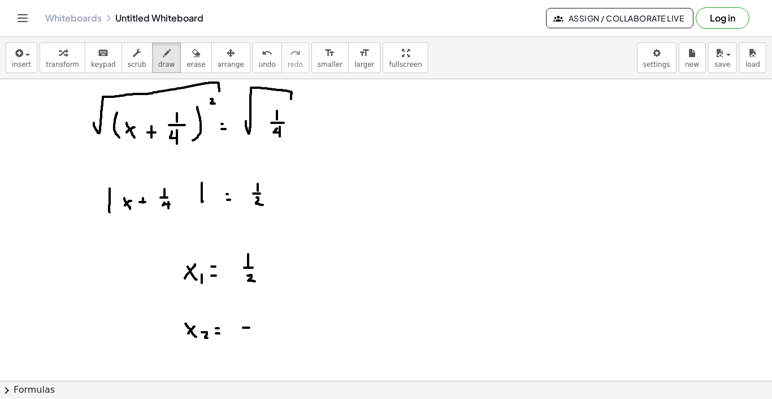
click at [249, 327] on div at bounding box center [386, 76] width 772 height 676
click at [270, 319] on div at bounding box center [386, 76] width 772 height 676
drag, startPoint x: 267, startPoint y: 325, endPoint x: 273, endPoint y: 325, distance: 6.2
click at [273, 325] on div at bounding box center [386, 76] width 772 height 676
drag, startPoint x: 271, startPoint y: 333, endPoint x: 278, endPoint y: 341, distance: 10.4
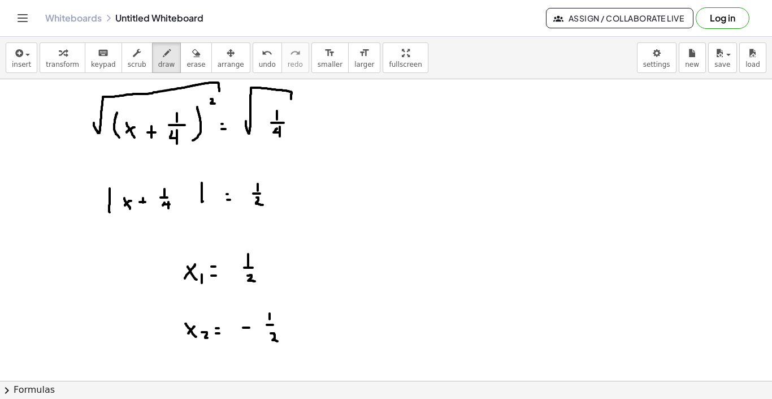
click at [278, 341] on div at bounding box center [386, 76] width 772 height 676
drag, startPoint x: 283, startPoint y: 265, endPoint x: 291, endPoint y: 265, distance: 7.9
click at [291, 265] on div at bounding box center [386, 76] width 772 height 676
drag, startPoint x: 313, startPoint y: 250, endPoint x: 314, endPoint y: 259, distance: 9.1
click at [314, 259] on div at bounding box center [386, 76] width 772 height 676
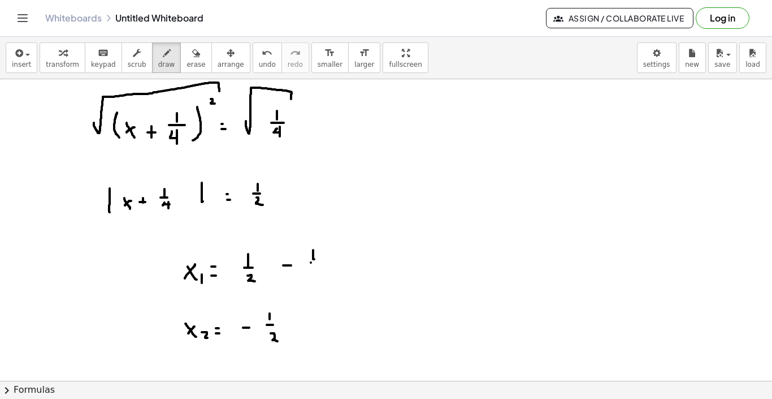
drag, startPoint x: 311, startPoint y: 262, endPoint x: 319, endPoint y: 262, distance: 8.5
click at [319, 262] on div at bounding box center [386, 76] width 772 height 676
click at [319, 270] on div at bounding box center [386, 76] width 772 height 676
drag, startPoint x: 319, startPoint y: 267, endPoint x: 319, endPoint y: 276, distance: 9.0
click at [319, 276] on div at bounding box center [386, 76] width 772 height 676
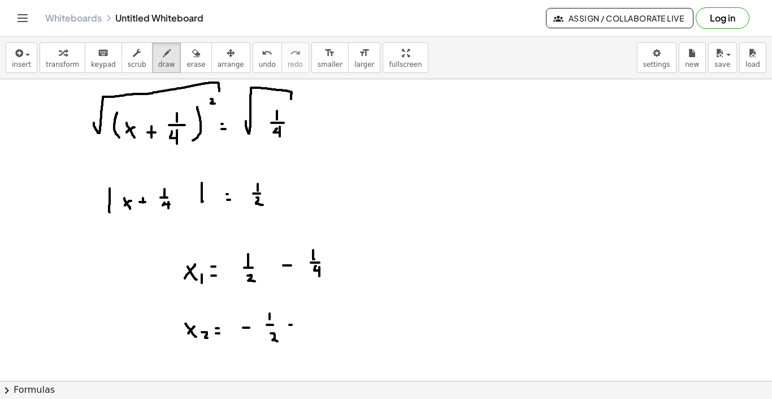
click at [294, 325] on div at bounding box center [386, 76] width 772 height 676
click at [322, 313] on div at bounding box center [386, 76] width 772 height 676
drag, startPoint x: 317, startPoint y: 320, endPoint x: 325, endPoint y: 320, distance: 7.4
click at [325, 320] on div at bounding box center [386, 76] width 772 height 676
drag, startPoint x: 318, startPoint y: 329, endPoint x: 322, endPoint y: 333, distance: 6.0
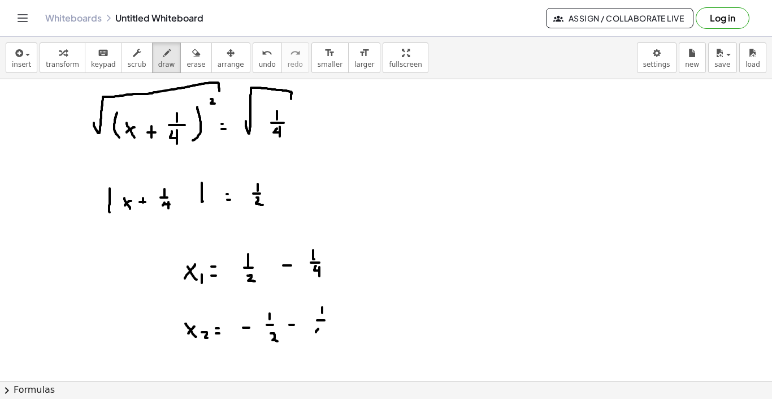
click at [322, 333] on div at bounding box center [386, 76] width 772 height 676
drag, startPoint x: 323, startPoint y: 327, endPoint x: 323, endPoint y: 340, distance: 13.6
click at [323, 340] on div at bounding box center [386, 76] width 772 height 676
click at [377, 270] on div at bounding box center [386, 76] width 772 height 676
click at [377, 275] on div at bounding box center [386, 76] width 772 height 676
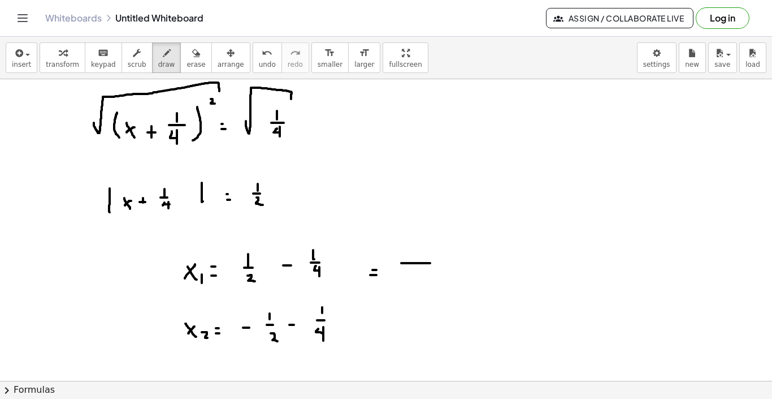
drag, startPoint x: 401, startPoint y: 263, endPoint x: 430, endPoint y: 263, distance: 28.8
click at [430, 263] on div at bounding box center [386, 76] width 772 height 676
drag, startPoint x: 416, startPoint y: 267, endPoint x: 420, endPoint y: 271, distance: 6.4
click at [420, 271] on div at bounding box center [386, 76] width 772 height 676
drag, startPoint x: 420, startPoint y: 267, endPoint x: 421, endPoint y: 276, distance: 9.1
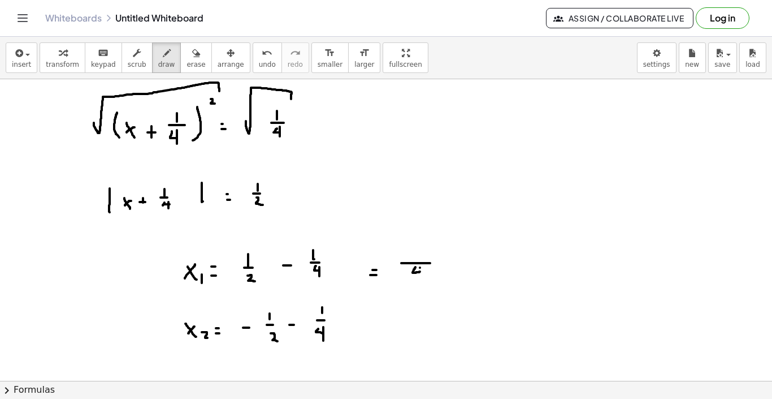
click at [421, 276] on div at bounding box center [386, 76] width 772 height 676
drag, startPoint x: 396, startPoint y: 248, endPoint x: 401, endPoint y: 257, distance: 10.4
click at [401, 257] on div at bounding box center [386, 76] width 772 height 676
click at [262, 52] on icon "undo" at bounding box center [267, 53] width 11 height 14
drag, startPoint x: 395, startPoint y: 245, endPoint x: 402, endPoint y: 253, distance: 10.0
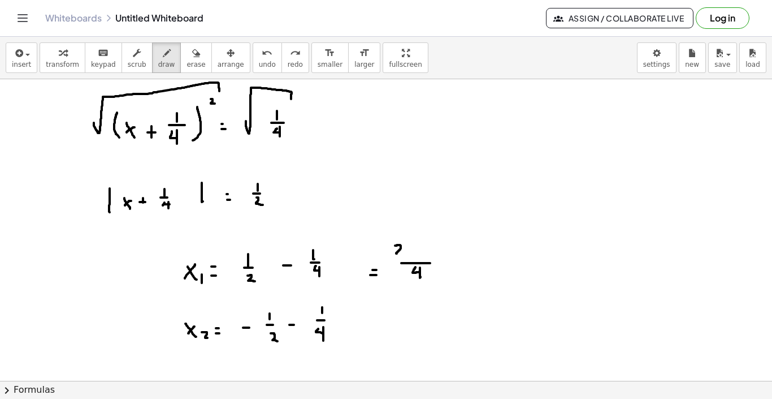
click at [402, 253] on div at bounding box center [386, 76] width 772 height 676
click at [418, 250] on div at bounding box center [386, 76] width 772 height 676
click at [431, 249] on div at bounding box center [386, 76] width 772 height 676
click at [431, 253] on div at bounding box center [386, 76] width 772 height 676
click at [475, 261] on div at bounding box center [386, 76] width 772 height 676
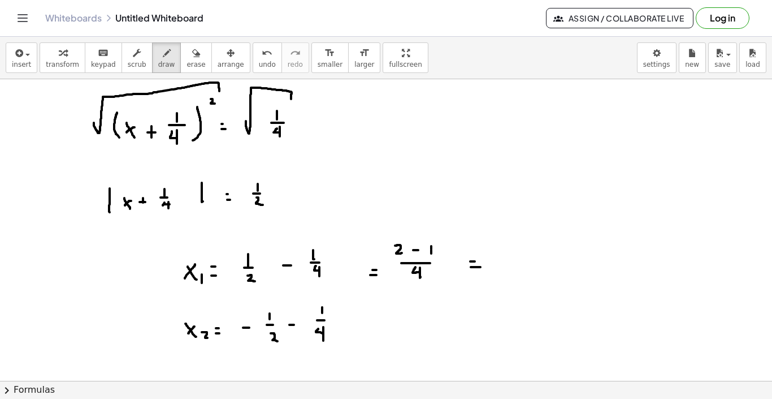
drag, startPoint x: 471, startPoint y: 267, endPoint x: 482, endPoint y: 267, distance: 10.7
click at [482, 267] on div at bounding box center [386, 76] width 772 height 676
drag, startPoint x: 519, startPoint y: 249, endPoint x: 524, endPoint y: 260, distance: 11.7
click at [524, 260] on div at bounding box center [386, 76] width 772 height 676
drag, startPoint x: 526, startPoint y: 249, endPoint x: 516, endPoint y: 257, distance: 13.0
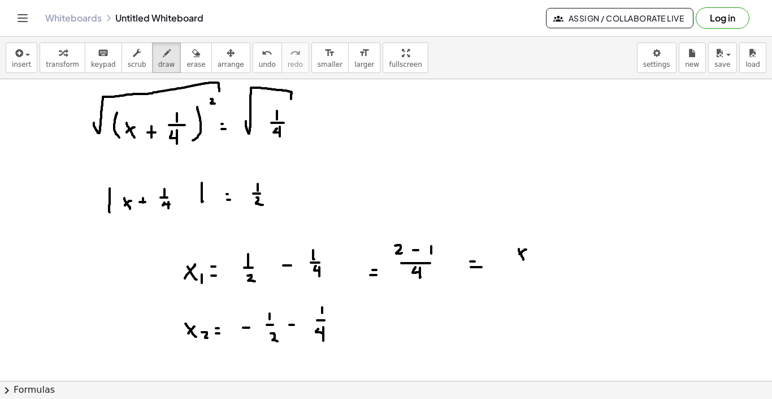
click at [516, 257] on div at bounding box center [386, 76] width 772 height 676
click at [534, 257] on div at bounding box center [386, 76] width 772 height 676
click at [262, 50] on icon "undo" at bounding box center [267, 53] width 11 height 14
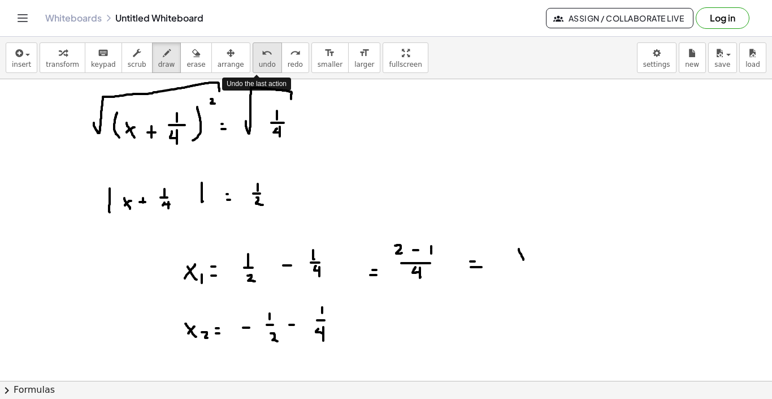
click at [262, 50] on icon "undo" at bounding box center [267, 53] width 11 height 14
drag, startPoint x: 503, startPoint y: 247, endPoint x: 504, endPoint y: 256, distance: 8.6
click at [504, 256] on div at bounding box center [386, 76] width 772 height 676
drag, startPoint x: 500, startPoint y: 260, endPoint x: 508, endPoint y: 260, distance: 7.4
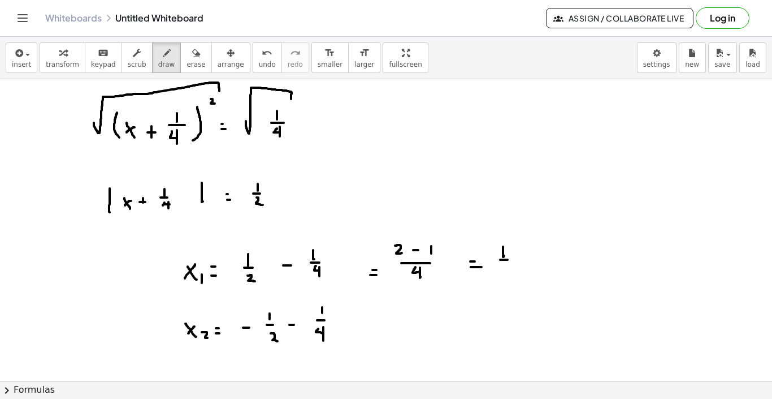
click at [508, 260] on div at bounding box center [386, 76] width 772 height 676
drag, startPoint x: 506, startPoint y: 265, endPoint x: 512, endPoint y: 267, distance: 6.1
click at [512, 267] on div at bounding box center [386, 76] width 772 height 676
drag, startPoint x: 511, startPoint y: 264, endPoint x: 511, endPoint y: 271, distance: 7.4
click at [511, 271] on div at bounding box center [386, 76] width 772 height 676
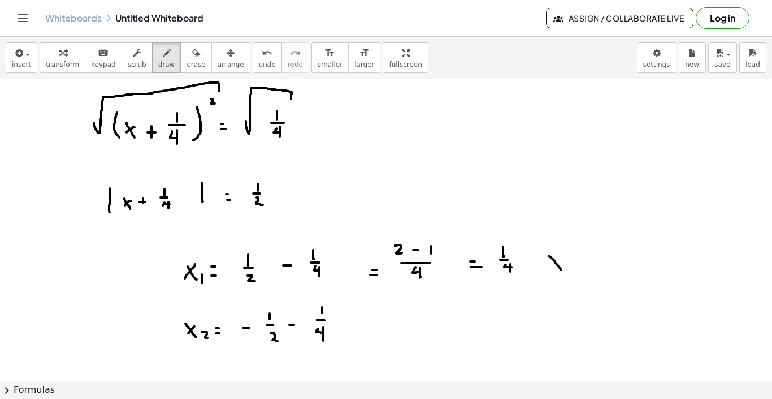
drag, startPoint x: 550, startPoint y: 256, endPoint x: 562, endPoint y: 270, distance: 19.3
click at [562, 270] on div at bounding box center [386, 76] width 772 height 676
drag, startPoint x: 562, startPoint y: 248, endPoint x: 550, endPoint y: 273, distance: 27.8
click at [550, 273] on div at bounding box center [386, 76] width 772 height 676
click at [572, 268] on div at bounding box center [386, 76] width 772 height 676
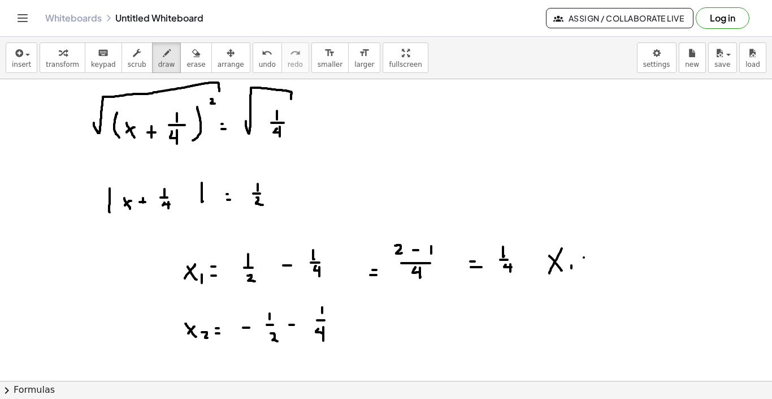
click at [588, 257] on div at bounding box center [386, 76] width 772 height 676
click at [587, 263] on div at bounding box center [386, 76] width 772 height 676
drag, startPoint x: 608, startPoint y: 247, endPoint x: 608, endPoint y: 257, distance: 10.2
click at [608, 257] on div at bounding box center [386, 76] width 772 height 676
drag, startPoint x: 604, startPoint y: 261, endPoint x: 611, endPoint y: 261, distance: 6.8
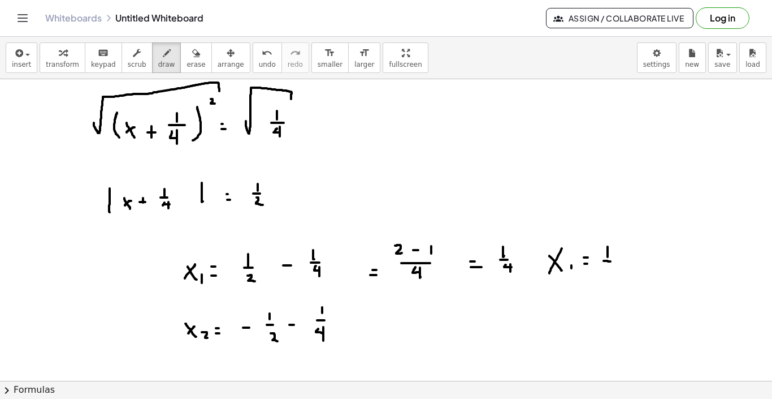
click at [611, 261] on div at bounding box center [386, 76] width 772 height 676
drag, startPoint x: 608, startPoint y: 265, endPoint x: 613, endPoint y: 269, distance: 6.0
click at [613, 269] on div at bounding box center [386, 76] width 772 height 676
drag, startPoint x: 612, startPoint y: 263, endPoint x: 612, endPoint y: 276, distance: 12.4
click at [612, 276] on div at bounding box center [386, 76] width 772 height 676
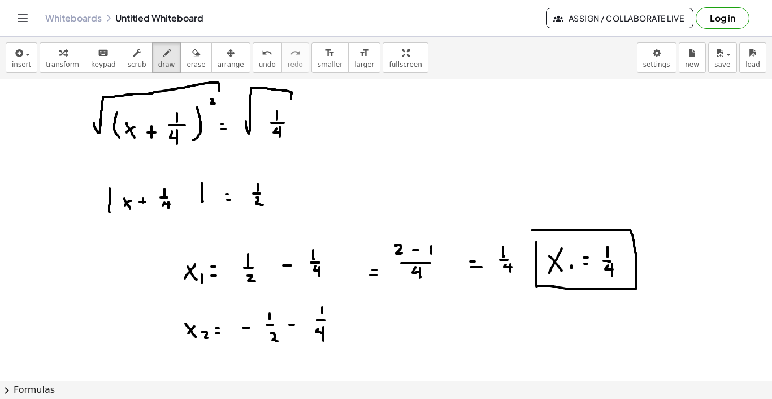
drag, startPoint x: 537, startPoint y: 241, endPoint x: 535, endPoint y: 235, distance: 6.4
click at [535, 235] on div at bounding box center [386, 76] width 772 height 676
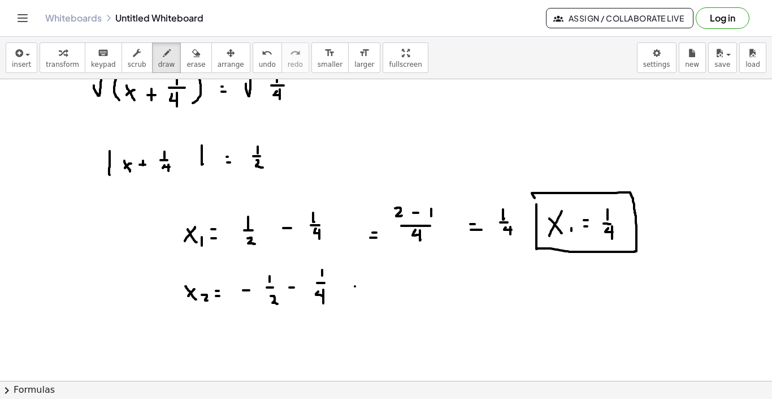
click at [357, 286] on div at bounding box center [386, 153] width 772 height 904
click at [357, 293] on div at bounding box center [386, 153] width 772 height 904
drag, startPoint x: 383, startPoint y: 293, endPoint x: 425, endPoint y: 293, distance: 41.8
click at [425, 293] on div at bounding box center [386, 153] width 772 height 904
drag, startPoint x: 404, startPoint y: 301, endPoint x: 409, endPoint y: 308, distance: 8.6
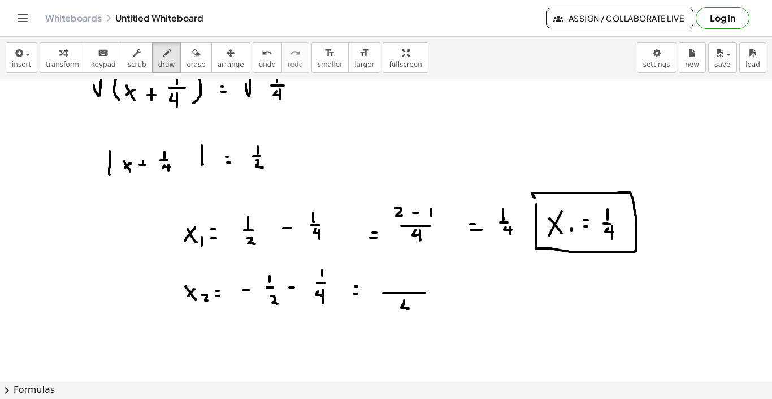
click at [409, 308] on div at bounding box center [386, 153] width 772 height 904
drag, startPoint x: 408, startPoint y: 302, endPoint x: 408, endPoint y: 314, distance: 12.4
click at [408, 314] on div at bounding box center [386, 153] width 772 height 904
click at [381, 283] on div at bounding box center [386, 153] width 772 height 904
drag, startPoint x: 390, startPoint y: 276, endPoint x: 394, endPoint y: 286, distance: 10.6
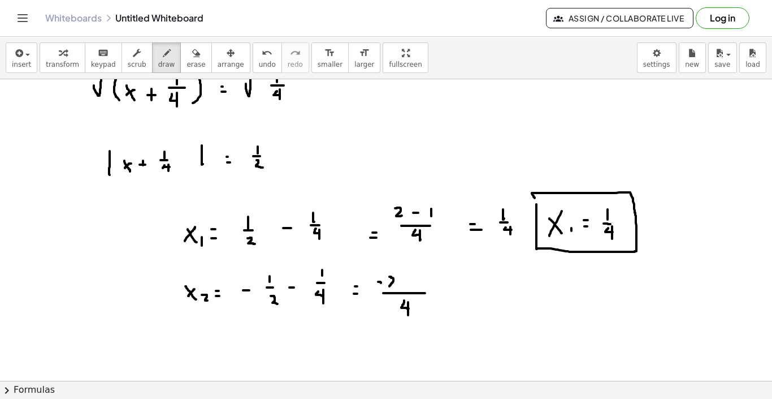
click at [394, 286] on div at bounding box center [386, 153] width 772 height 904
click at [407, 280] on div at bounding box center [386, 153] width 772 height 904
click at [418, 284] on div at bounding box center [386, 153] width 772 height 904
click at [443, 286] on div at bounding box center [386, 153] width 772 height 904
click at [443, 291] on div at bounding box center [386, 153] width 772 height 904
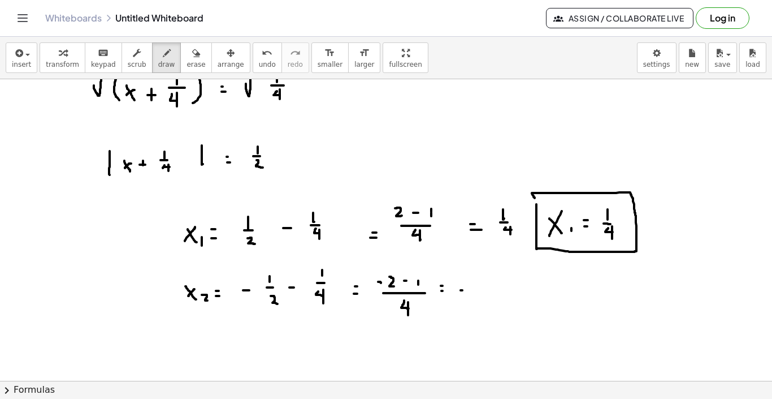
click at [463, 290] on div at bounding box center [386, 153] width 772 height 904
click at [466, 290] on div at bounding box center [386, 153] width 772 height 904
drag, startPoint x: 478, startPoint y: 281, endPoint x: 483, endPoint y: 294, distance: 13.8
click at [483, 294] on div at bounding box center [386, 153] width 772 height 904
drag, startPoint x: 474, startPoint y: 299, endPoint x: 492, endPoint y: 299, distance: 17.5
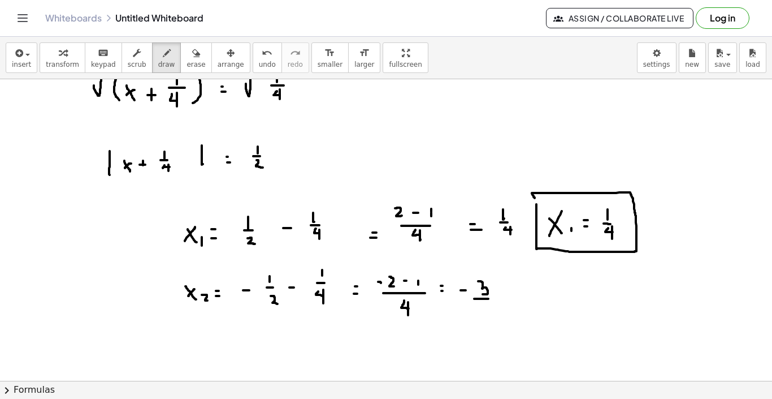
click at [492, 299] on div at bounding box center [386, 153] width 772 height 904
click at [487, 306] on div at bounding box center [386, 153] width 772 height 904
drag, startPoint x: 487, startPoint y: 303, endPoint x: 487, endPoint y: 314, distance: 11.9
click at [487, 314] on div at bounding box center [386, 153] width 772 height 904
click at [522, 297] on div at bounding box center [386, 153] width 772 height 904
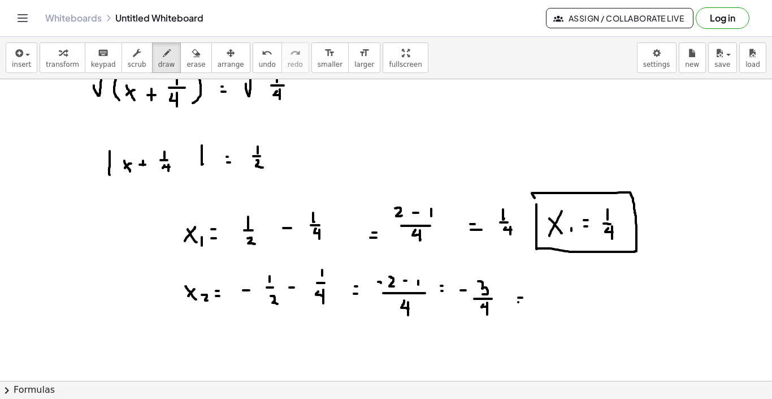
click at [519, 302] on div at bounding box center [386, 153] width 772 height 904
drag, startPoint x: 546, startPoint y: 292, endPoint x: 554, endPoint y: 301, distance: 12.0
click at [554, 301] on div at bounding box center [386, 153] width 772 height 904
drag, startPoint x: 554, startPoint y: 293, endPoint x: 547, endPoint y: 300, distance: 10.0
click at [547, 300] on div at bounding box center [386, 153] width 772 height 904
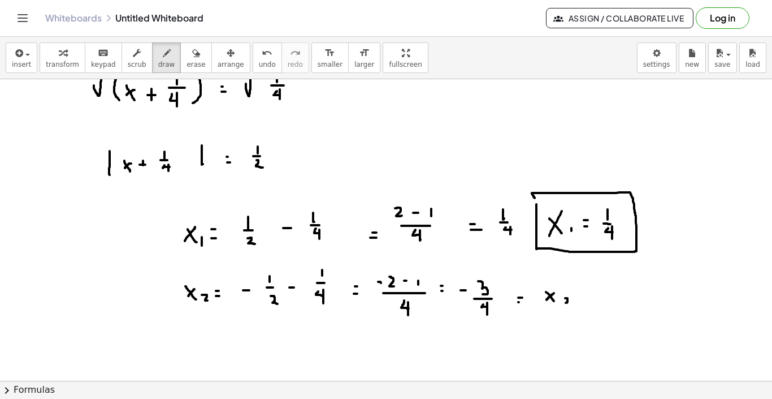
drag, startPoint x: 565, startPoint y: 298, endPoint x: 570, endPoint y: 303, distance: 6.4
click at [570, 303] on div at bounding box center [386, 153] width 772 height 904
click at [583, 295] on div at bounding box center [386, 153] width 772 height 904
click at [586, 295] on div at bounding box center [386, 153] width 772 height 904
click at [587, 301] on div at bounding box center [386, 153] width 772 height 904
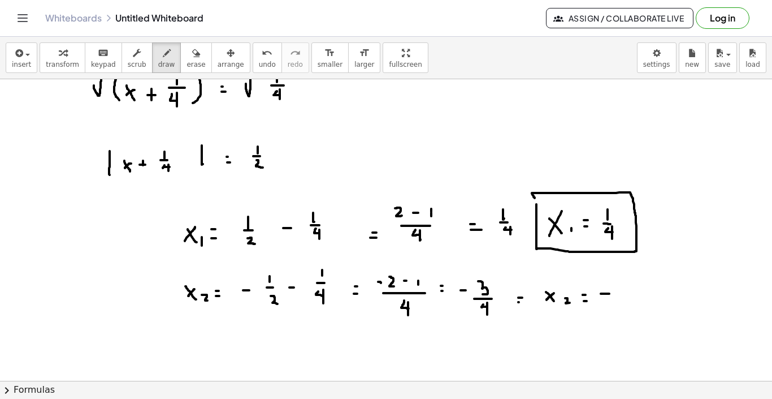
drag, startPoint x: 601, startPoint y: 293, endPoint x: 611, endPoint y: 293, distance: 10.2
click at [611, 293] on div at bounding box center [386, 153] width 772 height 904
drag, startPoint x: 619, startPoint y: 284, endPoint x: 621, endPoint y: 293, distance: 9.3
click at [621, 293] on div at bounding box center [386, 153] width 772 height 904
drag, startPoint x: 608, startPoint y: 303, endPoint x: 630, endPoint y: 303, distance: 22.1
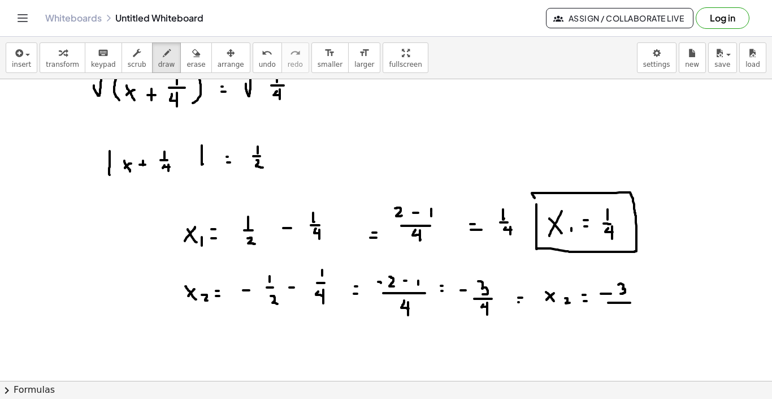
click at [630, 303] on div at bounding box center [386, 153] width 772 height 904
drag, startPoint x: 620, startPoint y: 310, endPoint x: 623, endPoint y: 317, distance: 7.4
click at [623, 317] on div at bounding box center [386, 153] width 772 height 904
drag, startPoint x: 623, startPoint y: 312, endPoint x: 623, endPoint y: 321, distance: 9.0
click at [623, 321] on div at bounding box center [386, 153] width 772 height 904
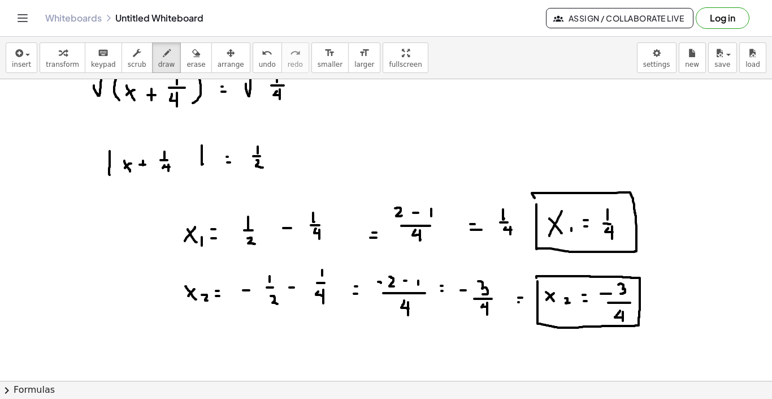
click at [538, 281] on div at bounding box center [386, 153] width 772 height 904
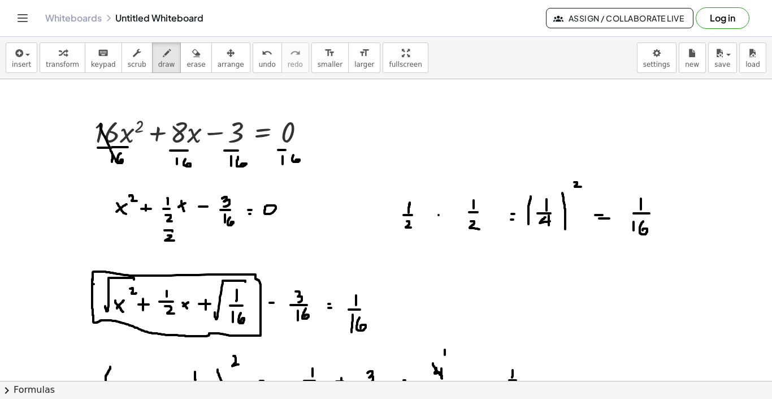
scroll to position [0, 0]
drag, startPoint x: 429, startPoint y: 100, endPoint x: 429, endPoint y: 114, distance: 14.1
drag, startPoint x: 442, startPoint y: 98, endPoint x: 438, endPoint y: 112, distance: 14.0
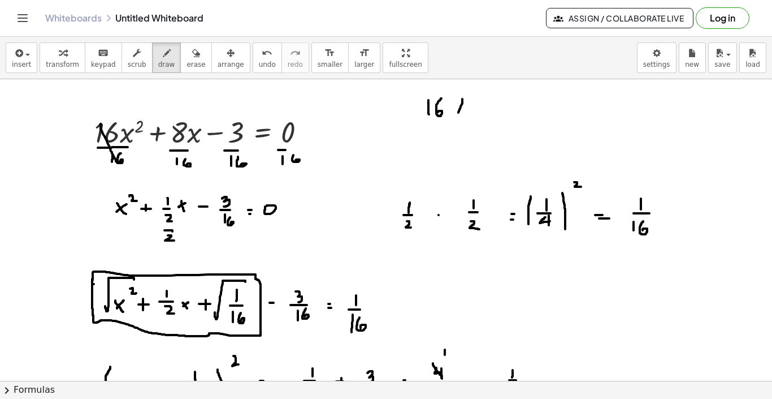
drag, startPoint x: 463, startPoint y: 99, endPoint x: 468, endPoint y: 127, distance: 28.8
drag, startPoint x: 479, startPoint y: 98, endPoint x: 479, endPoint y: 105, distance: 6.2
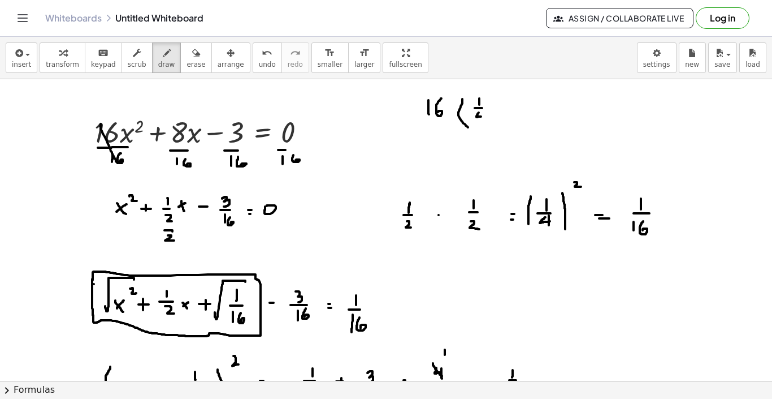
drag, startPoint x: 481, startPoint y: 113, endPoint x: 481, endPoint y: 122, distance: 9.0
drag, startPoint x: 491, startPoint y: 100, endPoint x: 491, endPoint y: 127, distance: 26.6
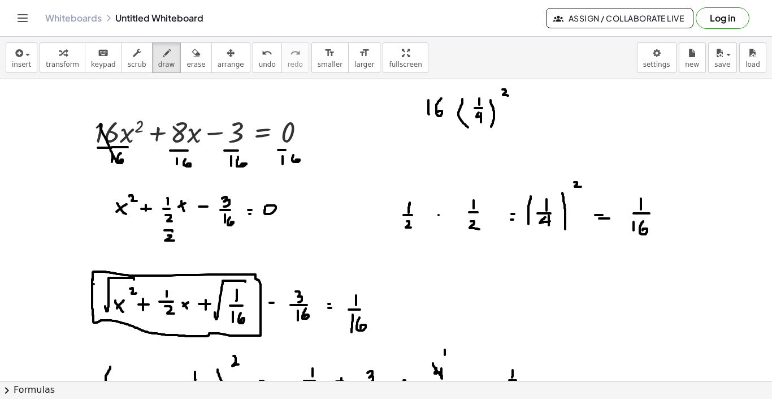
drag, startPoint x: 503, startPoint y: 89, endPoint x: 509, endPoint y: 96, distance: 9.2
drag, startPoint x: 528, startPoint y: 112, endPoint x: 529, endPoint y: 120, distance: 8.0
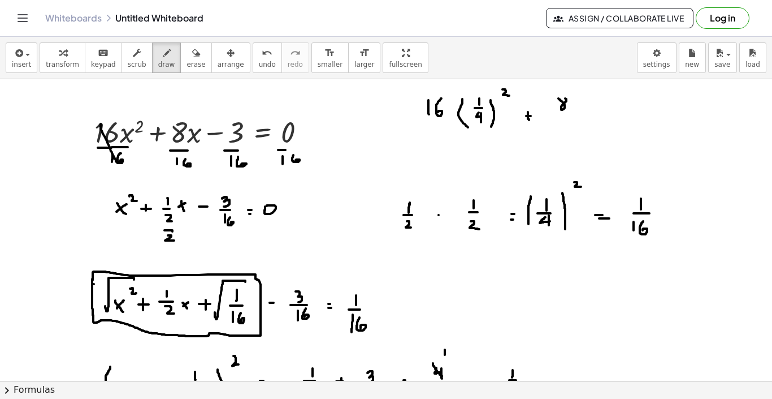
drag, startPoint x: 577, startPoint y: 96, endPoint x: 580, endPoint y: 116, distance: 19.9
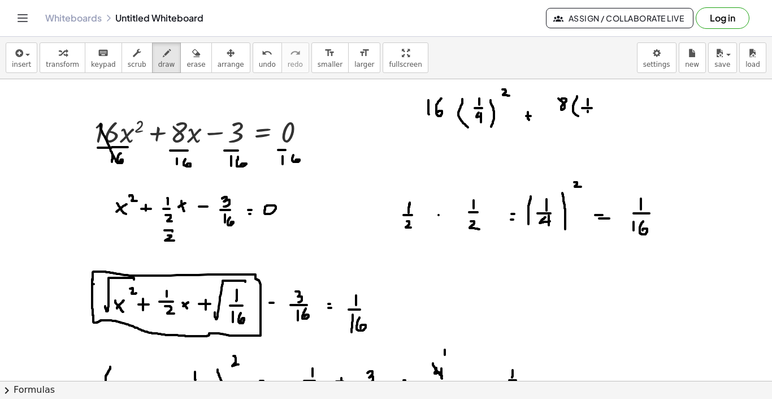
drag, startPoint x: 593, startPoint y: 110, endPoint x: 593, endPoint y: 118, distance: 7.9
drag, startPoint x: 597, startPoint y: 97, endPoint x: 598, endPoint y: 127, distance: 30.6
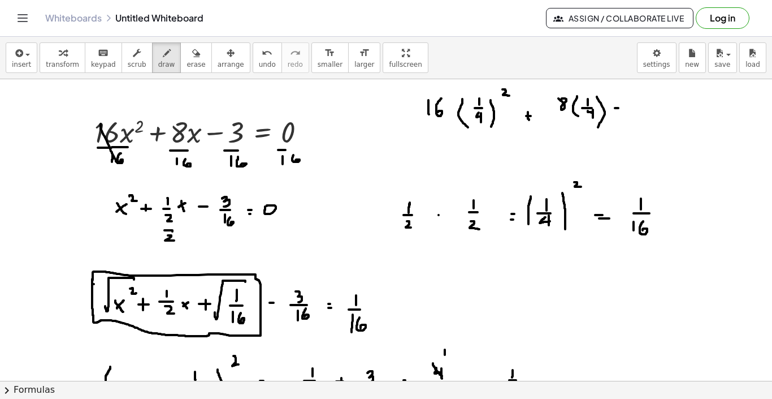
drag, startPoint x: 634, startPoint y: 99, endPoint x: 629, endPoint y: 117, distance: 19.0
drag, startPoint x: 661, startPoint y: 111, endPoint x: 667, endPoint y: 111, distance: 6.2
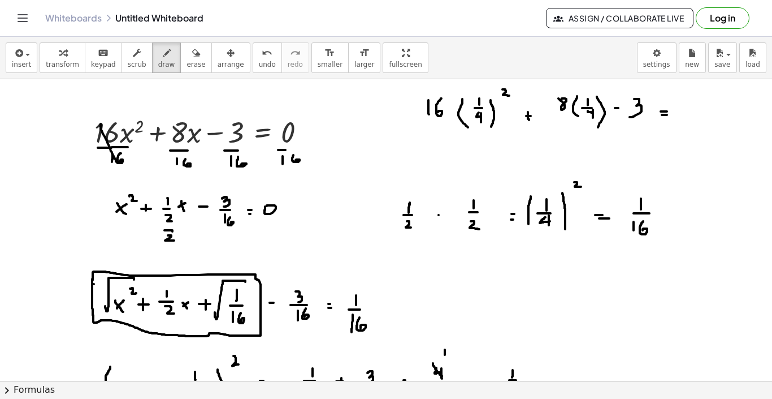
drag, startPoint x: 662, startPoint y: 115, endPoint x: 668, endPoint y: 115, distance: 6.2
drag, startPoint x: 448, startPoint y: 141, endPoint x: 448, endPoint y: 154, distance: 13.0
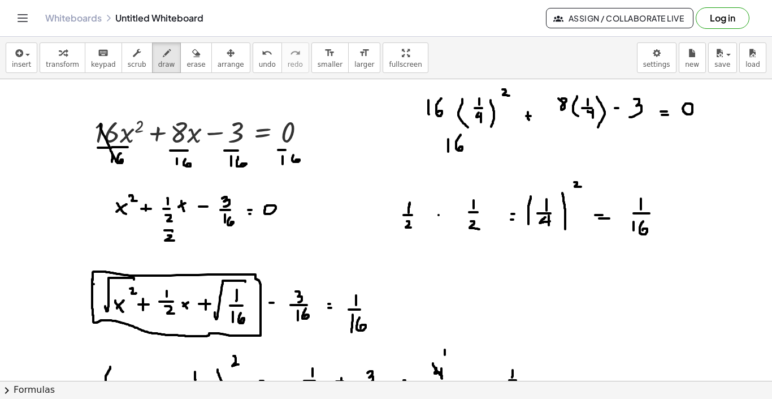
drag, startPoint x: 461, startPoint y: 135, endPoint x: 459, endPoint y: 150, distance: 15.4
drag, startPoint x: 482, startPoint y: 139, endPoint x: 482, endPoint y: 145, distance: 6.2
drag, startPoint x: 478, startPoint y: 150, endPoint x: 489, endPoint y: 150, distance: 10.2
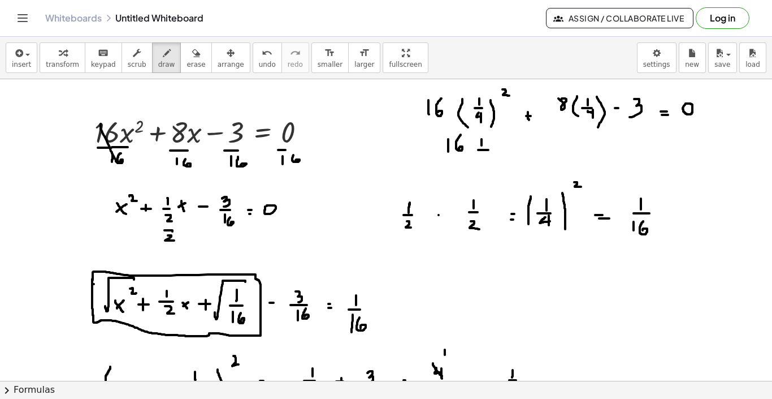
drag, startPoint x: 481, startPoint y: 156, endPoint x: 481, endPoint y: 162, distance: 6.2
drag, startPoint x: 490, startPoint y: 155, endPoint x: 492, endPoint y: 166, distance: 10.4
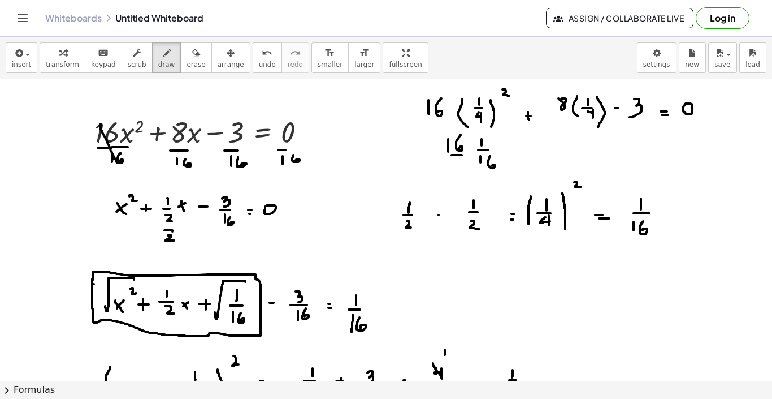
drag, startPoint x: 452, startPoint y: 155, endPoint x: 462, endPoint y: 155, distance: 10.2
drag, startPoint x: 458, startPoint y: 162, endPoint x: 458, endPoint y: 170, distance: 7.9
drag, startPoint x: 451, startPoint y: 135, endPoint x: 458, endPoint y: 146, distance: 13.2
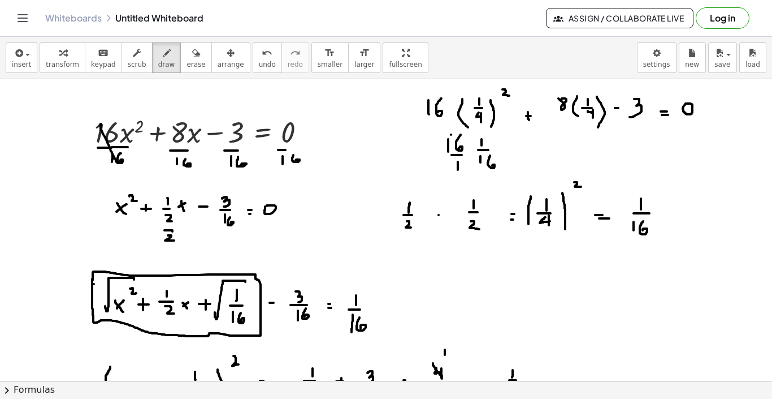
drag, startPoint x: 482, startPoint y: 155, endPoint x: 488, endPoint y: 164, distance: 11.0
drag, startPoint x: 525, startPoint y: 151, endPoint x: 534, endPoint y: 151, distance: 8.5
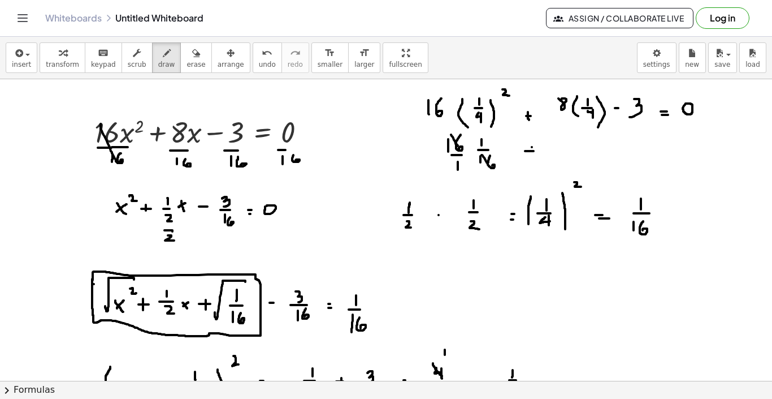
drag, startPoint x: 532, startPoint y: 147, endPoint x: 532, endPoint y: 157, distance: 9.6
click at [264, 58] on div "undo" at bounding box center [267, 53] width 17 height 14
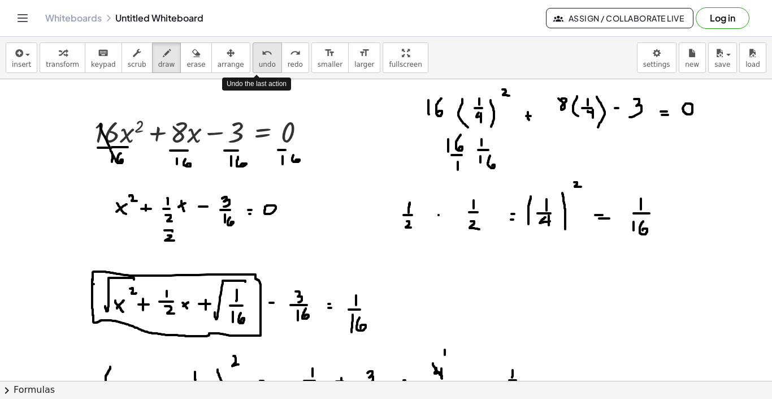
click at [264, 58] on div "undo" at bounding box center [267, 53] width 17 height 14
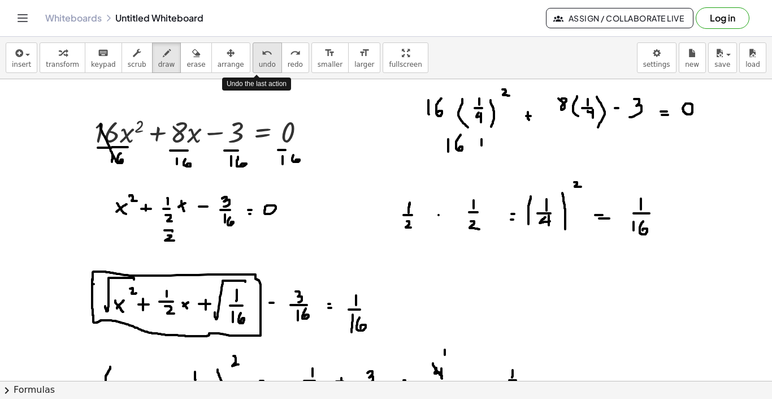
click at [264, 58] on div "undo" at bounding box center [267, 53] width 17 height 14
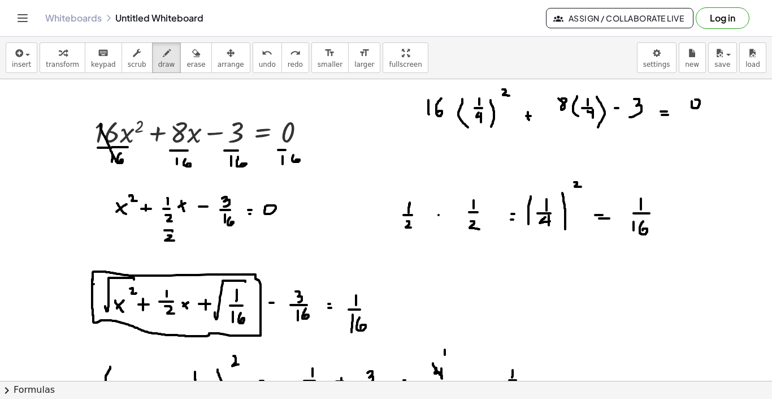
drag, startPoint x: 434, startPoint y: 146, endPoint x: 443, endPoint y: 146, distance: 8.5
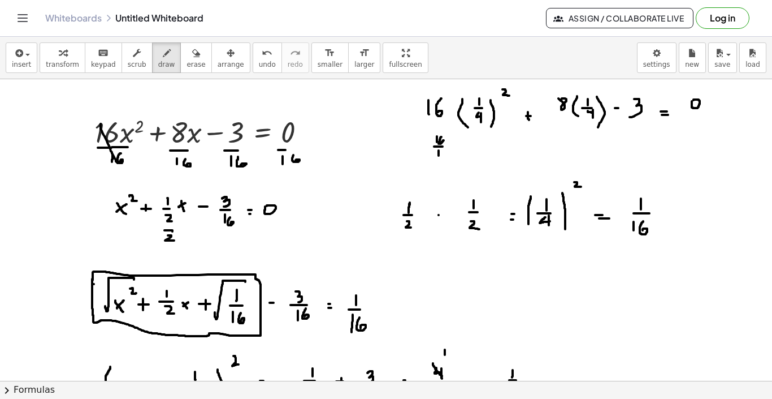
drag, startPoint x: 444, startPoint y: 152, endPoint x: 447, endPoint y: 157, distance: 5.8
drag, startPoint x: 438, startPoint y: 166, endPoint x: 438, endPoint y: 174, distance: 8.5
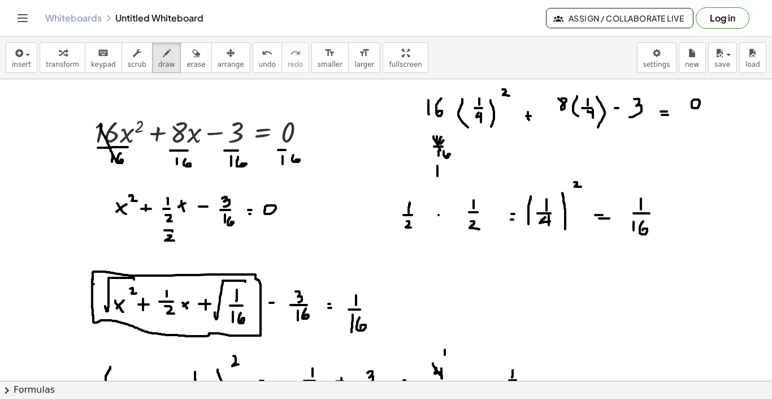
drag, startPoint x: 434, startPoint y: 136, endPoint x: 445, endPoint y: 159, distance: 25.3
drag, startPoint x: 458, startPoint y: 170, endPoint x: 466, endPoint y: 170, distance: 7.9
drag, startPoint x: 464, startPoint y: 166, endPoint x: 464, endPoint y: 178, distance: 12.4
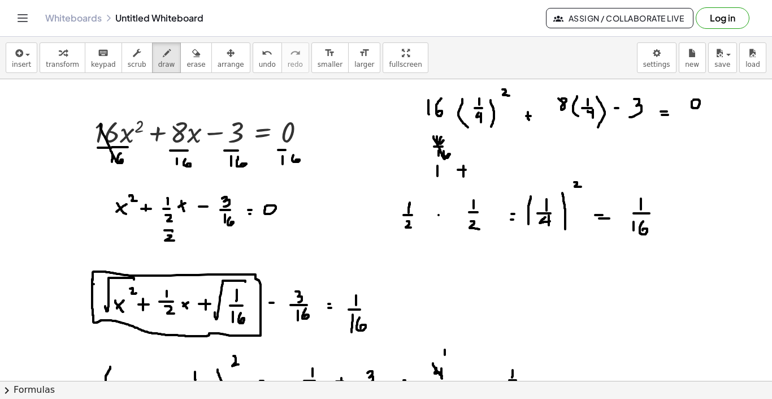
drag, startPoint x: 492, startPoint y: 162, endPoint x: 502, endPoint y: 170, distance: 12.0
drag, startPoint x: 542, startPoint y: 160, endPoint x: 547, endPoint y: 168, distance: 9.9
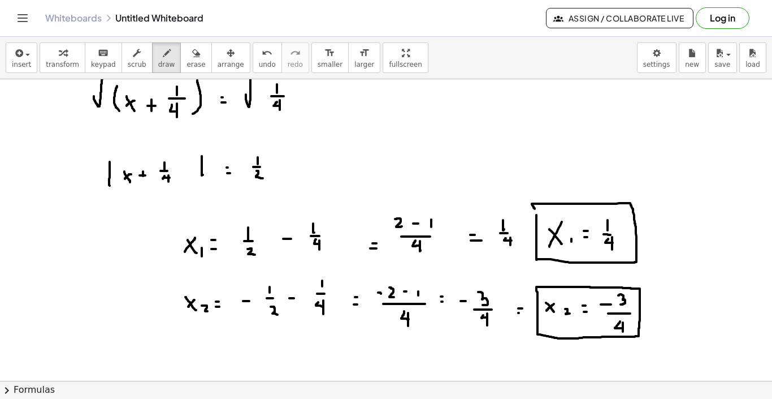
scroll to position [377, 0]
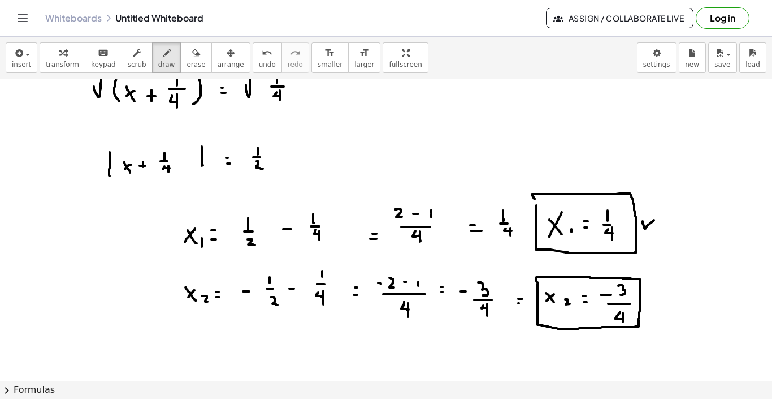
drag, startPoint x: 643, startPoint y: 221, endPoint x: 671, endPoint y: 206, distance: 31.4
click at [671, 206] on div at bounding box center [386, 154] width 772 height 904
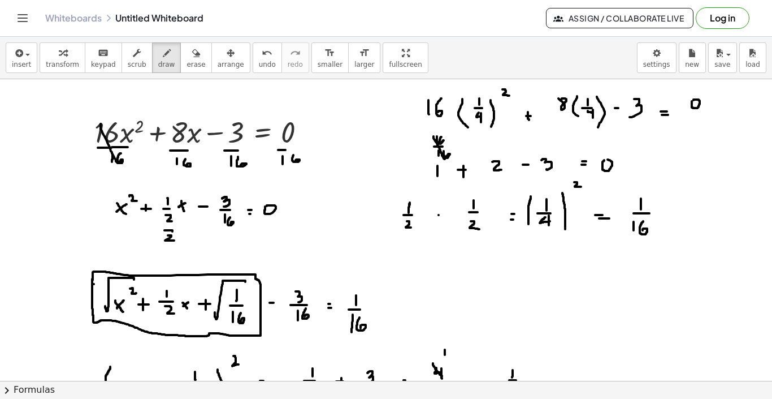
scroll to position [0, 0]
click at [192, 59] on icon "button" at bounding box center [196, 53] width 8 height 14
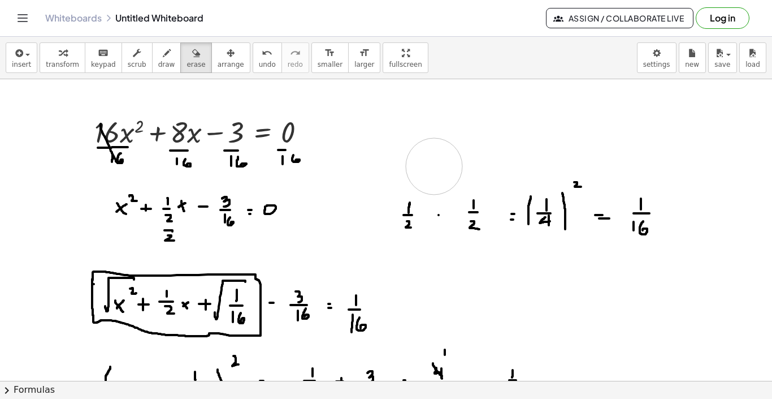
drag, startPoint x: 654, startPoint y: 144, endPoint x: 434, endPoint y: 166, distance: 221.1
click at [163, 57] on icon "button" at bounding box center [167, 53] width 8 height 14
drag, startPoint x: 496, startPoint y: 98, endPoint x: 495, endPoint y: 106, distance: 7.4
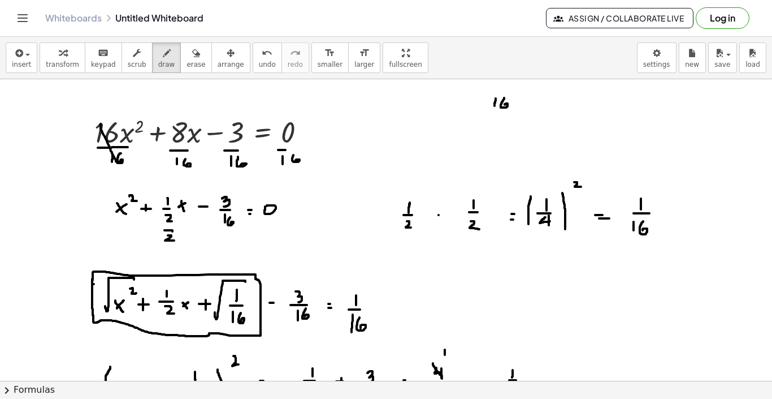
drag, startPoint x: 504, startPoint y: 98, endPoint x: 505, endPoint y: 105, distance: 6.8
drag, startPoint x: 520, startPoint y: 97, endPoint x: 521, endPoint y: 108, distance: 11.4
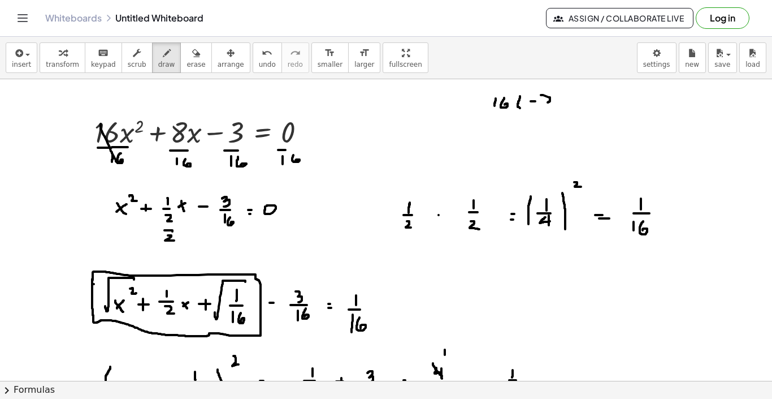
drag, startPoint x: 541, startPoint y: 95, endPoint x: 545, endPoint y: 103, distance: 8.6
click at [268, 54] on button "undo undo" at bounding box center [267, 57] width 29 height 31
drag, startPoint x: 545, startPoint y: 90, endPoint x: 546, endPoint y: 99, distance: 8.6
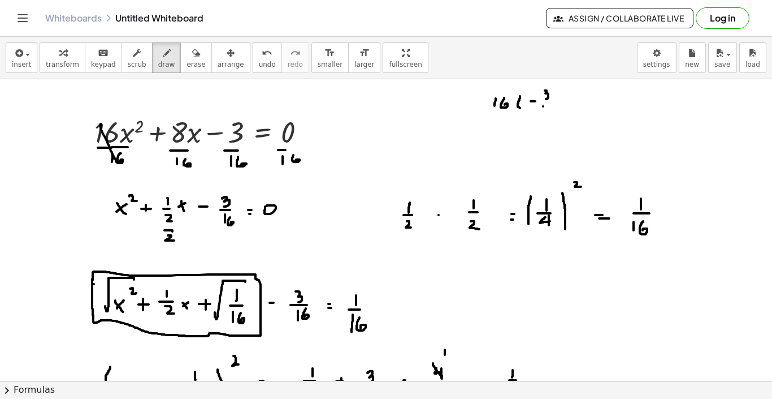
drag, startPoint x: 550, startPoint y: 108, endPoint x: 550, endPoint y: 115, distance: 7.4
drag, startPoint x: 560, startPoint y: 94, endPoint x: 558, endPoint y: 114, distance: 20.4
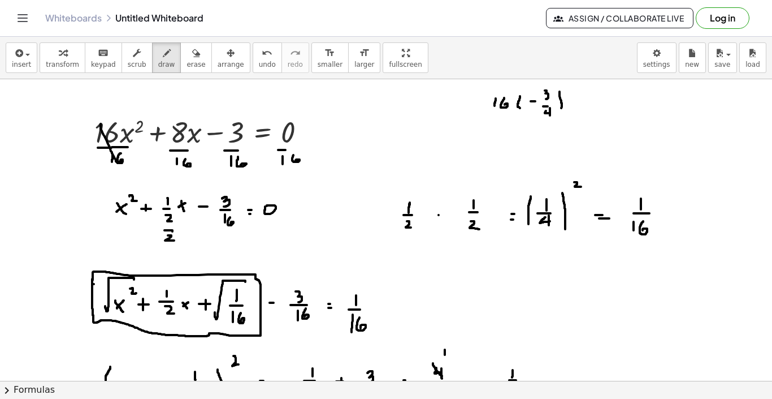
drag, startPoint x: 570, startPoint y: 87, endPoint x: 574, endPoint y: 92, distance: 7.2
drag, startPoint x: 512, startPoint y: 134, endPoint x: 513, endPoint y: 141, distance: 7.5
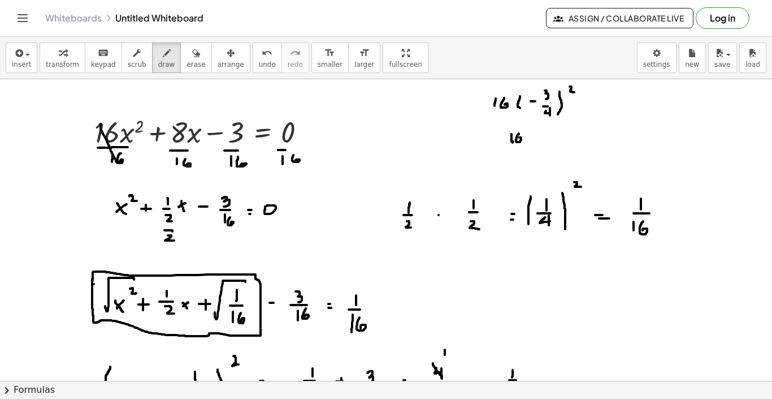
drag, startPoint x: 519, startPoint y: 133, endPoint x: 517, endPoint y: 139, distance: 6.1
drag, startPoint x: 531, startPoint y: 130, endPoint x: 536, endPoint y: 148, distance: 18.3
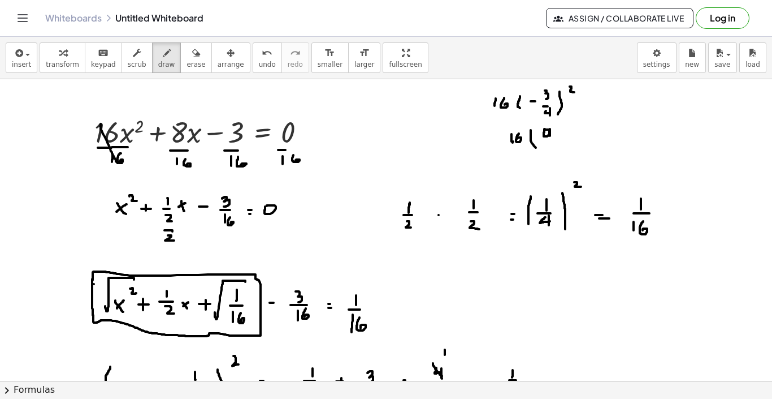
drag, startPoint x: 550, startPoint y: 129, endPoint x: 550, endPoint y: 142, distance: 13.0
drag, startPoint x: 544, startPoint y: 144, endPoint x: 552, endPoint y: 144, distance: 8.5
drag, startPoint x: 550, startPoint y: 148, endPoint x: 547, endPoint y: 154, distance: 6.8
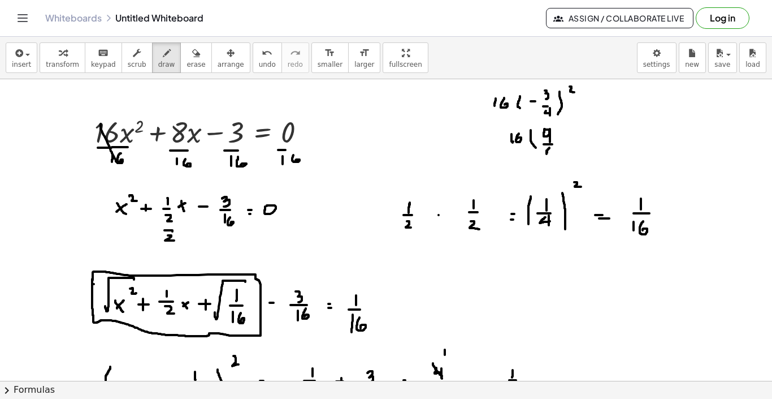
drag, startPoint x: 556, startPoint y: 146, endPoint x: 556, endPoint y: 155, distance: 9.1
drag, startPoint x: 572, startPoint y: 128, endPoint x: 576, endPoint y: 153, distance: 25.1
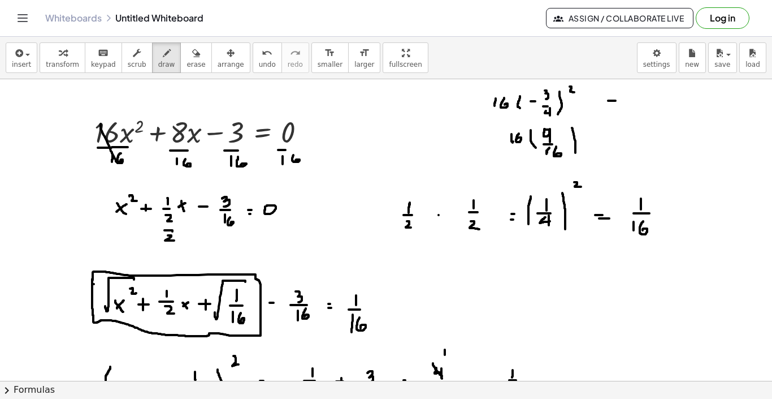
drag, startPoint x: 608, startPoint y: 101, endPoint x: 616, endPoint y: 101, distance: 7.4
drag, startPoint x: 611, startPoint y: 97, endPoint x: 611, endPoint y: 107, distance: 10.2
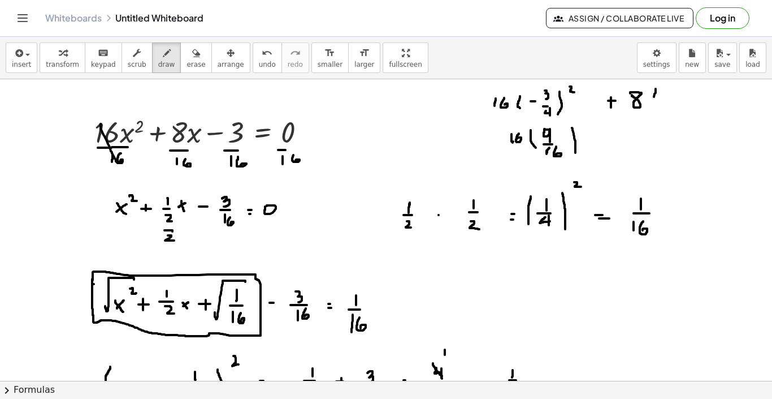
drag, startPoint x: 656, startPoint y: 89, endPoint x: 655, endPoint y: 109, distance: 19.8
drag, startPoint x: 673, startPoint y: 90, endPoint x: 677, endPoint y: 98, distance: 9.4
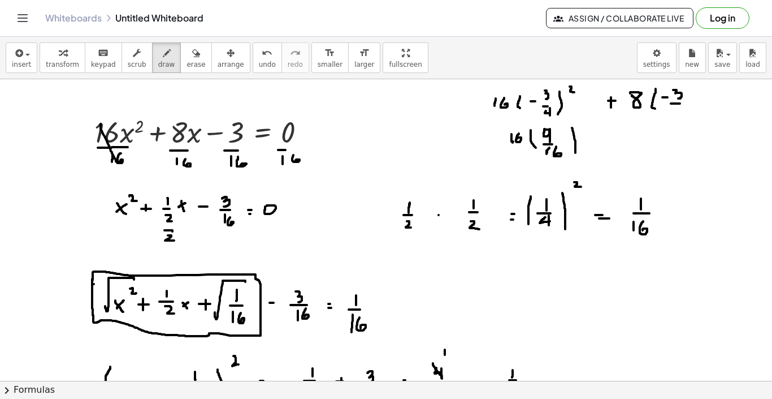
drag, startPoint x: 671, startPoint y: 103, endPoint x: 680, endPoint y: 103, distance: 9.0
drag, startPoint x: 680, startPoint y: 105, endPoint x: 680, endPoint y: 111, distance: 6.2
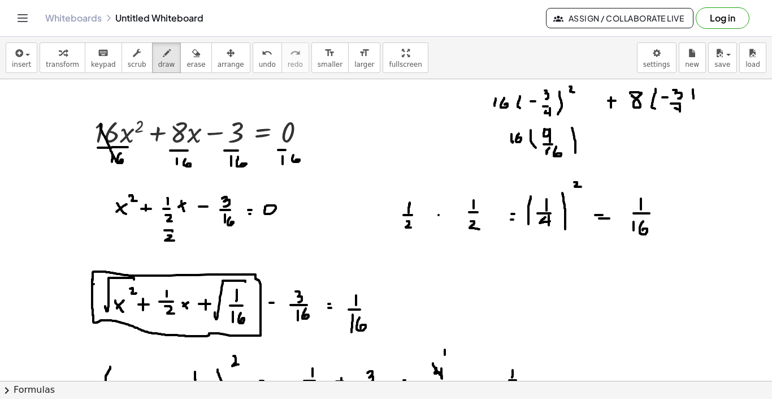
drag, startPoint x: 693, startPoint y: 89, endPoint x: 692, endPoint y: 115, distance: 25.5
drag, startPoint x: 725, startPoint y: 102, endPoint x: 725, endPoint y: 112, distance: 10.2
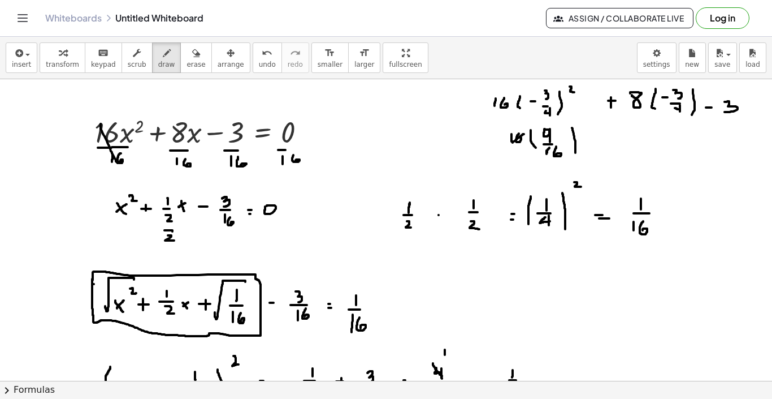
drag, startPoint x: 524, startPoint y: 134, endPoint x: 509, endPoint y: 144, distance: 17.9
drag, startPoint x: 558, startPoint y: 146, endPoint x: 550, endPoint y: 154, distance: 11.2
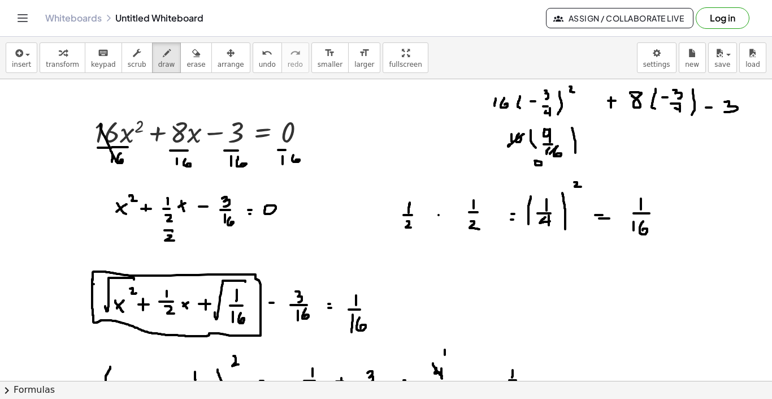
drag, startPoint x: 542, startPoint y: 162, endPoint x: 542, endPoint y: 170, distance: 7.4
drag, startPoint x: 562, startPoint y: 165, endPoint x: 562, endPoint y: 172, distance: 7.4
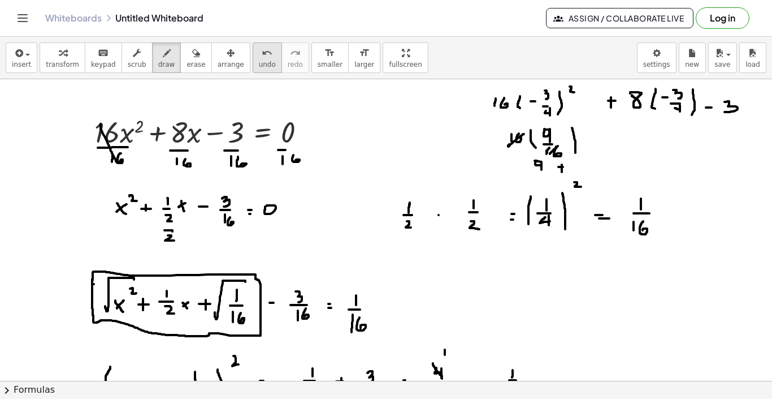
click at [259, 62] on span "undo" at bounding box center [267, 65] width 17 height 8
drag, startPoint x: 585, startPoint y: 157, endPoint x: 584, endPoint y: 167, distance: 10.8
drag, startPoint x: 622, startPoint y: 158, endPoint x: 628, endPoint y: 168, distance: 11.6
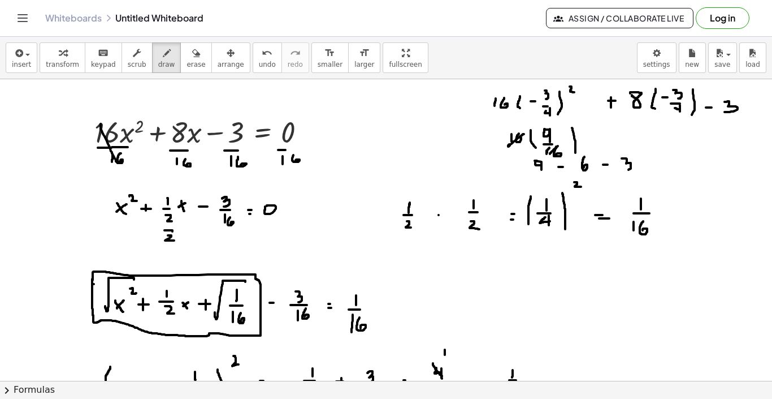
drag, startPoint x: 651, startPoint y: 165, endPoint x: 659, endPoint y: 165, distance: 8.5
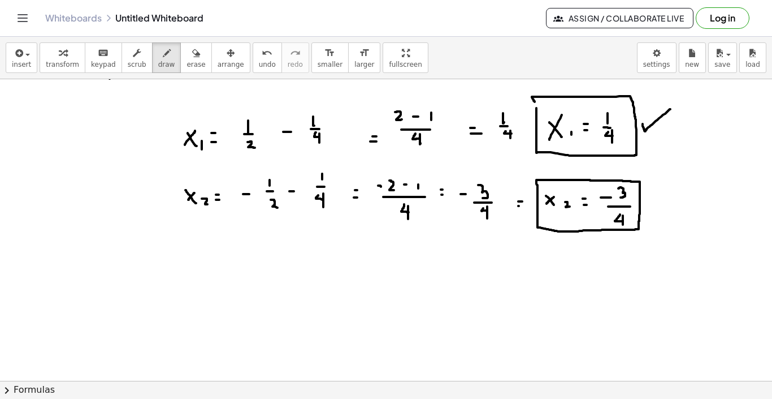
scroll to position [464, 0]
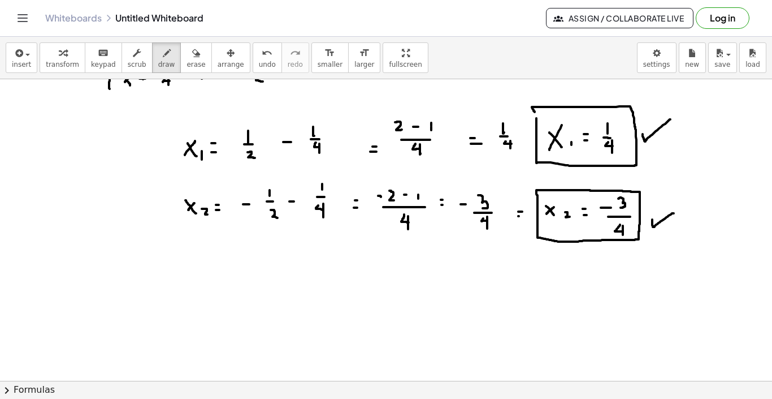
drag, startPoint x: 652, startPoint y: 219, endPoint x: 674, endPoint y: 213, distance: 22.4
click at [674, 213] on div at bounding box center [386, 217] width 772 height 1205
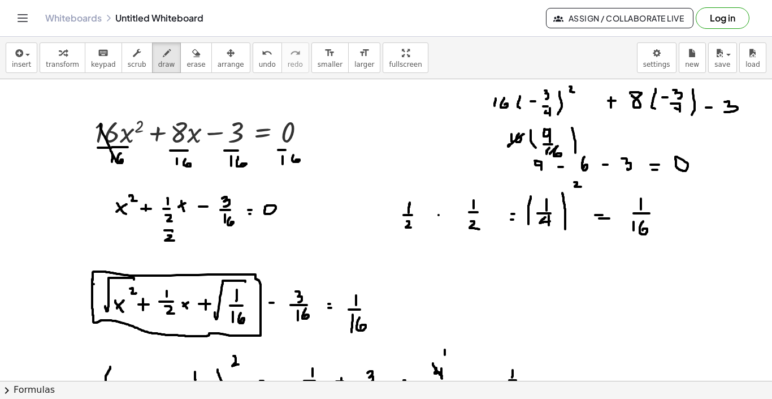
scroll to position [0, 0]
